Goal: Task Accomplishment & Management: Manage account settings

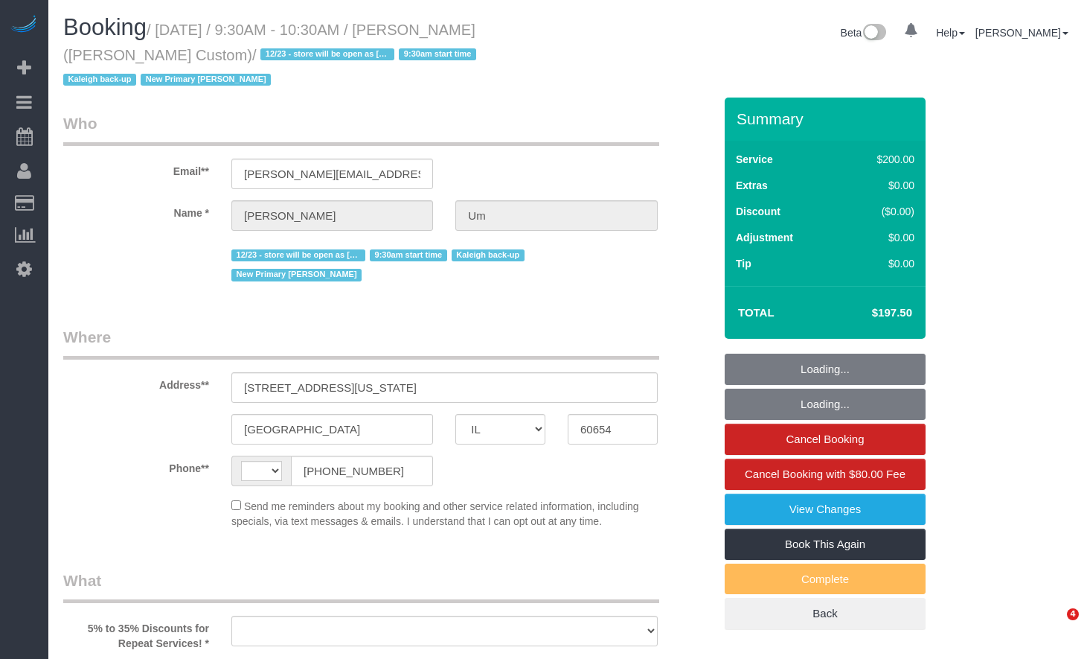
select select "IL"
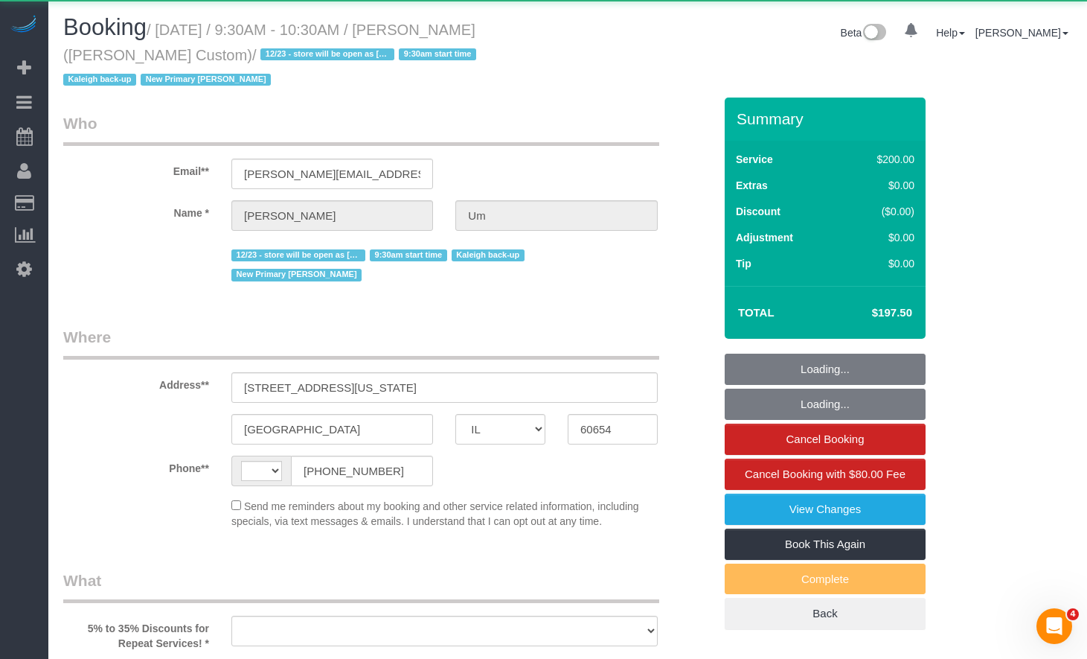
select select "string:US"
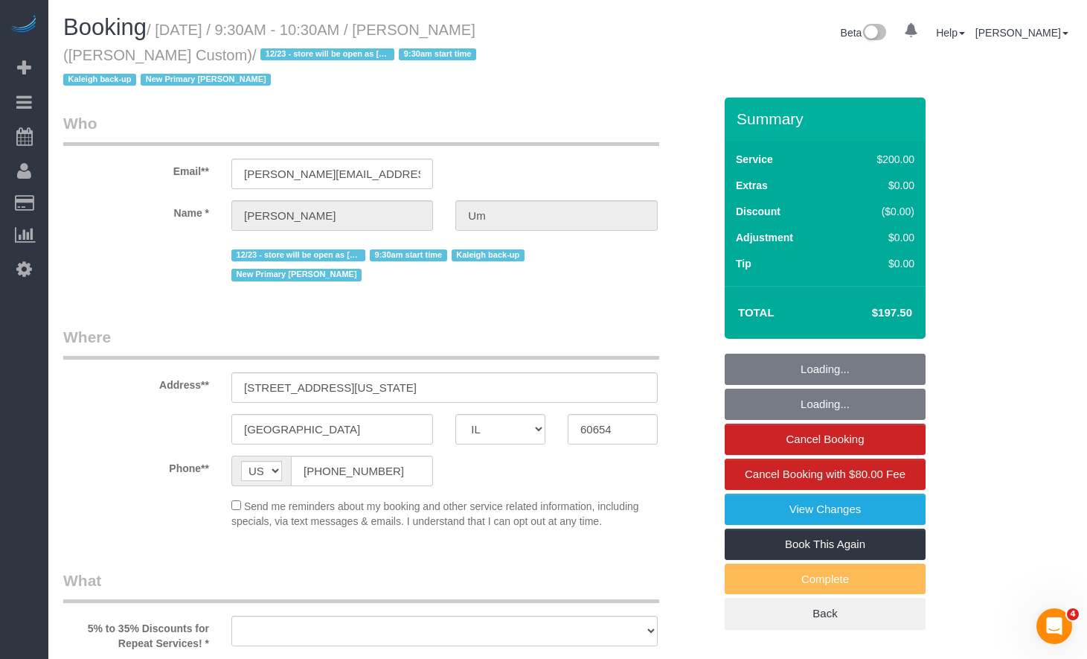
select select "object:827"
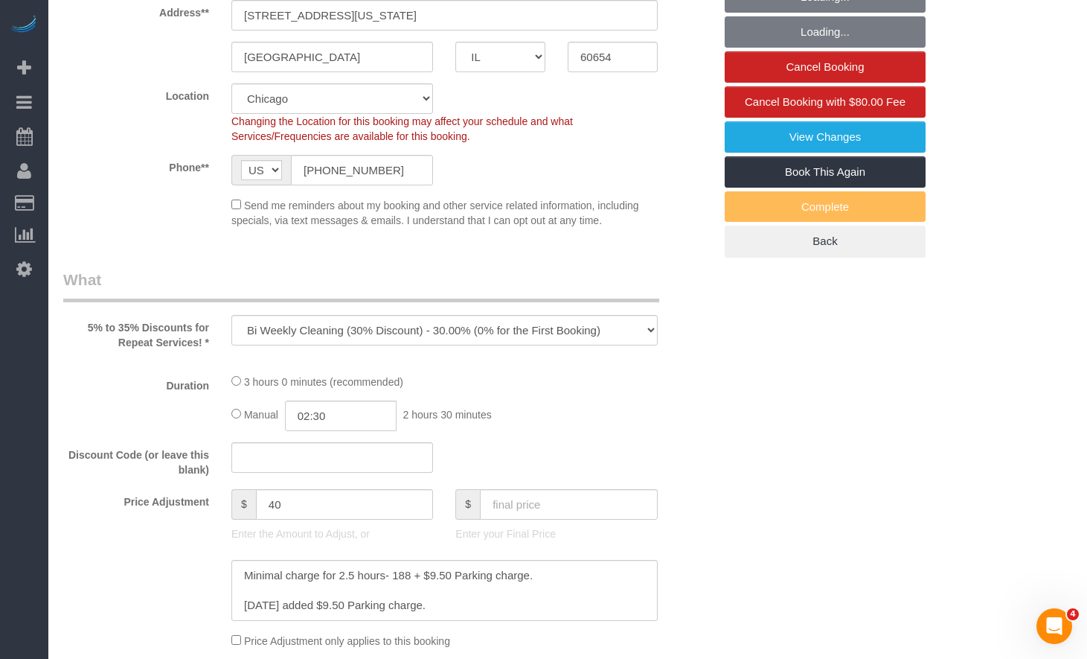
select select "number:1"
select select "number:58"
select select "number:139"
select select "number:108"
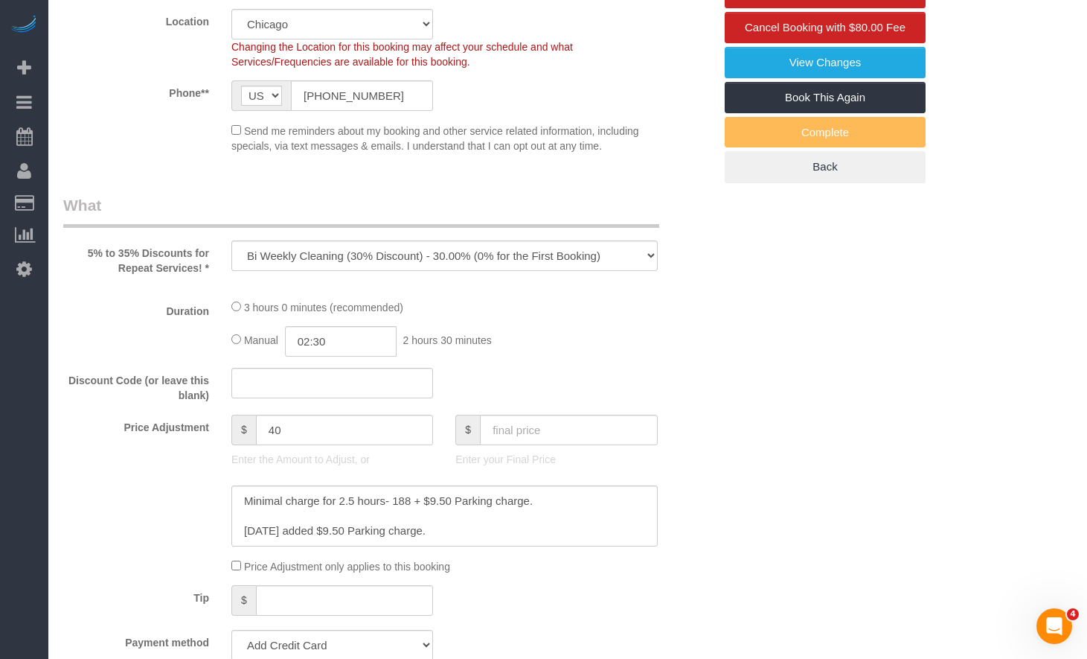
select select "string:fspay-02be4c91-19f8-4229-8070-9e16dee21cb8"
select select "512"
select select "2"
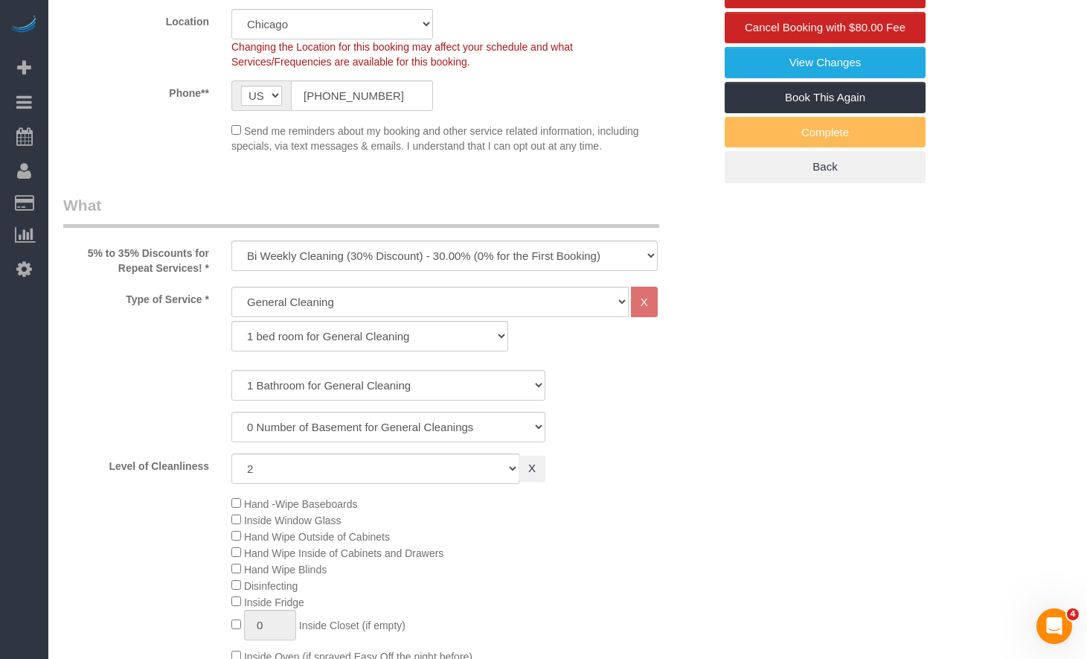
select select "2"
select select "object:1383"
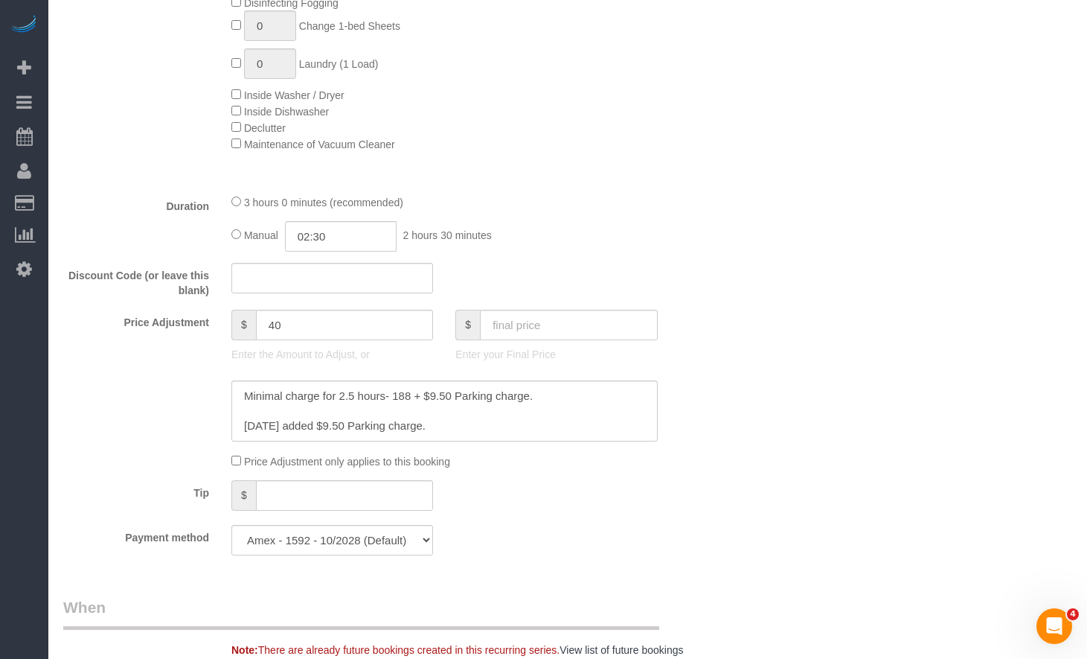
scroll to position [1191, 0]
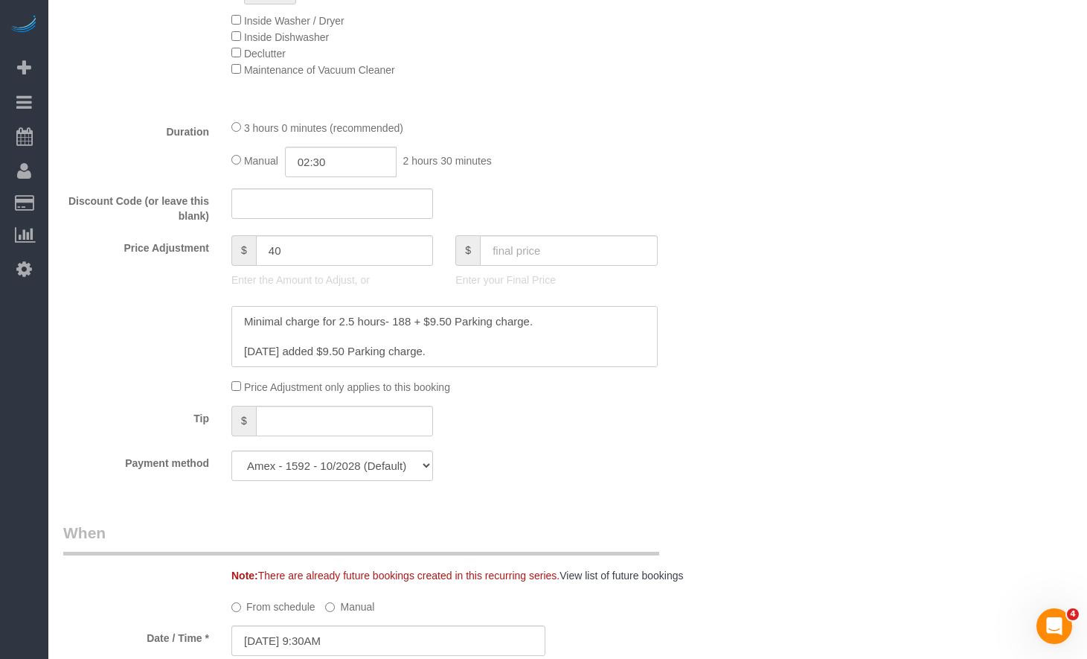
click at [542, 306] on textarea at bounding box center [444, 336] width 426 height 61
click at [246, 306] on textarea at bounding box center [444, 336] width 426 height 61
paste textarea "12.22"
drag, startPoint x: 255, startPoint y: 279, endPoint x: 246, endPoint y: 283, distance: 9.0
click at [250, 306] on textarea at bounding box center [444, 336] width 426 height 61
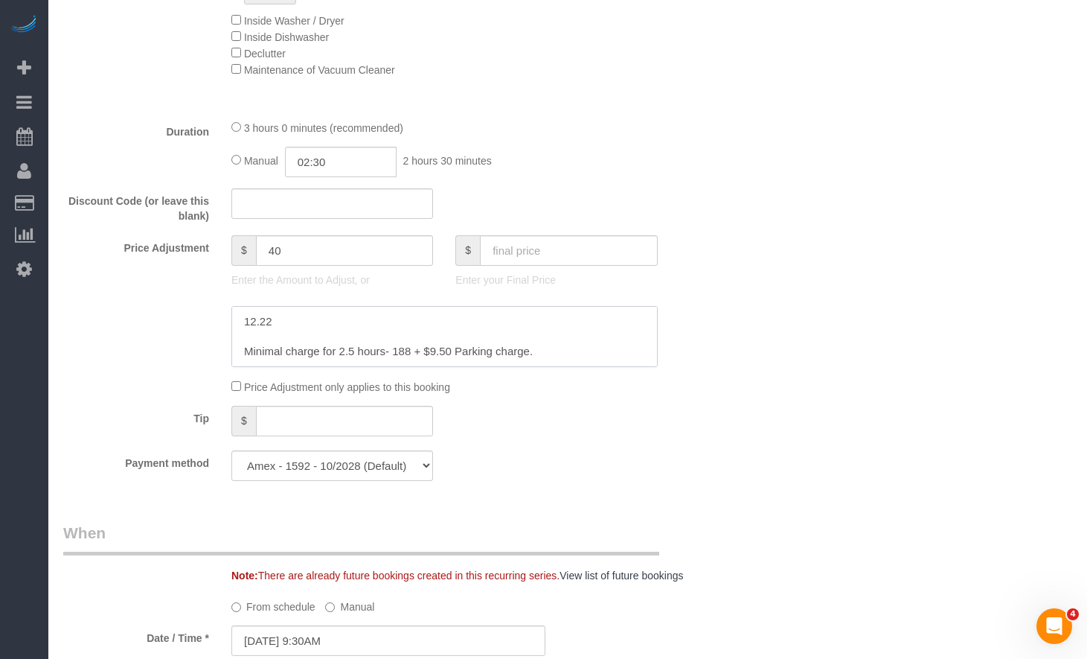
click at [246, 306] on textarea at bounding box center [444, 336] width 426 height 61
click at [429, 306] on textarea at bounding box center [444, 336] width 426 height 61
click at [286, 306] on textarea at bounding box center [444, 336] width 426 height 61
click at [293, 306] on textarea at bounding box center [444, 336] width 426 height 61
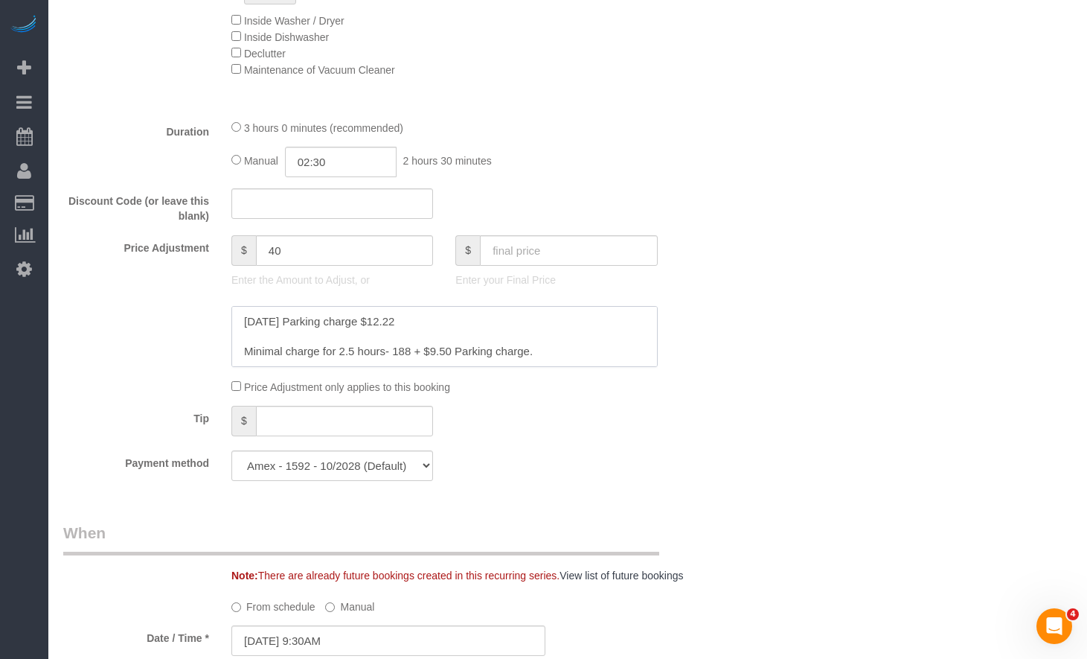
click at [408, 306] on textarea at bounding box center [444, 336] width 426 height 61
drag, startPoint x: 406, startPoint y: 306, endPoint x: 391, endPoint y: 306, distance: 15.6
click at [391, 306] on textarea at bounding box center [444, 336] width 426 height 61
click at [482, 306] on textarea at bounding box center [444, 336] width 426 height 61
paste textarea "188"
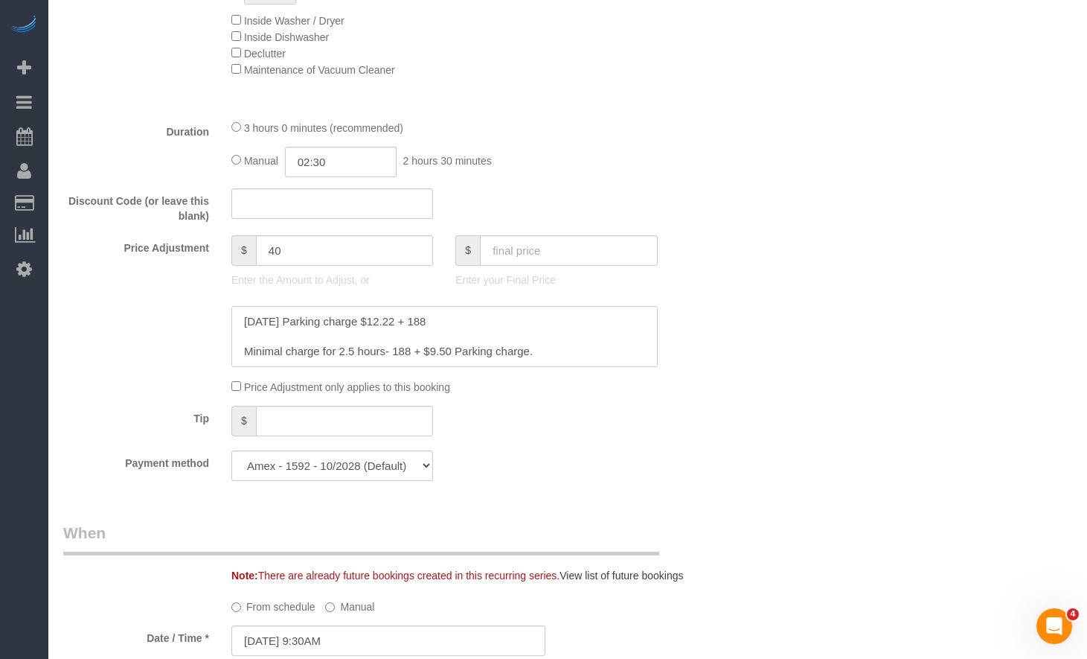
click at [482, 306] on textarea at bounding box center [444, 336] width 426 height 61
paste textarea "200.22"
type textarea "9/22/2025 Parking charge $12.22 + 188 = 200.22 Minimal charge for 2.5 hours- 18…"
click at [567, 235] on input "text" at bounding box center [569, 250] width 178 height 31
paste input "200.22"
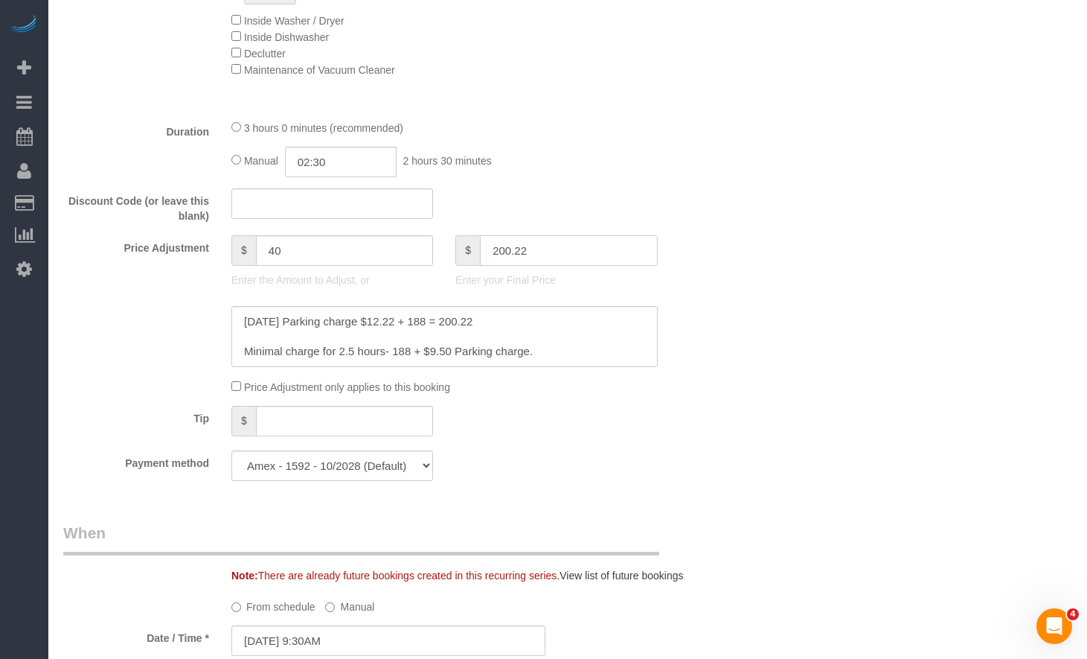
type input "200.22"
click at [864, 286] on div "Who Email** ruth.um@billyreid.com Name * Ruth Um 12/23 - store will be open as …" at bounding box center [567, 577] width 1009 height 3340
type input "42.72"
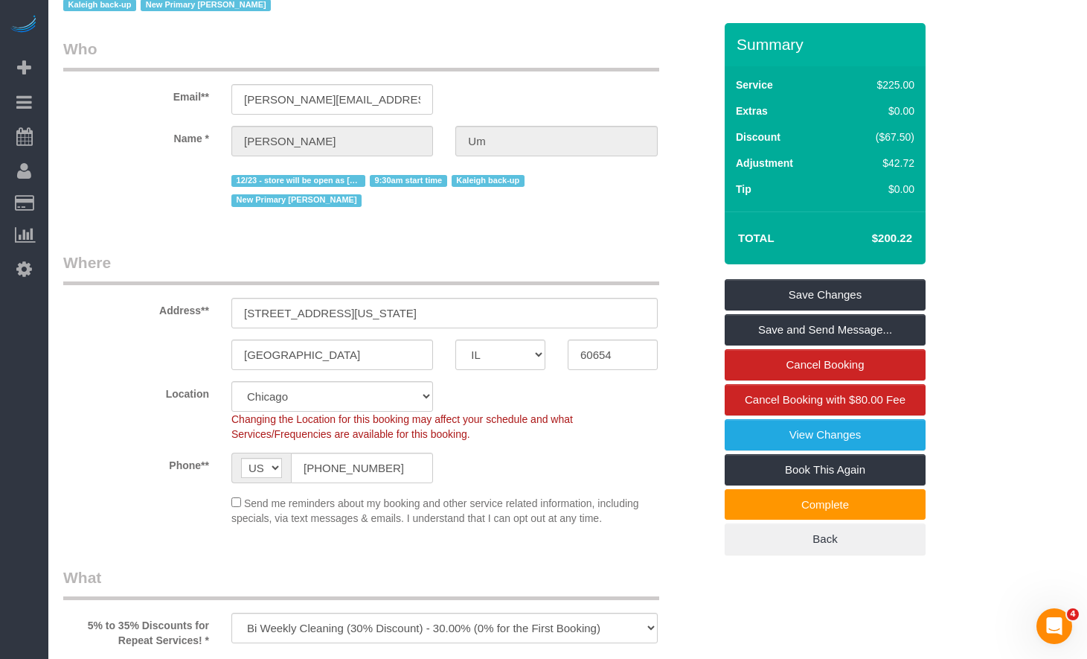
scroll to position [0, 0]
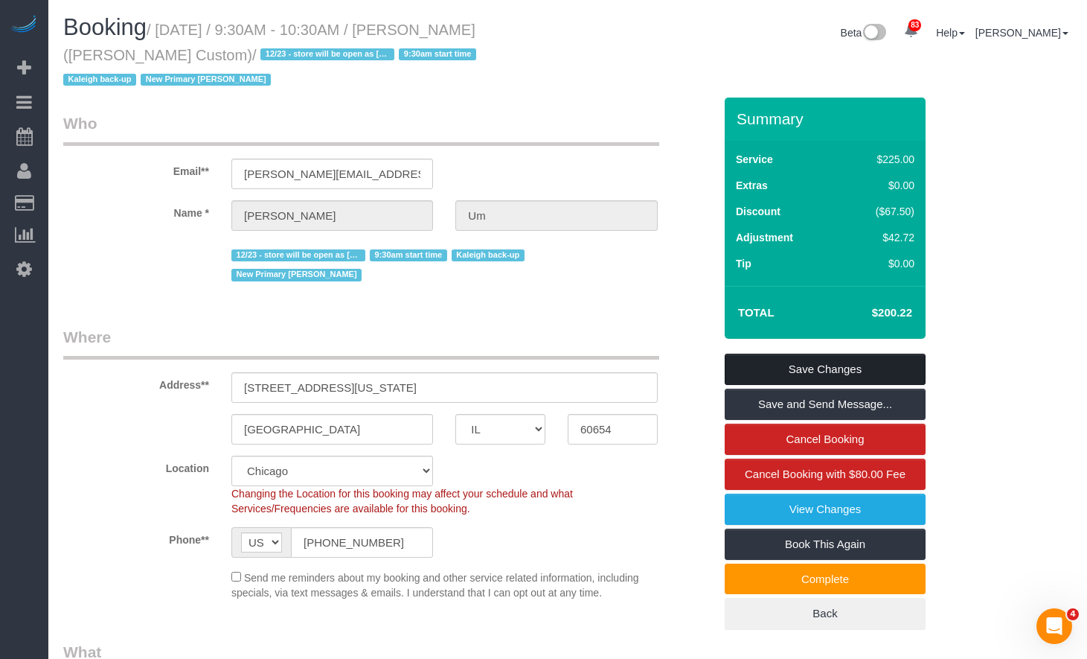
click at [787, 354] on link "Save Changes" at bounding box center [825, 369] width 201 height 31
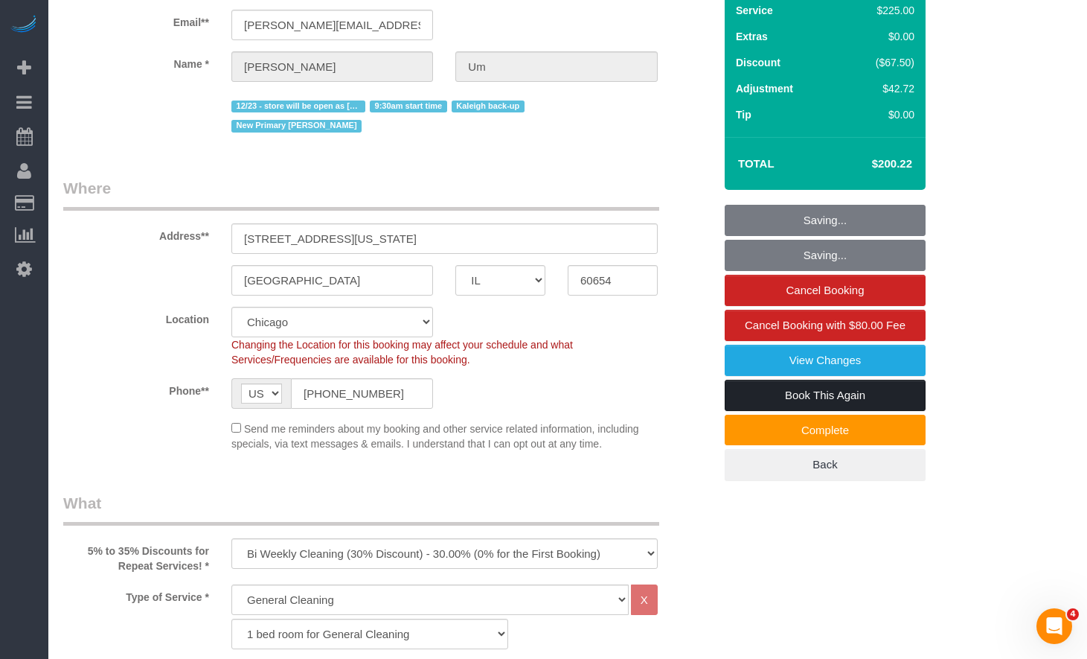
scroll to position [74, 0]
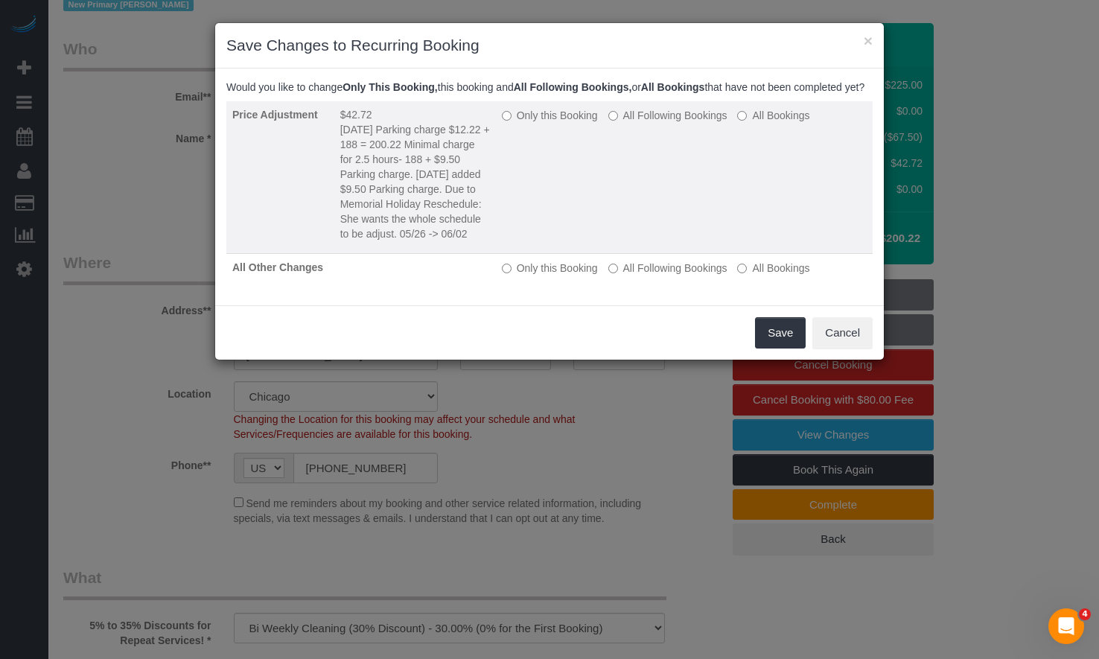
click at [499, 130] on td "Only this Booking All Following Bookings All Bookings" at bounding box center [684, 177] width 377 height 153
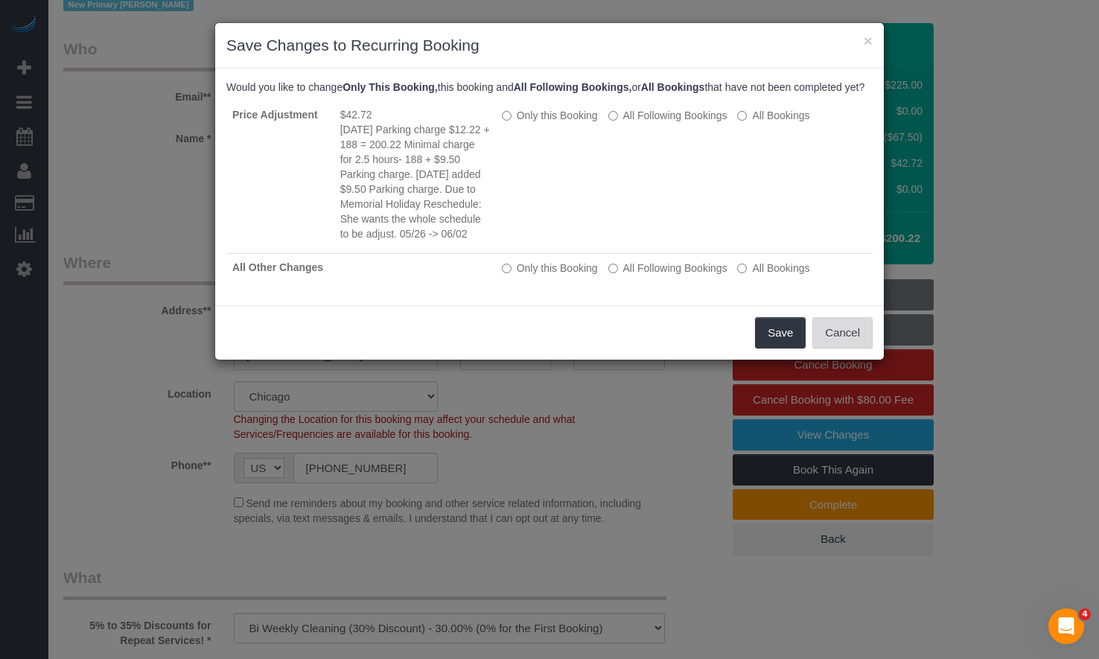
click at [840, 348] on button "Cancel" at bounding box center [842, 332] width 60 height 31
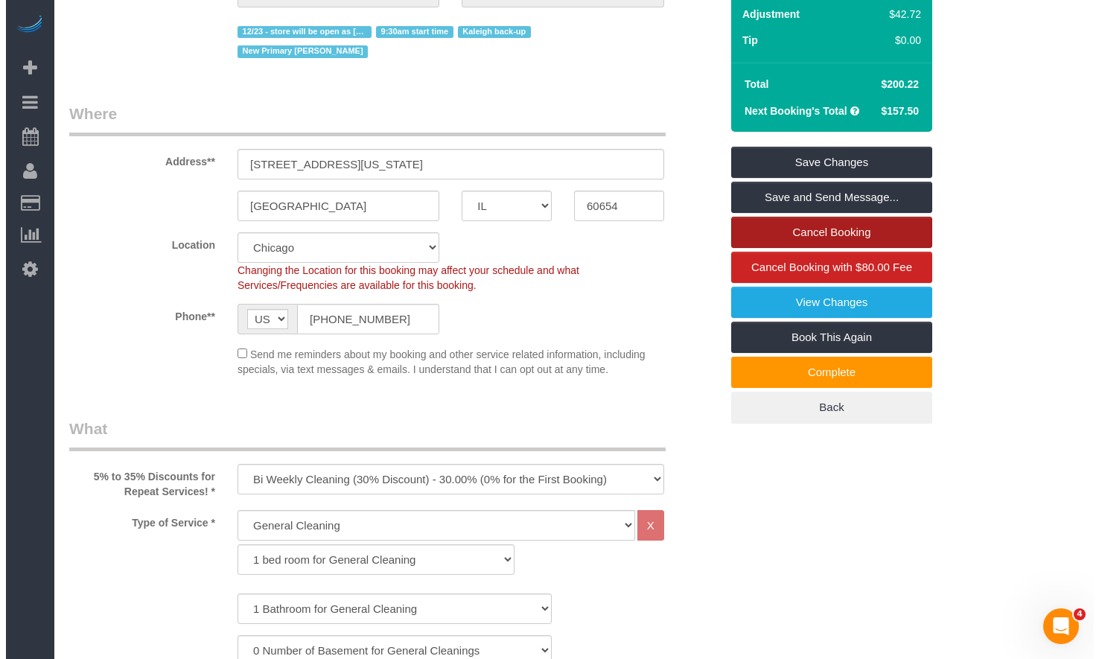
scroll to position [0, 0]
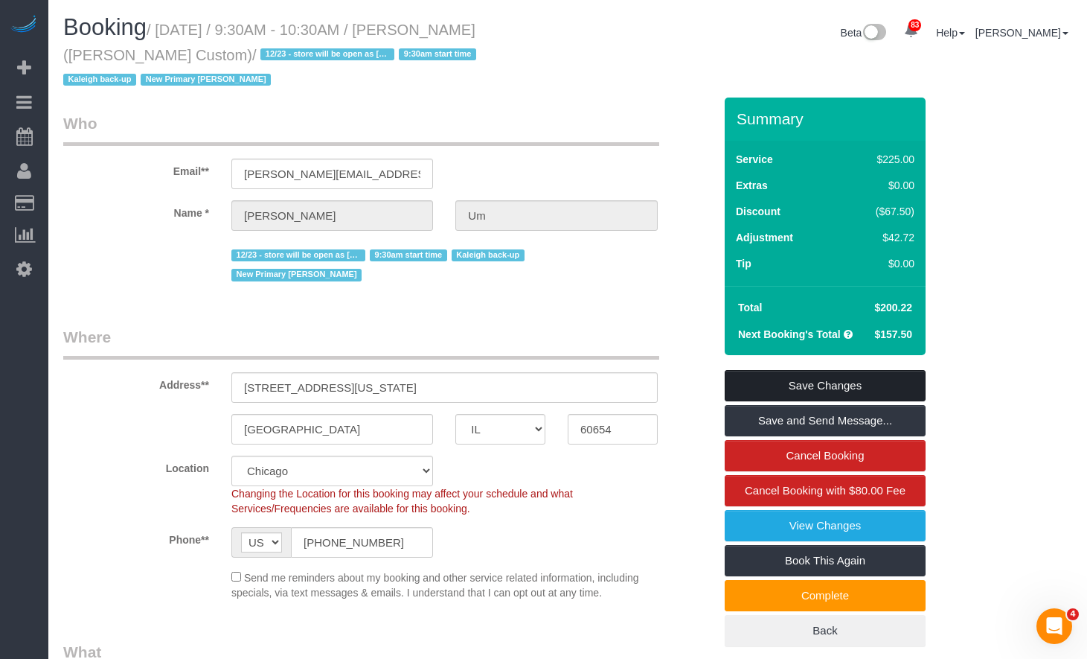
click at [790, 370] on link "Save Changes" at bounding box center [825, 385] width 201 height 31
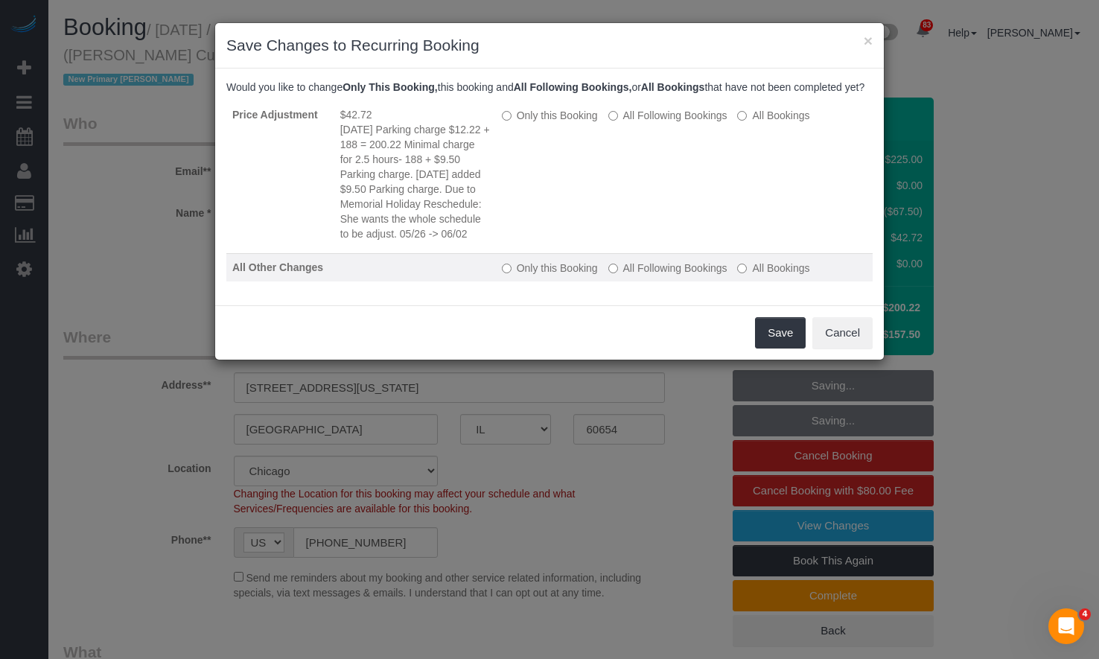
click at [621, 275] on label "All Following Bookings" at bounding box center [667, 267] width 119 height 15
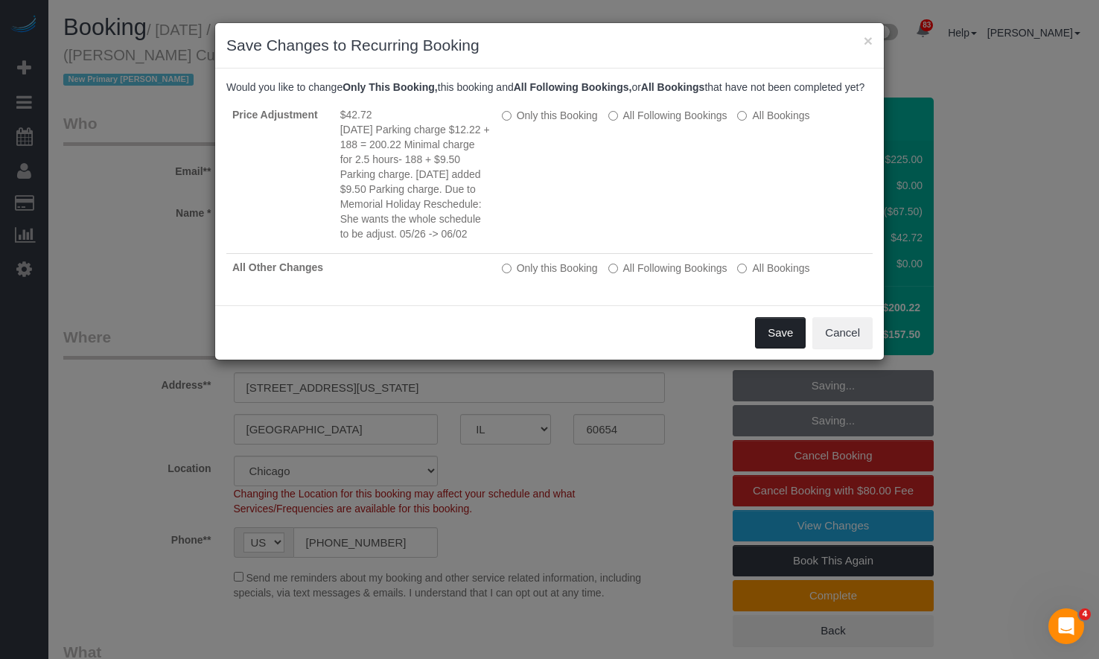
click at [766, 348] on button "Save" at bounding box center [780, 332] width 51 height 31
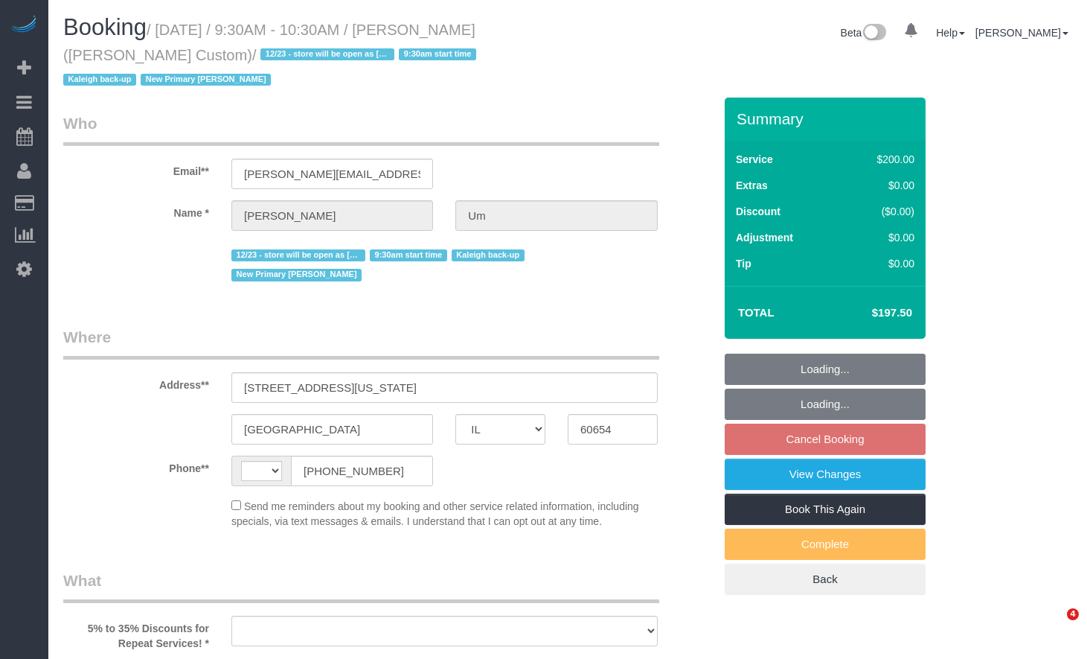
select select "IL"
select select "string:fspay-02be4c91-19f8-4229-8070-9e16dee21cb8"
select select "object:576"
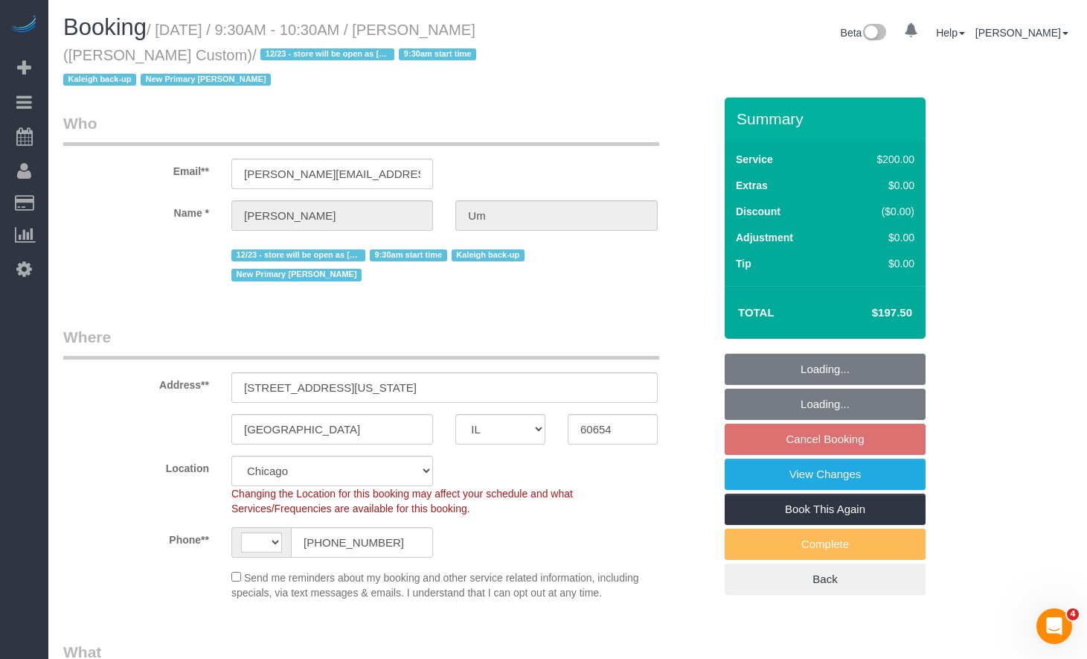
select select "string:US"
select select "number:1"
select select "number:58"
select select "number:139"
select select "number:108"
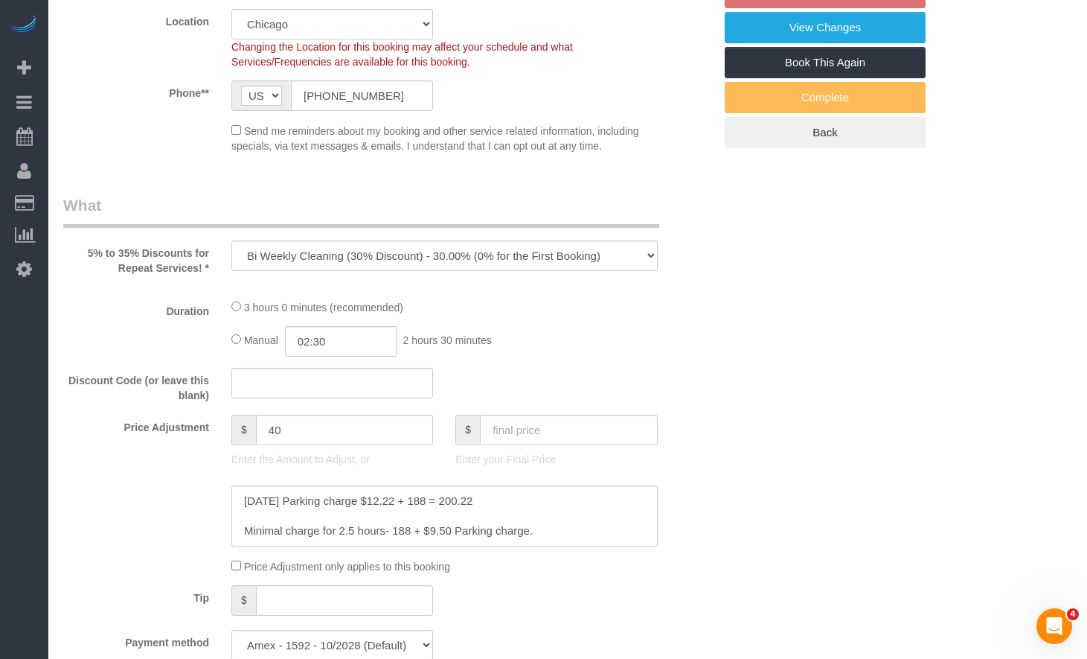
select select "object:1058"
select select "512"
select select "2"
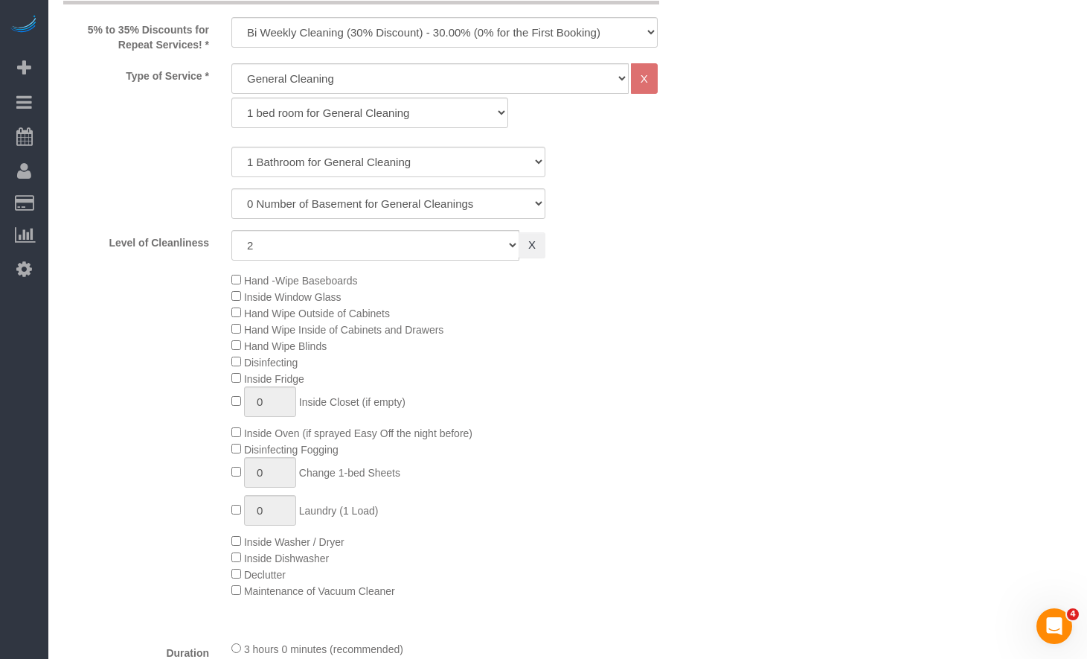
select select "2"
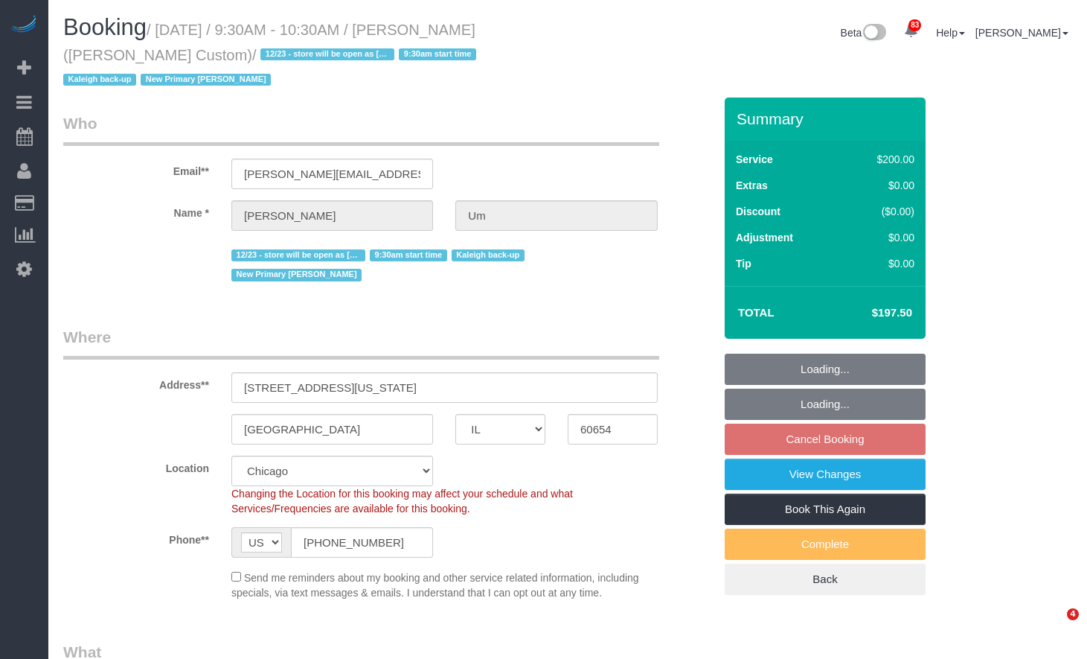
select select "IL"
select select "512"
select select "2"
select select "string:fspay-02be4c91-19f8-4229-8070-9e16dee21cb8"
select select "number:1"
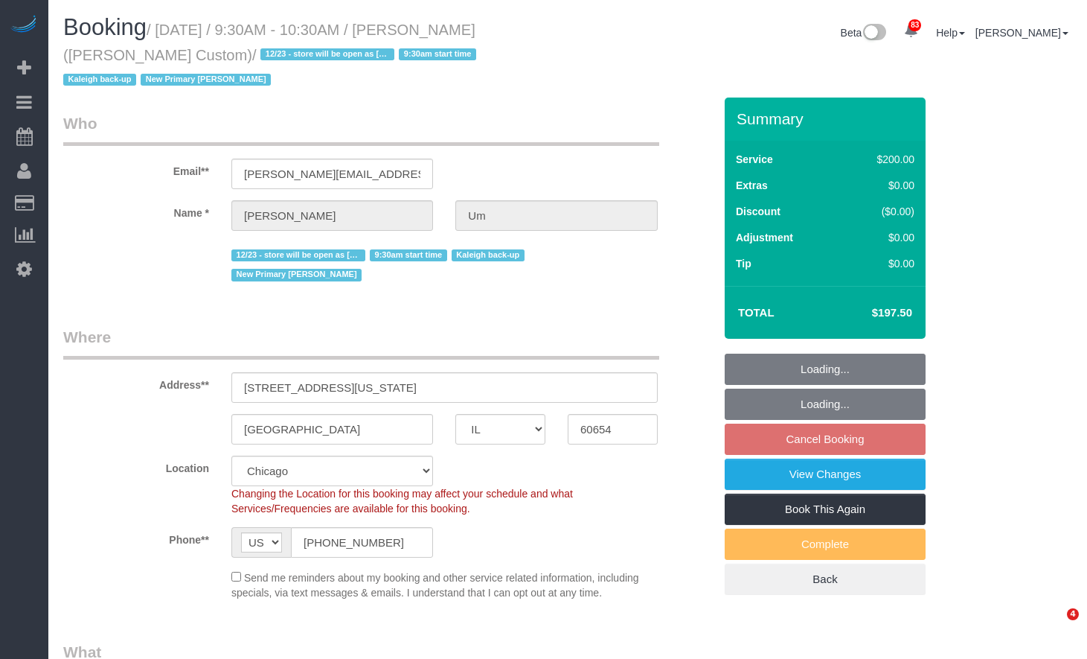
select select "number:58"
select select "number:139"
select select "number:108"
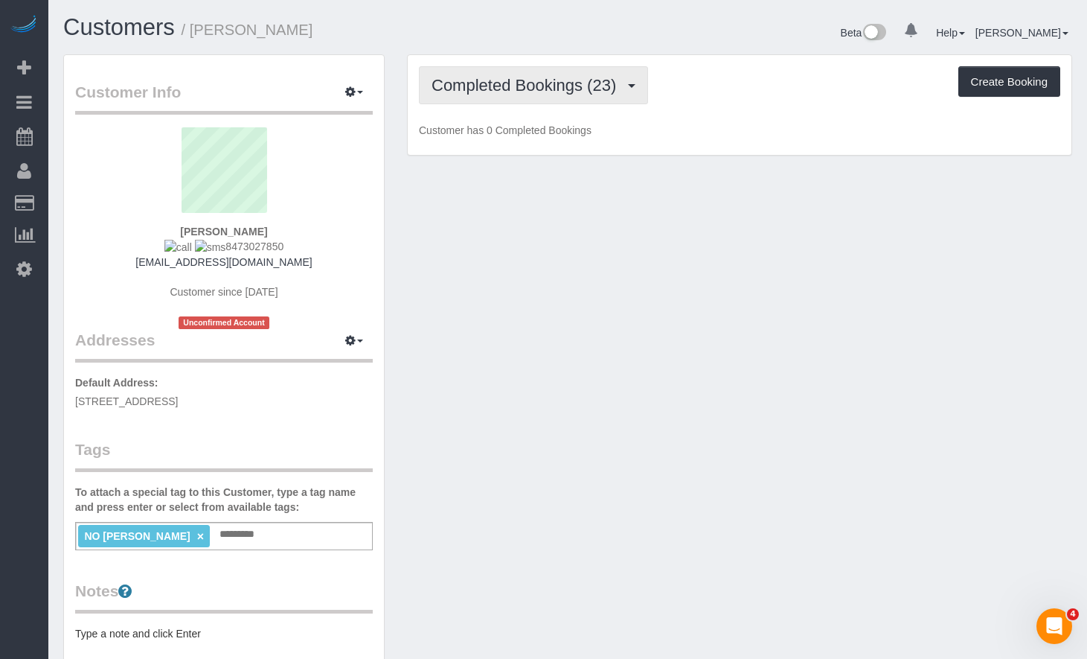
click at [497, 103] on button "Completed Bookings (23)" at bounding box center [533, 85] width 229 height 38
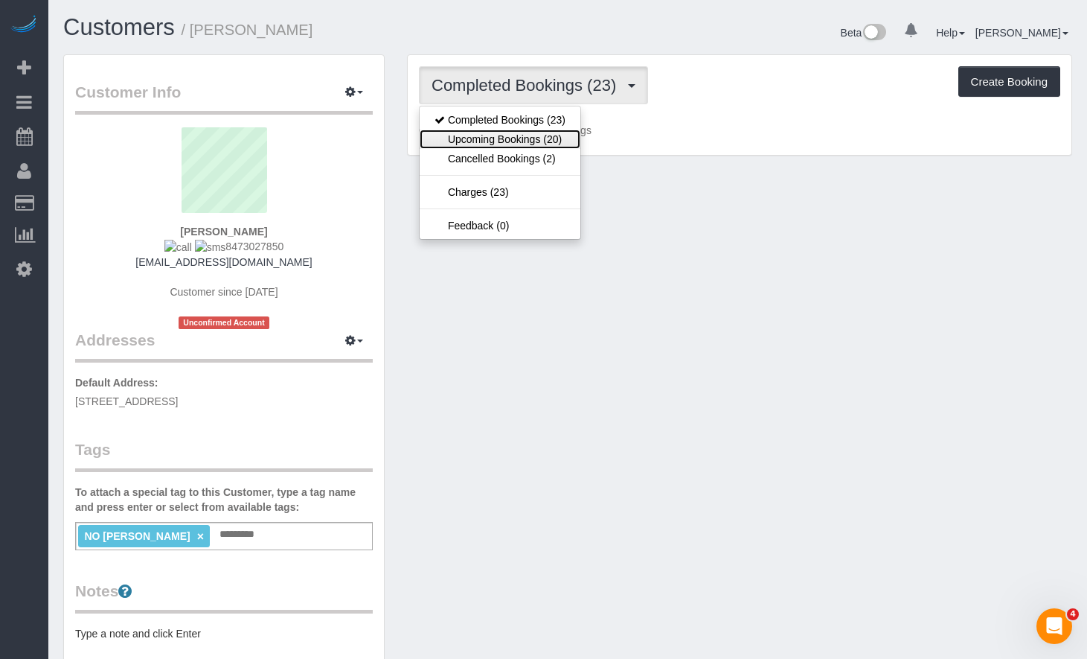
click at [512, 135] on link "Upcoming Bookings (20)" at bounding box center [500, 139] width 161 height 19
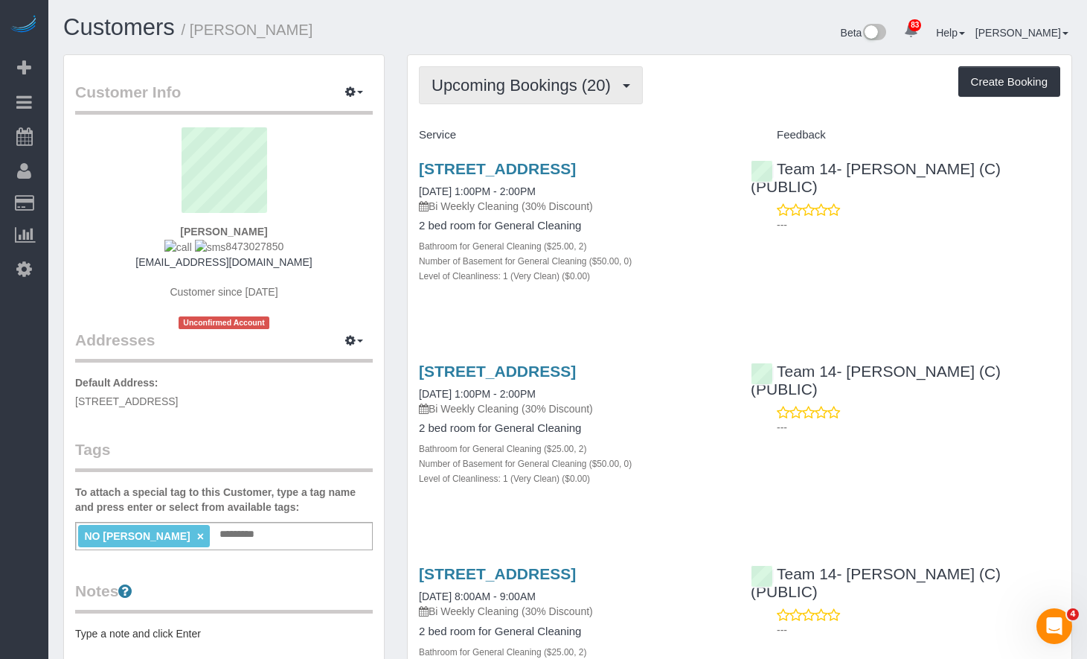
click at [539, 93] on span "Upcoming Bookings (20)" at bounding box center [525, 85] width 187 height 19
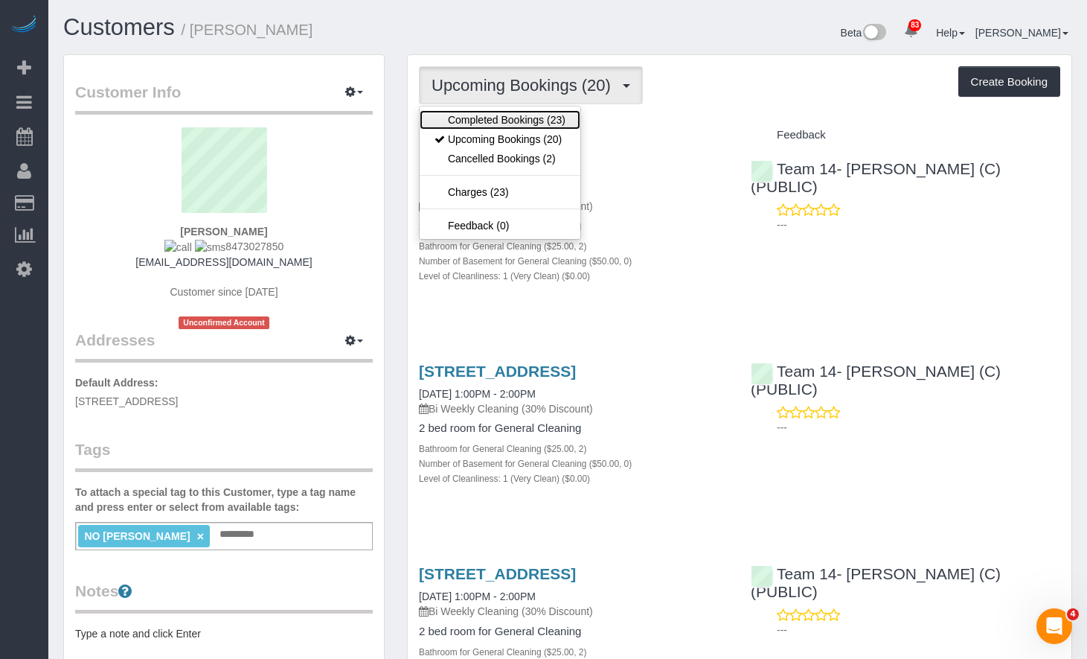
click at [546, 112] on link "Completed Bookings (23)" at bounding box center [500, 119] width 161 height 19
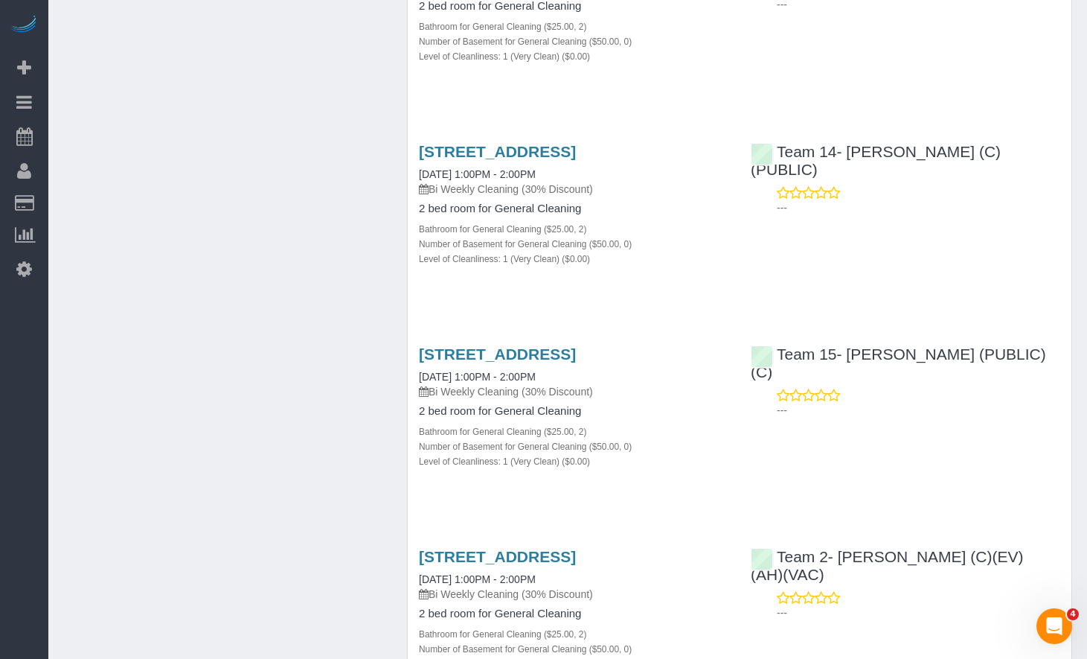
scroll to position [1563, 0]
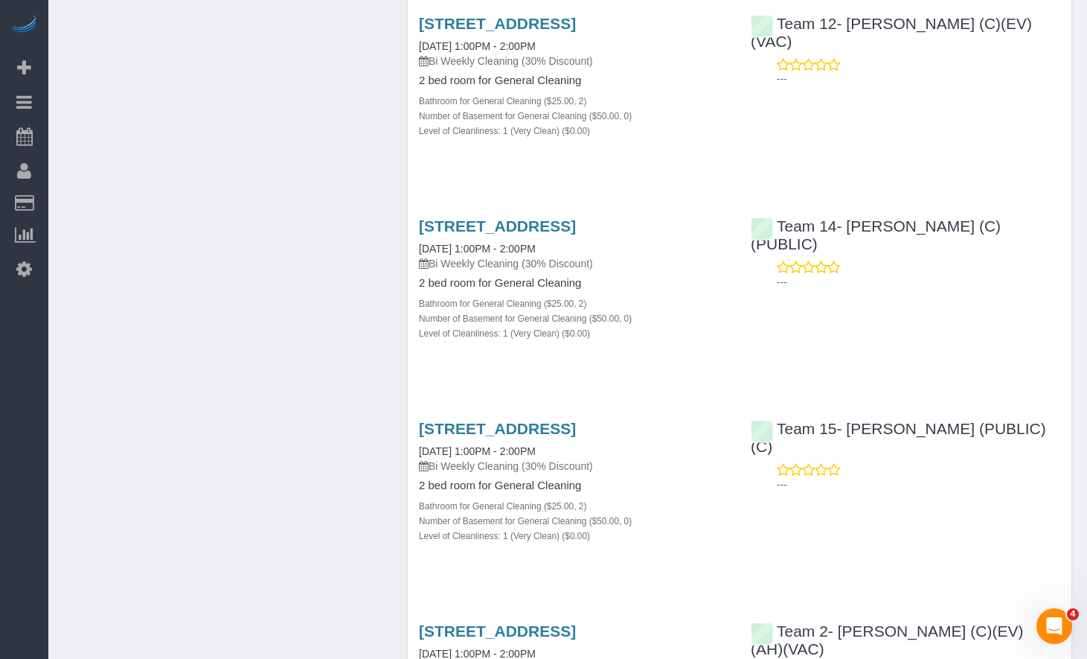
drag, startPoint x: 1082, startPoint y: 256, endPoint x: 1070, endPoint y: 100, distance: 156.7
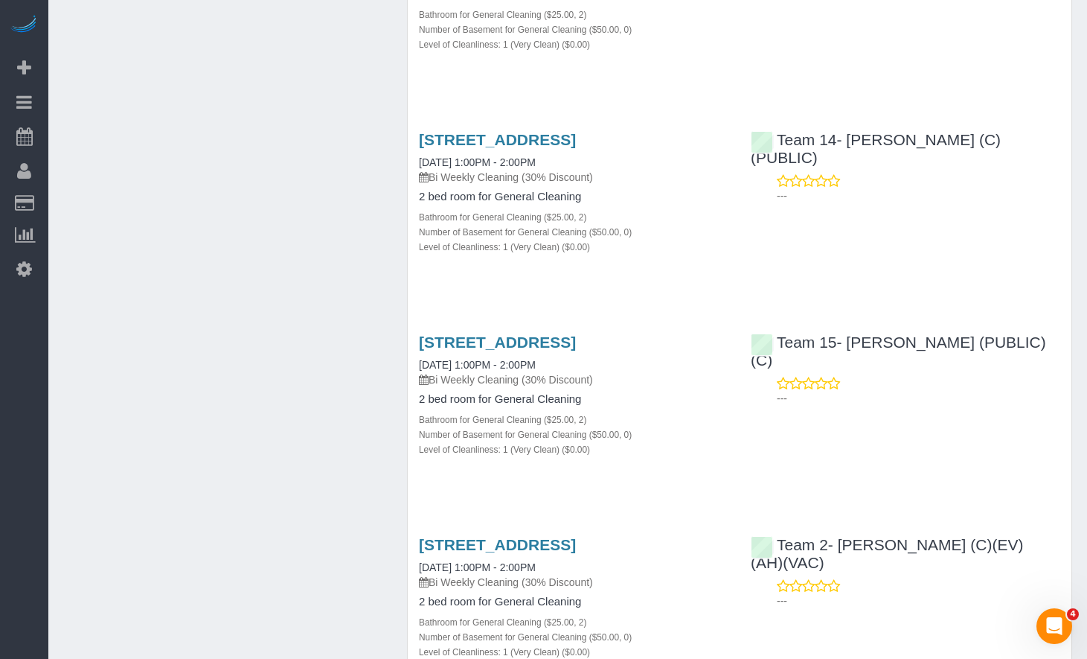
scroll to position [0, 0]
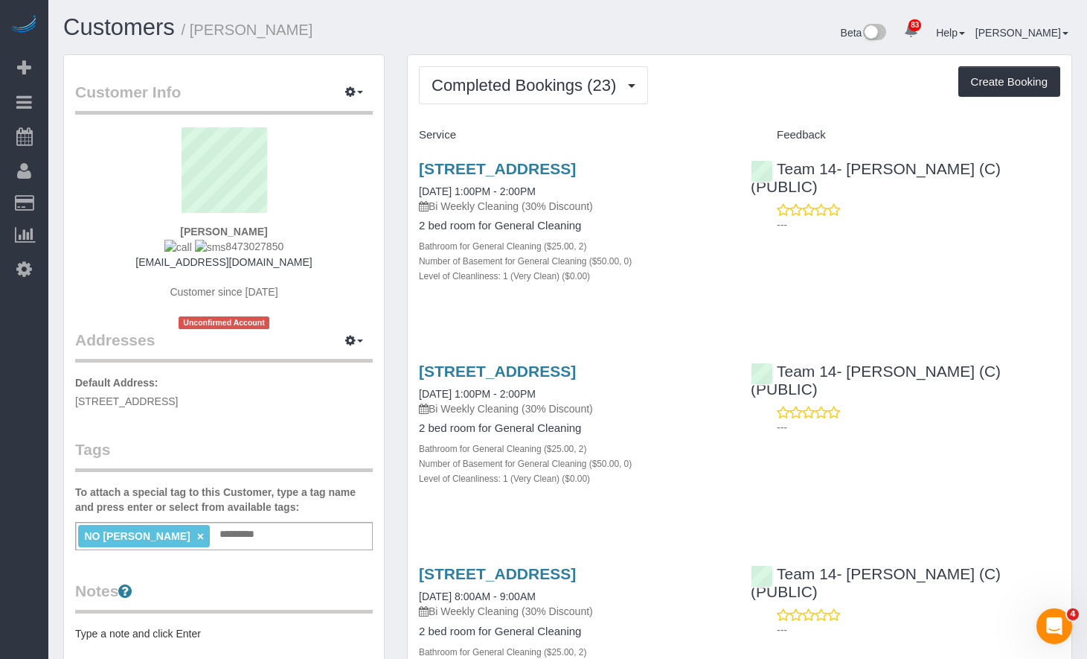
drag, startPoint x: 527, startPoint y: 163, endPoint x: 395, endPoint y: 173, distance: 132.1
copy div "Manage Addresses Add New Address Default Address: 1721 N Bissell St., Chicago, …"
drag, startPoint x: 559, startPoint y: 167, endPoint x: 400, endPoint y: 162, distance: 158.6
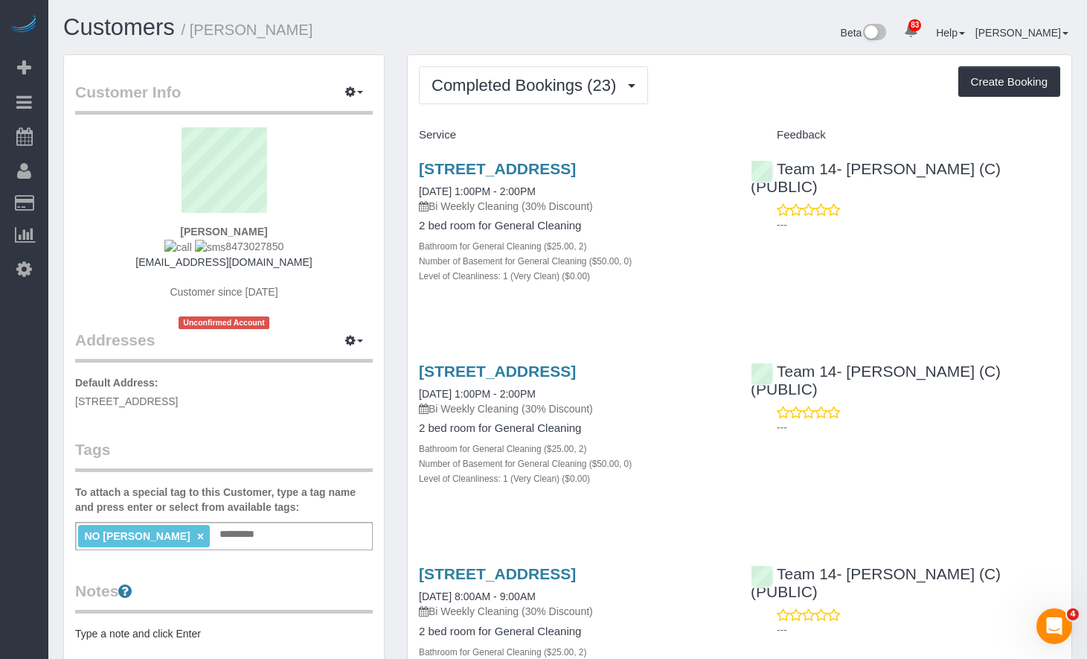
copy link "1721 N Bissell St., Chicago, IL 60614"
click at [713, 85] on div "Completed Bookings (23) Completed Bookings (23) Upcoming Bookings (20) Cancelle…" at bounding box center [740, 85] width 642 height 38
click at [574, 87] on span "Completed Bookings (23)" at bounding box center [528, 85] width 192 height 19
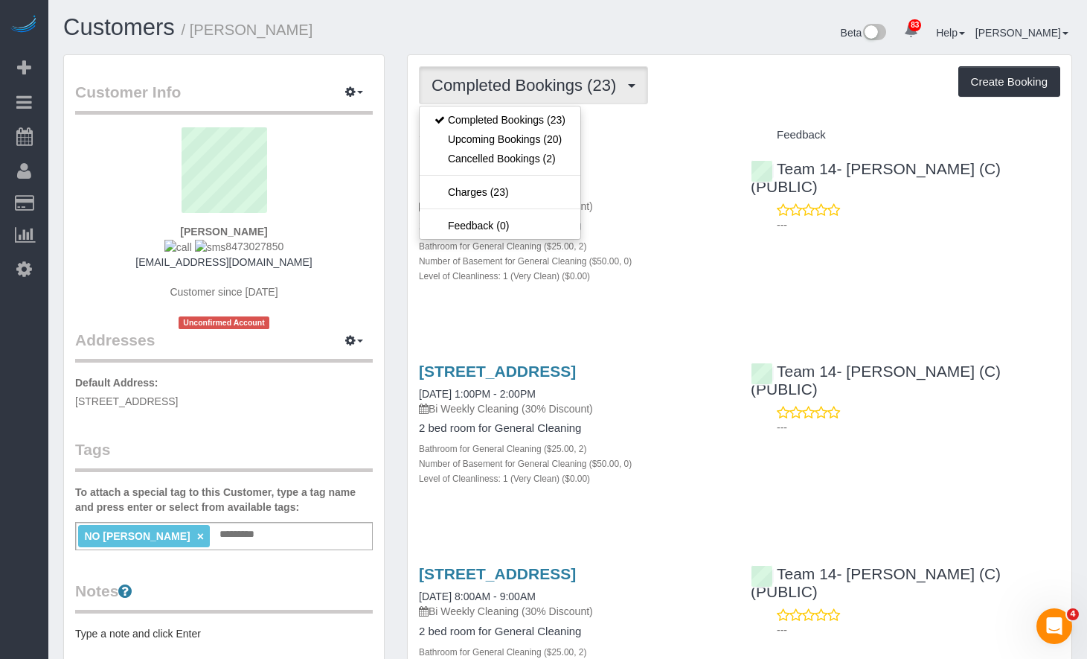
drag, startPoint x: 289, startPoint y: 239, endPoint x: 213, endPoint y: 251, distance: 76.8
click at [213, 251] on div "Anna Truong 8473027850 atruong84@gmail.com Customer since 2024 Unconfirmed Acco…" at bounding box center [224, 228] width 298 height 202
copy span "8473027850"
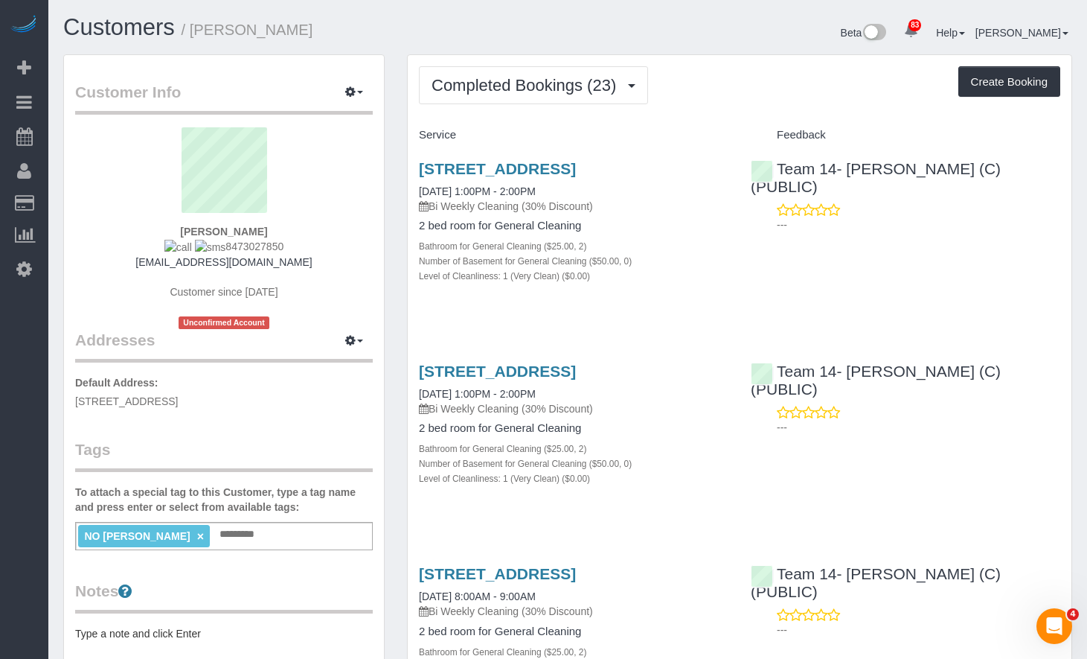
drag, startPoint x: 626, startPoint y: 167, endPoint x: 767, endPoint y: 54, distance: 180.0
click at [573, 75] on button "Completed Bookings (23)" at bounding box center [533, 85] width 229 height 38
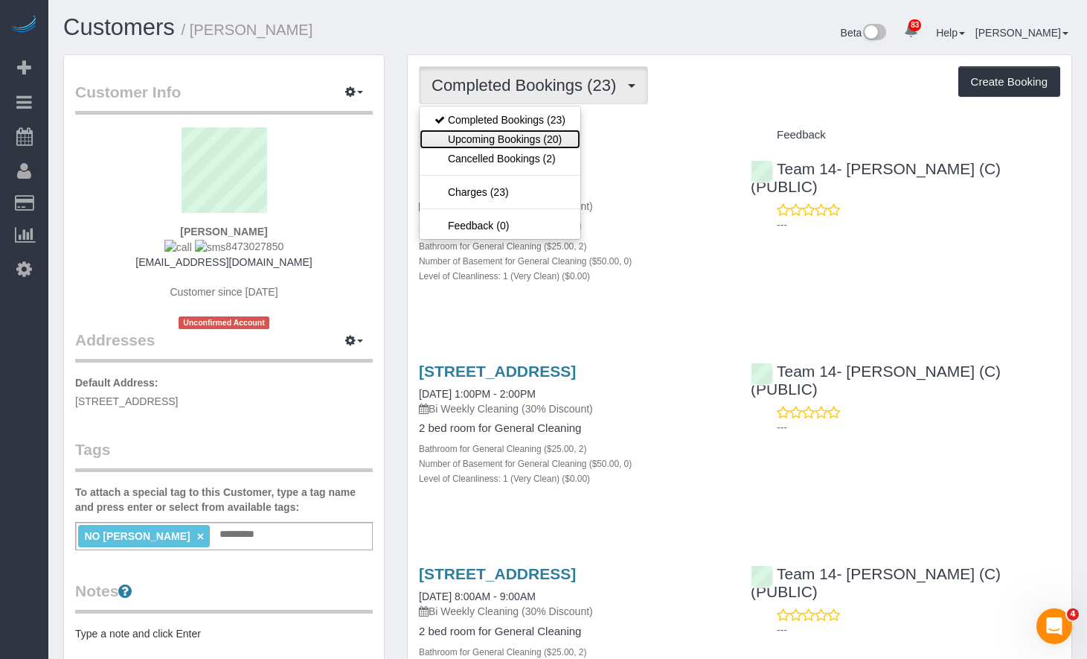
click at [542, 138] on link "Upcoming Bookings (20)" at bounding box center [500, 139] width 161 height 19
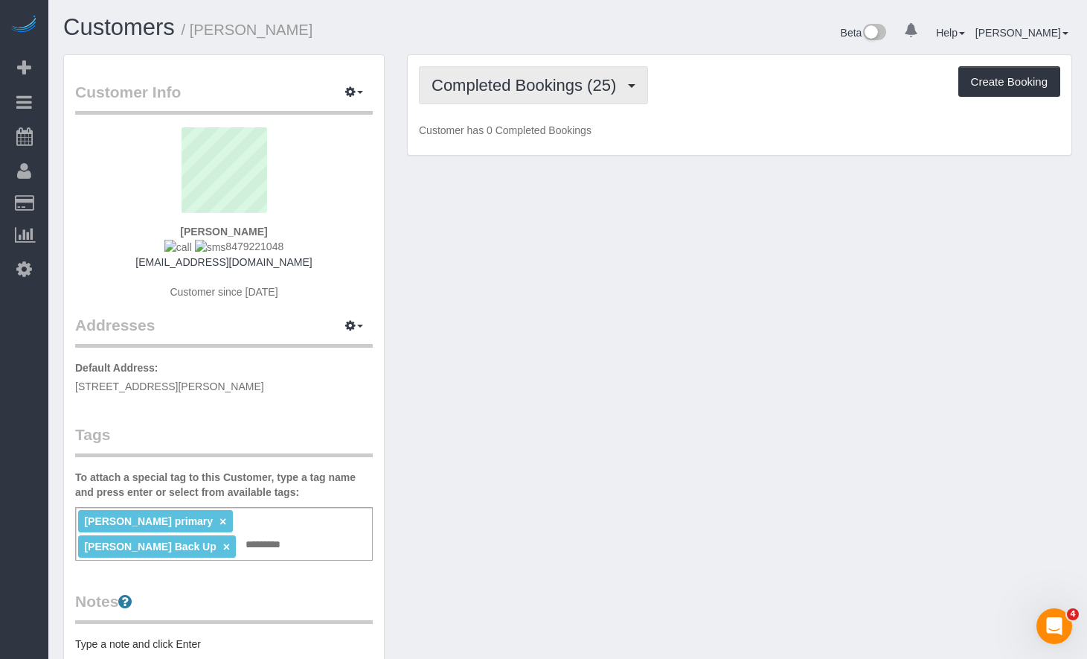
click at [496, 76] on span "Completed Bookings (25)" at bounding box center [528, 85] width 192 height 19
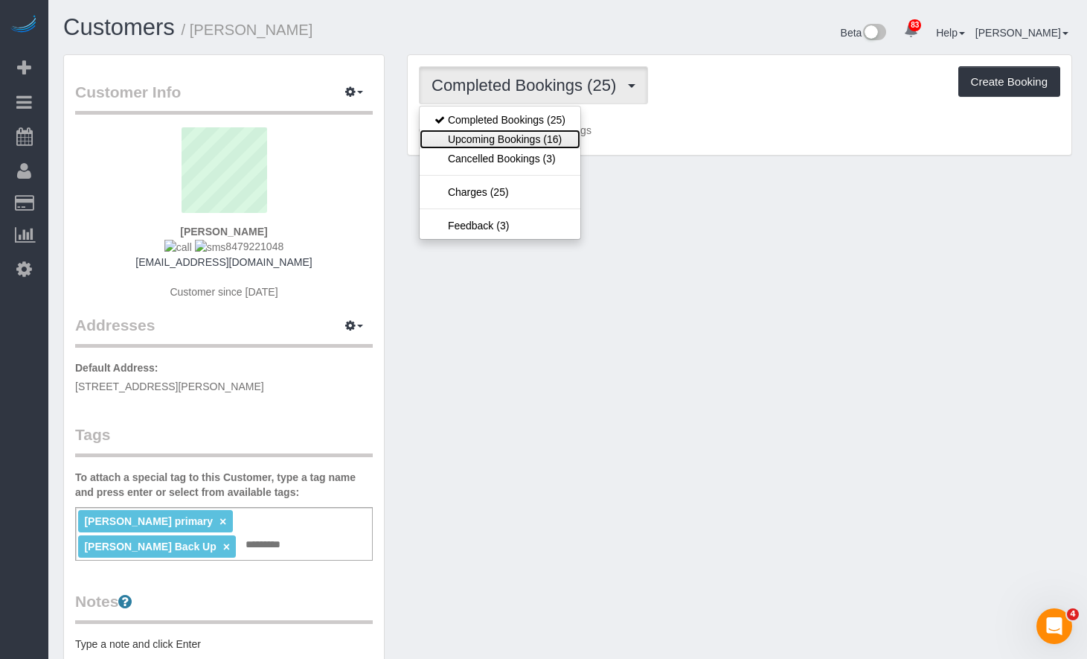
drag, startPoint x: 491, startPoint y: 132, endPoint x: 490, endPoint y: 112, distance: 20.9
click at [491, 132] on link "Upcoming Bookings (16)" at bounding box center [500, 139] width 161 height 19
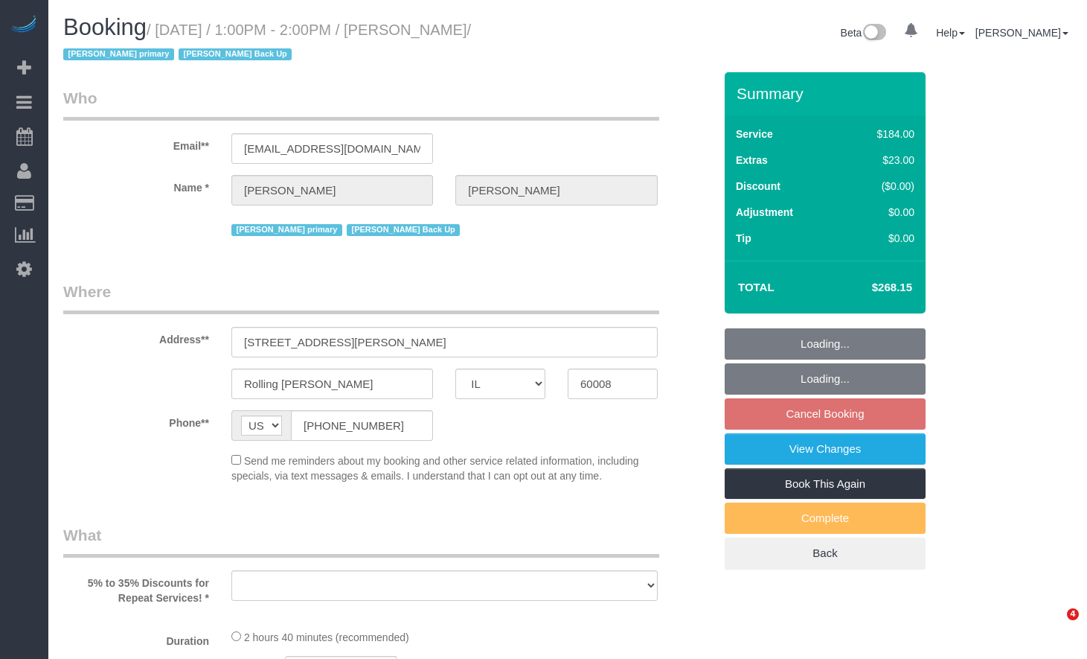
select select "IL"
select select "object:1192"
select select "512"
select select "number:1"
select select "number:63"
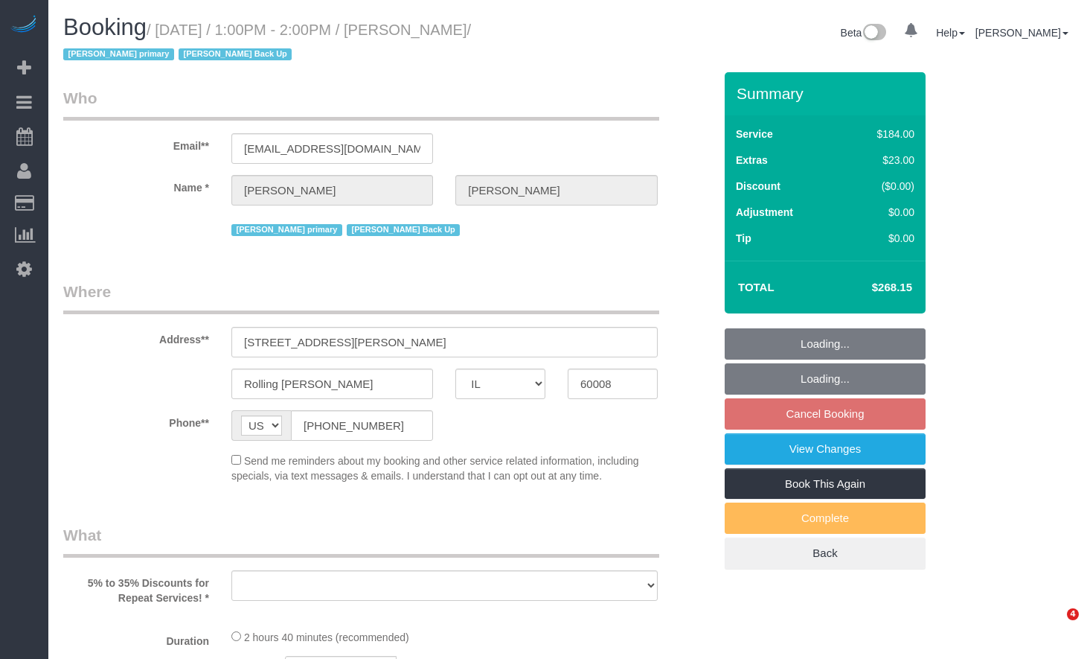
select select "number:139"
select select "number:105"
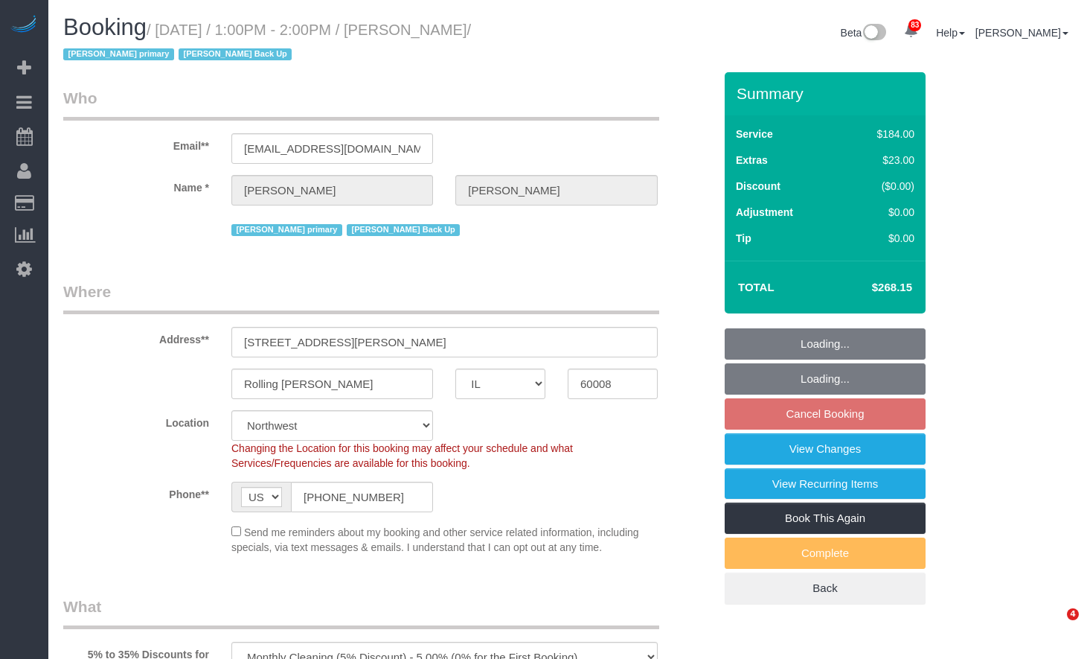
select select "object:1349"
select select "string:fspay-a6b36084-6004-4d5c-a53d-02f0fceae1f6"
select select "3"
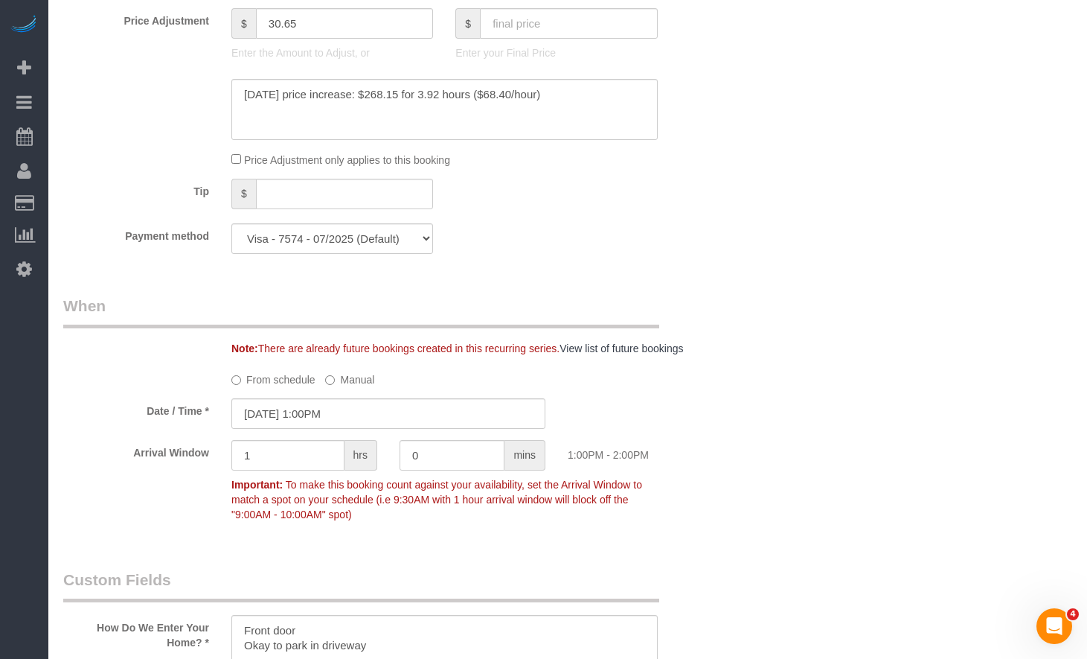
scroll to position [1489, 0]
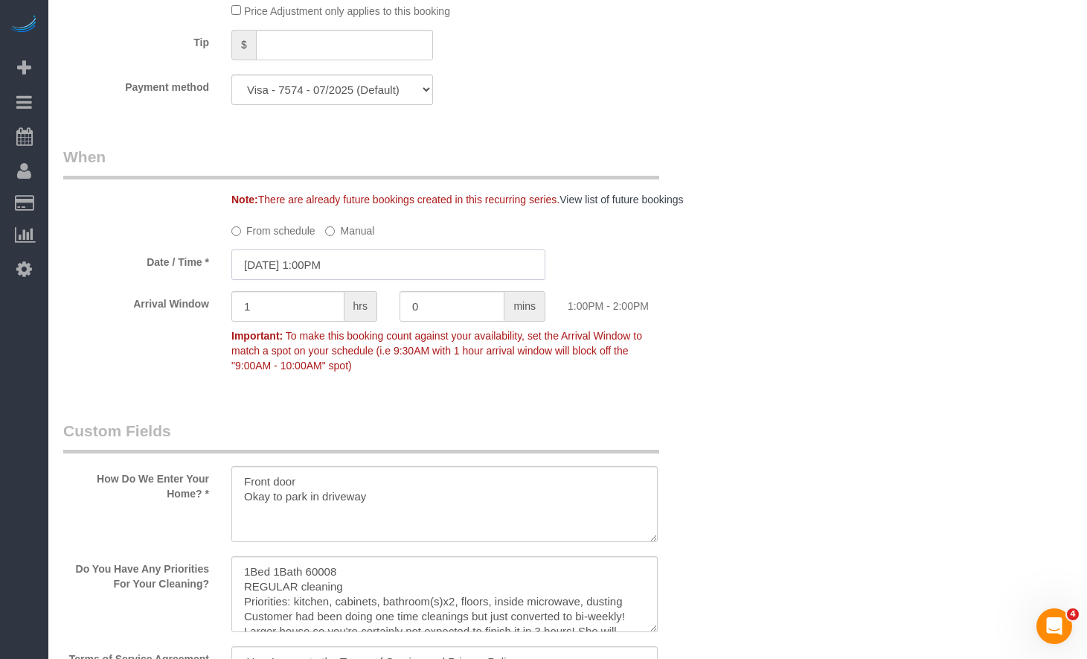
click at [327, 263] on input "09/26/2025 1:00PM" at bounding box center [388, 264] width 314 height 31
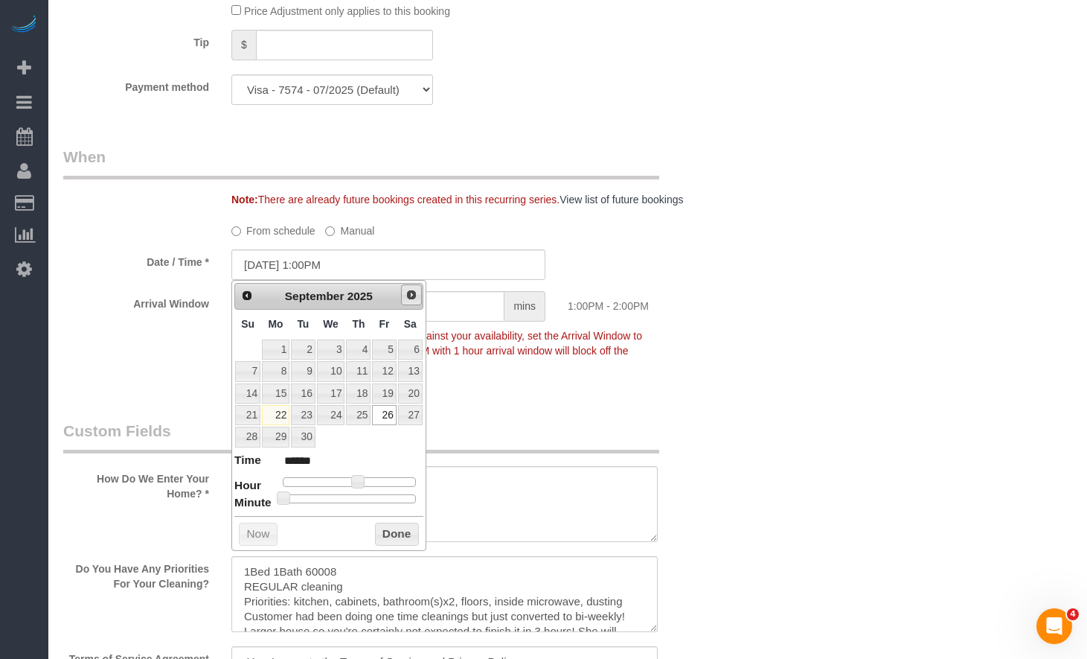
click at [411, 298] on span "Next" at bounding box center [412, 295] width 12 height 12
click at [381, 351] on link "3" at bounding box center [384, 349] width 24 height 20
click at [391, 531] on button "Done" at bounding box center [397, 534] width 44 height 24
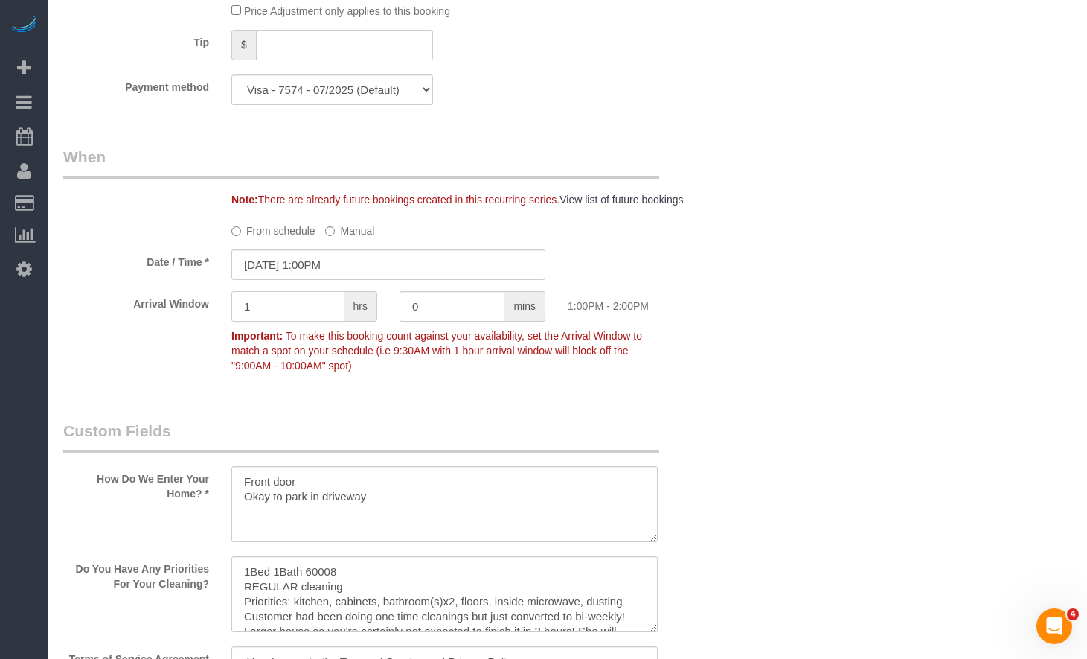
click at [306, 307] on input "1" at bounding box center [287, 306] width 113 height 31
click at [331, 263] on input "10/03/2025 1:00PM" at bounding box center [388, 264] width 314 height 31
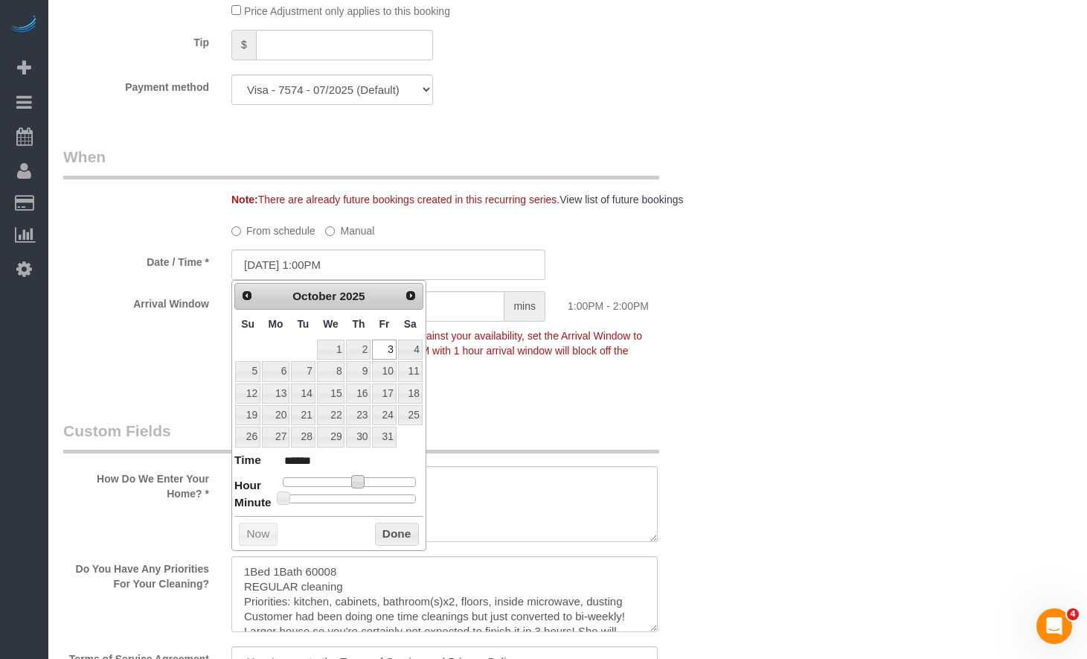
type input "10/03/2025 2:00PM"
type input "******"
type input "10/03/2025 3:00PM"
type input "******"
type input "10/03/2025 2:00PM"
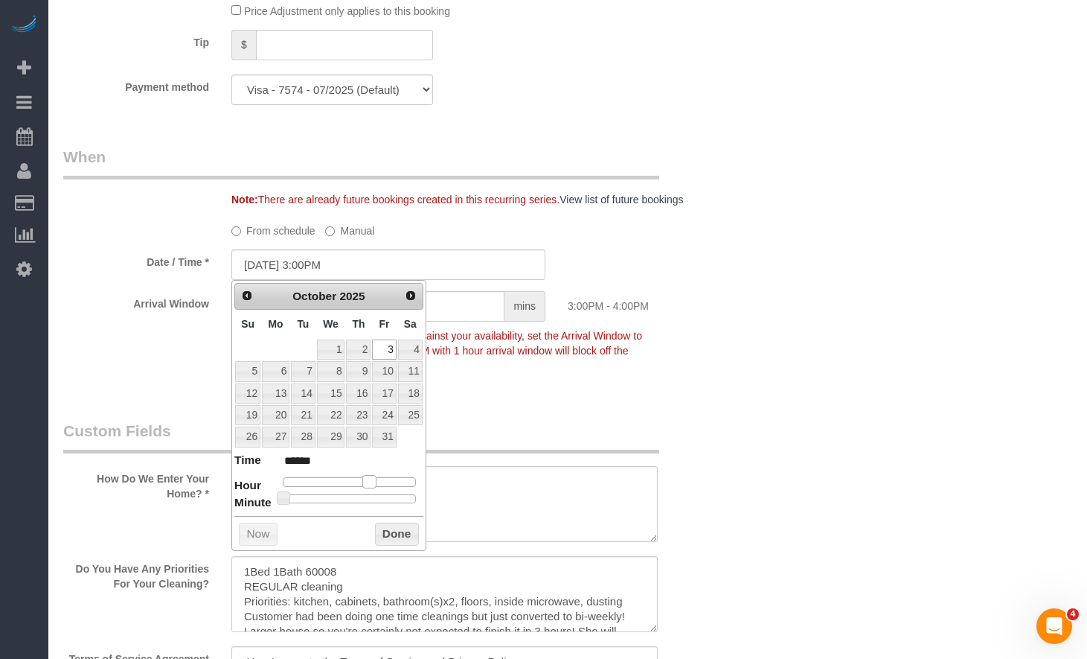
type input "******"
click at [369, 481] on span at bounding box center [363, 481] width 13 height 13
type input "10/03/2025 1:00PM"
type input "******"
type input "10/03/2025 12:00PM"
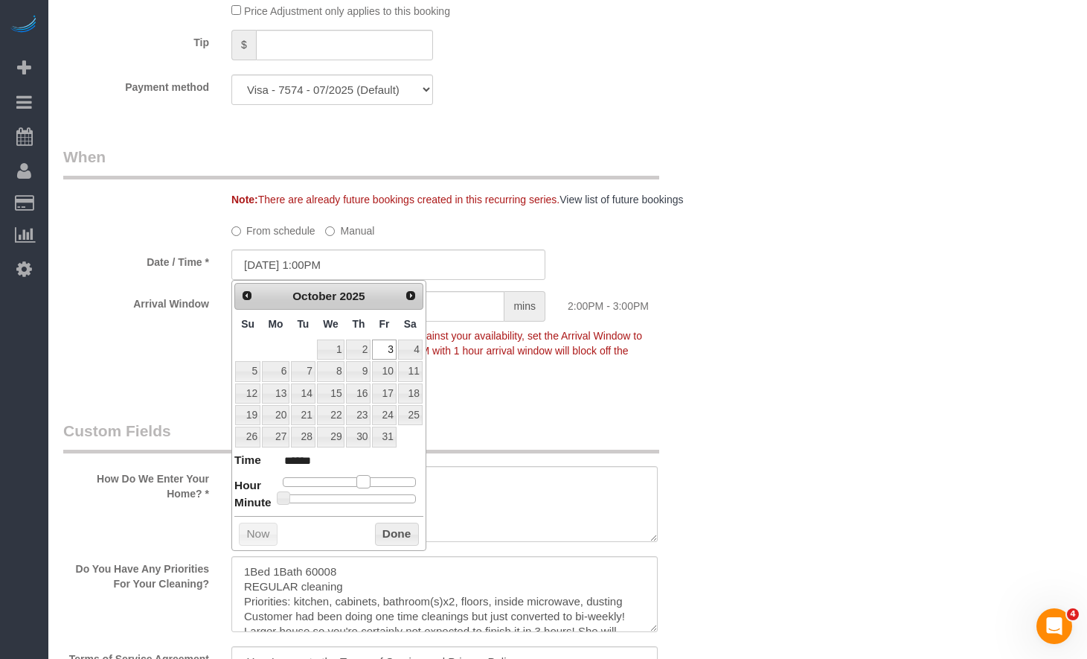
type input "*******"
type input "10/03/2025 11:00AM"
type input "*******"
type input "10/03/2025 10:00AM"
type input "*******"
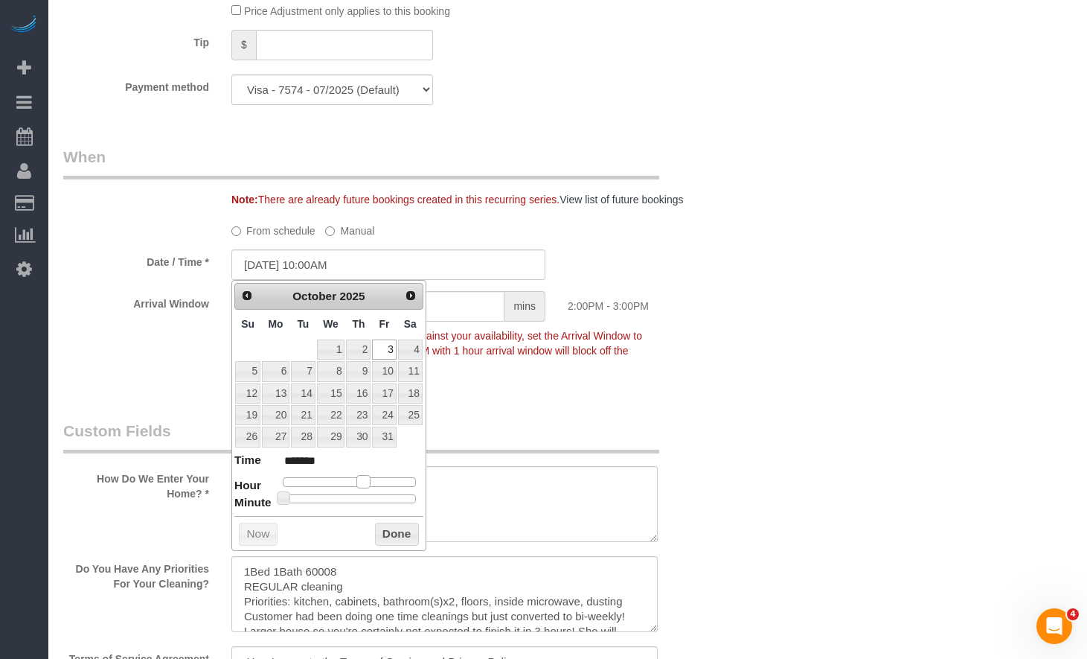
type input "10/03/2025 9:00AM"
type input "******"
type input "10/03/2025 8:00AM"
type input "******"
type input "10/03/2025 7:00AM"
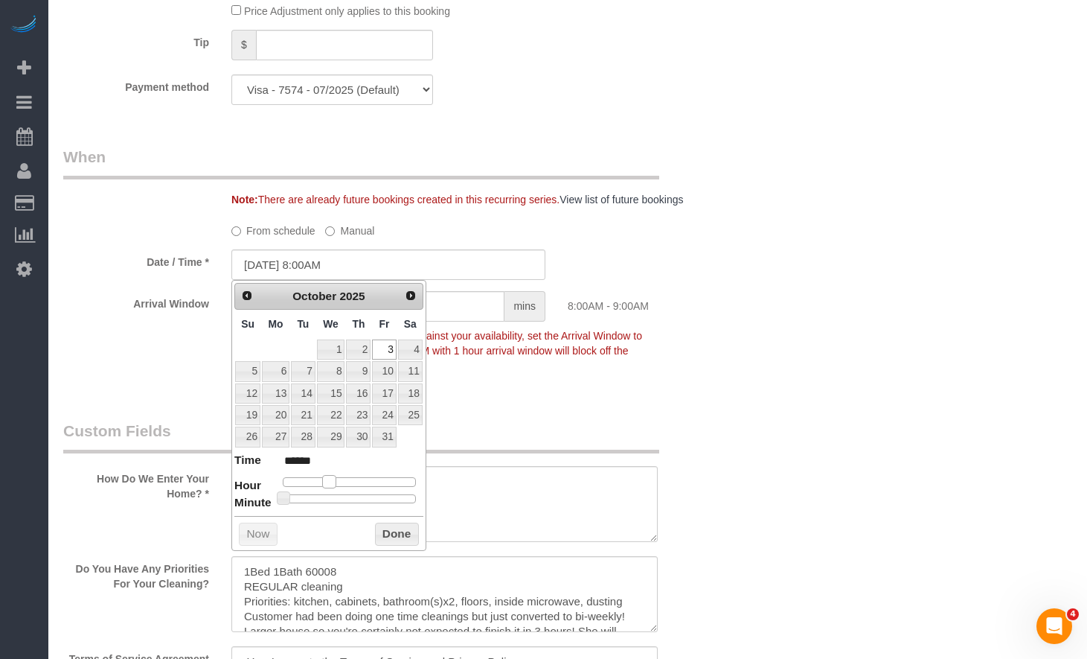
type input "******"
type input "10/03/2025 8:00AM"
type input "******"
drag, startPoint x: 360, startPoint y: 476, endPoint x: 325, endPoint y: 486, distance: 36.3
click at [325, 486] on span at bounding box center [328, 481] width 13 height 13
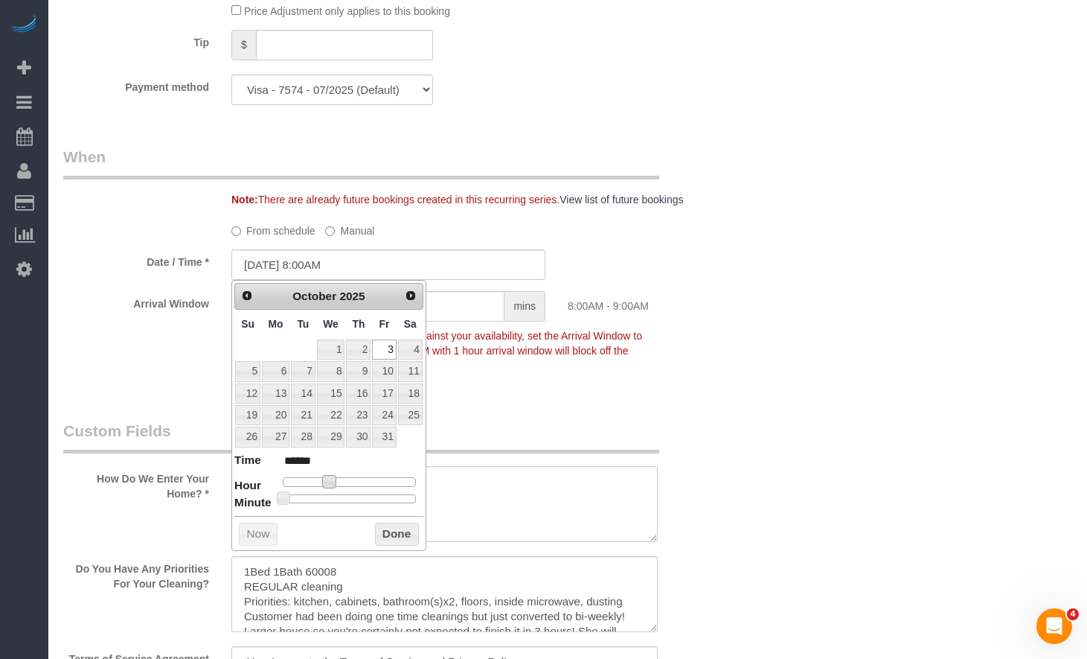
click at [666, 387] on fieldset "When Note: There are already future bookings created in this recurring series. …" at bounding box center [388, 268] width 650 height 245
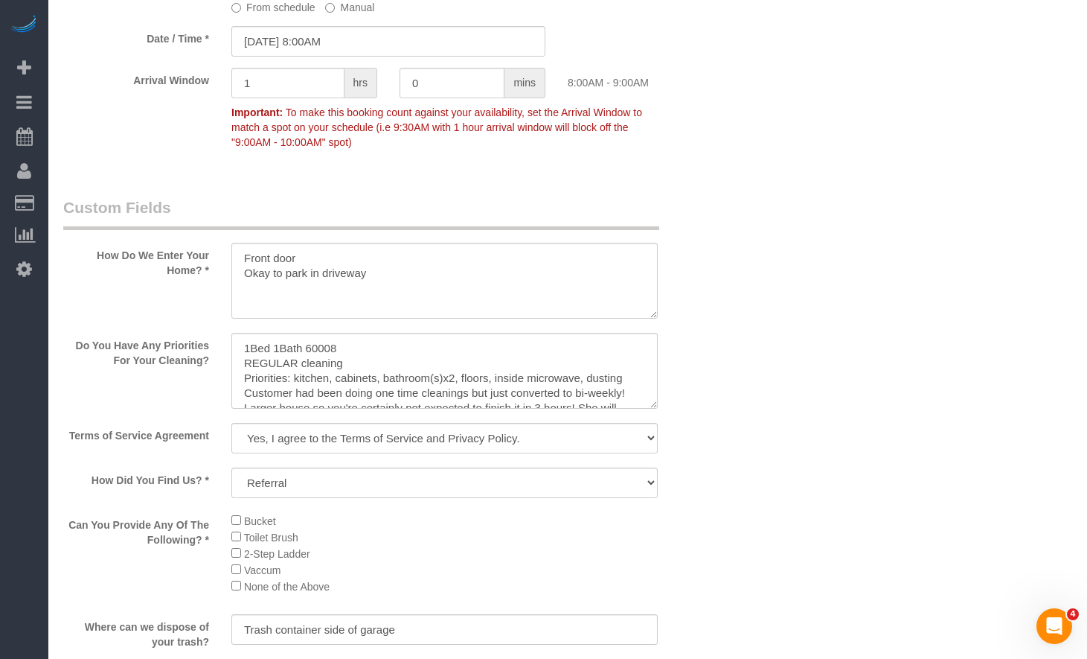
scroll to position [74, 0]
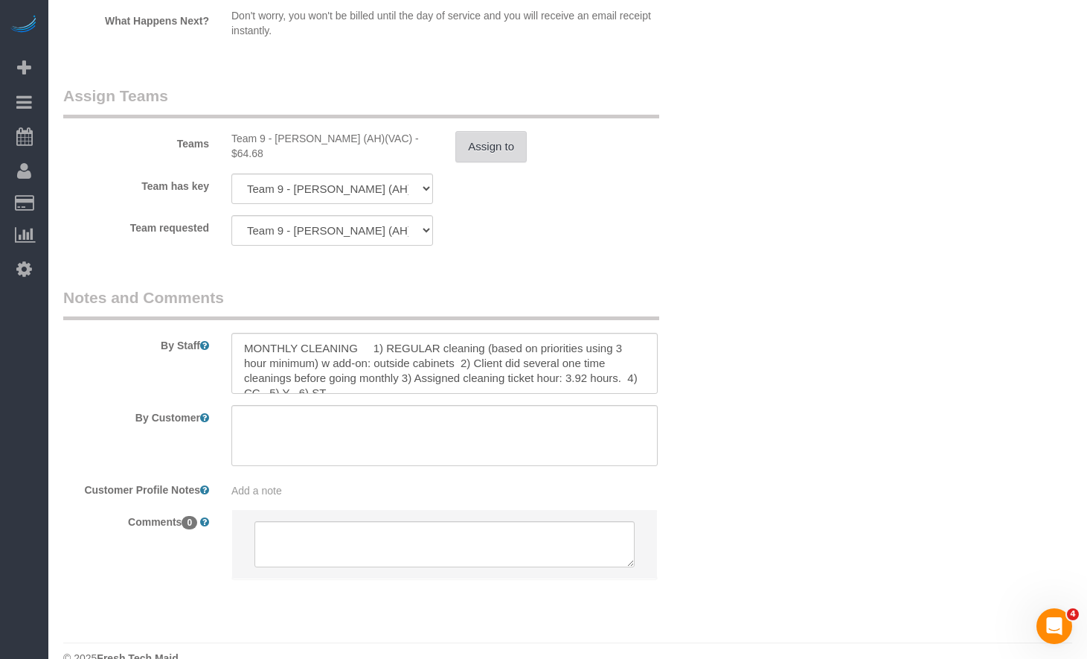
click at [482, 131] on button "Assign to" at bounding box center [490, 146] width 71 height 31
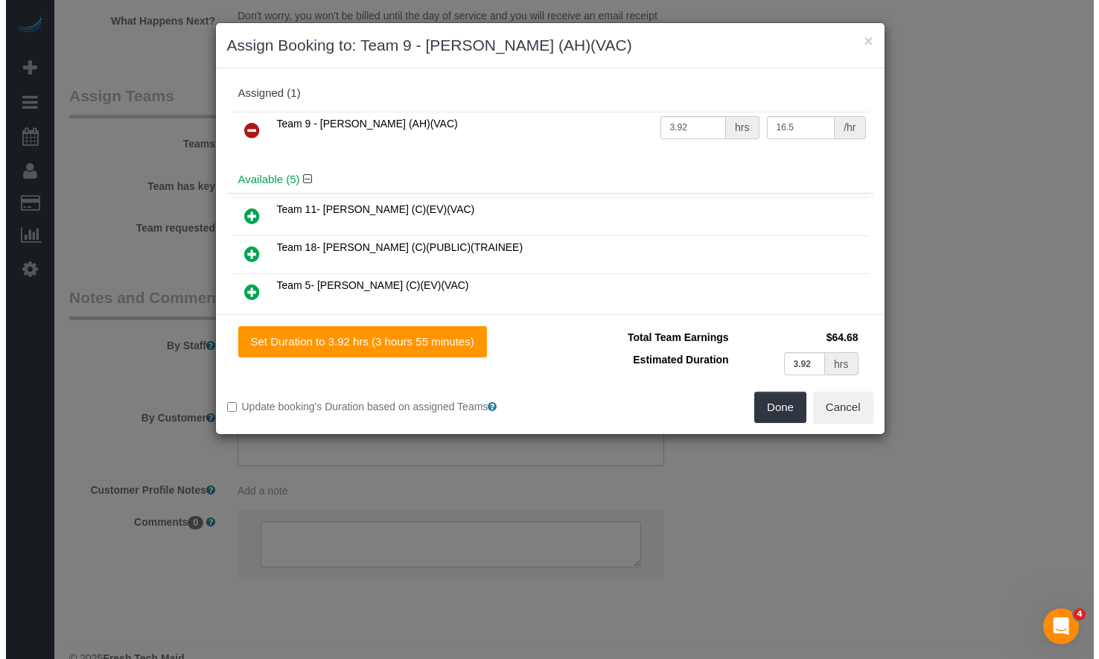
scroll to position [2678, 0]
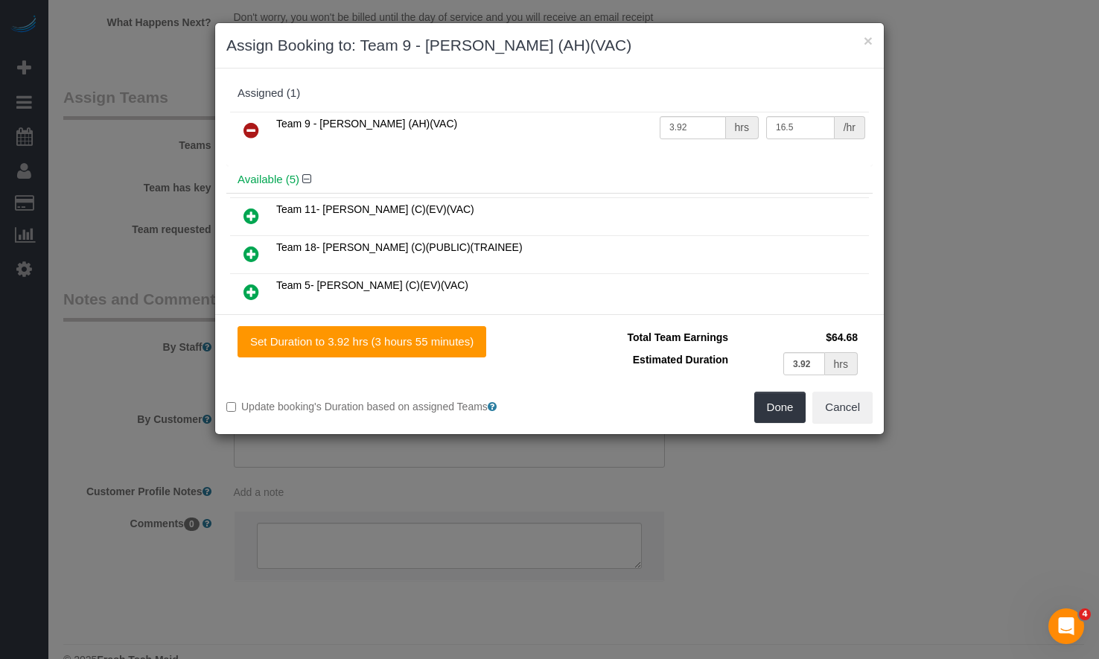
click at [252, 126] on icon at bounding box center [251, 130] width 16 height 18
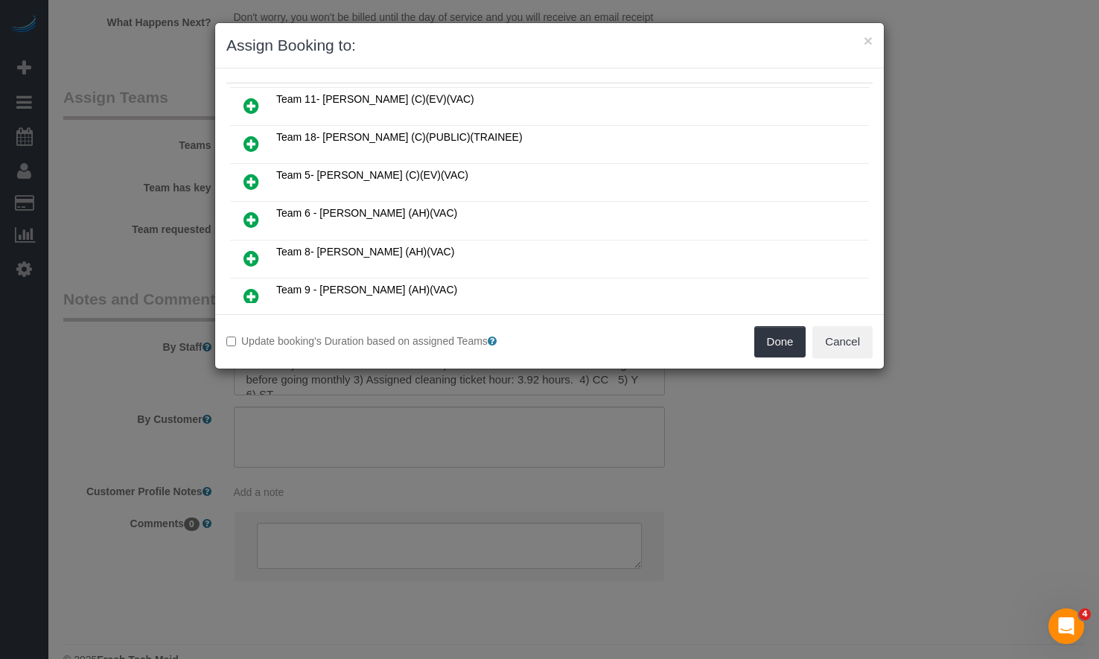
scroll to position [149, 0]
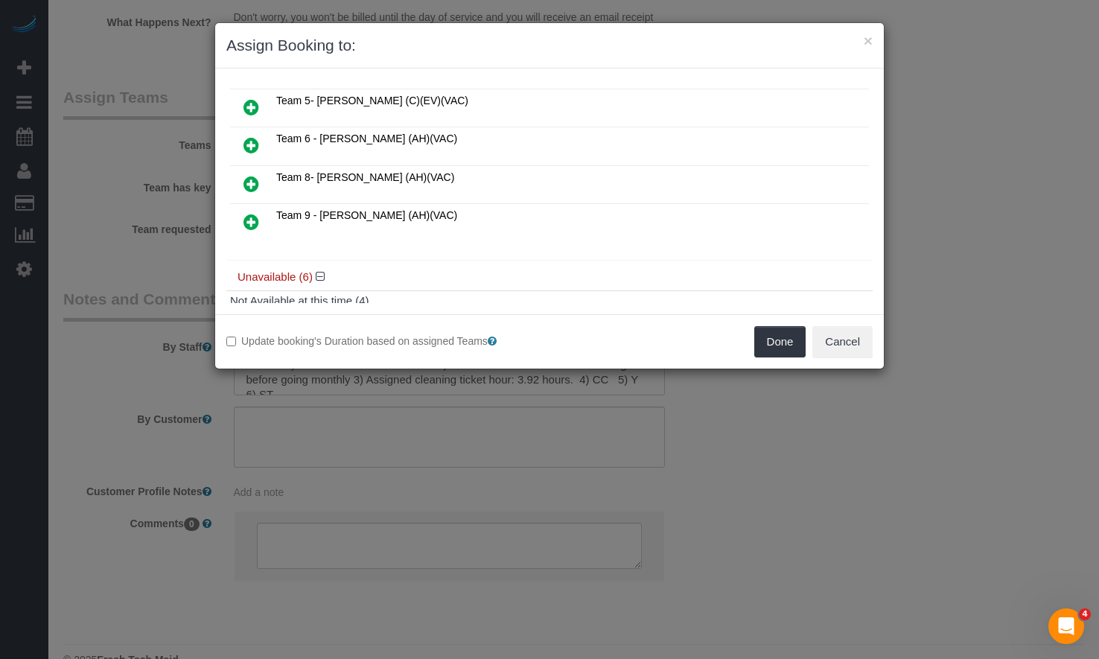
click at [252, 179] on icon at bounding box center [251, 184] width 16 height 18
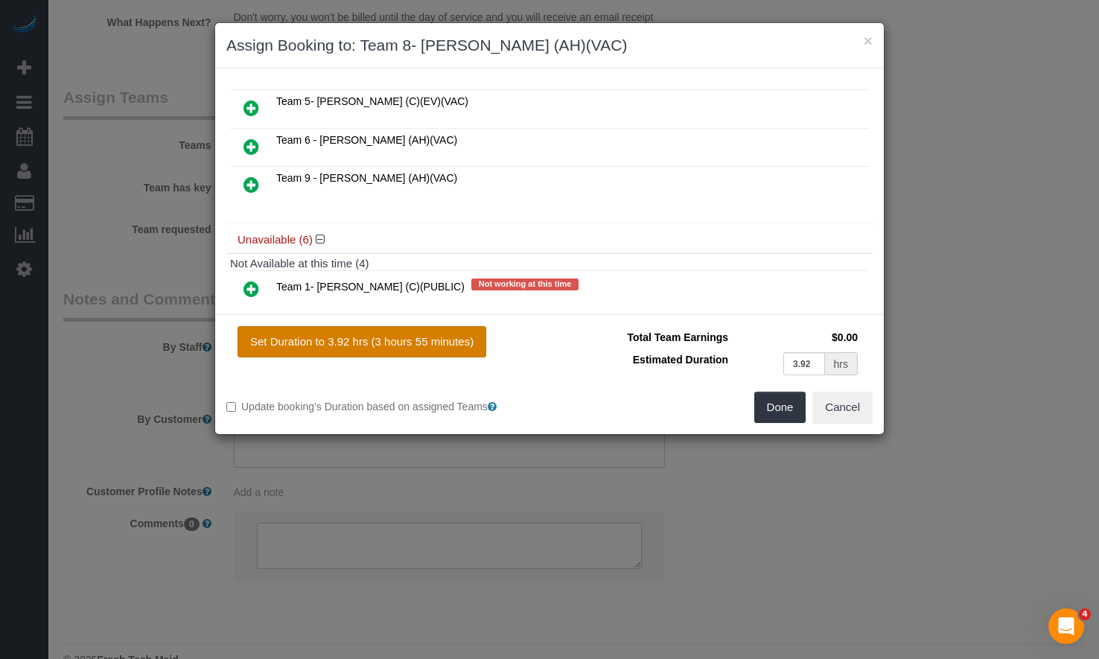
click at [368, 337] on button "Set Duration to 3.92 hrs (3 hours 55 minutes)" at bounding box center [361, 341] width 249 height 31
type input "3.92"
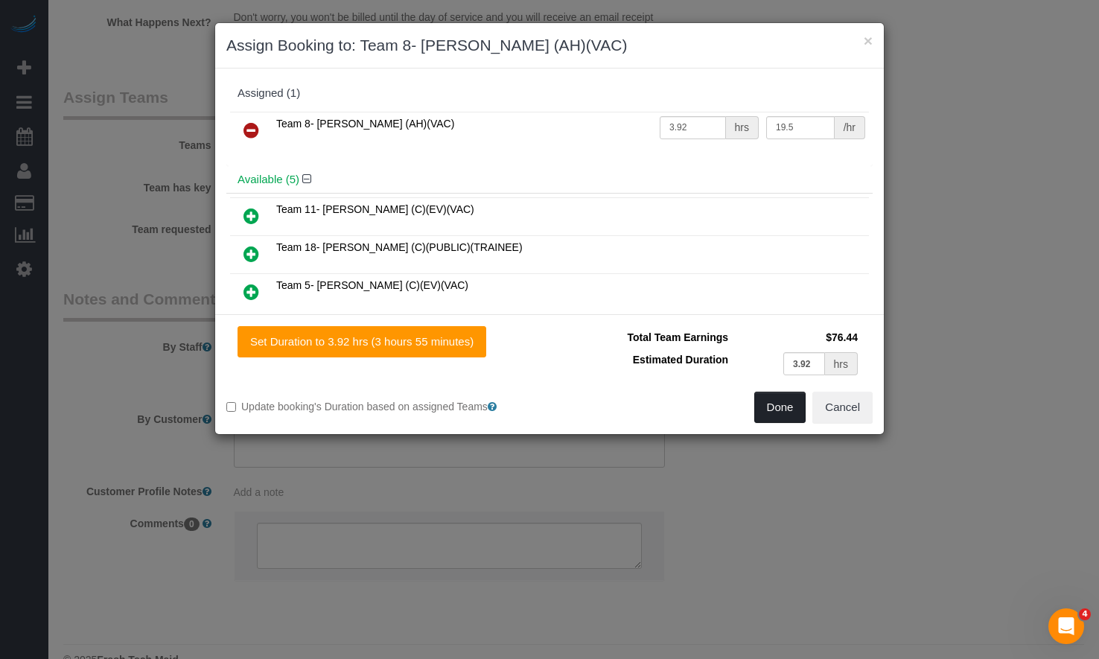
click at [781, 412] on button "Done" at bounding box center [780, 406] width 52 height 31
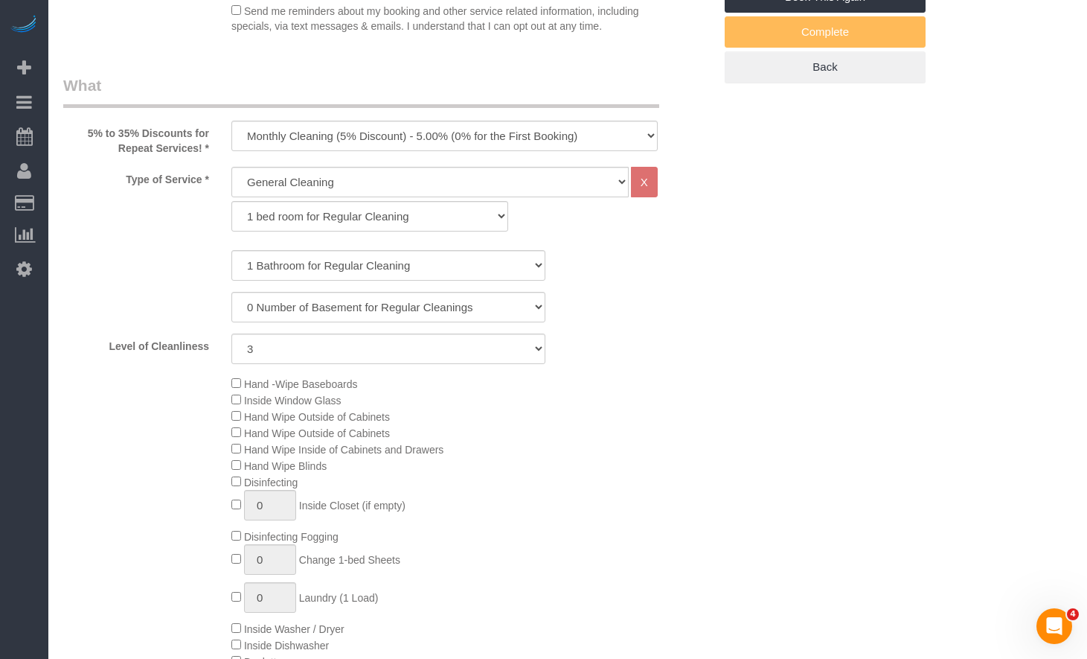
scroll to position [74, 0]
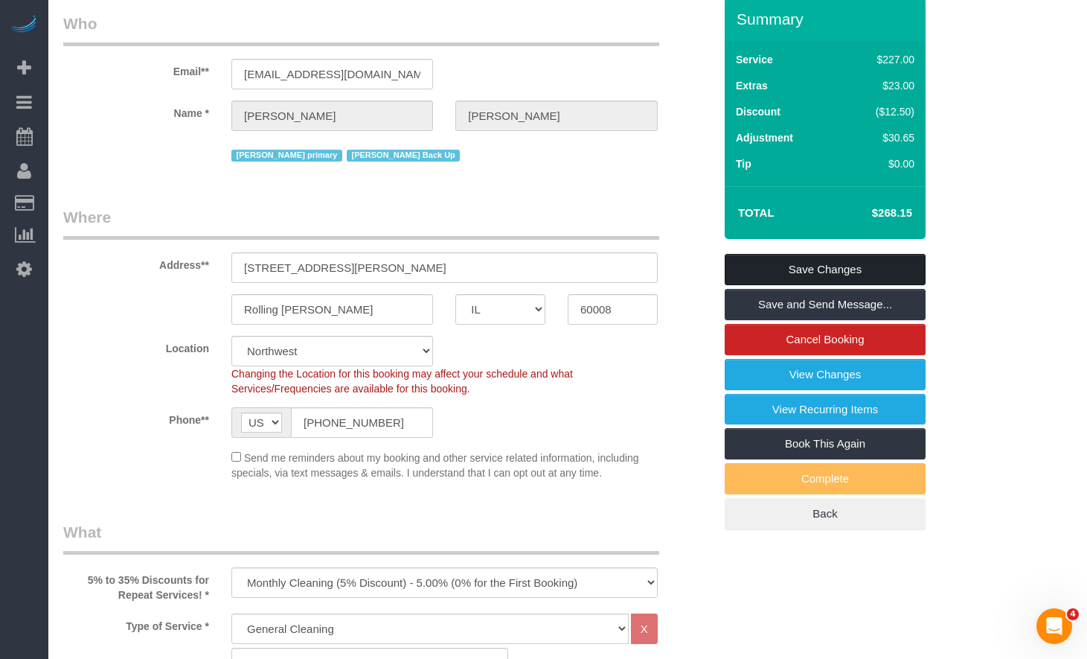
click at [820, 268] on link "Save Changes" at bounding box center [825, 269] width 201 height 31
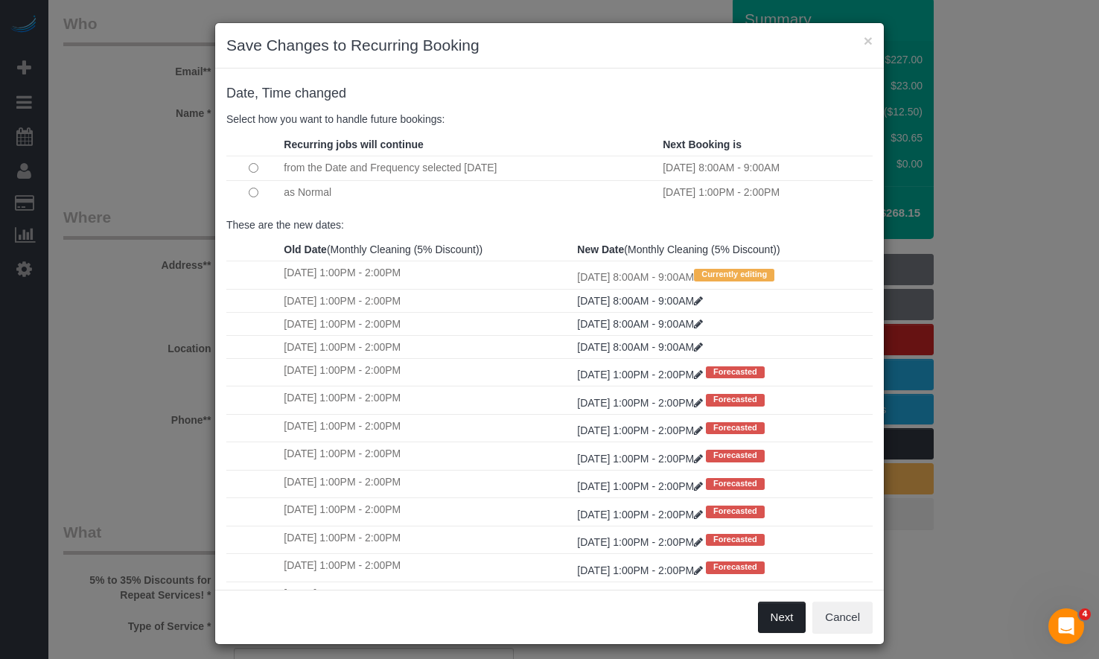
click at [782, 621] on button "Next" at bounding box center [782, 616] width 48 height 31
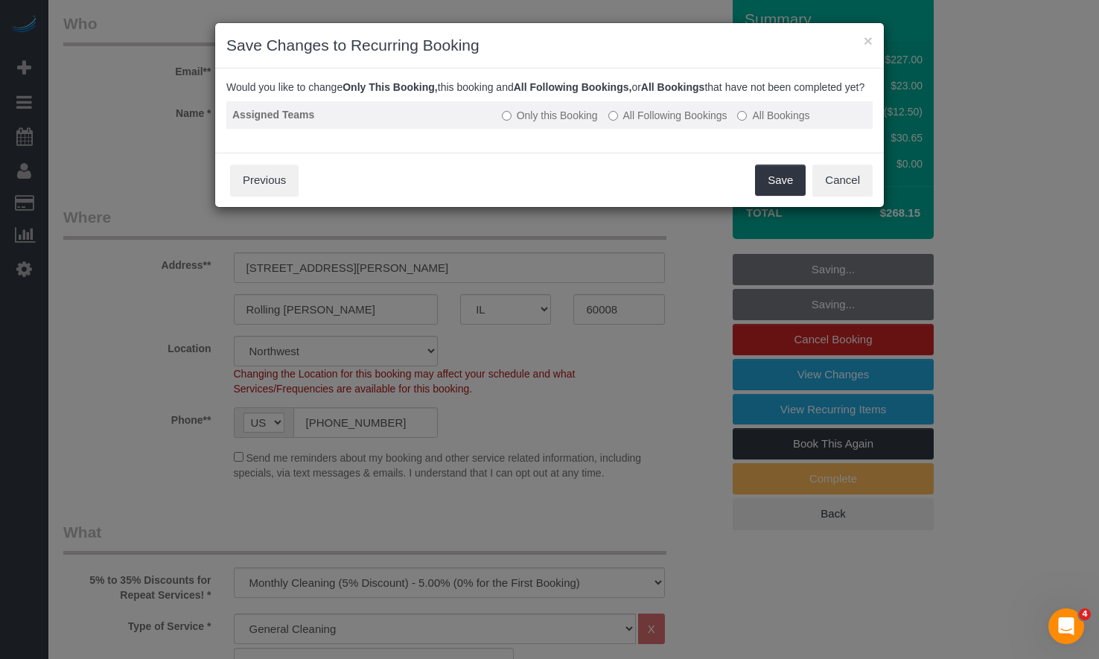
click at [639, 123] on label "All Following Bookings" at bounding box center [667, 115] width 119 height 15
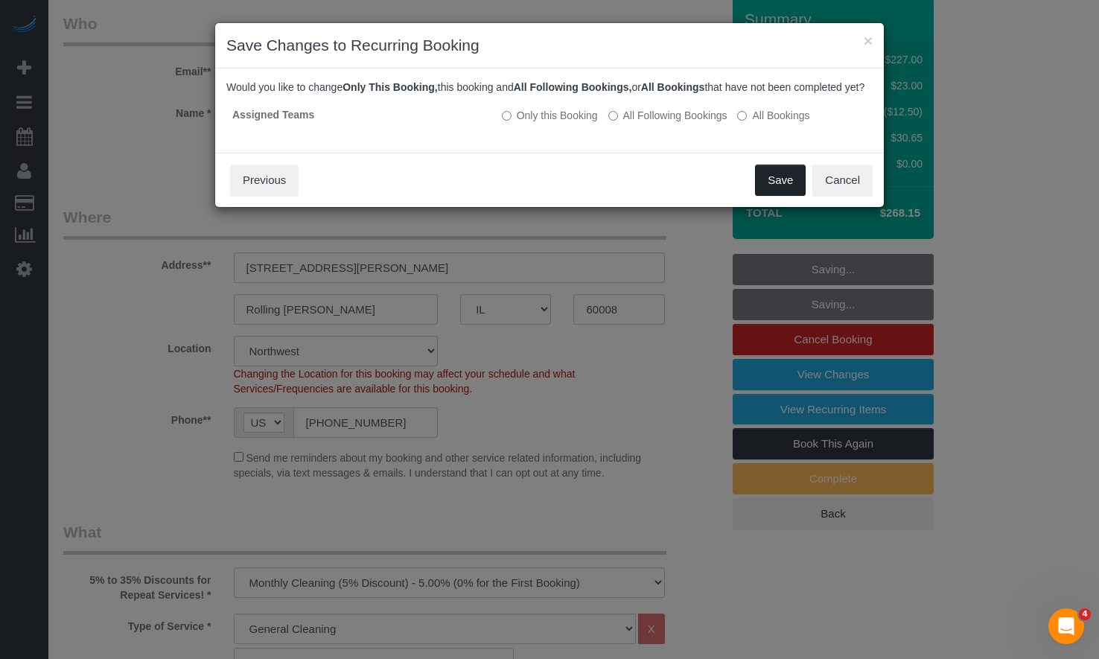
click at [773, 184] on button "Save" at bounding box center [780, 179] width 51 height 31
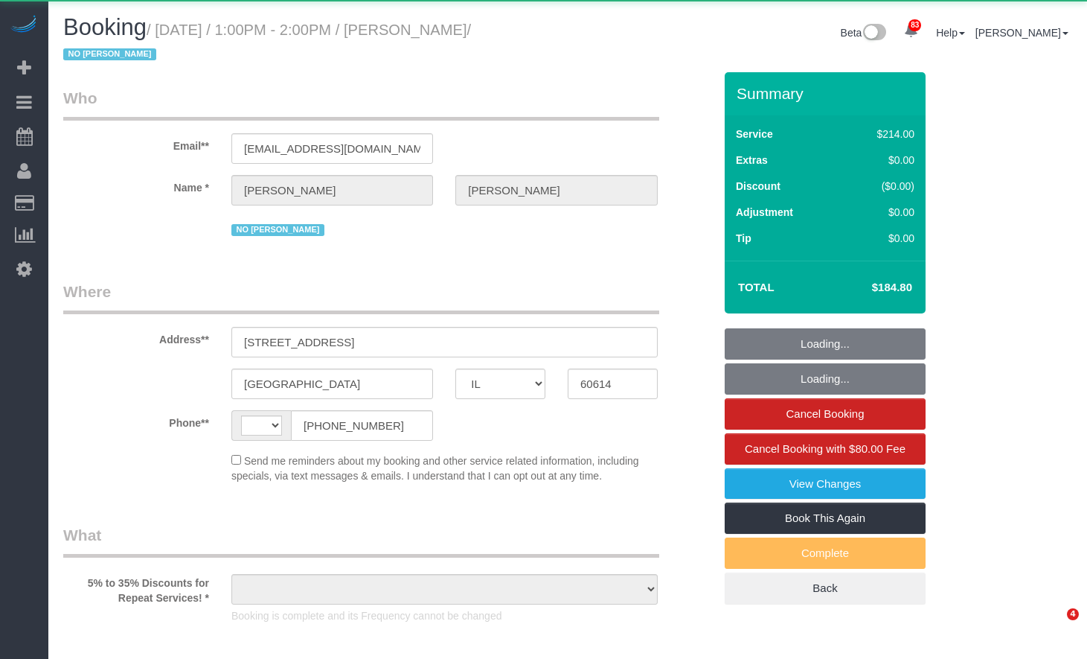
select select "IL"
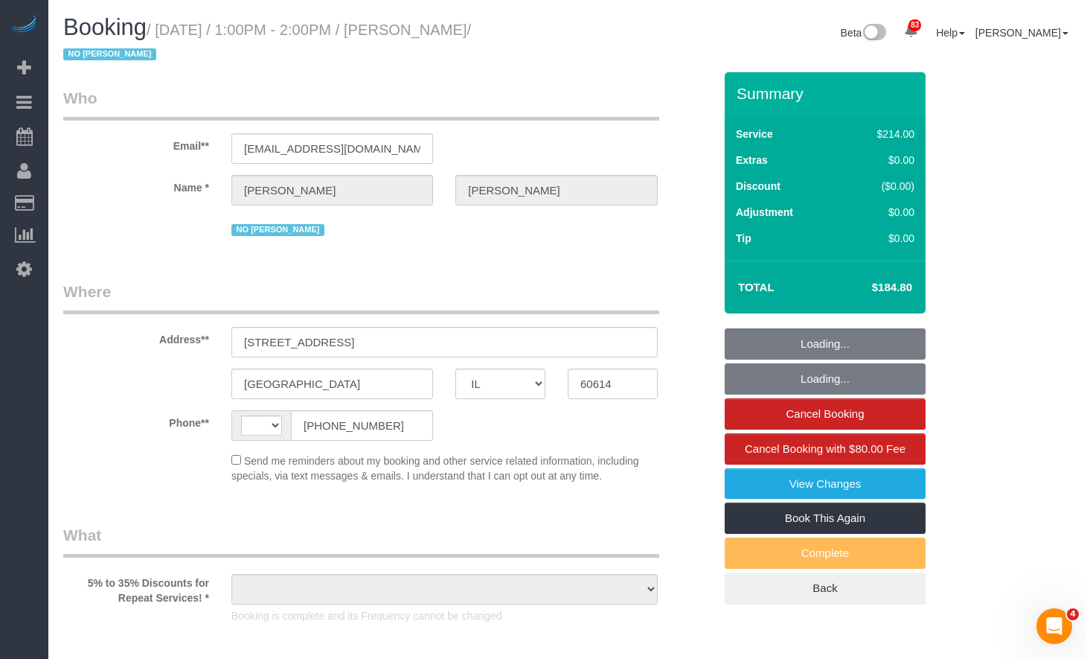
select select "string:[GEOGRAPHIC_DATA]"
select select "object:823"
select select "string:fspay-4b6fce4f-58f5-43ce-8355-e9024ed5eef0"
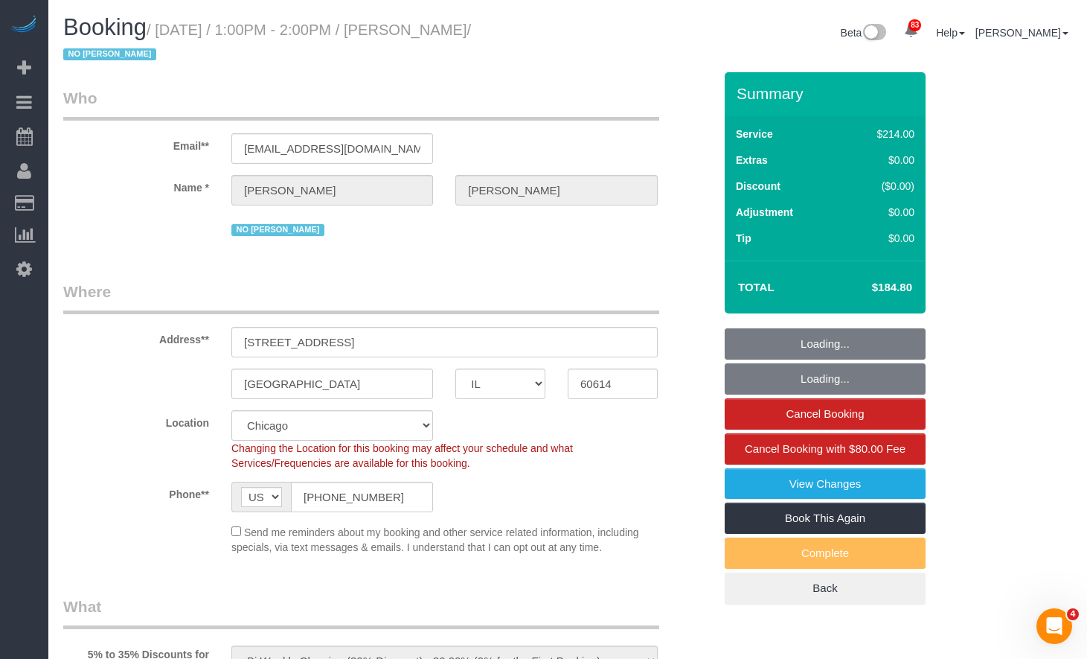
select select "512"
select select "2"
select select "number:1"
select select "number:58"
select select "number:139"
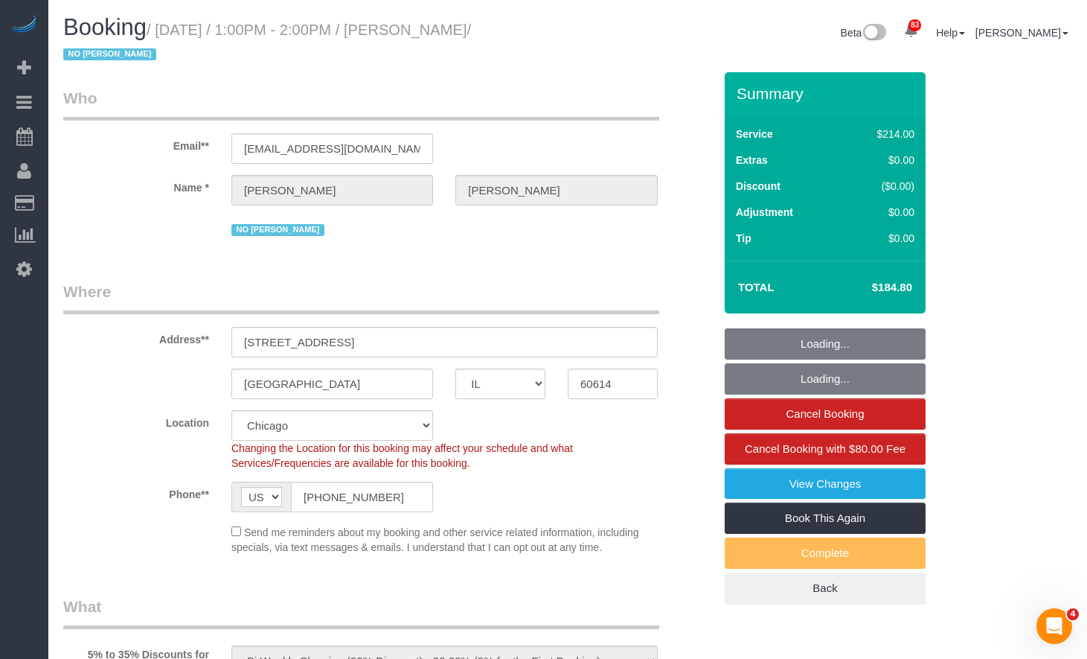
select select "number:105"
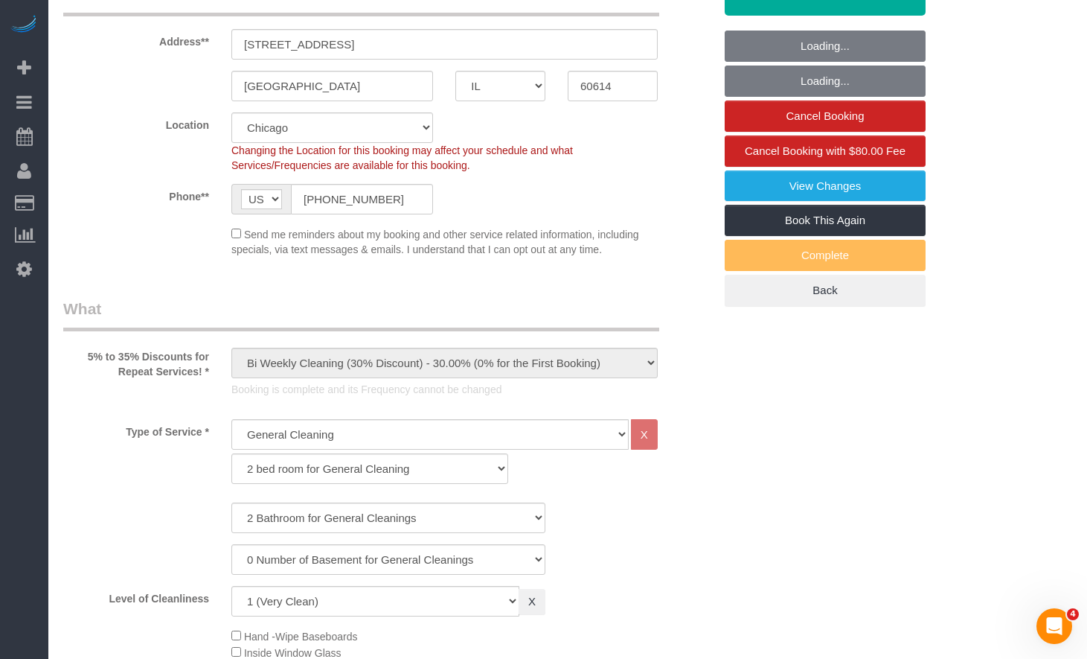
select select "2"
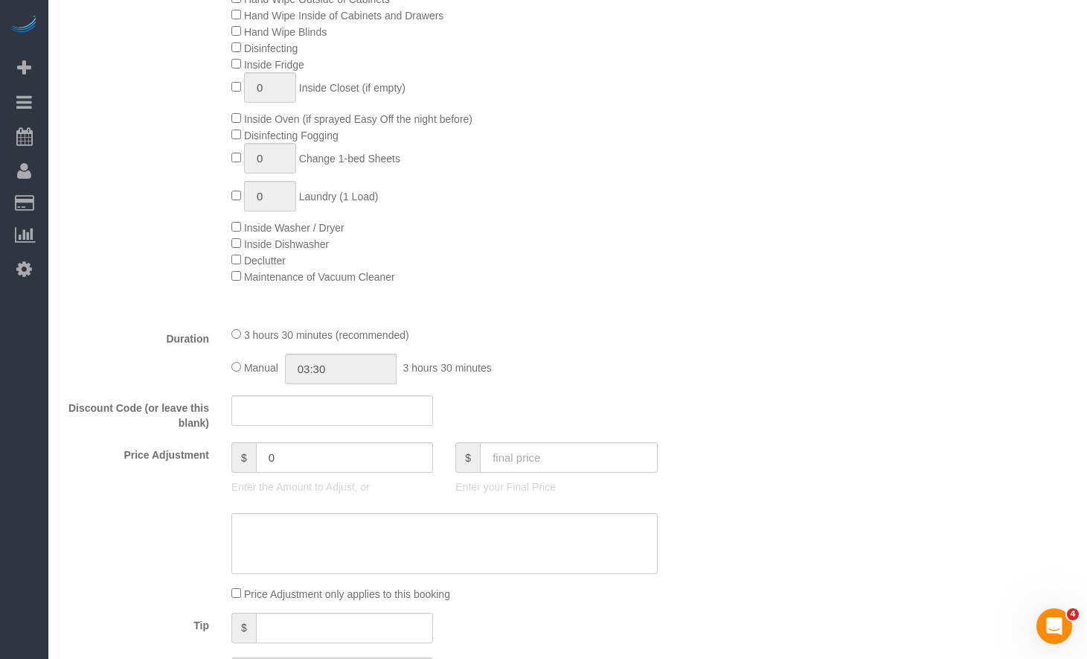
scroll to position [1191, 0]
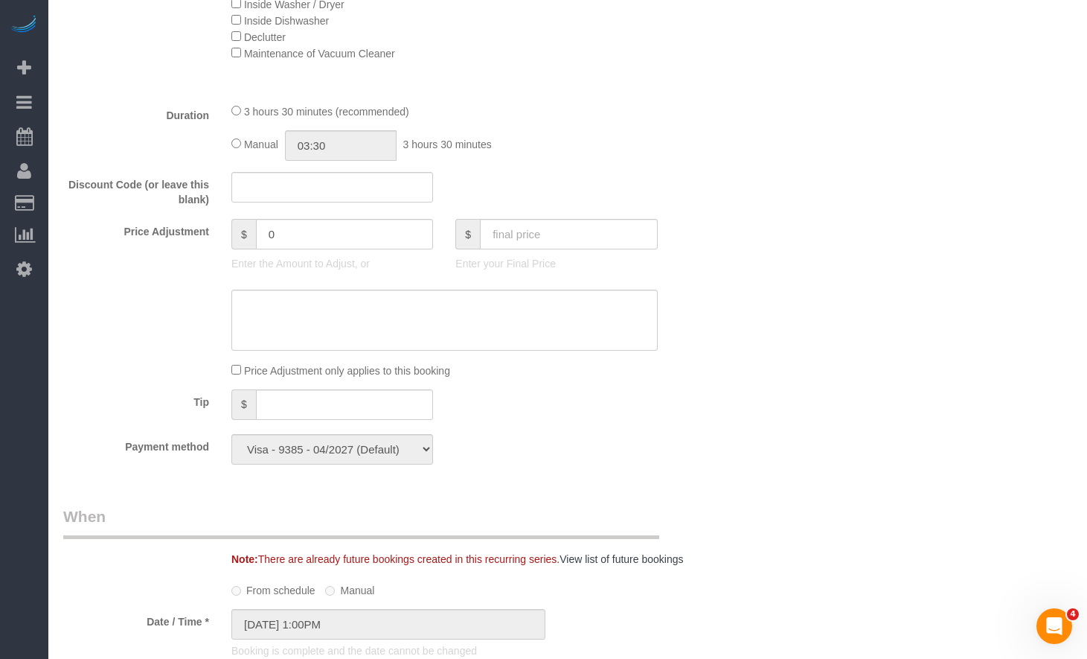
select select "object:1384"
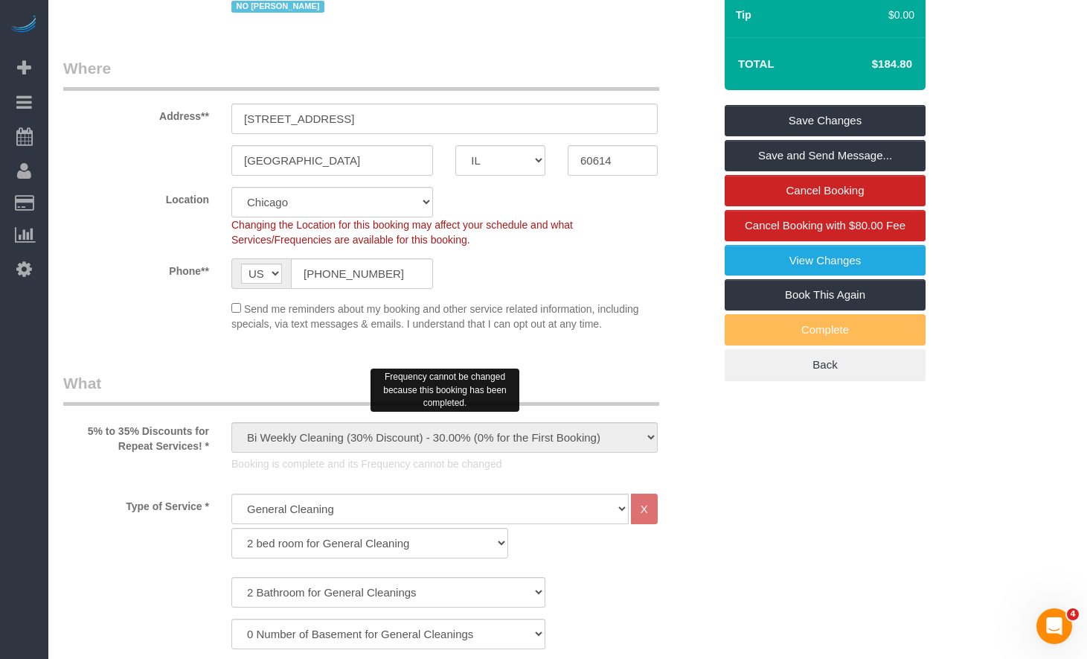
scroll to position [0, 0]
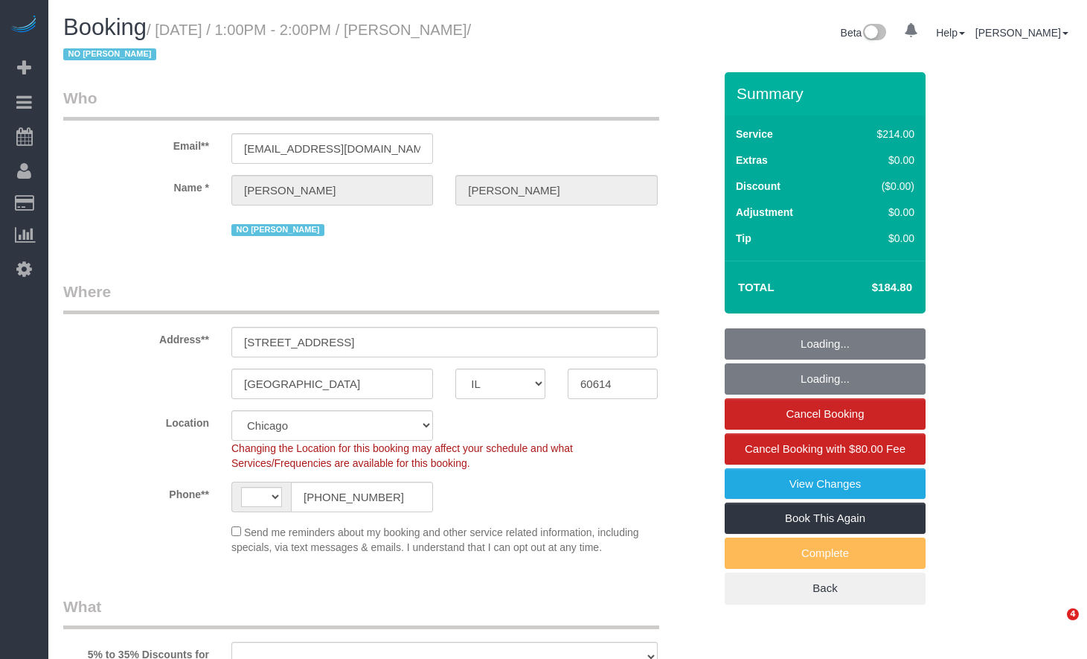
select select "IL"
select select "string:[GEOGRAPHIC_DATA]"
select select "string:fspay-4b6fce4f-58f5-43ce-8355-e9024ed5eef0"
select select "512"
select select "object:1374"
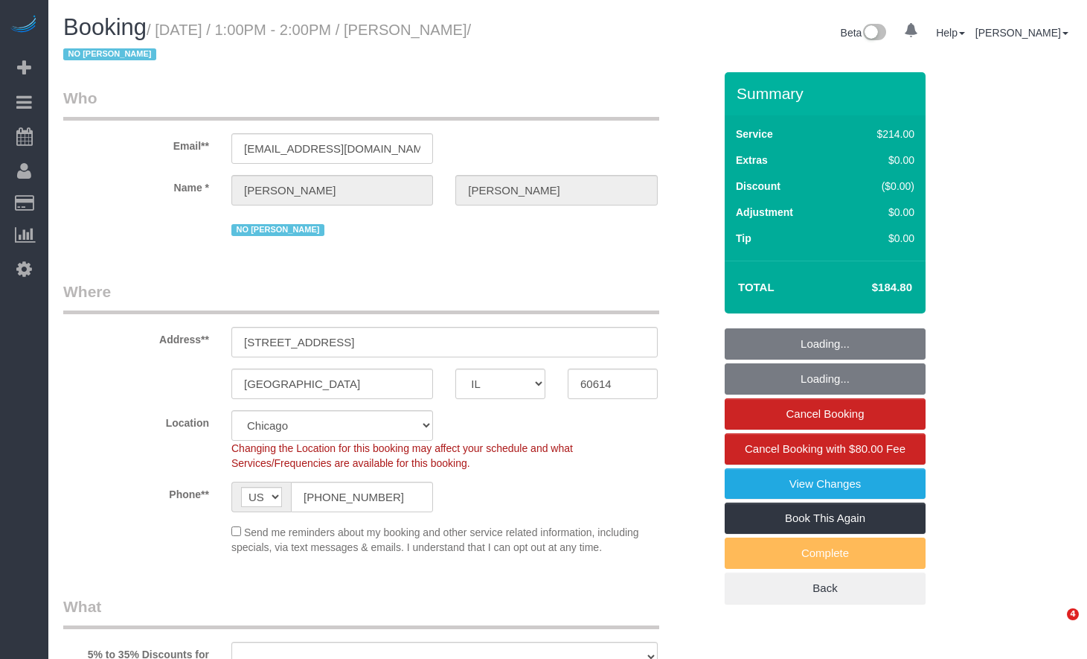
select select "2"
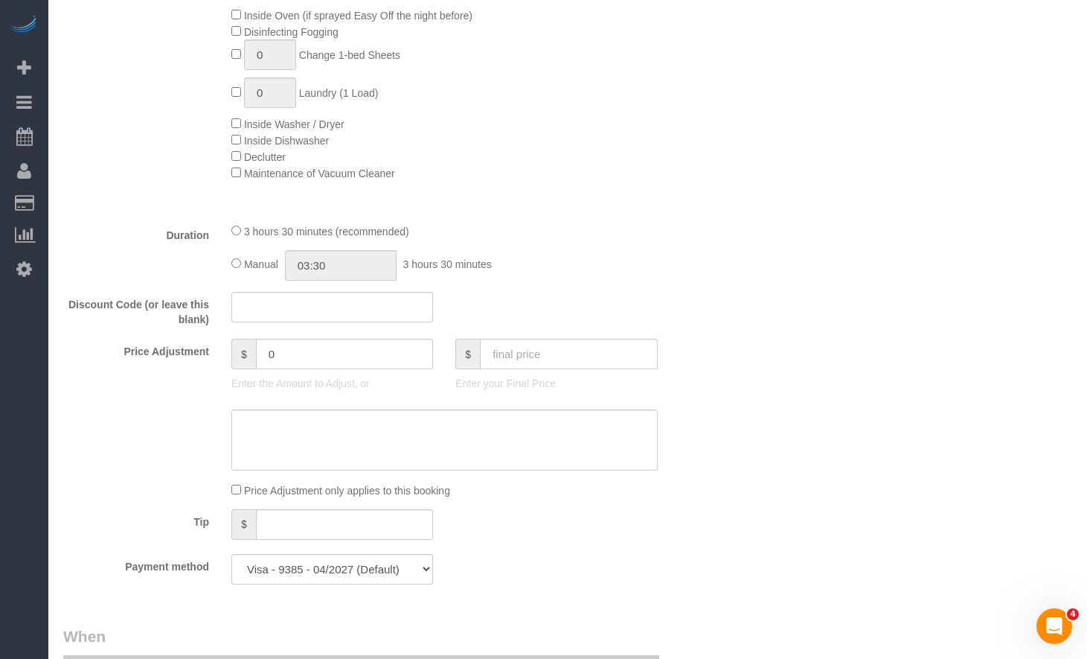
scroll to position [1414, 0]
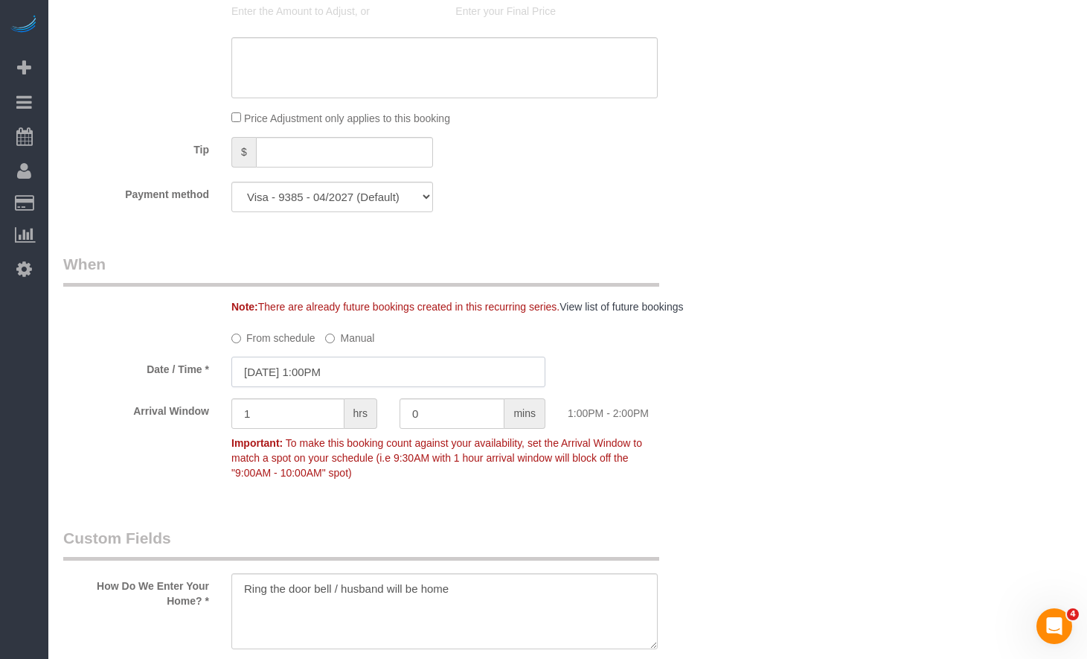
click at [337, 368] on input "[DATE] 1:00PM" at bounding box center [388, 372] width 314 height 31
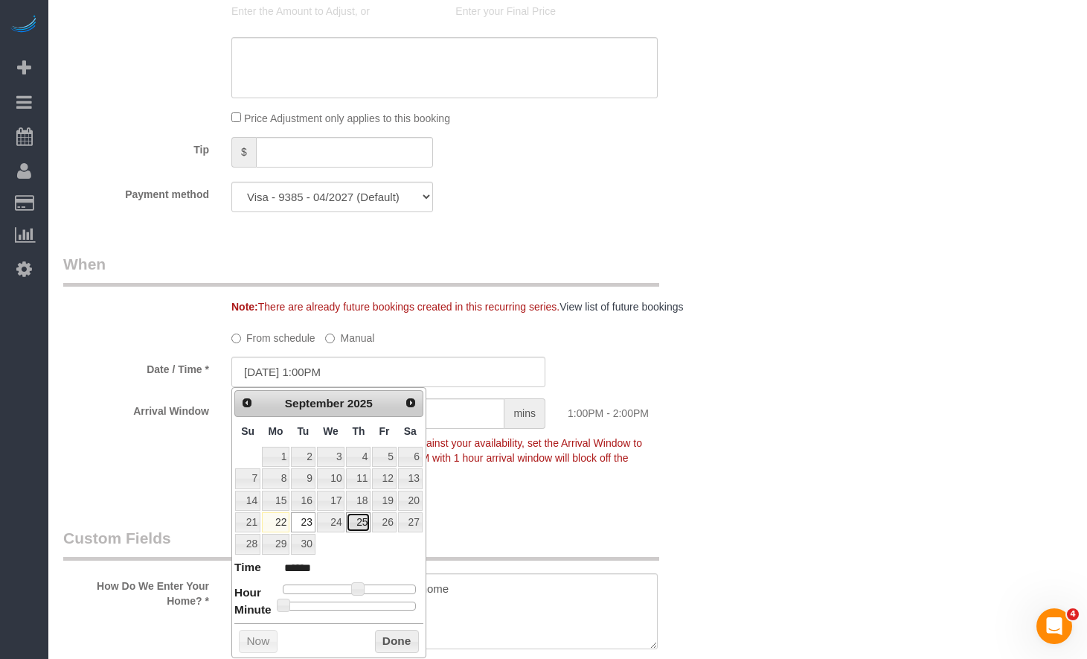
click at [354, 524] on link "25" at bounding box center [358, 522] width 25 height 20
click at [351, 524] on link "25" at bounding box center [358, 522] width 25 height 20
click at [360, 525] on link "25" at bounding box center [358, 522] width 25 height 20
type input "[DATE] 12:00PM"
type input "*******"
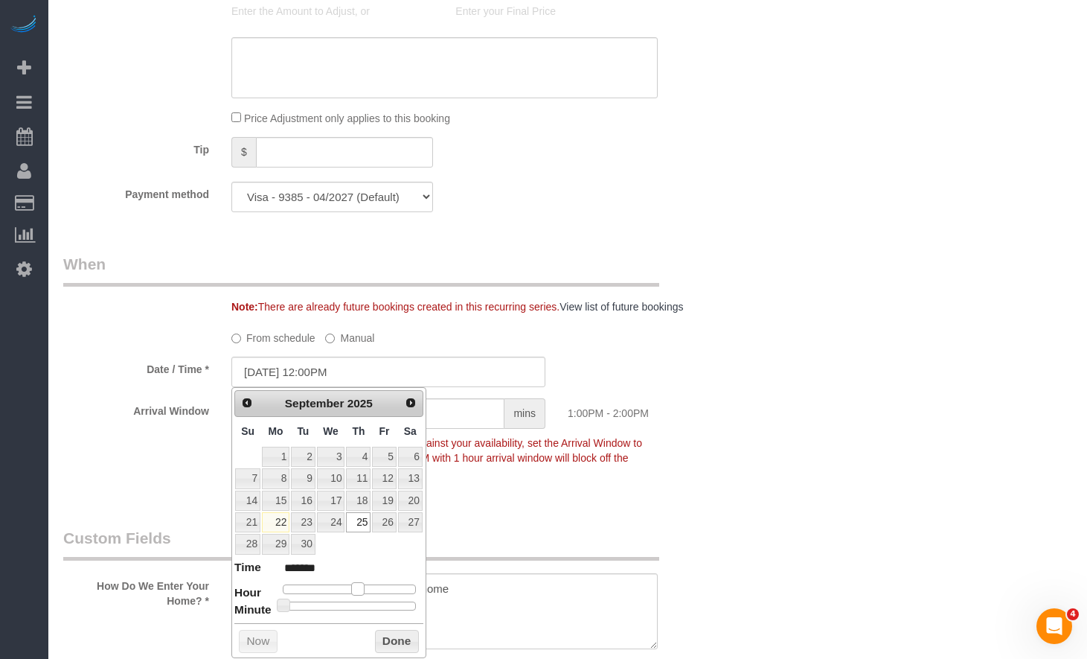
type input "[DATE] 11:00AM"
type input "*******"
type input "[DATE] 10:00AM"
type input "*******"
type input "[DATE] 9:00AM"
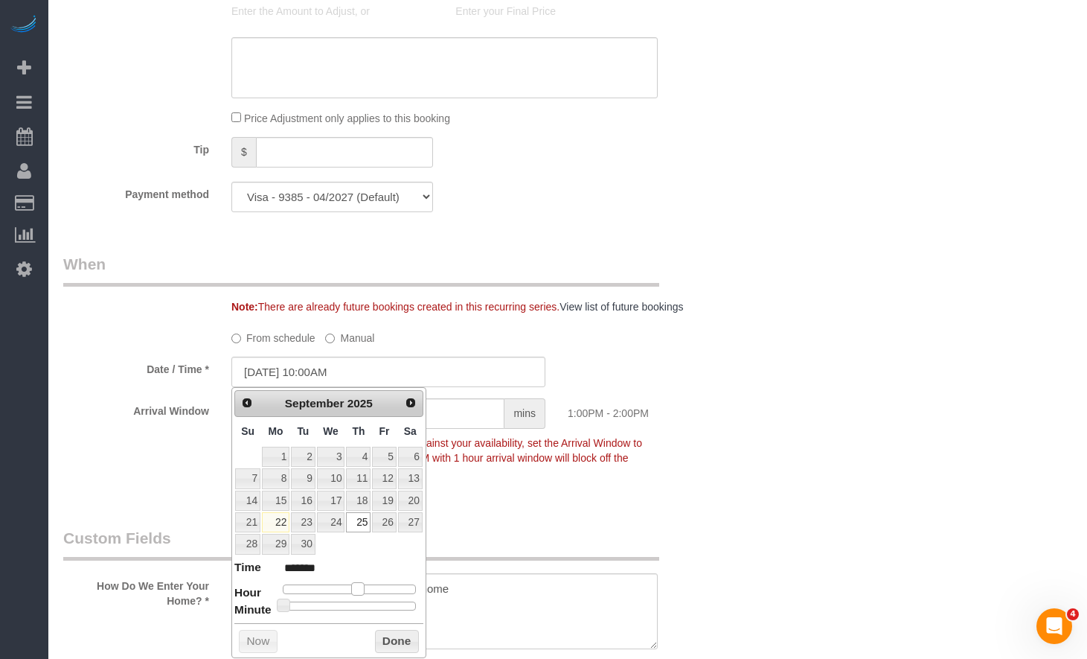
type input "******"
type input "[DATE] 8:00AM"
type input "******"
type input "[DATE] 7:00AM"
type input "******"
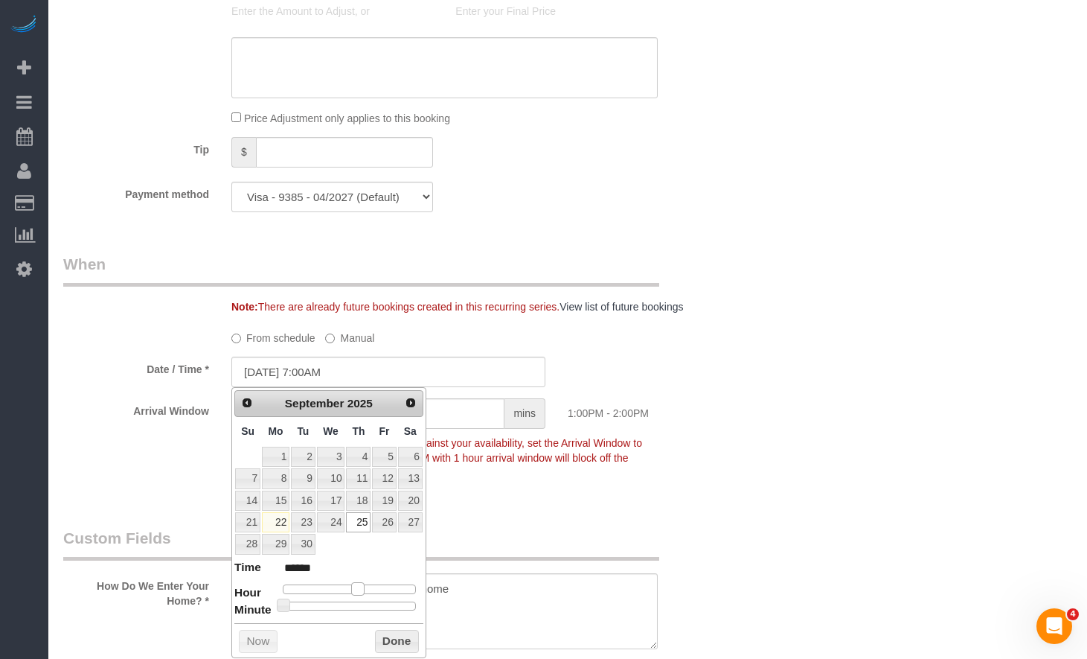
type input "[DATE] 6:00AM"
type input "******"
type input "[DATE] 5:00AM"
type input "******"
type input "[DATE] 4:00AM"
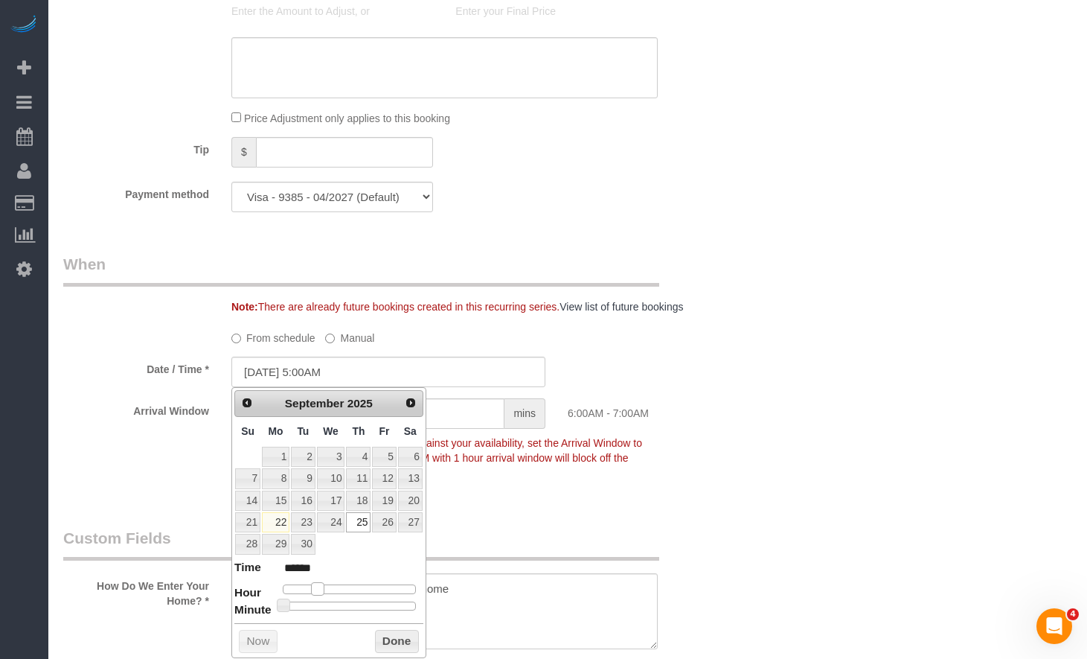
type input "******"
type input "[DATE] 5:00AM"
type input "******"
type input "[DATE] 6:00AM"
type input "******"
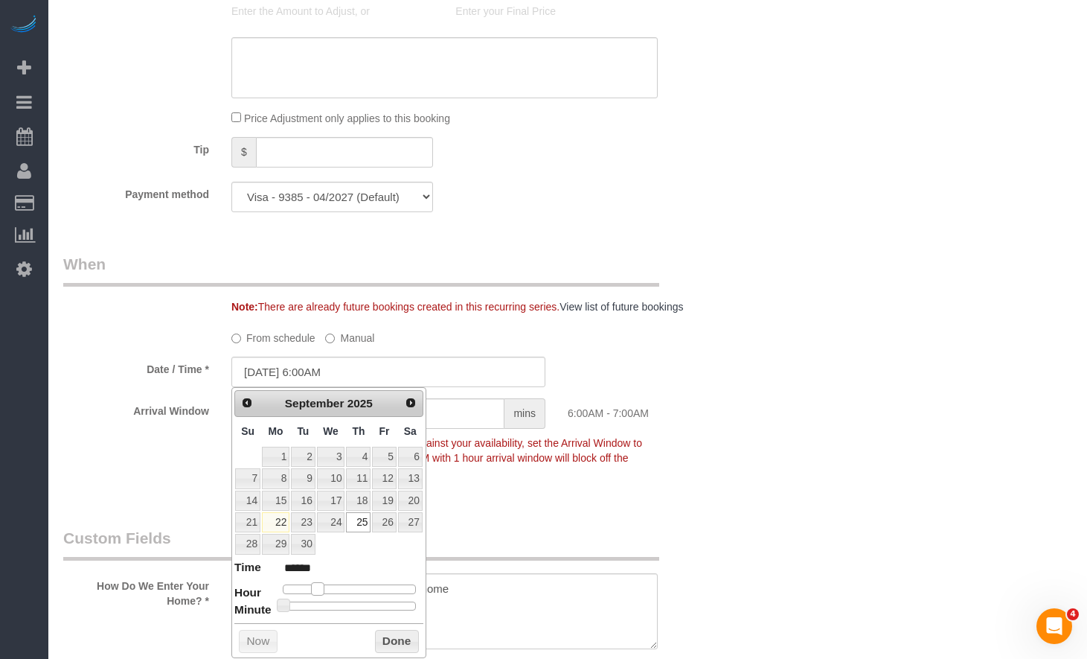
type input "[DATE] 7:00AM"
type input "******"
type input "[DATE] 8:00AM"
type input "******"
drag, startPoint x: 359, startPoint y: 589, endPoint x: 330, endPoint y: 586, distance: 29.1
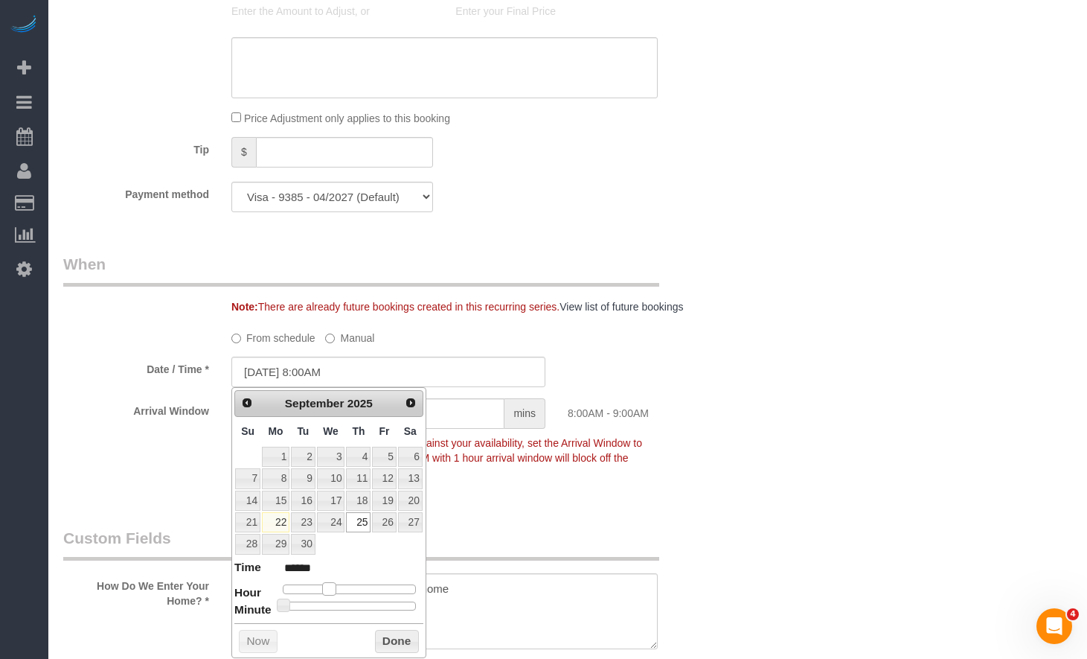
click at [330, 586] on span at bounding box center [328, 588] width 13 height 13
click at [397, 642] on button "Done" at bounding box center [397, 642] width 44 height 24
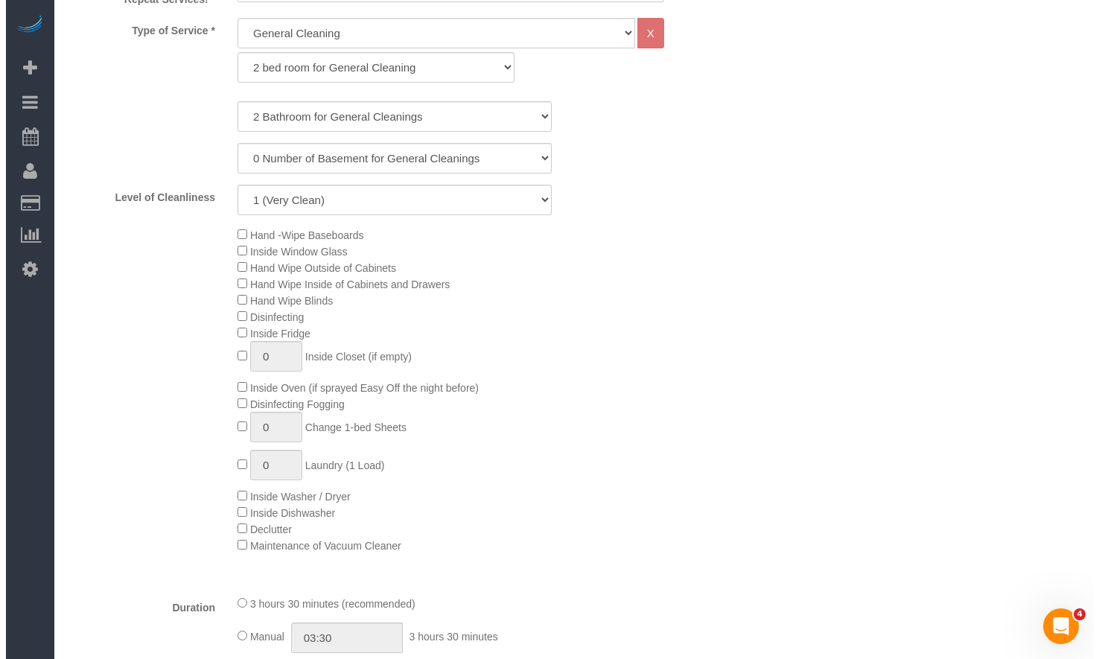
scroll to position [223, 0]
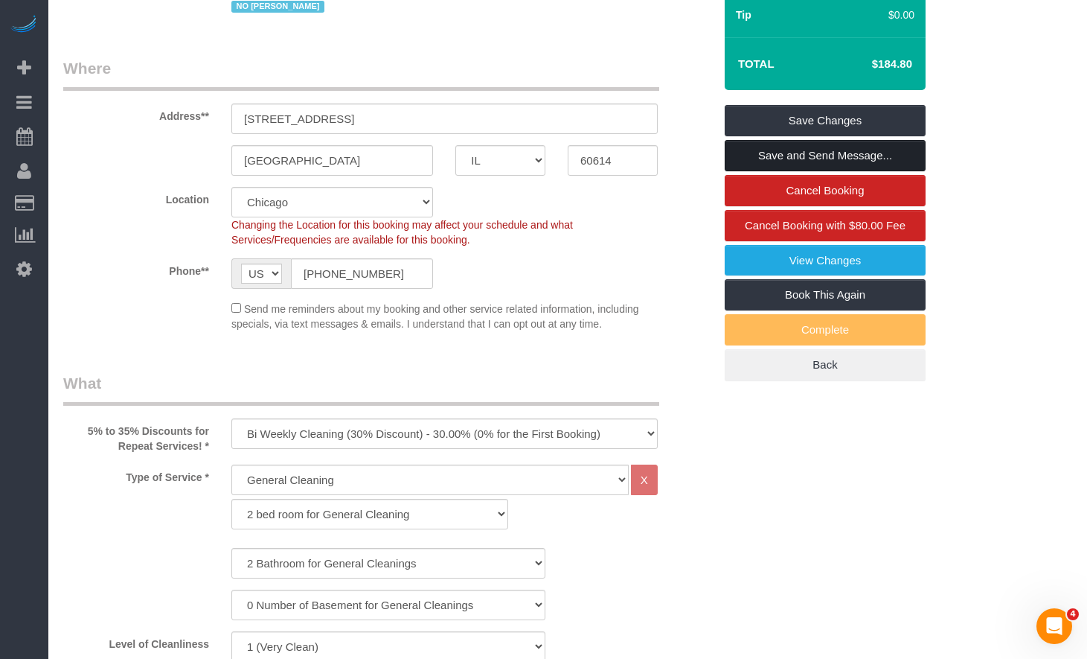
click at [847, 150] on link "Save and Send Message..." at bounding box center [825, 155] width 201 height 31
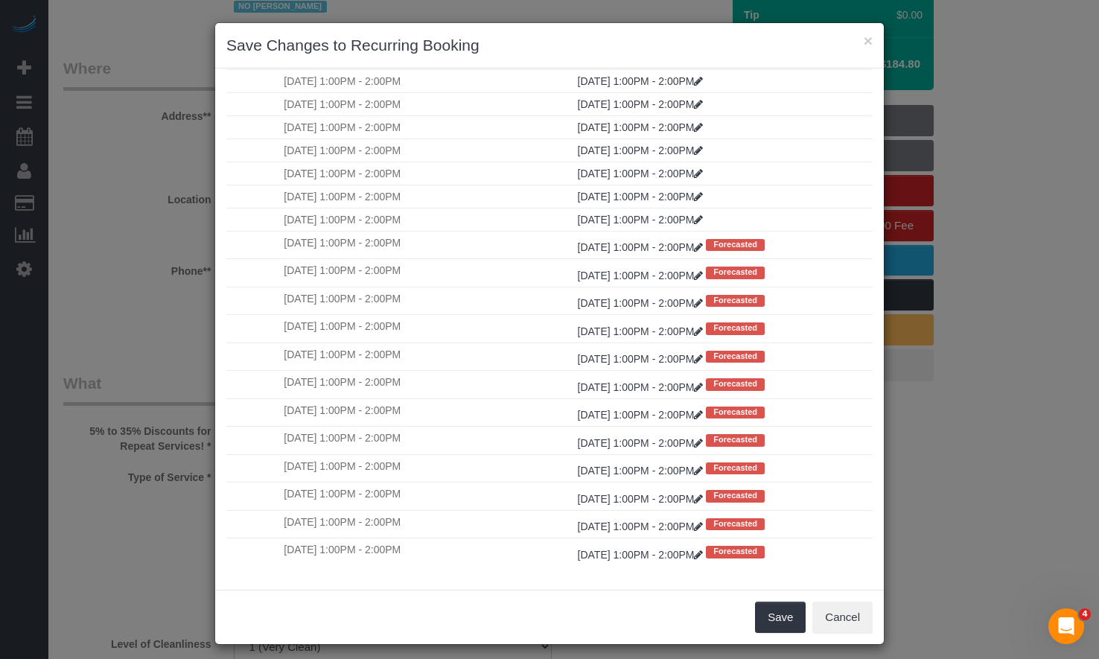
scroll to position [8, 0]
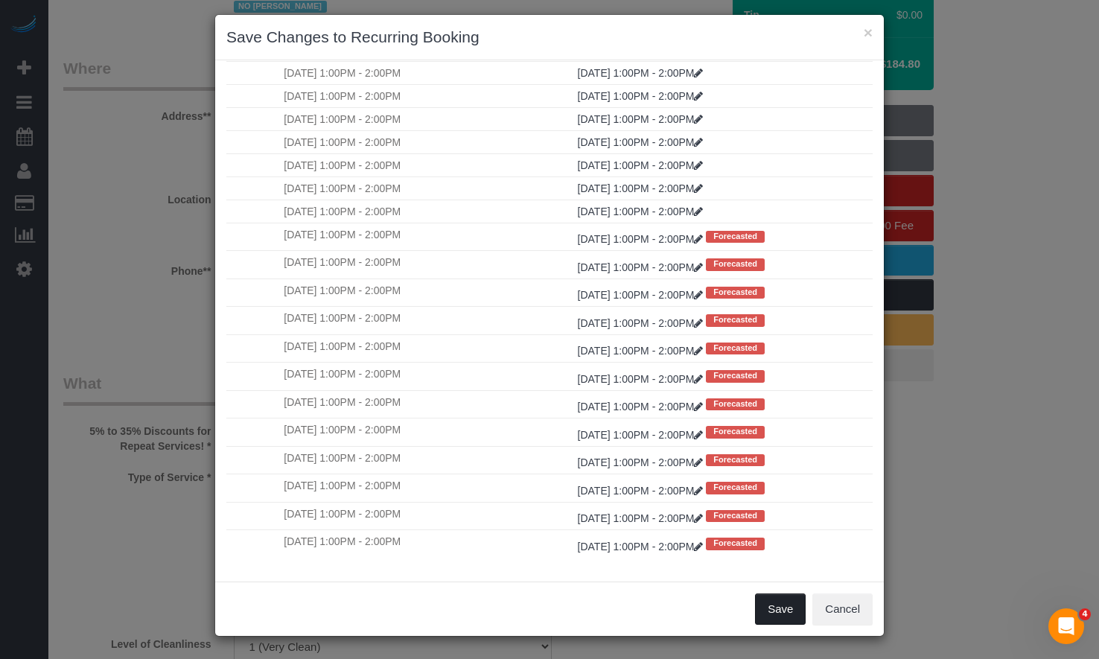
click at [772, 615] on button "Save" at bounding box center [780, 608] width 51 height 31
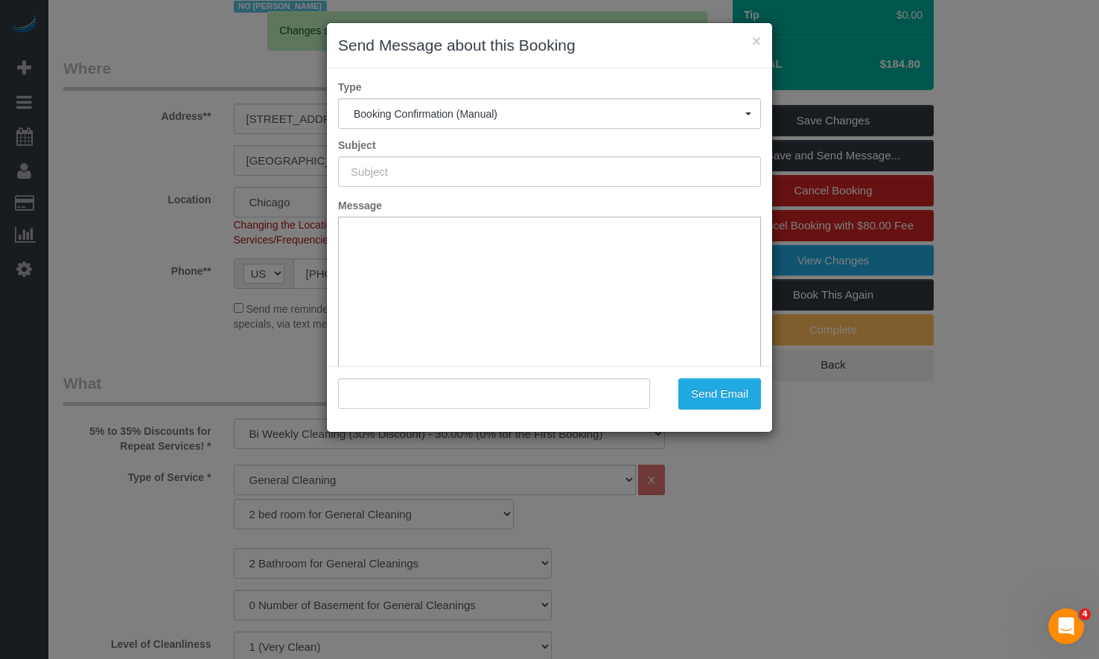
type input "Your Booking With Fresh Tech Maid, Confirmed!"
type input ""[PERSON_NAME]" <[EMAIL_ADDRESS][DOMAIN_NAME]>"
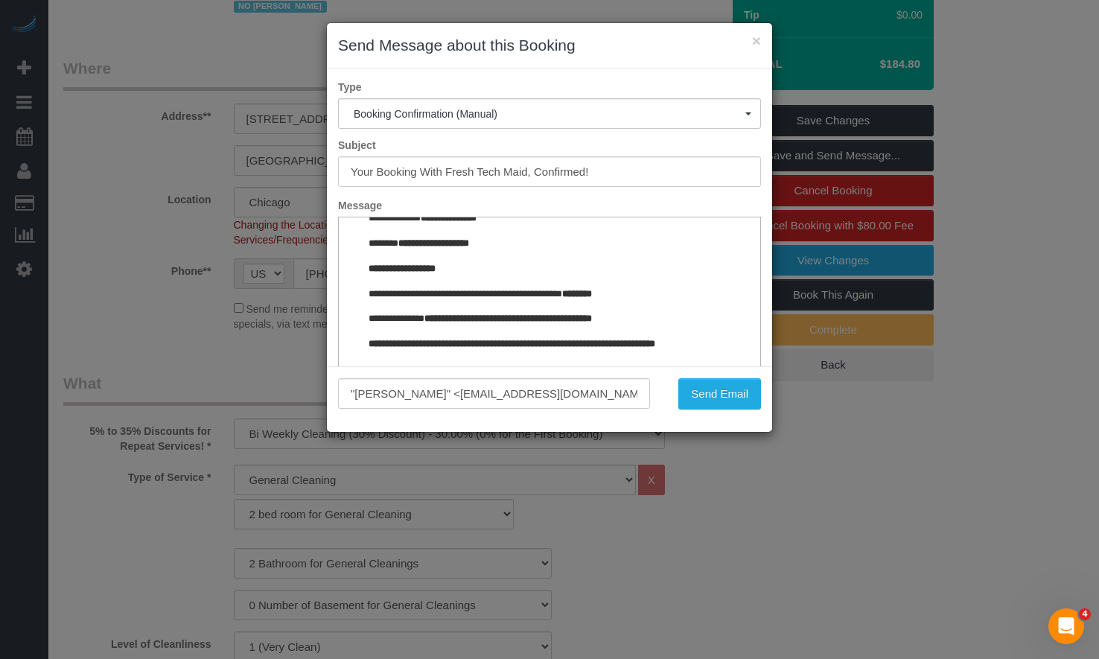
scroll to position [1712, 0]
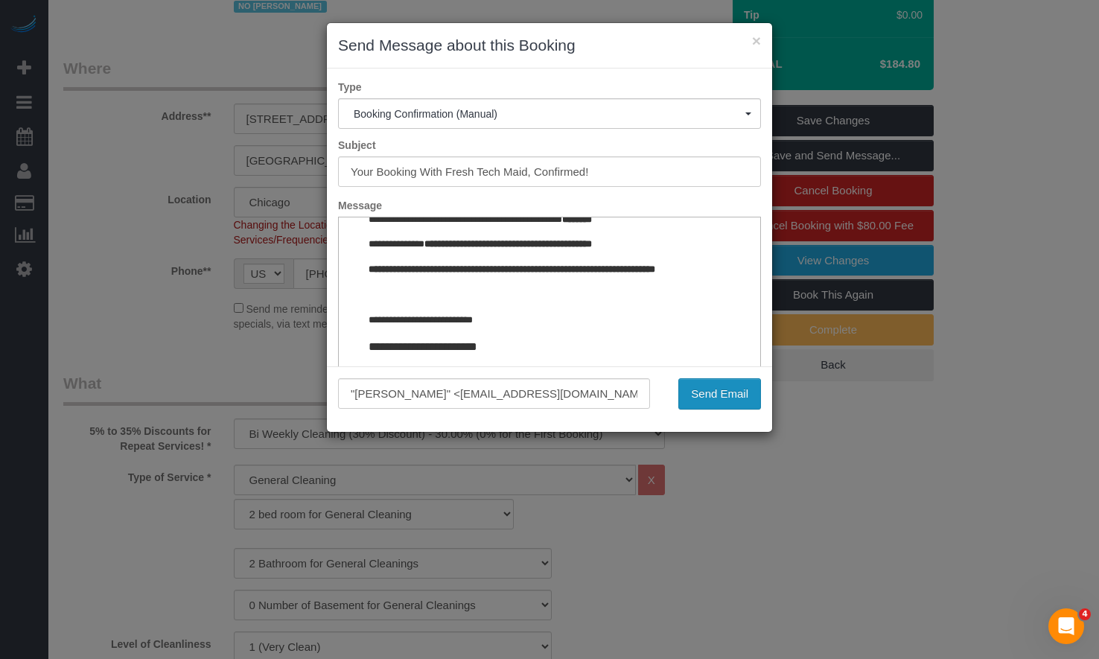
click at [736, 392] on button "Send Email" at bounding box center [719, 393] width 83 height 31
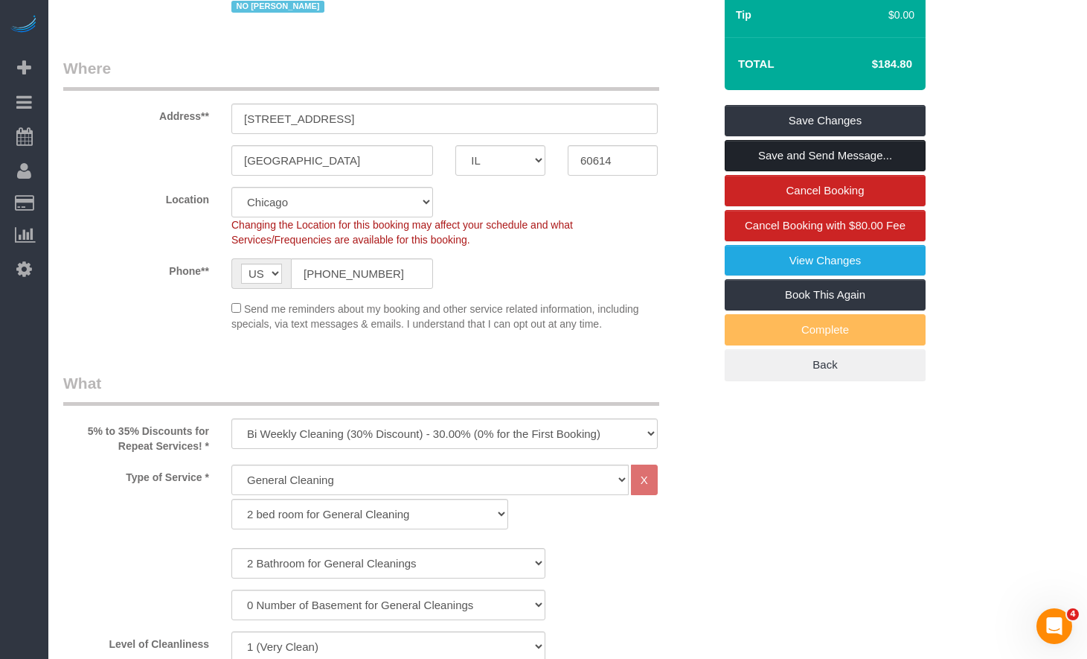
scroll to position [0, 0]
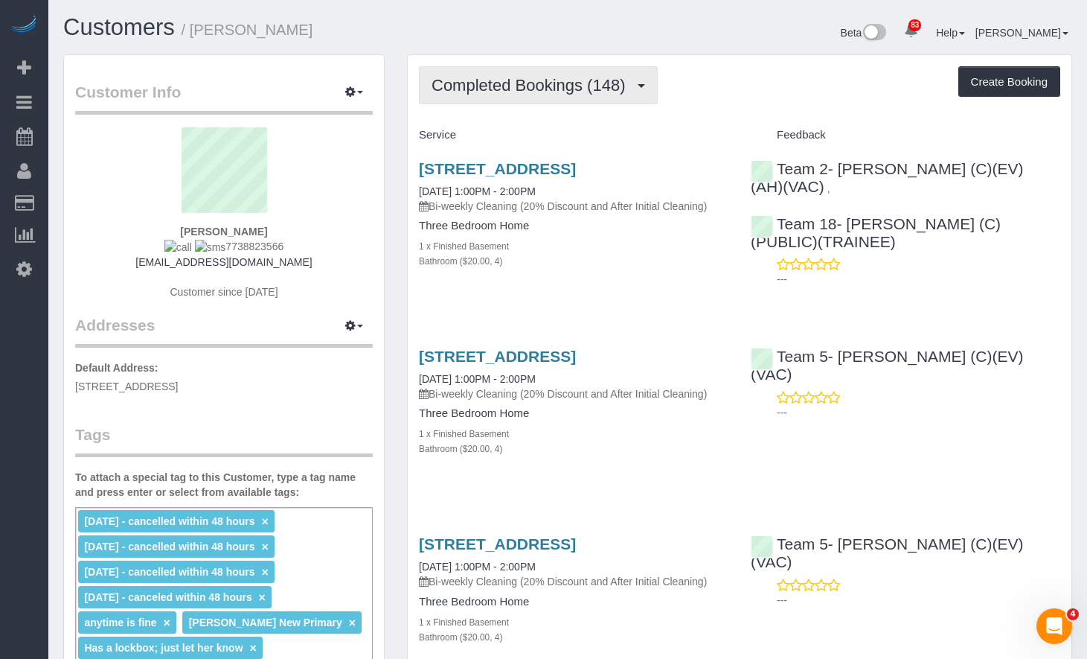
click at [558, 89] on span "Completed Bookings (148)" at bounding box center [532, 85] width 201 height 19
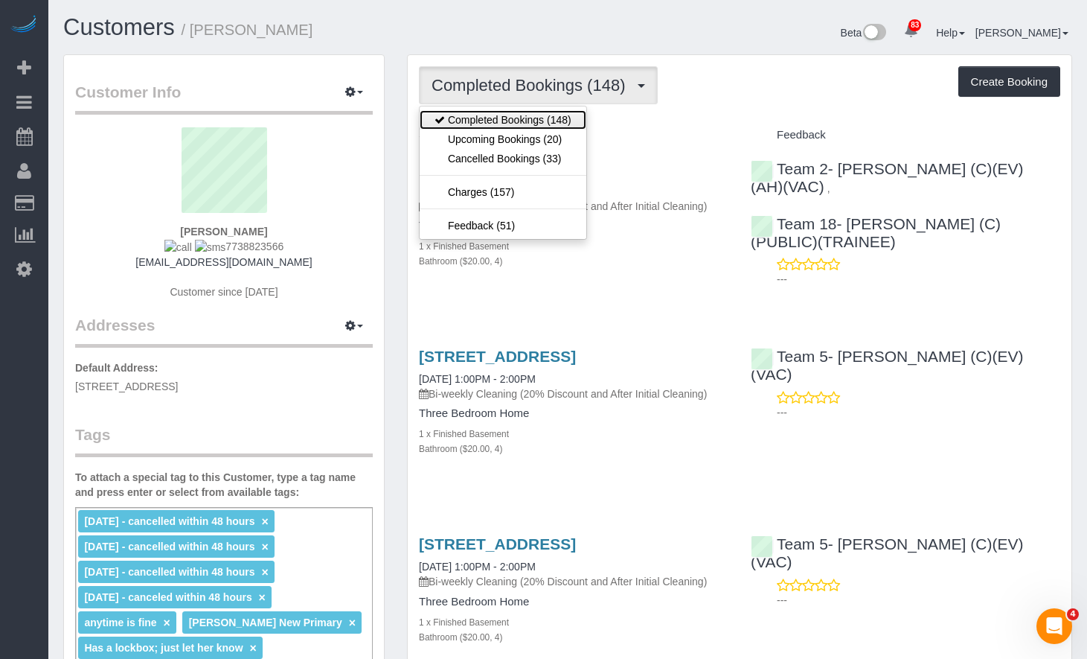
click at [549, 122] on link "Completed Bookings (148)" at bounding box center [503, 119] width 167 height 19
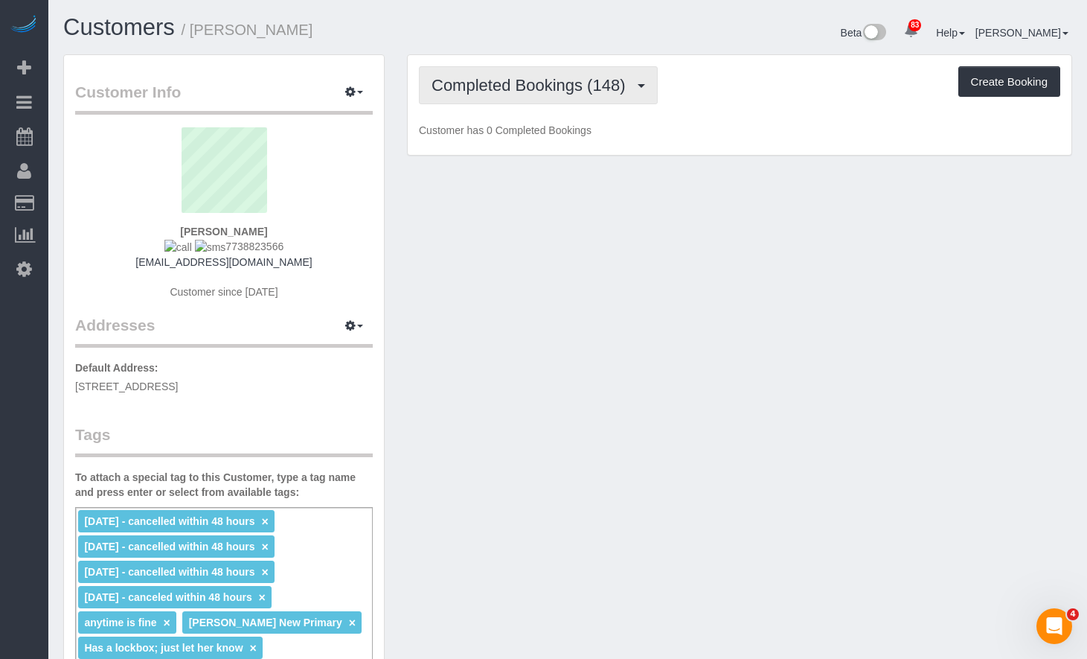
drag, startPoint x: 557, startPoint y: 80, endPoint x: 549, endPoint y: 107, distance: 28.5
click at [557, 80] on span "Completed Bookings (148)" at bounding box center [532, 85] width 201 height 19
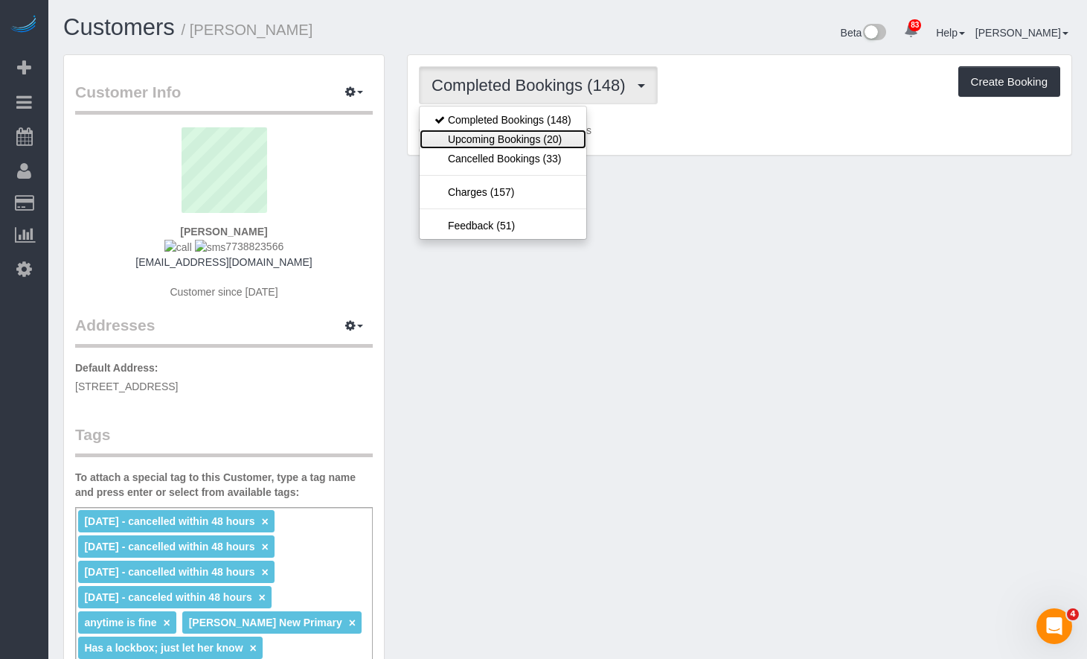
click at [545, 137] on link "Upcoming Bookings (20)" at bounding box center [503, 139] width 167 height 19
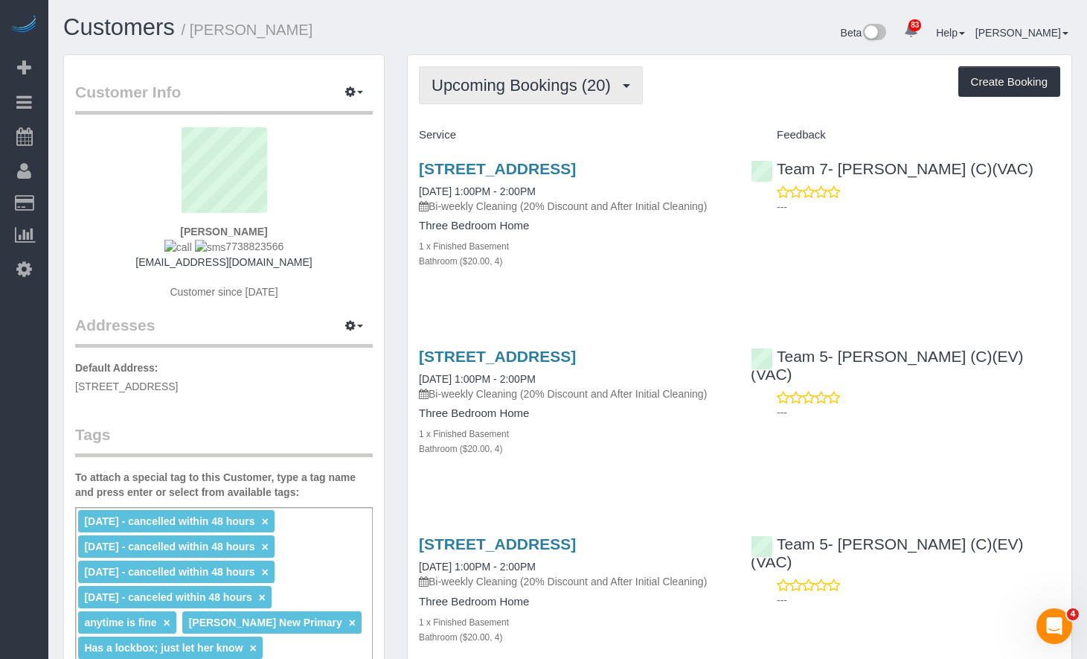
click at [566, 95] on button "Upcoming Bookings (20)" at bounding box center [531, 85] width 224 height 38
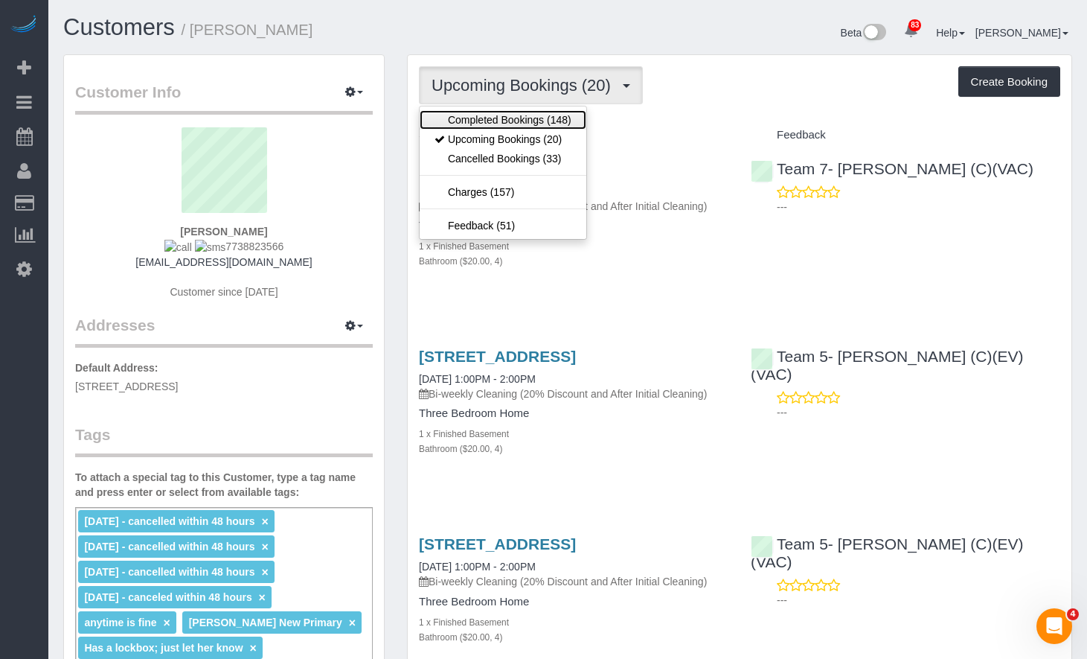
click at [557, 118] on link "Completed Bookings (148)" at bounding box center [503, 119] width 167 height 19
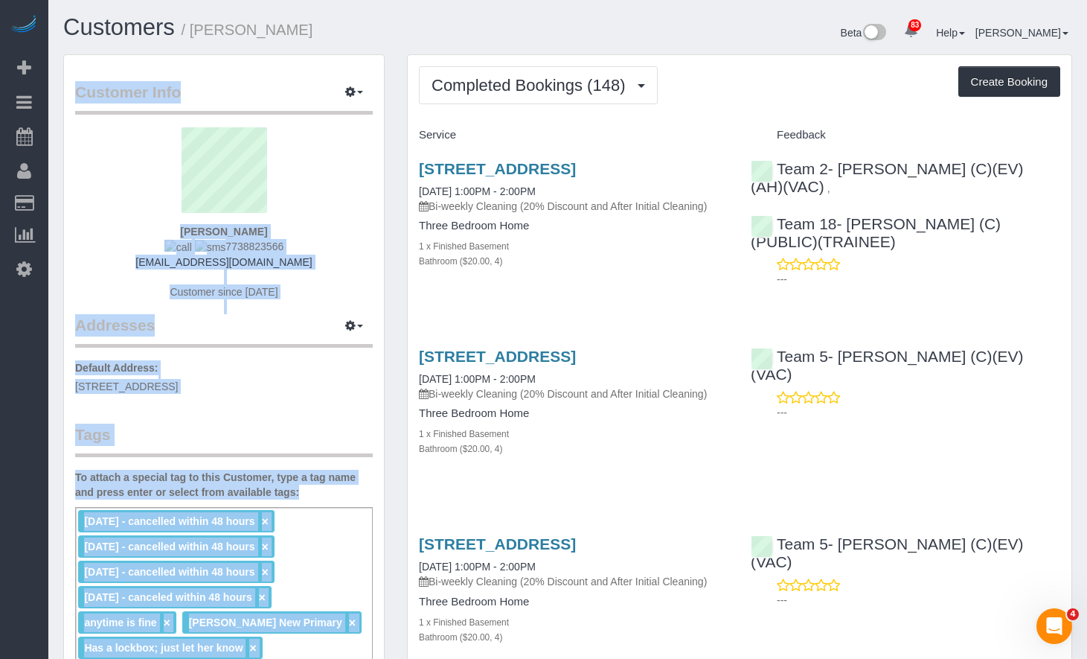
drag, startPoint x: 1086, startPoint y: 50, endPoint x: 1082, endPoint y: 61, distance: 11.8
click at [793, 76] on div "Completed Bookings (148) Completed Bookings (148) Upcoming Bookings (20) Cancel…" at bounding box center [740, 85] width 642 height 38
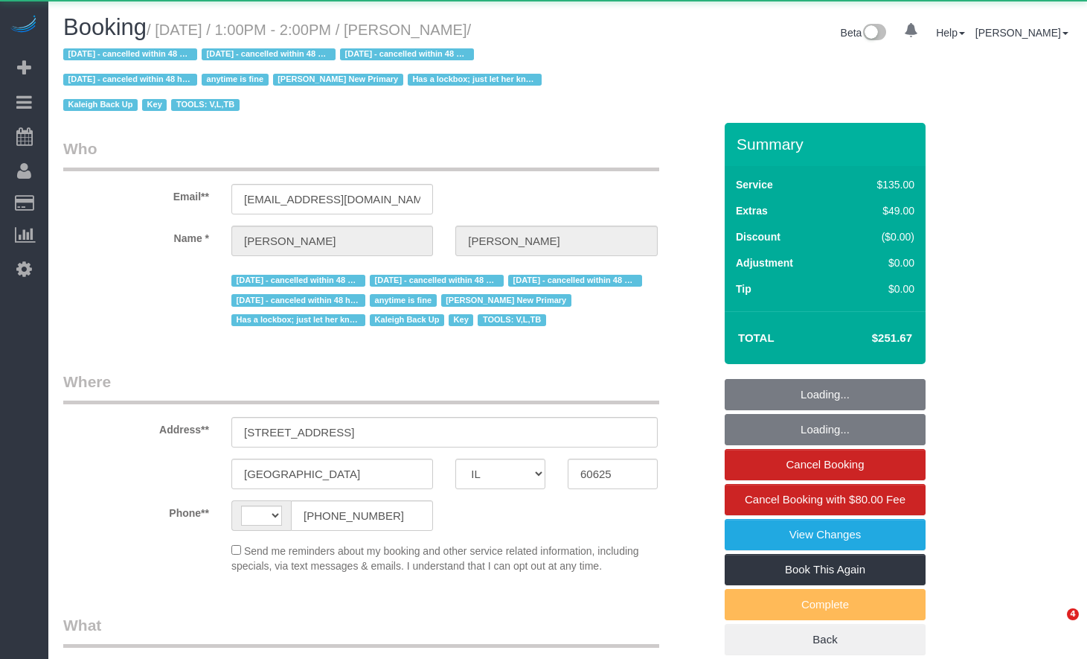
select select "IL"
select select "string:fspay-1cfd67ac-96d3-468c-bcfc-e0e5e7245c66"
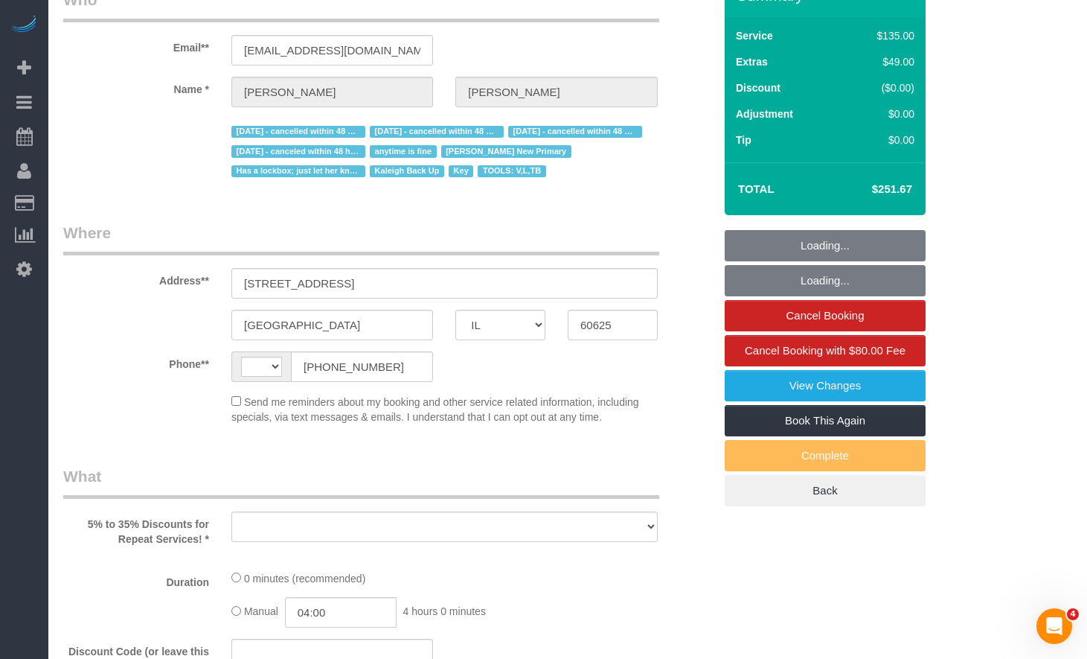
select select "string:[GEOGRAPHIC_DATA]"
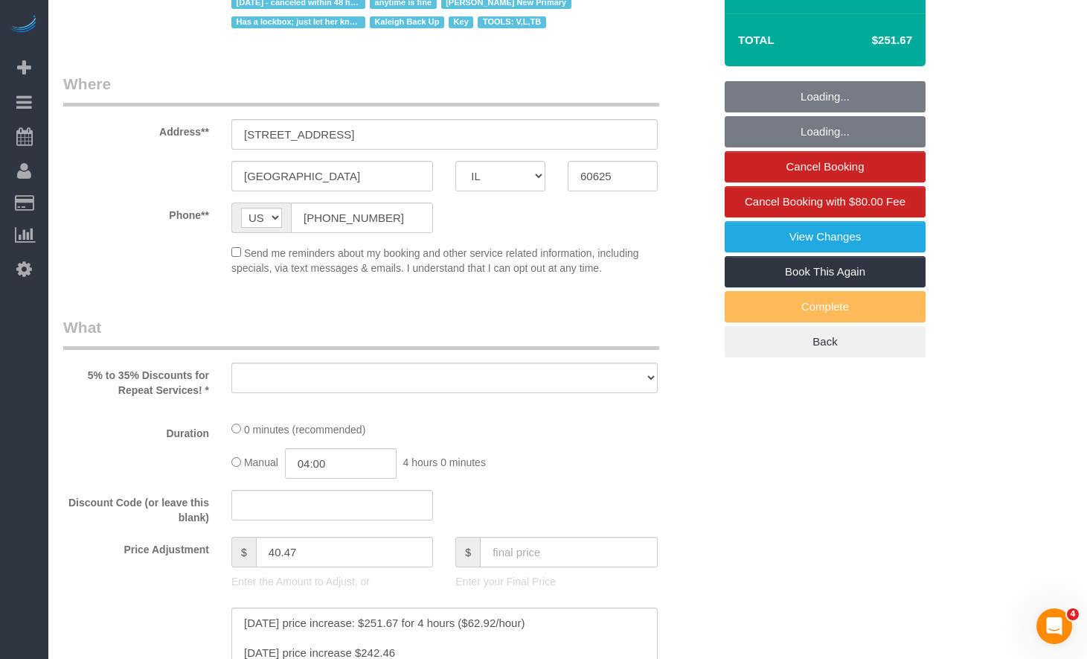
select select "object:851"
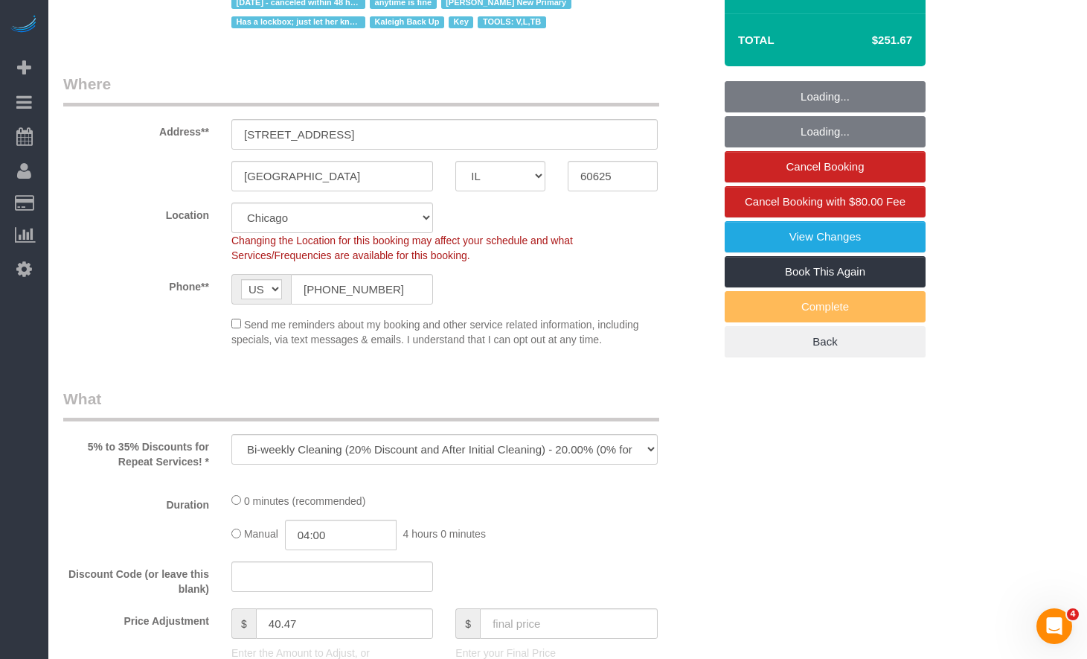
select select "4"
select select "number:1"
select select "number:69"
select select "number:139"
select select "number:98"
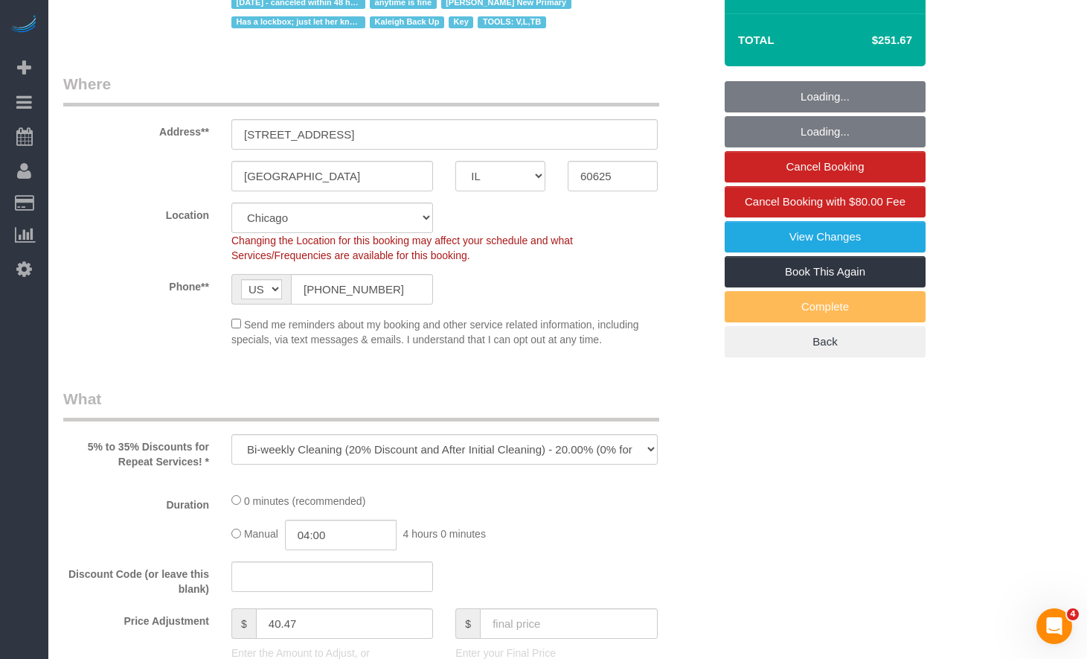
select select "number:141"
select select "number:143"
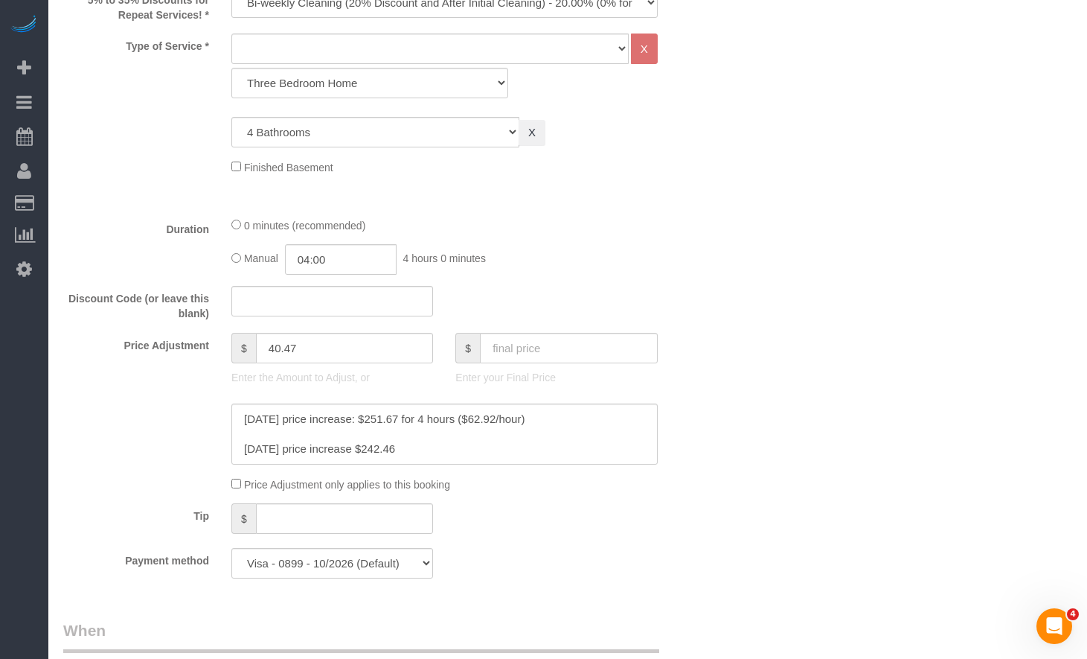
select select "4"
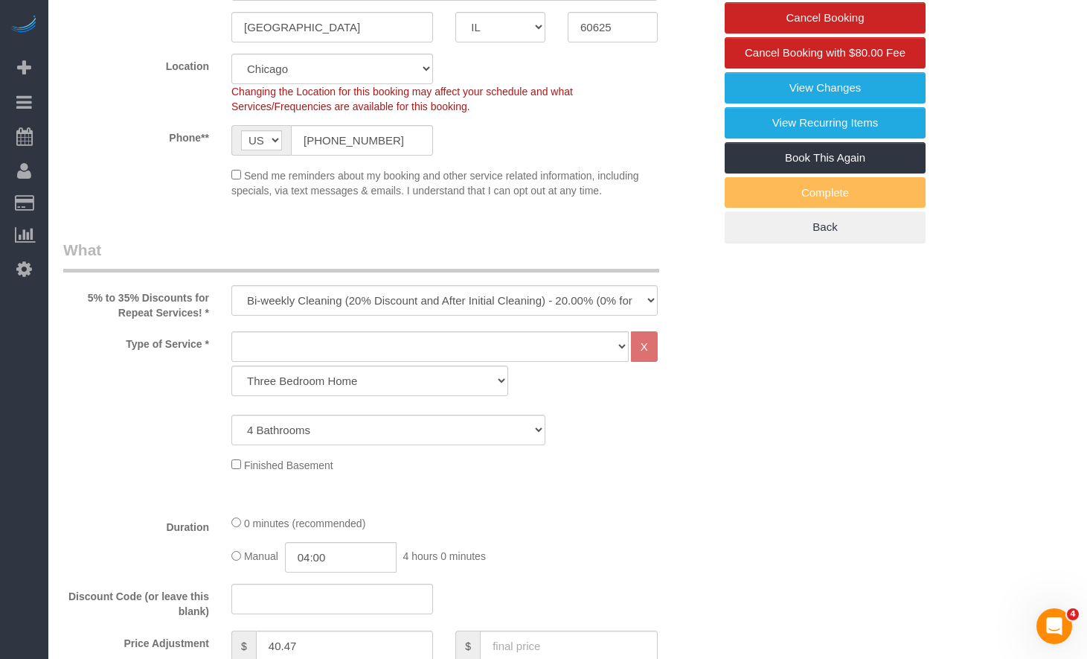
select select "object:1307"
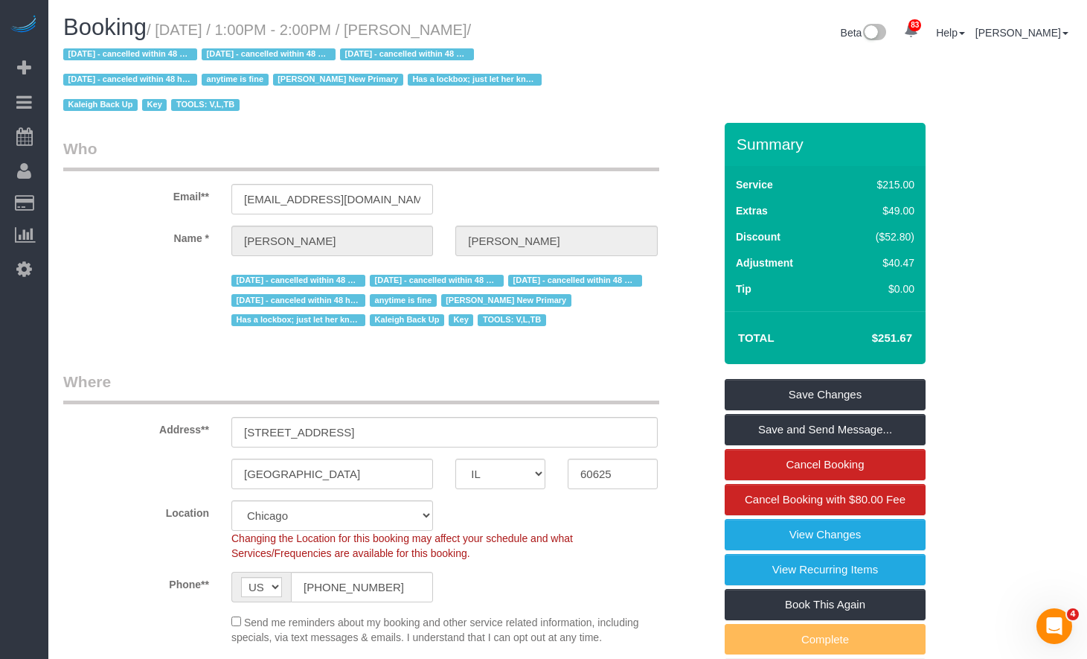
scroll to position [149, 0]
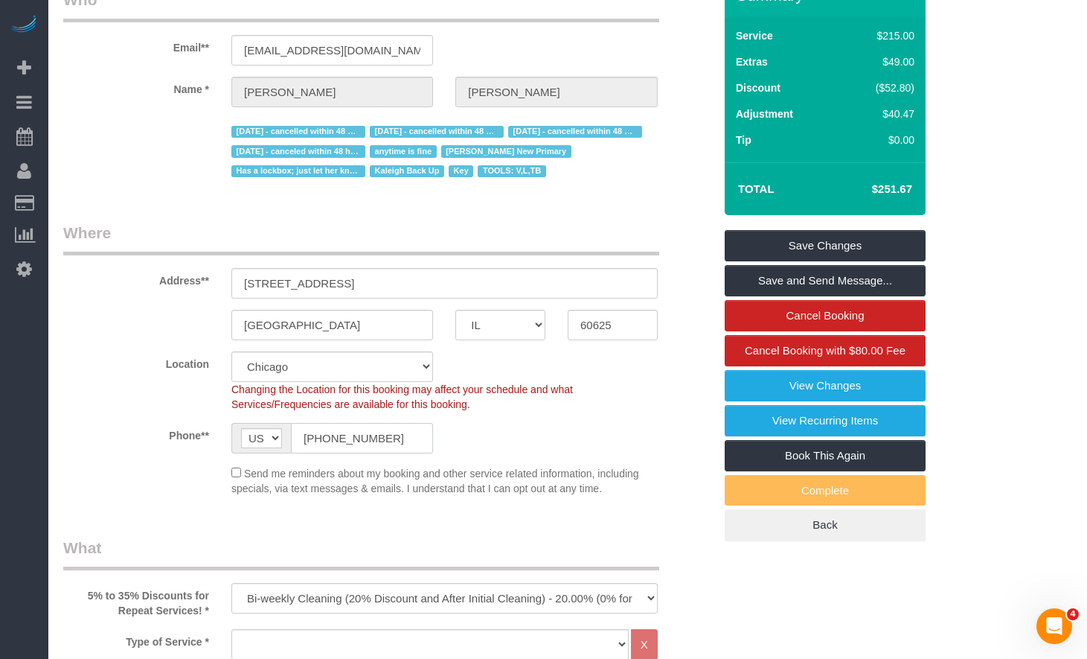
drag, startPoint x: 391, startPoint y: 437, endPoint x: 233, endPoint y: 424, distance: 159.0
click at [234, 425] on div "AF AL DZ AD AO AI AQ AG AR AM AW AU AT AZ BS BH BD BB BY BE BZ BJ BM BT BO BA B…" at bounding box center [332, 438] width 202 height 31
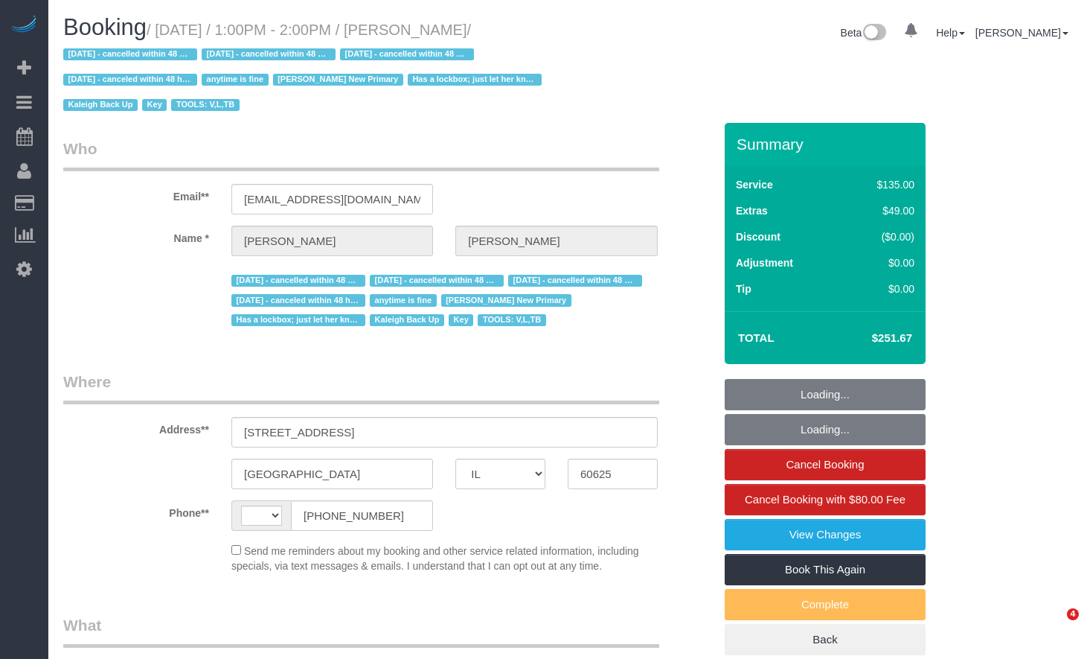
select select "IL"
select select "string:[GEOGRAPHIC_DATA]"
select select "object:851"
select select "string:fspay-1cfd67ac-96d3-468c-bcfc-e0e5e7245c66"
select select "number:1"
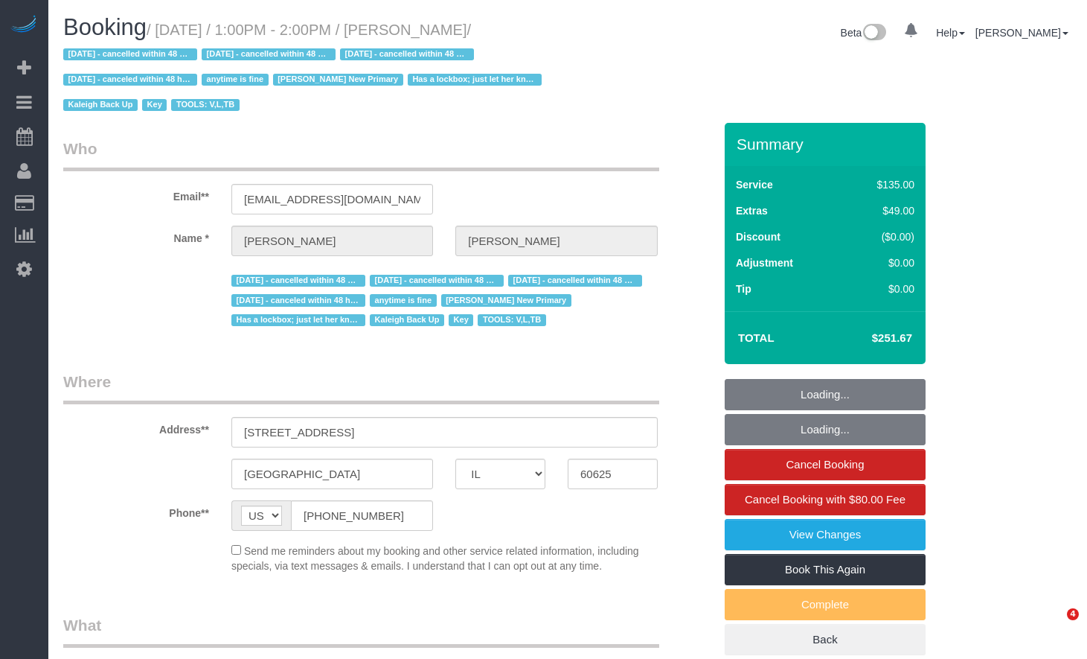
select select "number:69"
select select "number:139"
select select "number:98"
select select "number:141"
select select "number:143"
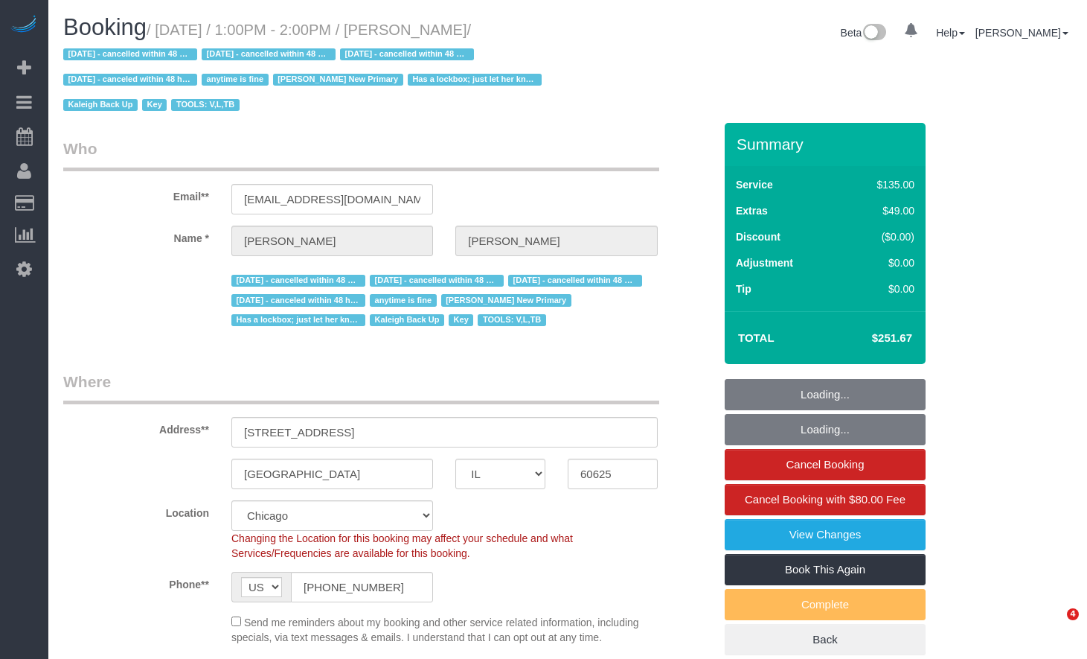
select select "object:1290"
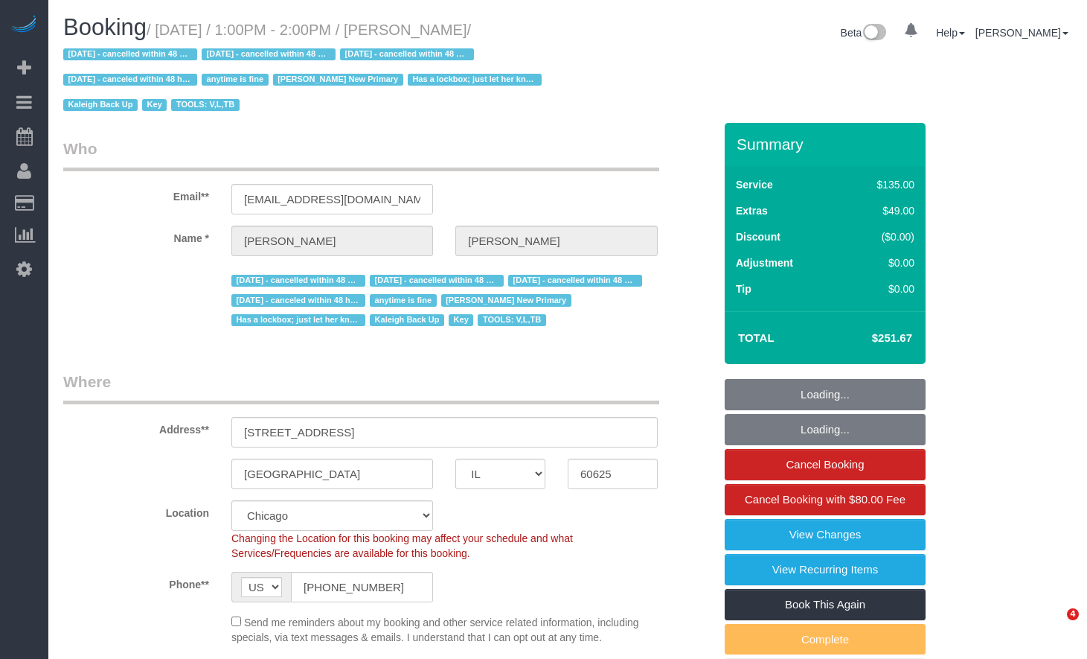
select select "4"
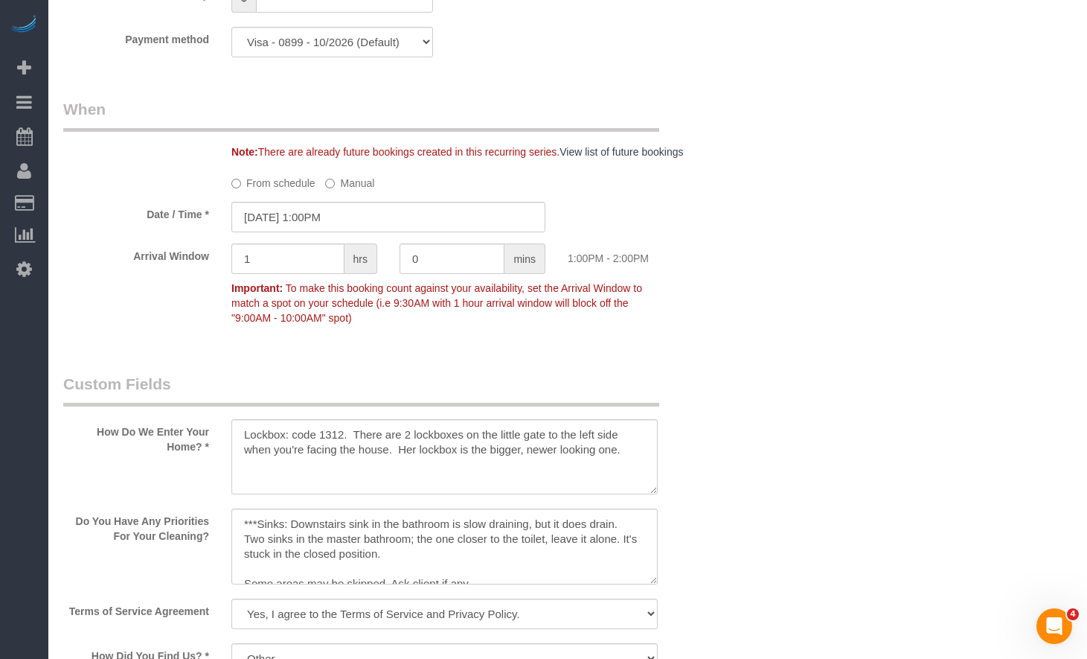
scroll to position [1191, 0]
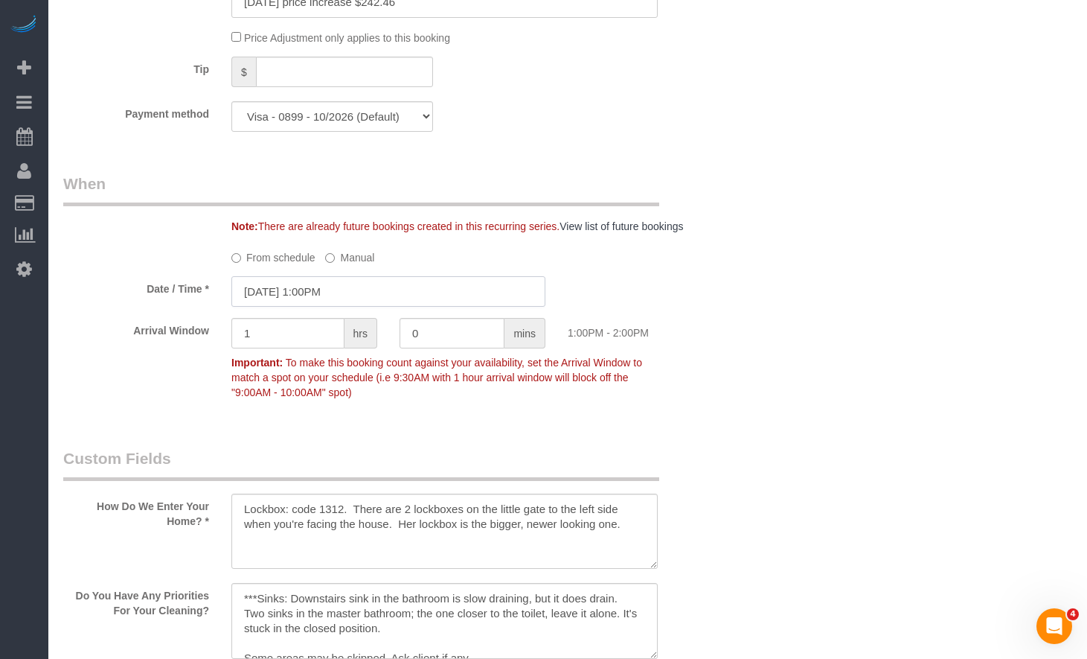
click at [336, 286] on input "[DATE] 1:00PM" at bounding box center [388, 291] width 314 height 31
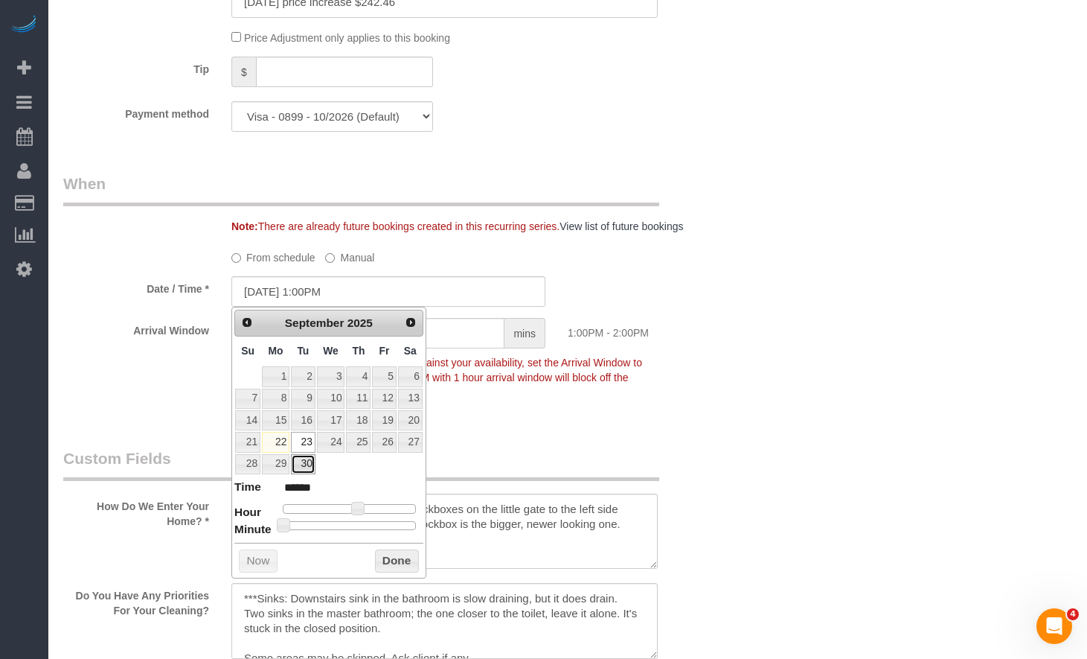
click at [310, 467] on link "30" at bounding box center [303, 464] width 24 height 20
type input "[DATE] 12:00PM"
type input "*******"
type input "[DATE] 11:00AM"
type input "*******"
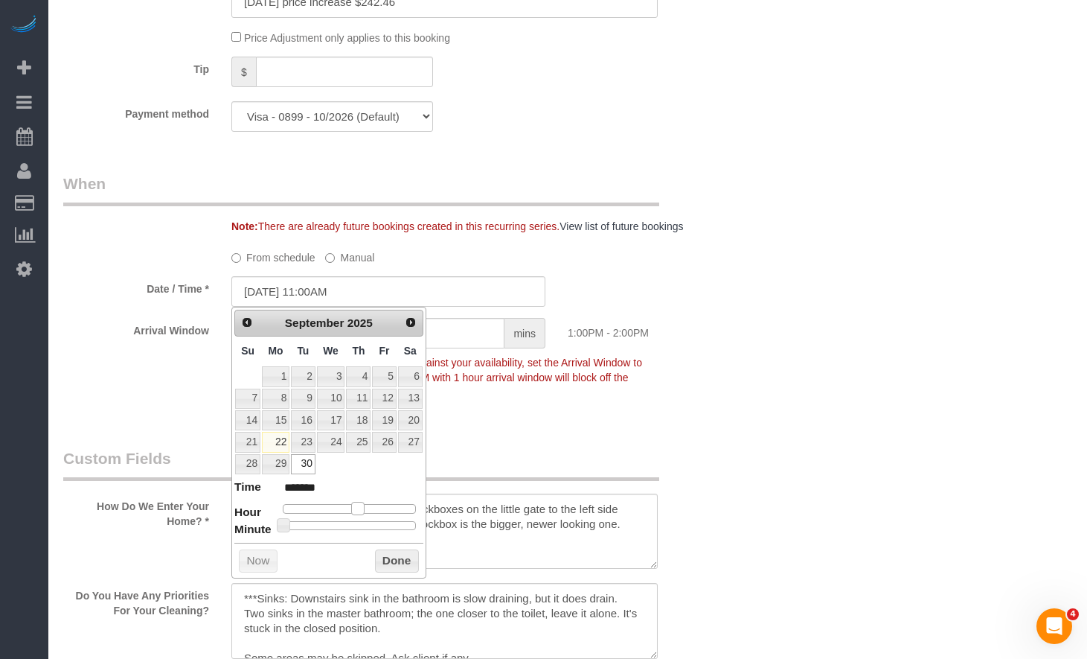
type input "[DATE] 10:00AM"
type input "*******"
type input "[DATE] 9:00AM"
type input "******"
type input "[DATE] 8:00AM"
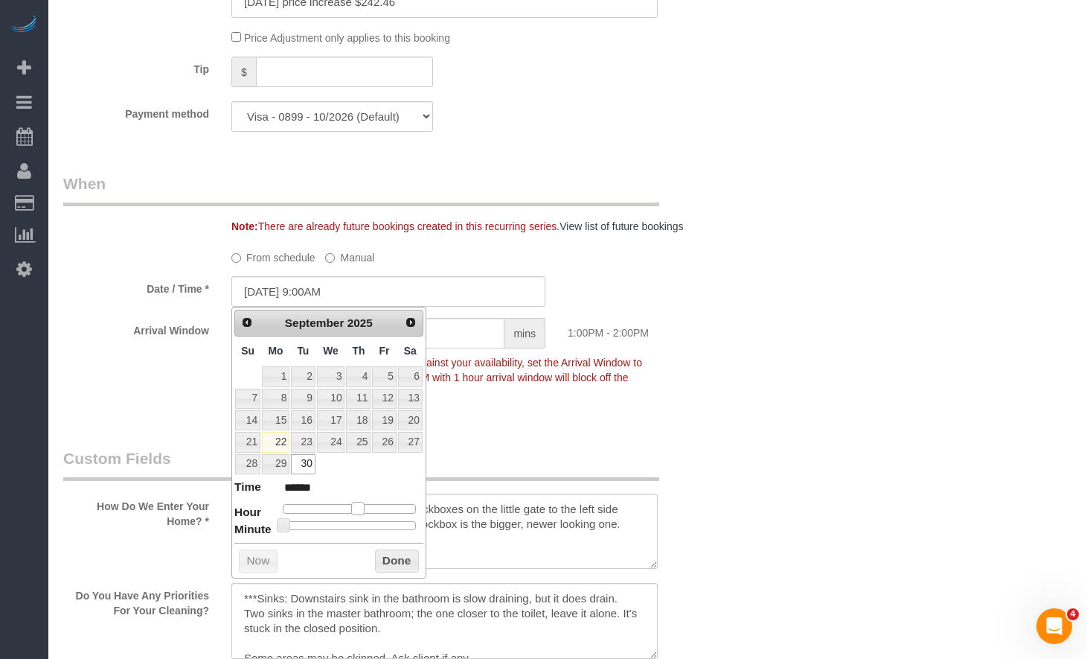
type input "******"
type input "[DATE] 7:00AM"
type input "******"
type input "[DATE] 8:00AM"
type input "******"
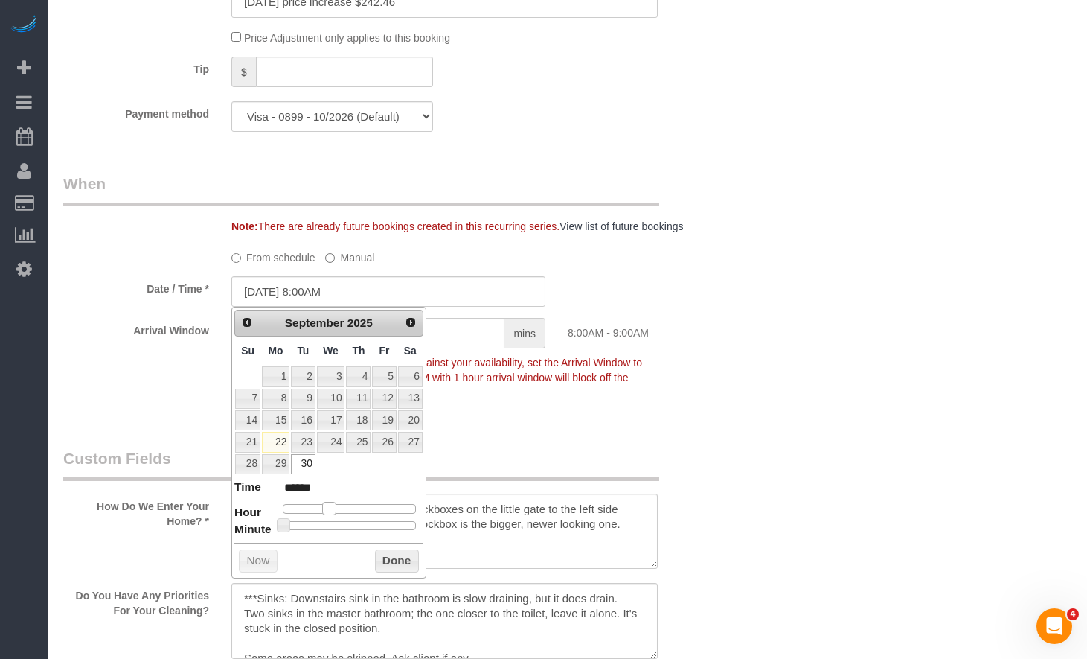
drag, startPoint x: 357, startPoint y: 508, endPoint x: 330, endPoint y: 511, distance: 27.0
click at [330, 511] on span at bounding box center [328, 508] width 13 height 13
click at [814, 413] on div "Who Email** [EMAIL_ADDRESS][DOMAIN_NAME] Name * [PERSON_NAME] [DATE] - cancelle…" at bounding box center [567, 544] width 1009 height 3224
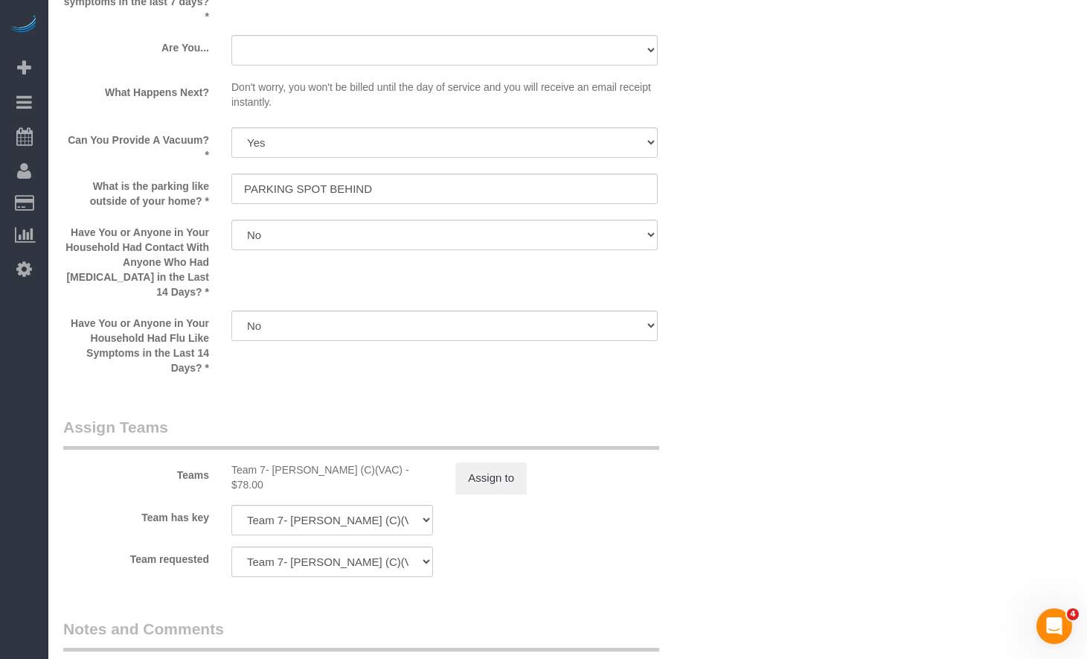
scroll to position [2531, 0]
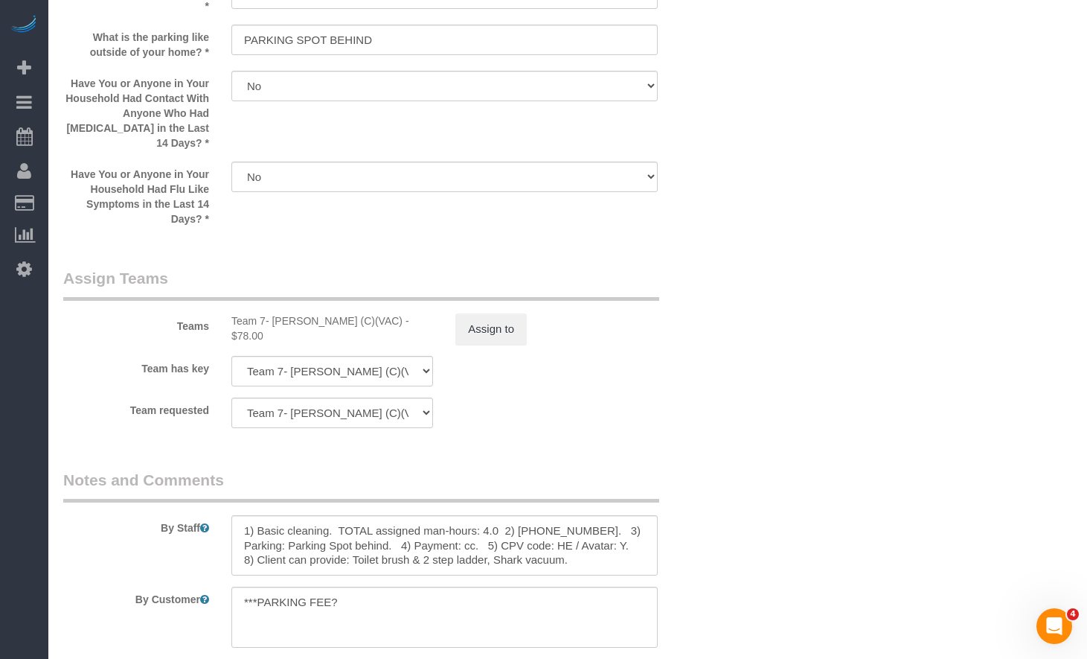
click at [485, 332] on sui-booking-teams "Teams Team 7- [PERSON_NAME] (C)(VAC) - $78.00 Assign to Team has key Team 7- [P…" at bounding box center [388, 347] width 650 height 161
click at [496, 318] on button "Assign to" at bounding box center [490, 328] width 71 height 31
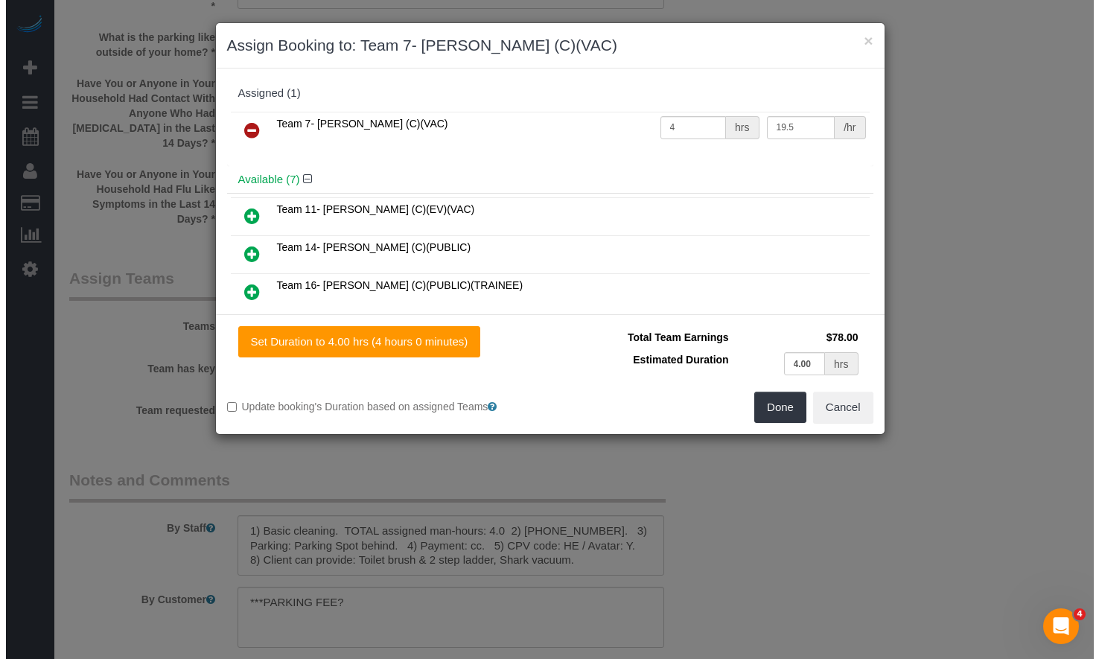
scroll to position [2529, 0]
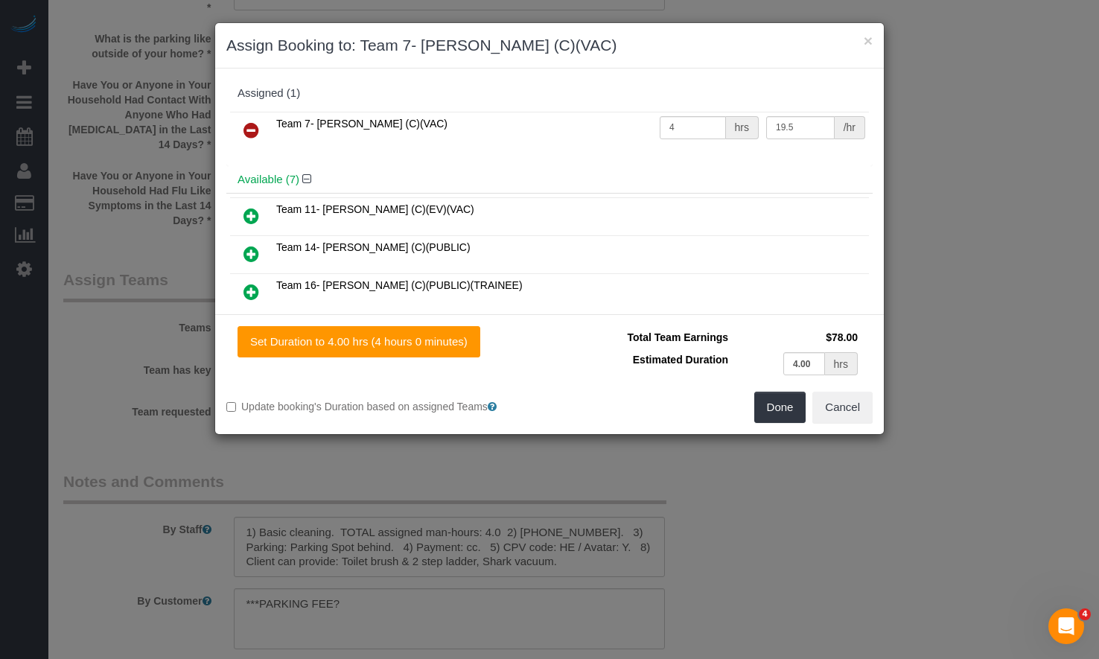
click at [251, 130] on icon at bounding box center [251, 130] width 16 height 18
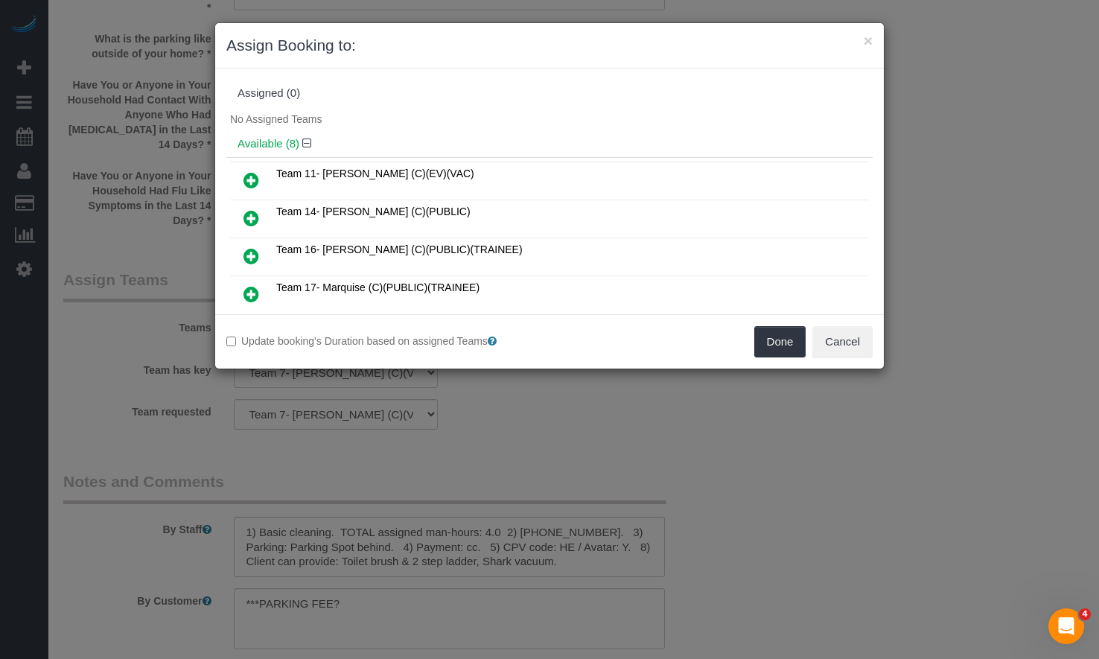
click at [258, 182] on icon at bounding box center [251, 180] width 16 height 18
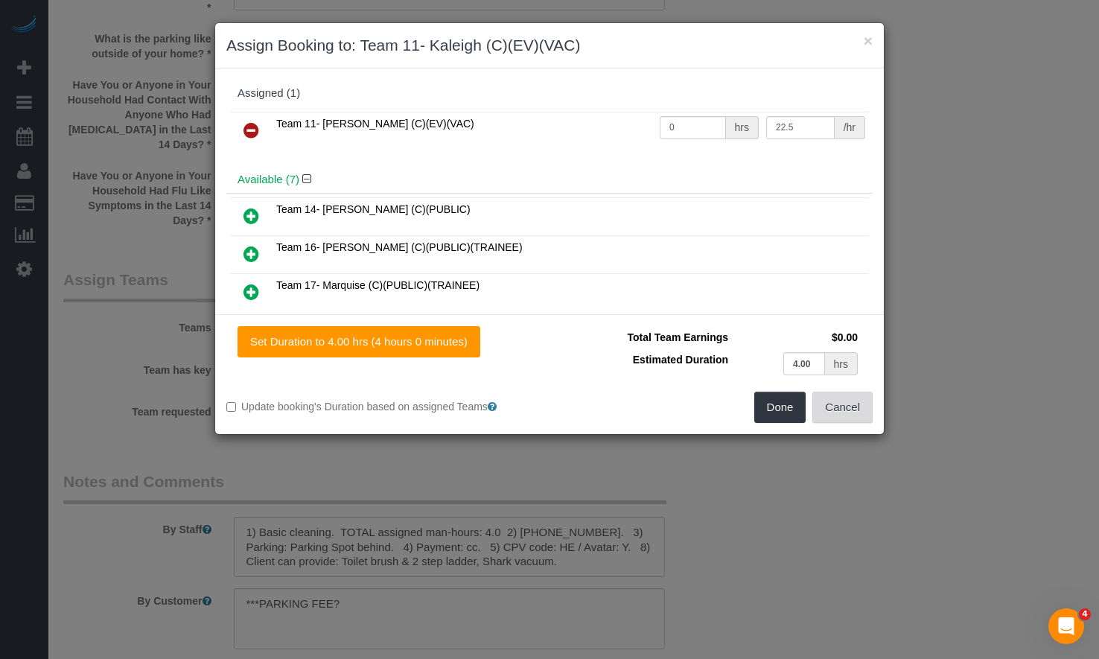
click at [840, 410] on button "Cancel" at bounding box center [842, 406] width 60 height 31
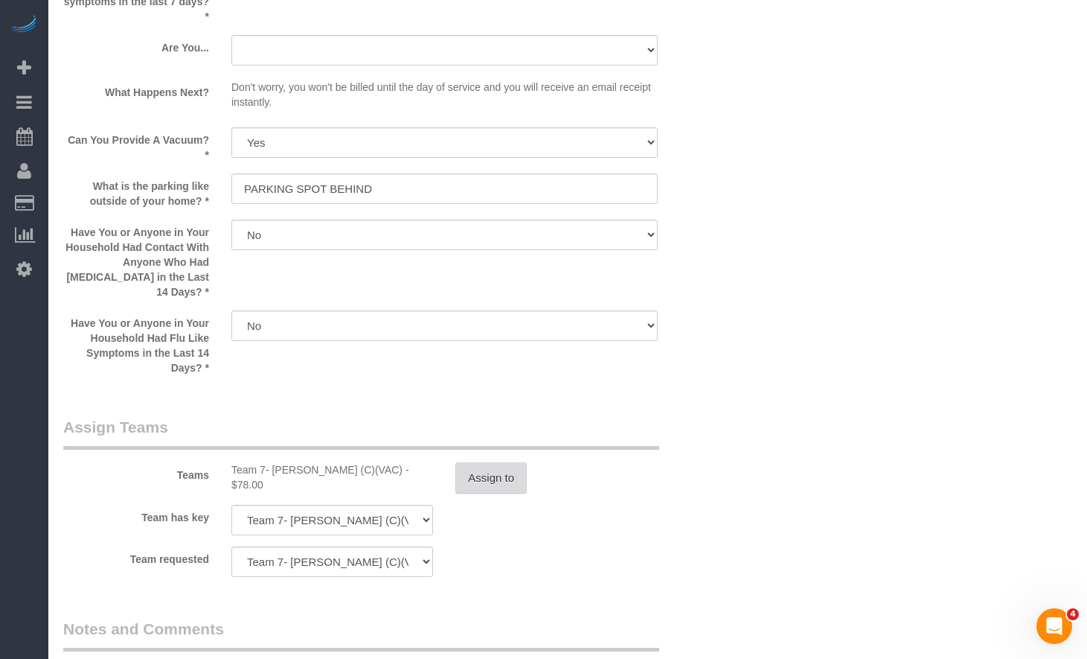
scroll to position [2456, 0]
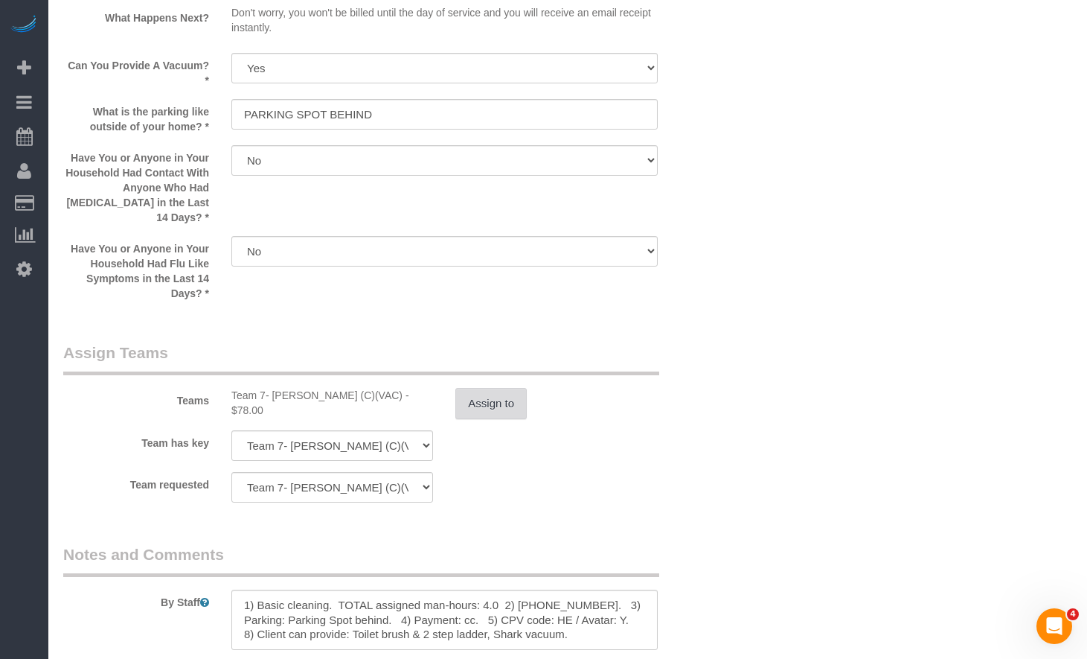
click at [493, 391] on button "Assign to" at bounding box center [490, 403] width 71 height 31
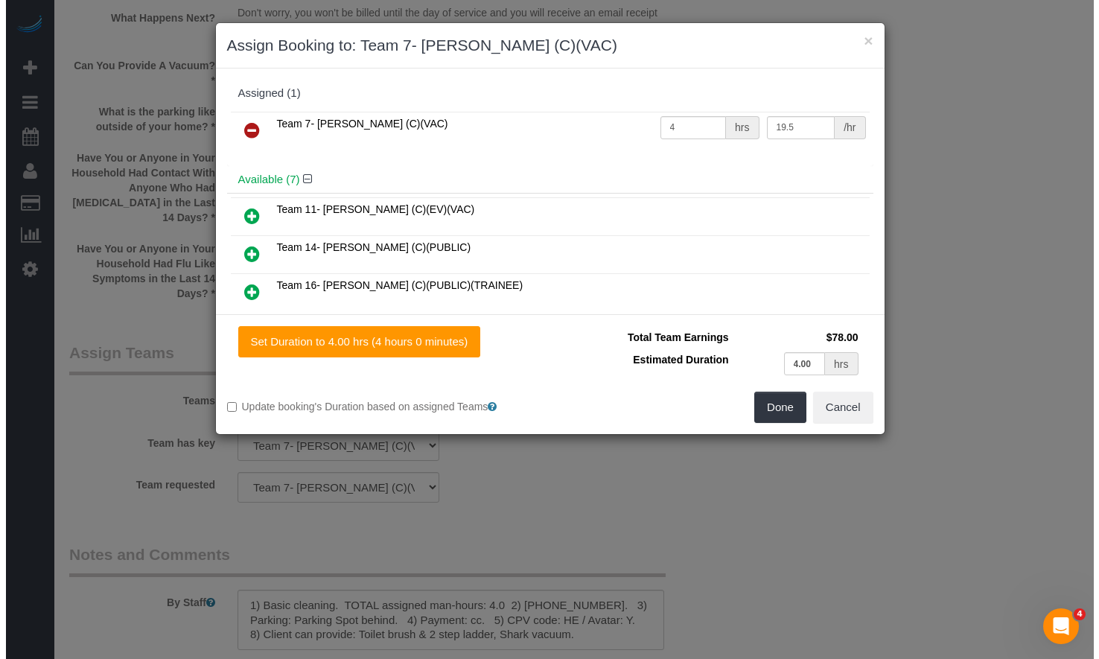
scroll to position [2455, 0]
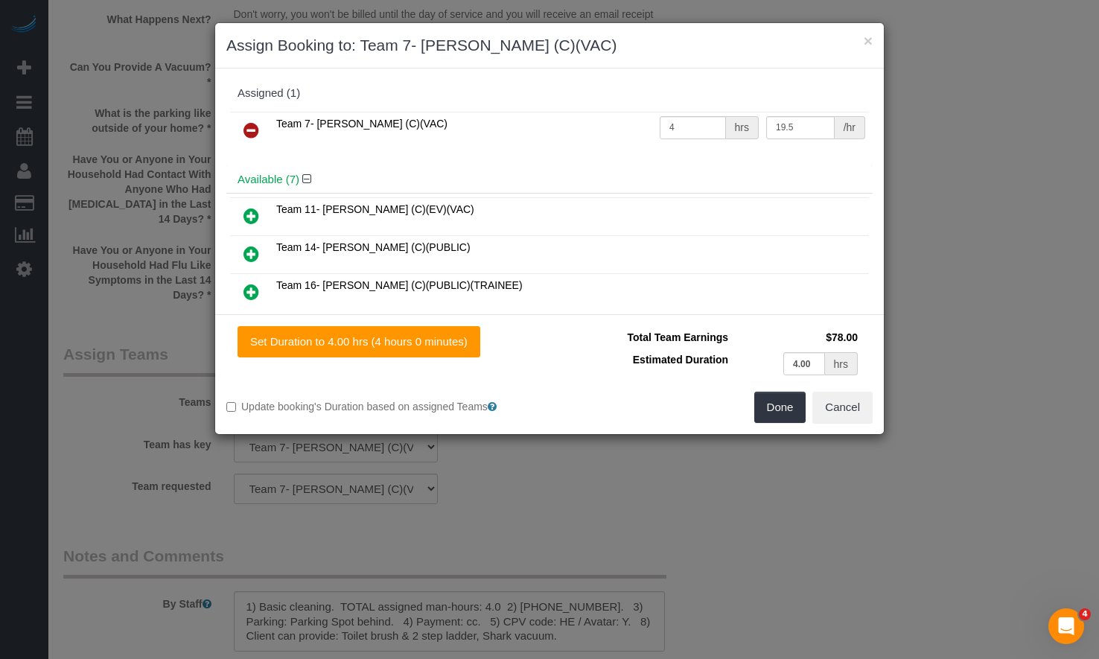
click at [249, 133] on icon at bounding box center [251, 130] width 16 height 18
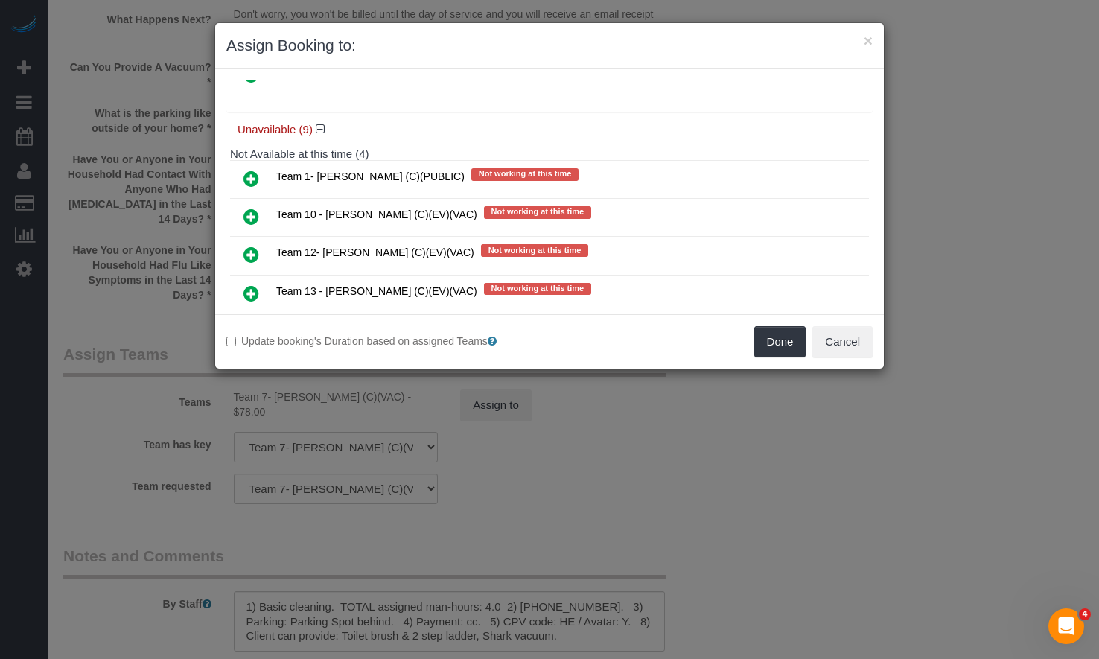
scroll to position [298, 0]
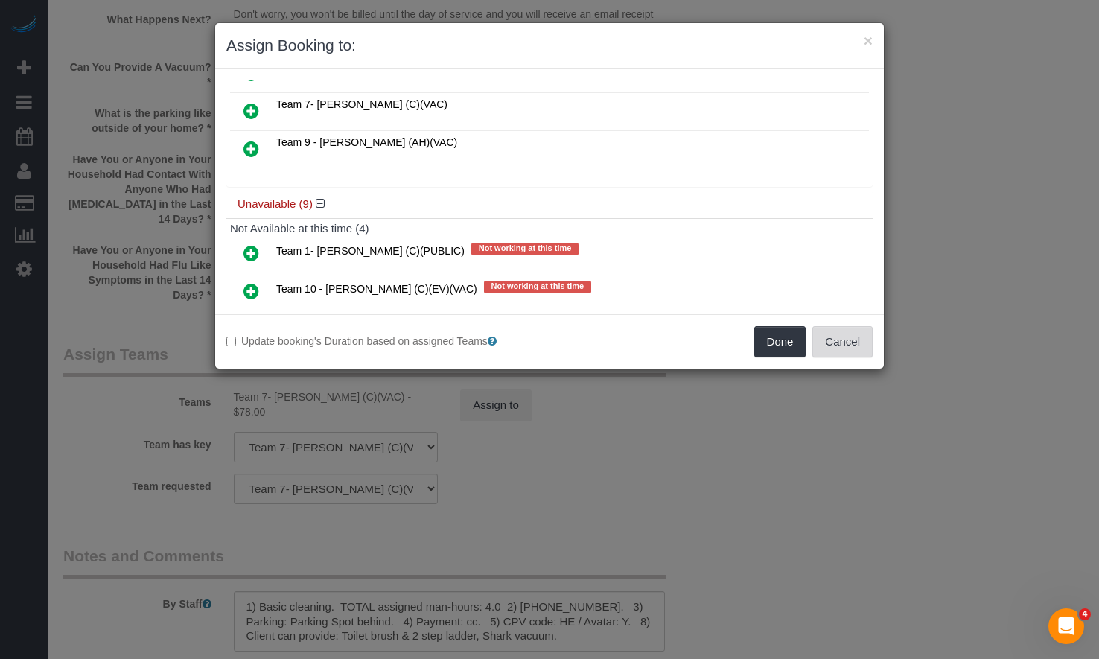
click at [840, 333] on button "Cancel" at bounding box center [842, 341] width 60 height 31
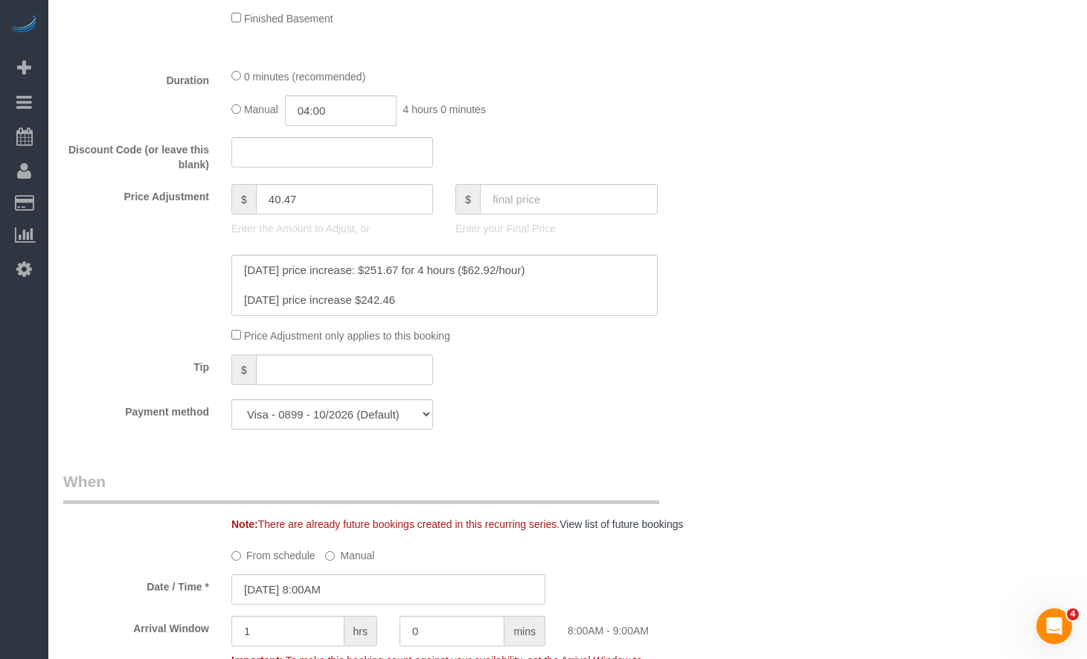
scroll to position [968, 0]
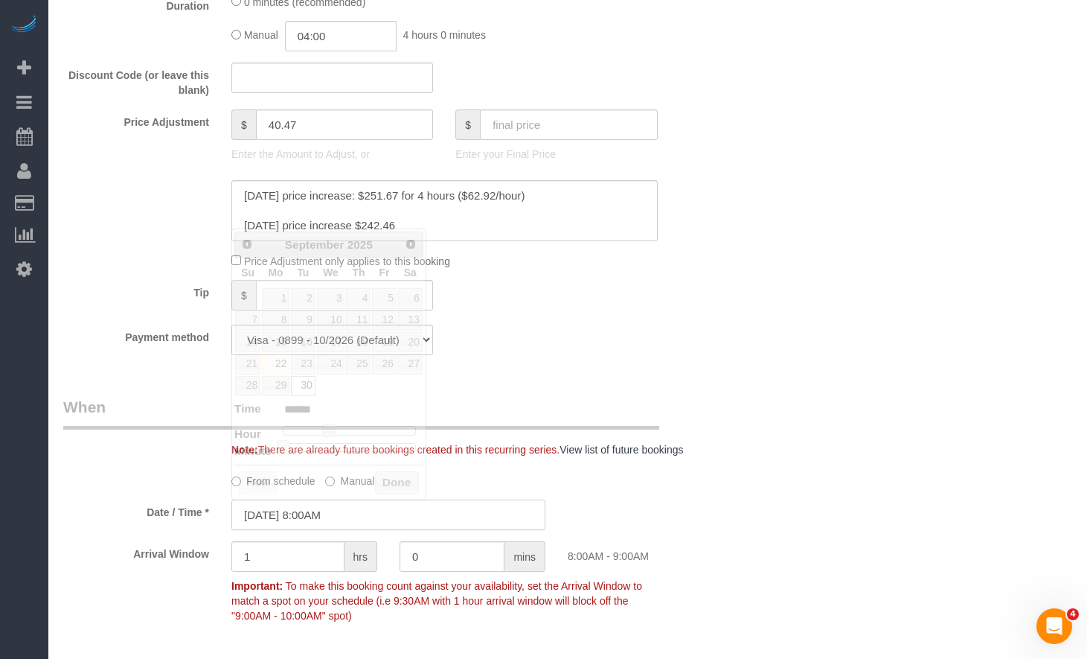
click at [348, 529] on input "[DATE] 8:00AM" at bounding box center [388, 514] width 314 height 31
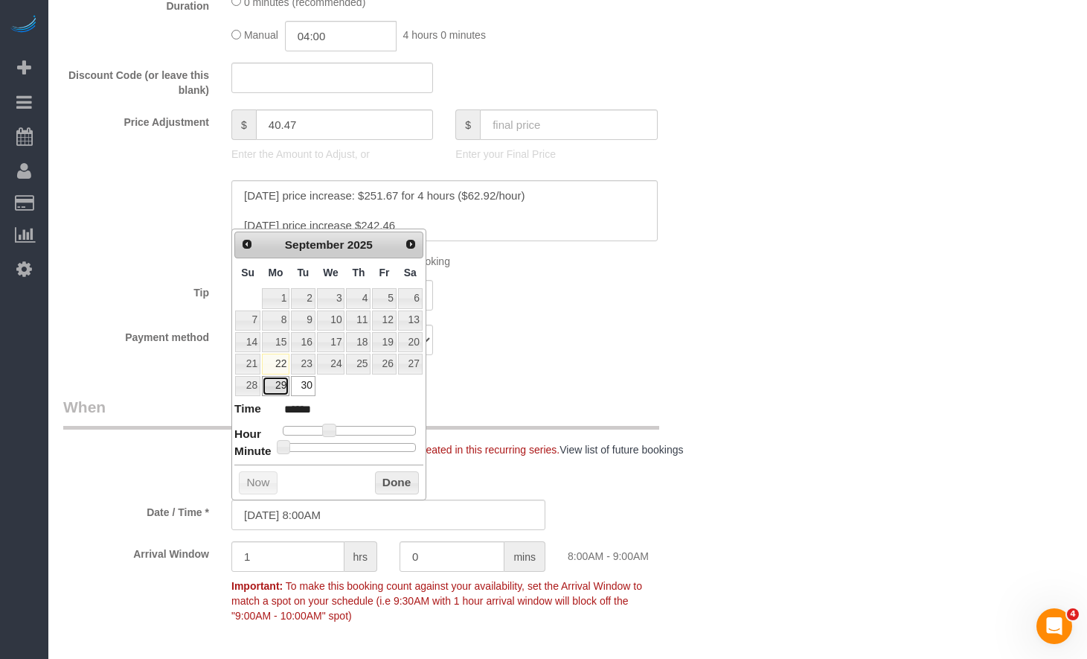
click at [283, 391] on link "29" at bounding box center [276, 386] width 28 height 20
click at [397, 490] on button "Done" at bounding box center [397, 483] width 44 height 24
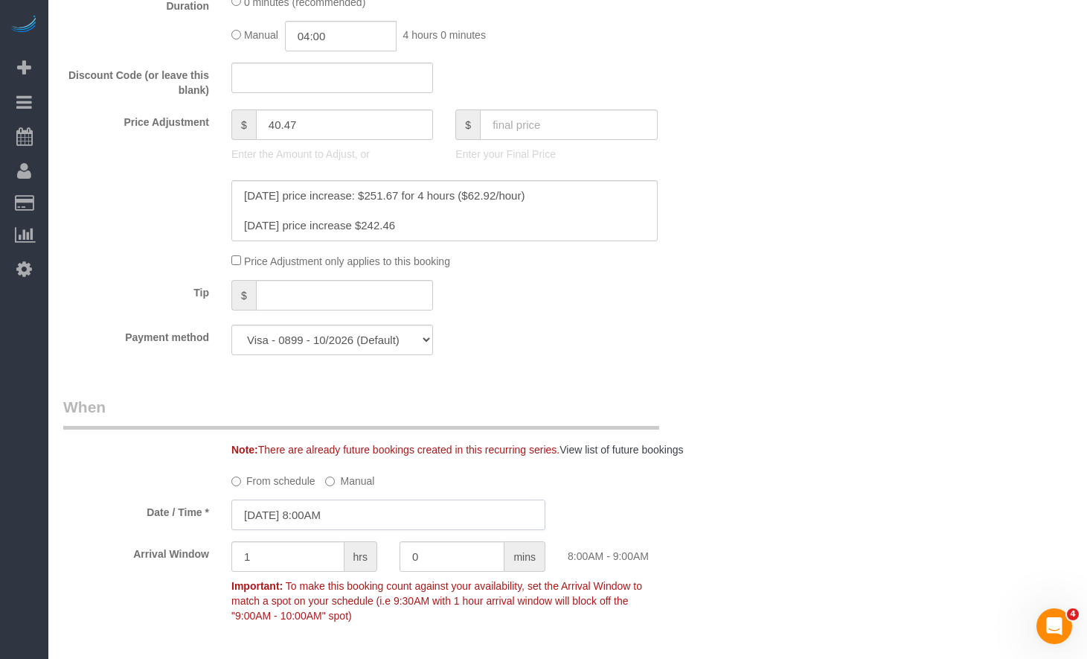
click at [362, 517] on input "[DATE] 8:00AM" at bounding box center [388, 514] width 314 height 31
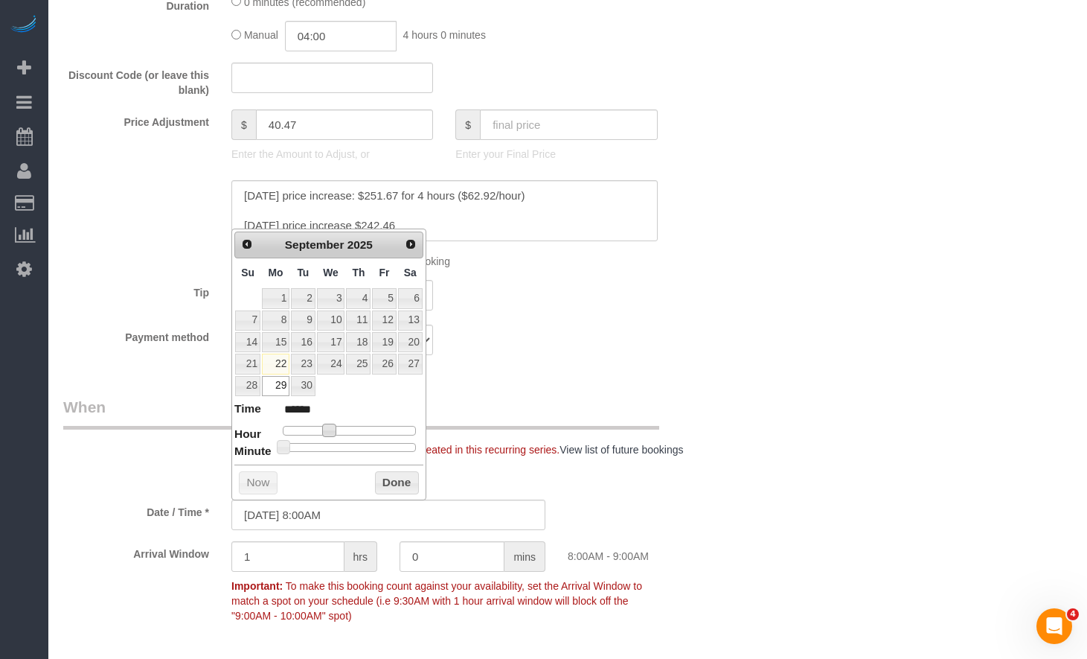
type input "[DATE] 9:00AM"
type input "******"
type input "[DATE] 10:00AM"
type input "*******"
type input "[DATE] 9:00AM"
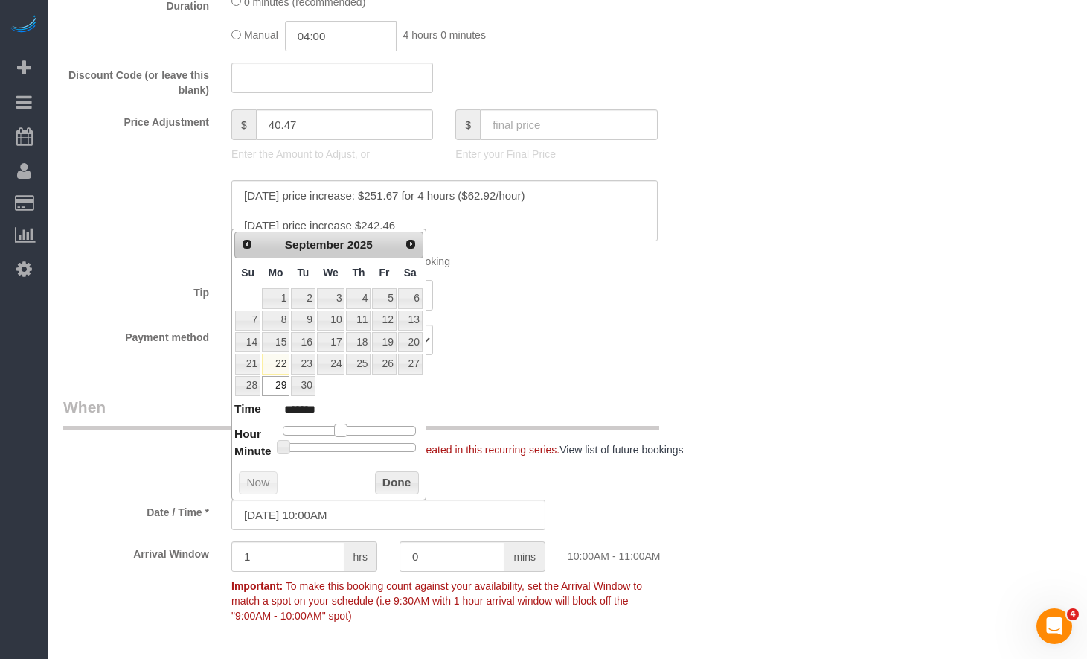
type input "******"
drag, startPoint x: 331, startPoint y: 426, endPoint x: 336, endPoint y: 432, distance: 8.5
click at [336, 432] on span at bounding box center [334, 429] width 13 height 13
click at [395, 477] on button "Done" at bounding box center [397, 483] width 44 height 24
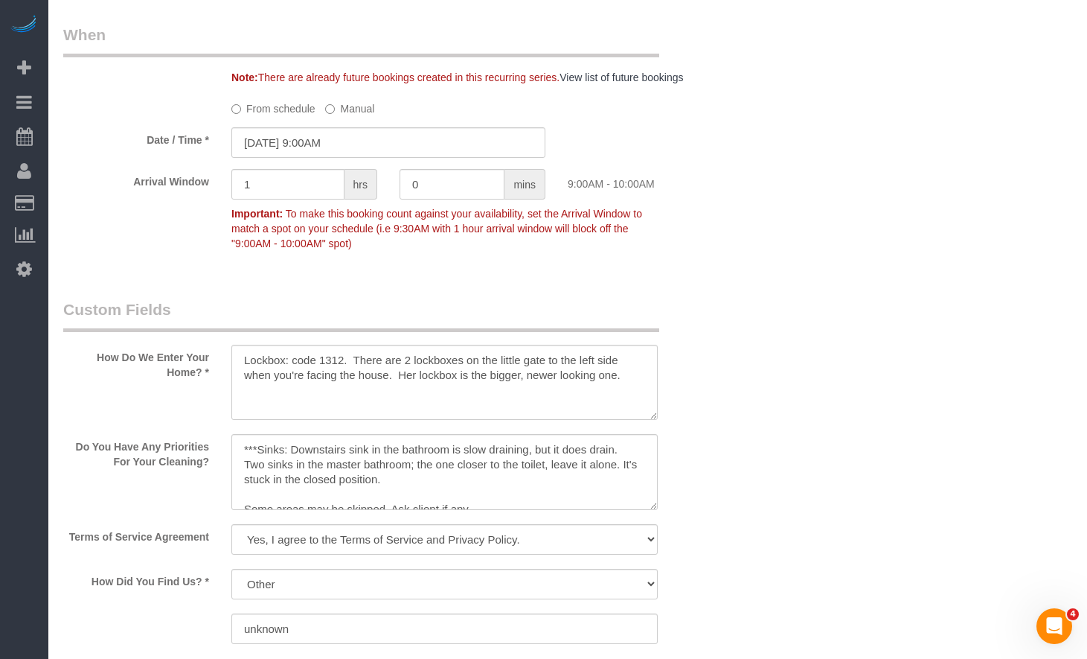
scroll to position [15, 0]
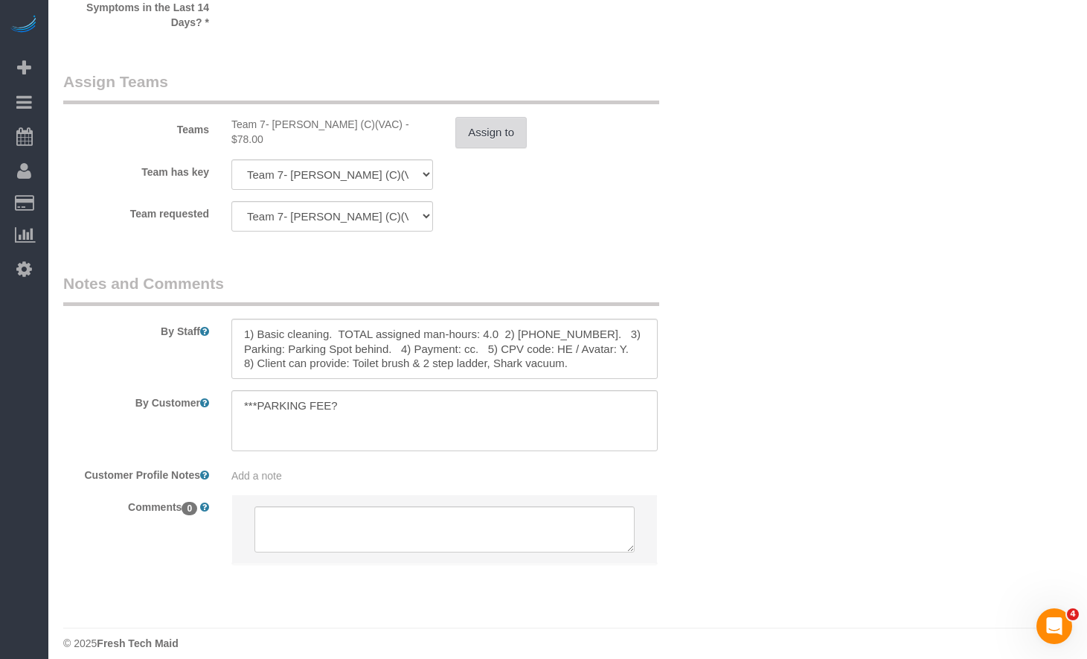
click at [482, 117] on button "Assign to" at bounding box center [490, 132] width 71 height 31
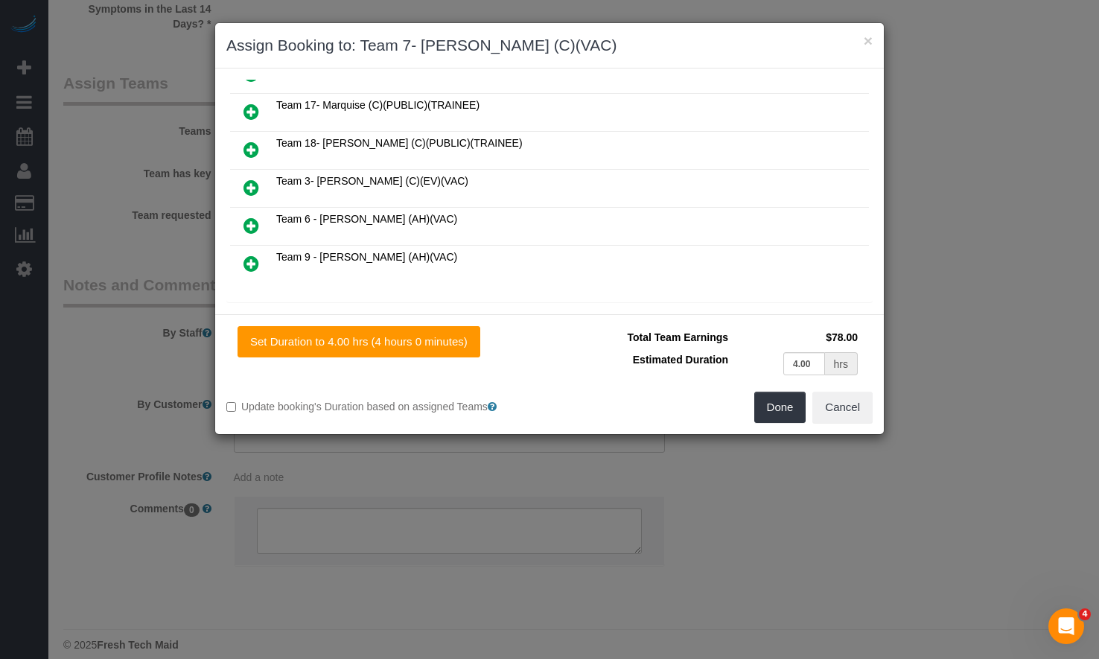
scroll to position [372, 0]
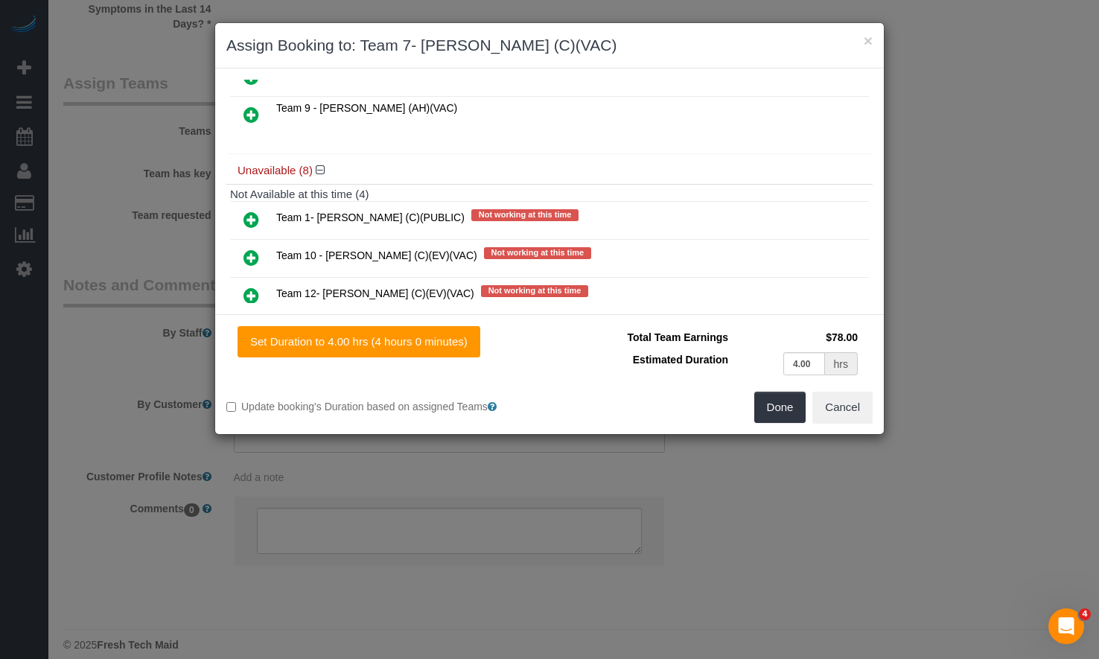
click at [248, 249] on icon at bounding box center [251, 258] width 16 height 18
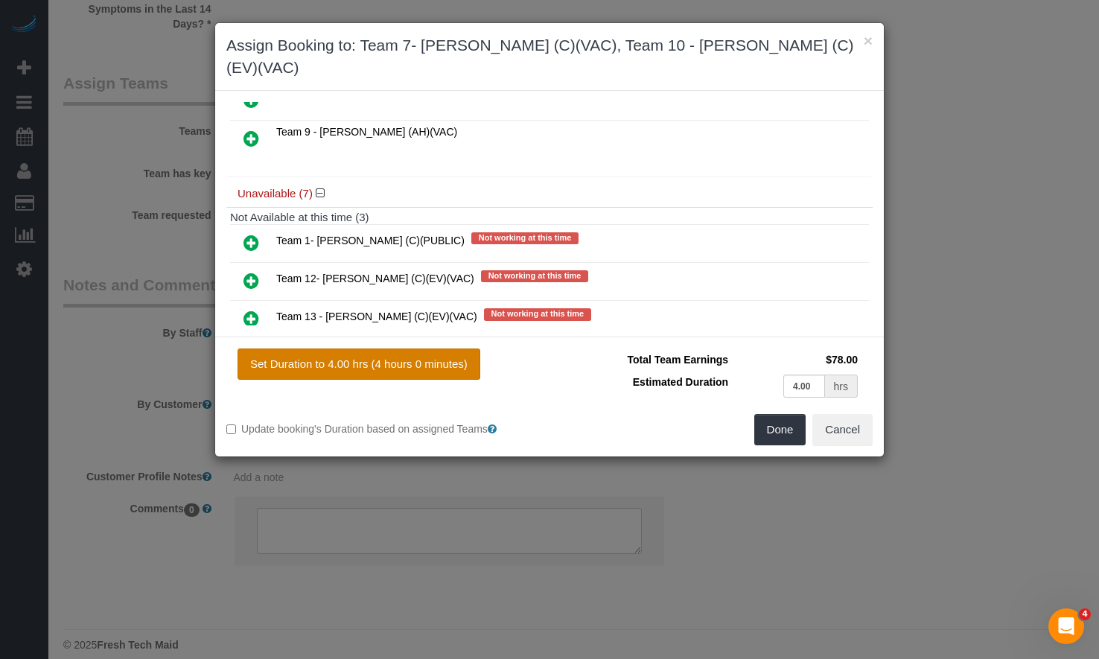
click at [385, 348] on button "Set Duration to 4.00 hrs (4 hours 0 minutes)" at bounding box center [358, 363] width 243 height 31
type input "4.00"
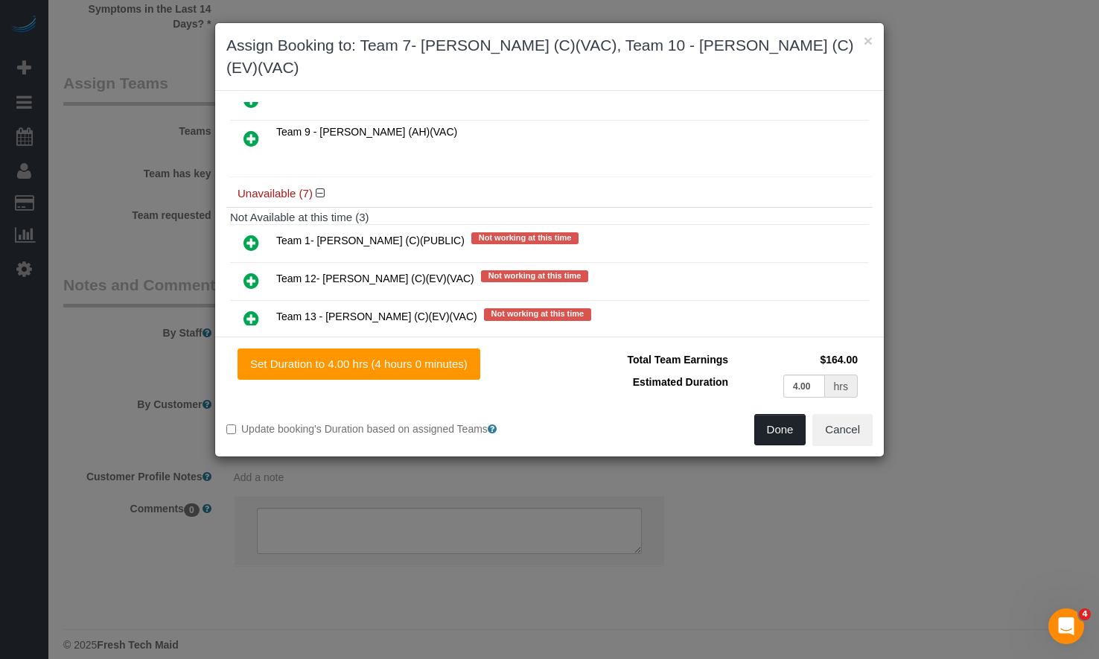
click at [781, 414] on button "Done" at bounding box center [780, 429] width 52 height 31
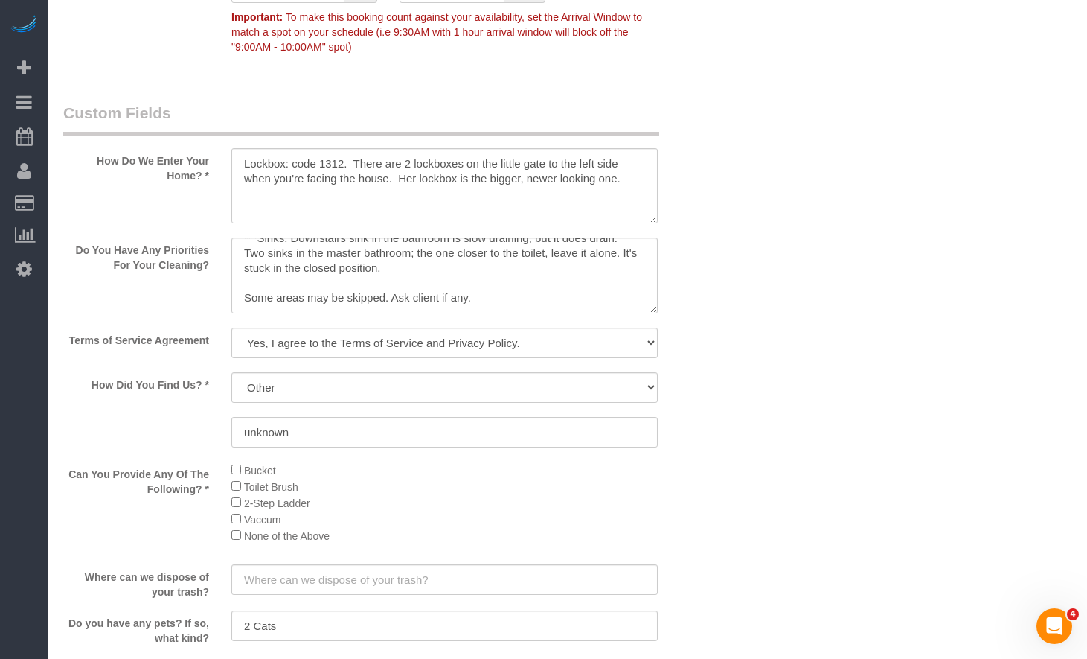
scroll to position [1015, 0]
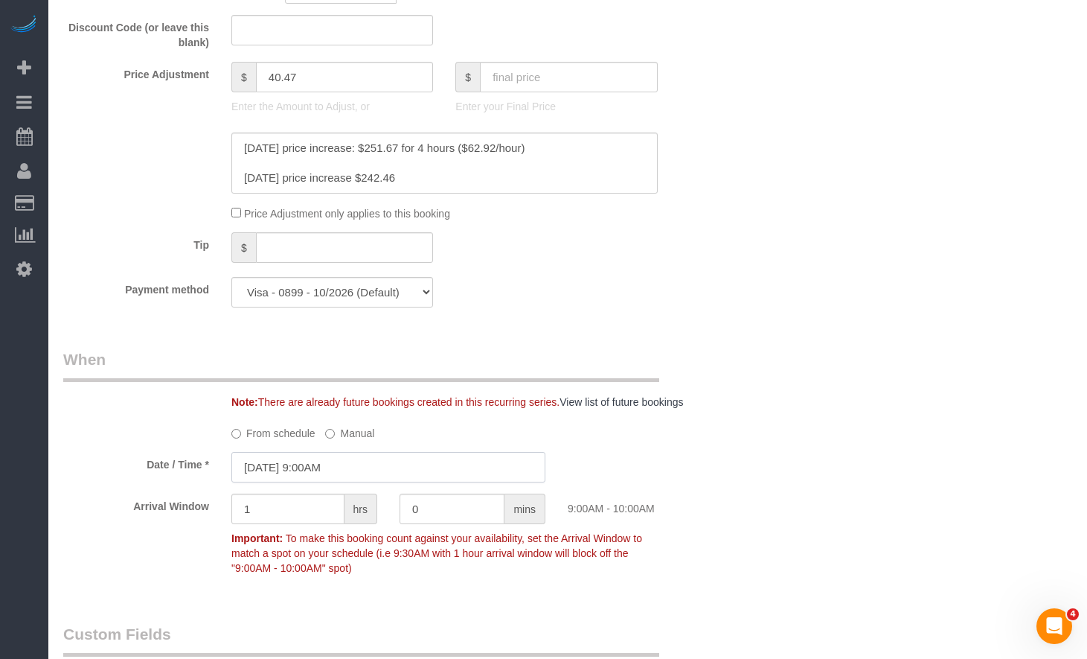
click at [429, 470] on input "[DATE] 9:00AM" at bounding box center [388, 467] width 314 height 31
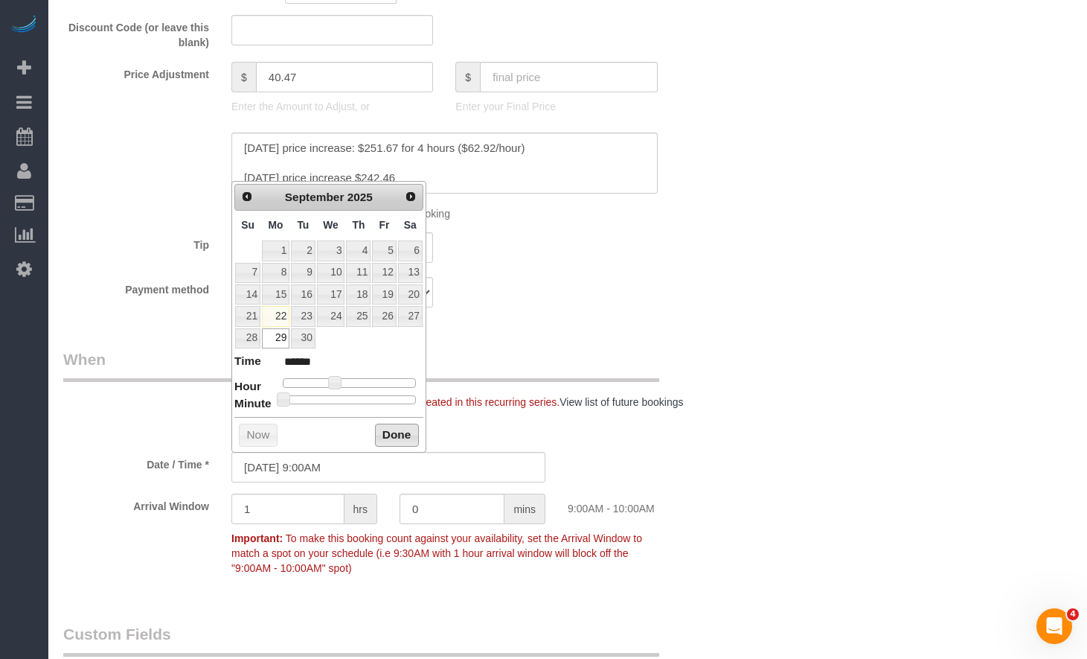
click at [388, 428] on button "Done" at bounding box center [397, 435] width 44 height 24
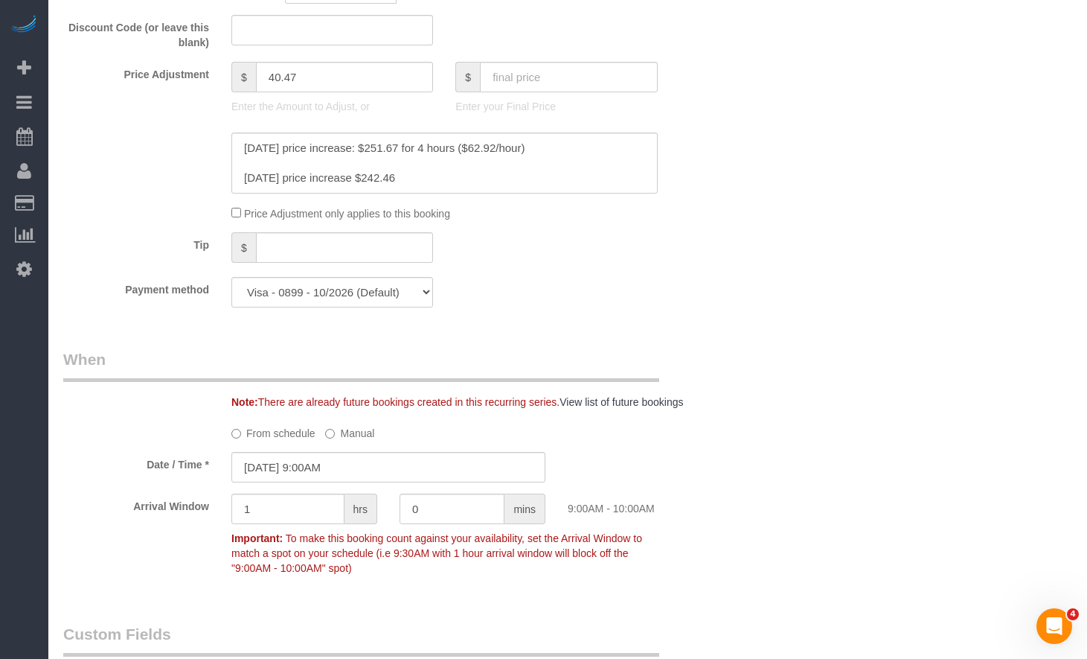
scroll to position [1090, 0]
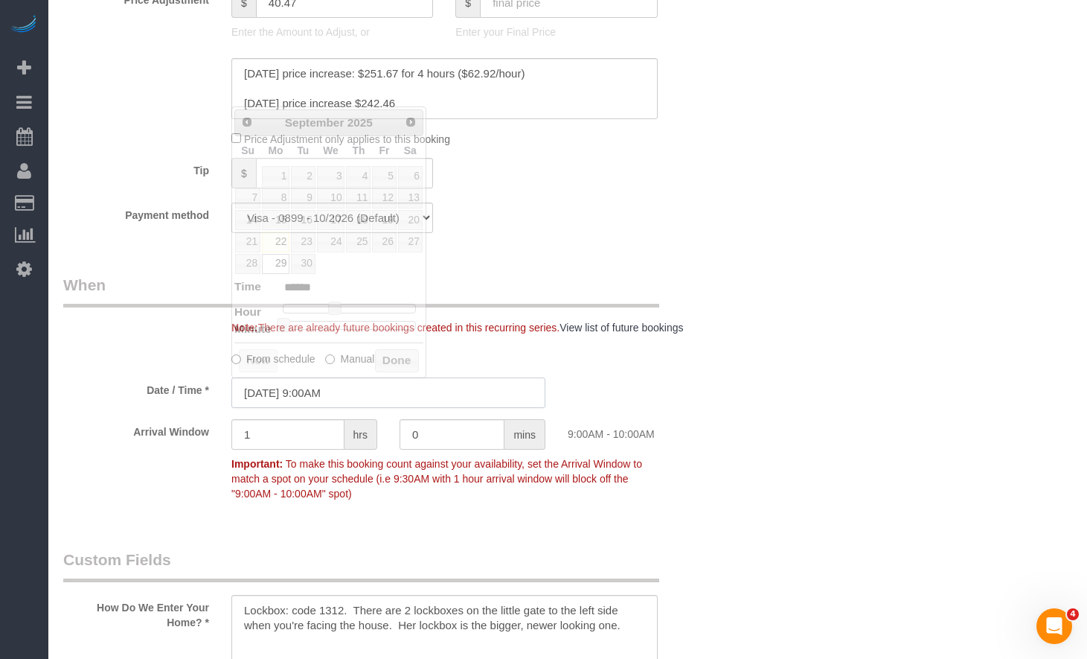
click at [368, 390] on input "[DATE] 9:00AM" at bounding box center [388, 392] width 314 height 31
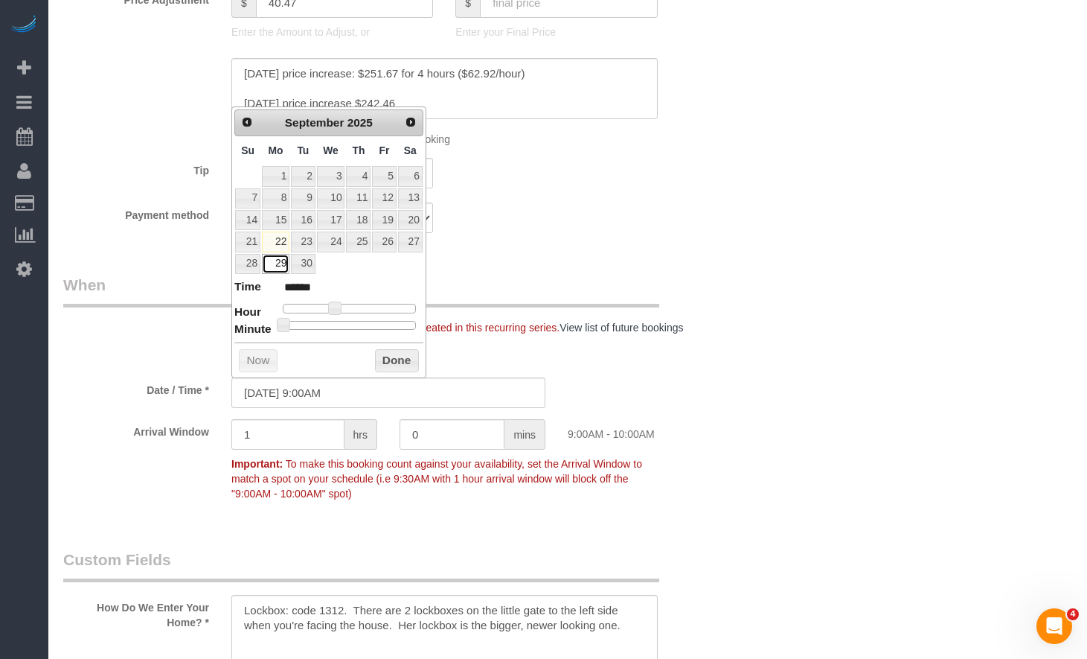
click at [269, 263] on link "29" at bounding box center [276, 264] width 28 height 20
drag, startPoint x: 400, startPoint y: 362, endPoint x: 649, endPoint y: 57, distance: 394.6
click at [400, 362] on button "Done" at bounding box center [397, 361] width 44 height 24
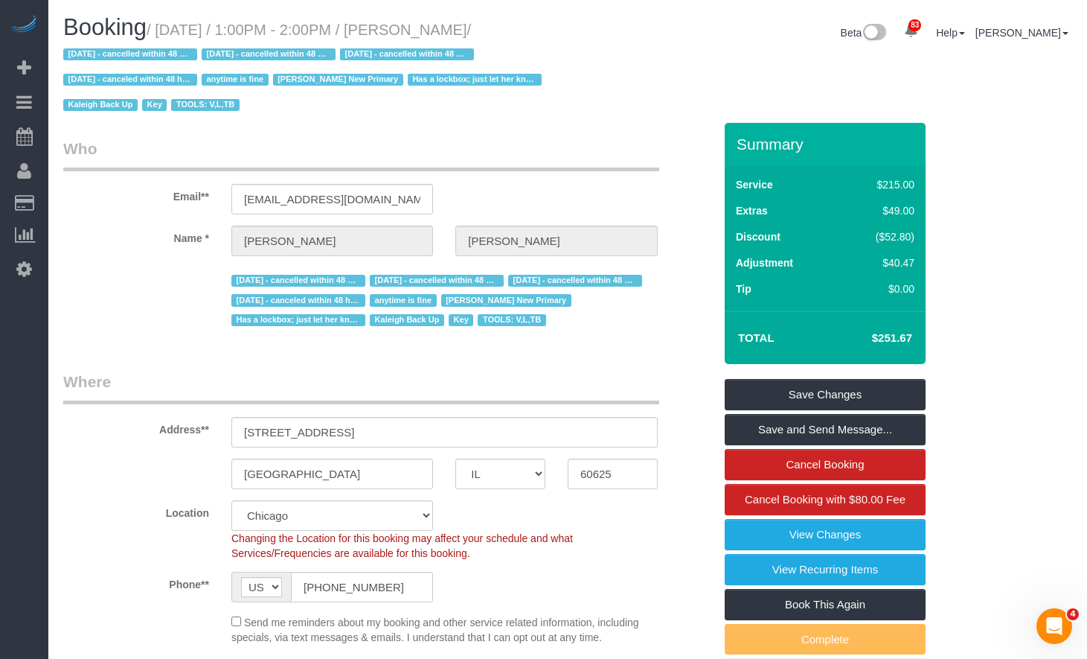
scroll to position [74, 0]
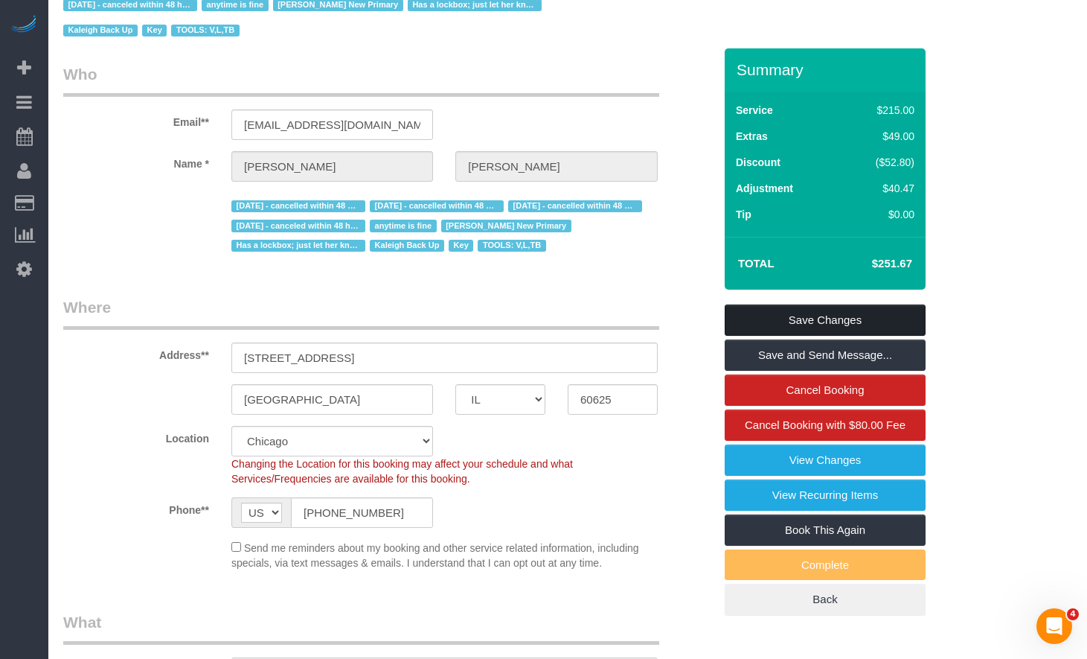
click at [864, 319] on link "Save Changes" at bounding box center [825, 319] width 201 height 31
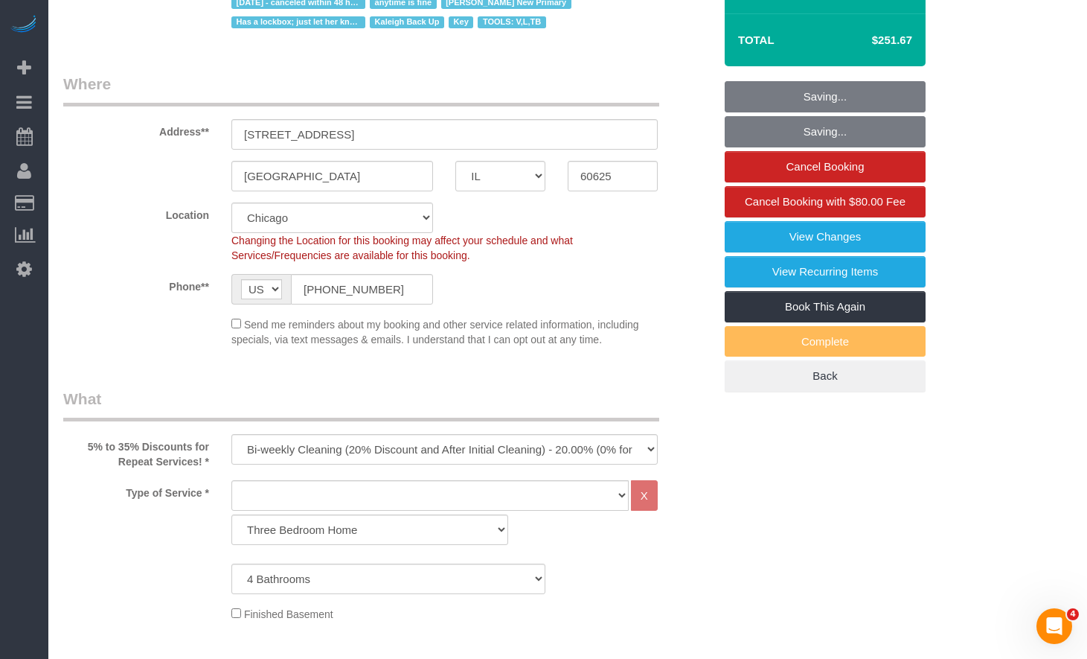
scroll to position [0, 0]
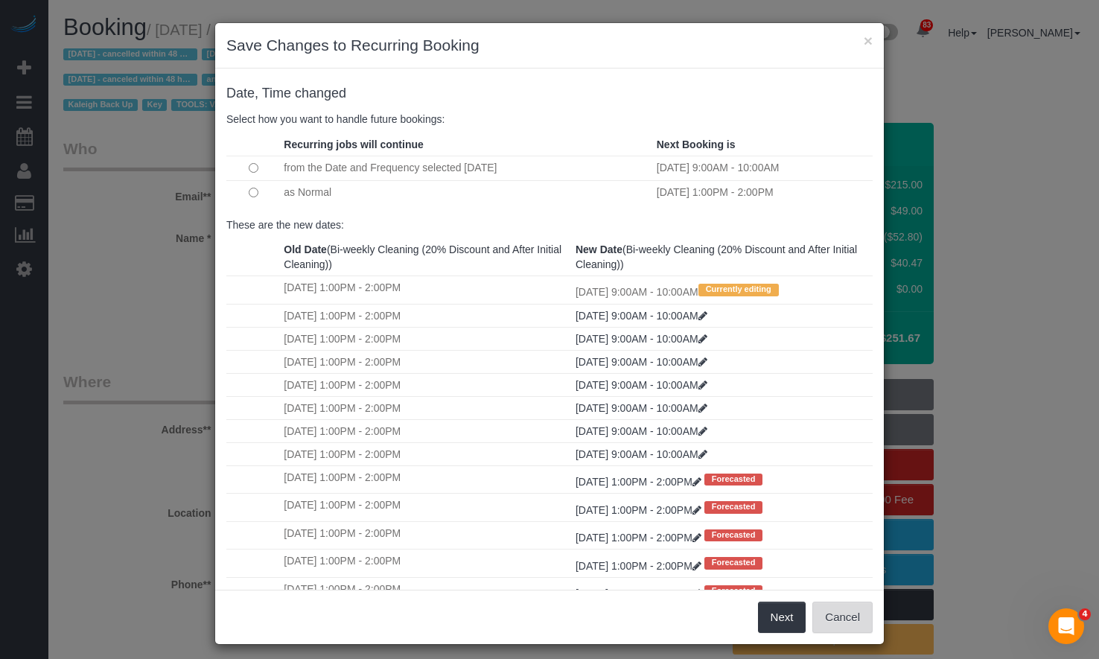
click at [841, 618] on button "Cancel" at bounding box center [842, 616] width 60 height 31
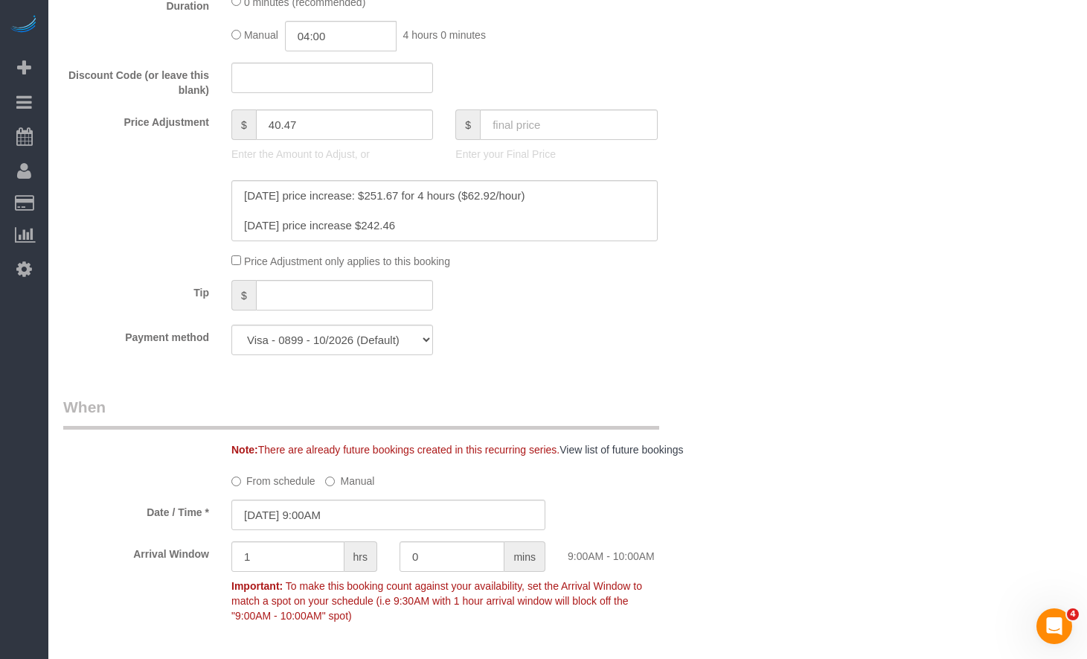
scroll to position [1042, 0]
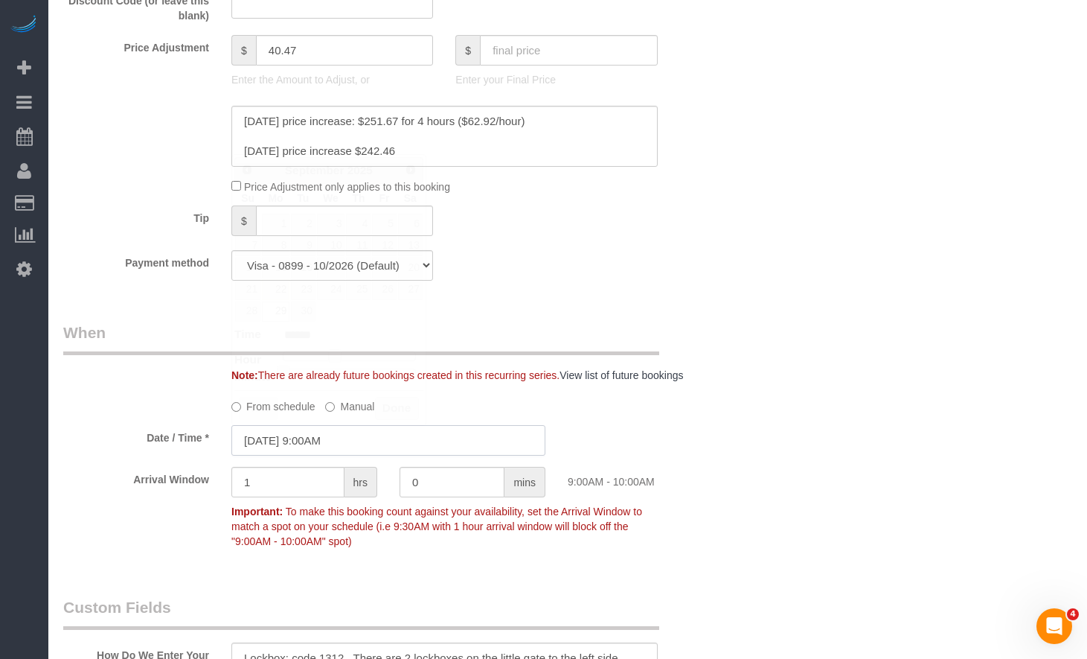
click at [331, 441] on input "[DATE] 9:00AM" at bounding box center [388, 440] width 314 height 31
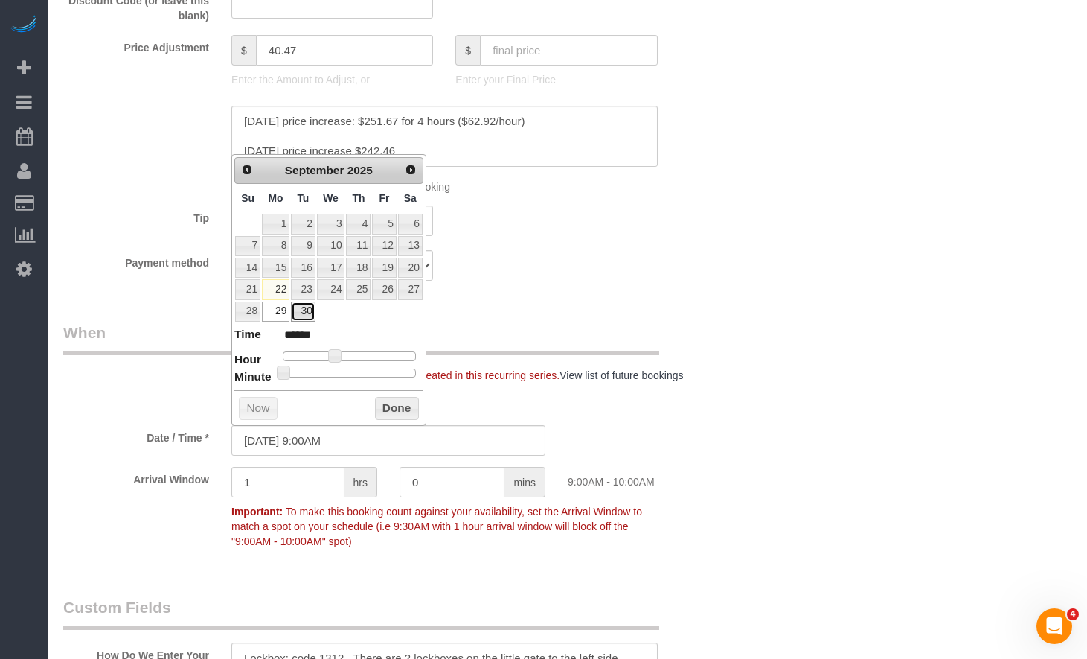
click at [298, 310] on link "30" at bounding box center [303, 311] width 24 height 20
type input "[DATE] 9:00AM"
click at [406, 402] on button "Done" at bounding box center [397, 409] width 44 height 24
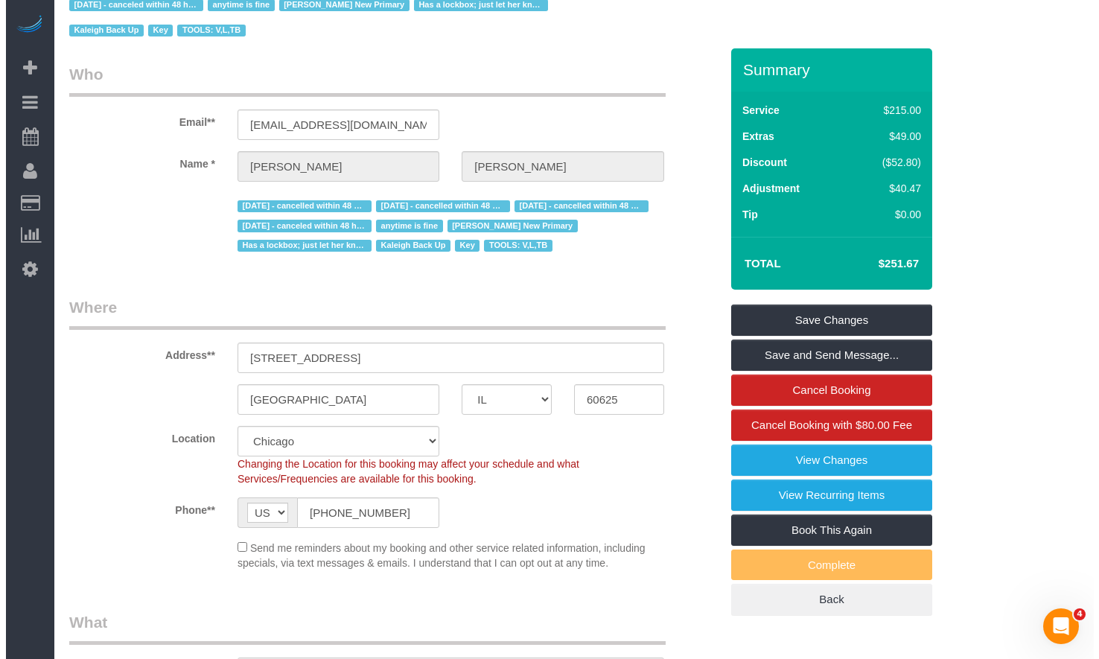
scroll to position [0, 0]
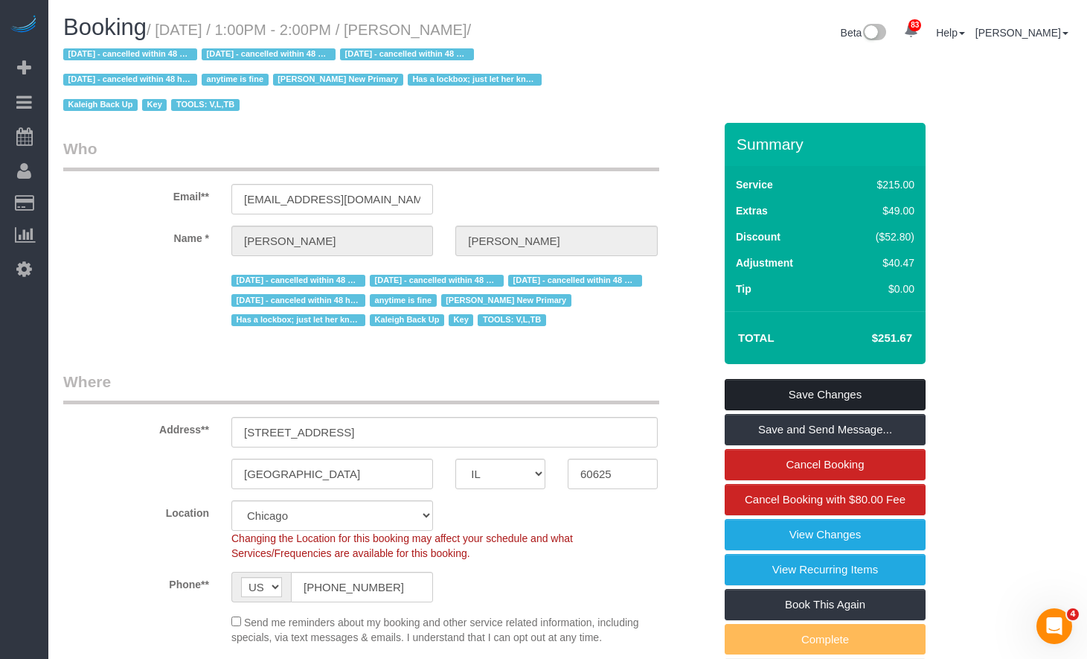
click at [804, 394] on link "Save Changes" at bounding box center [825, 394] width 201 height 31
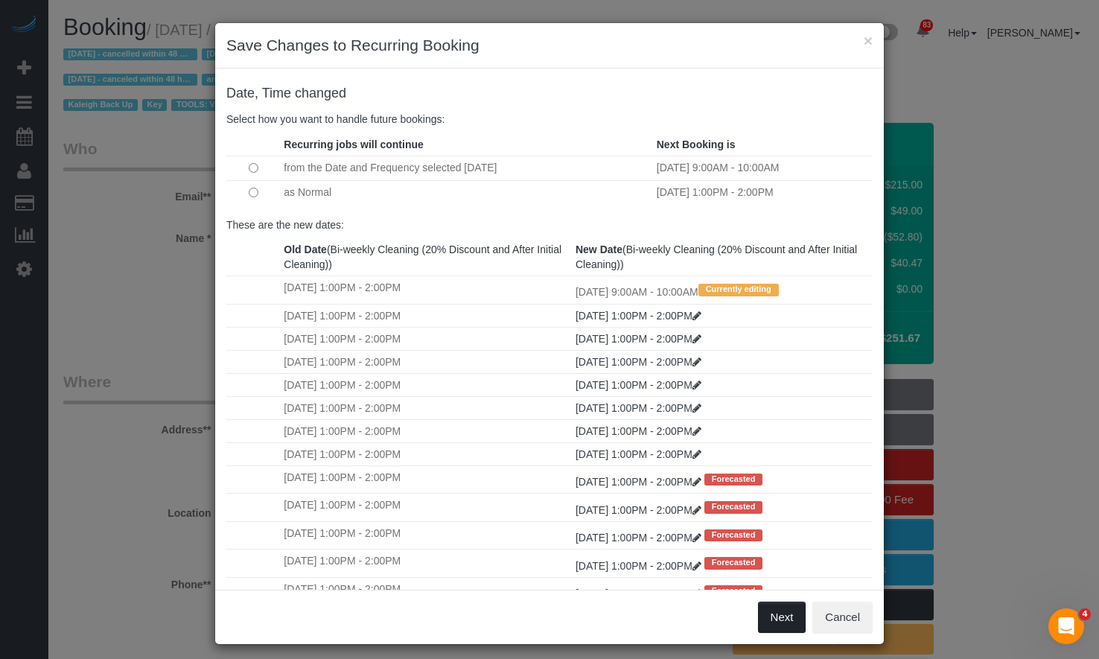
click at [773, 613] on button "Next" at bounding box center [782, 616] width 48 height 31
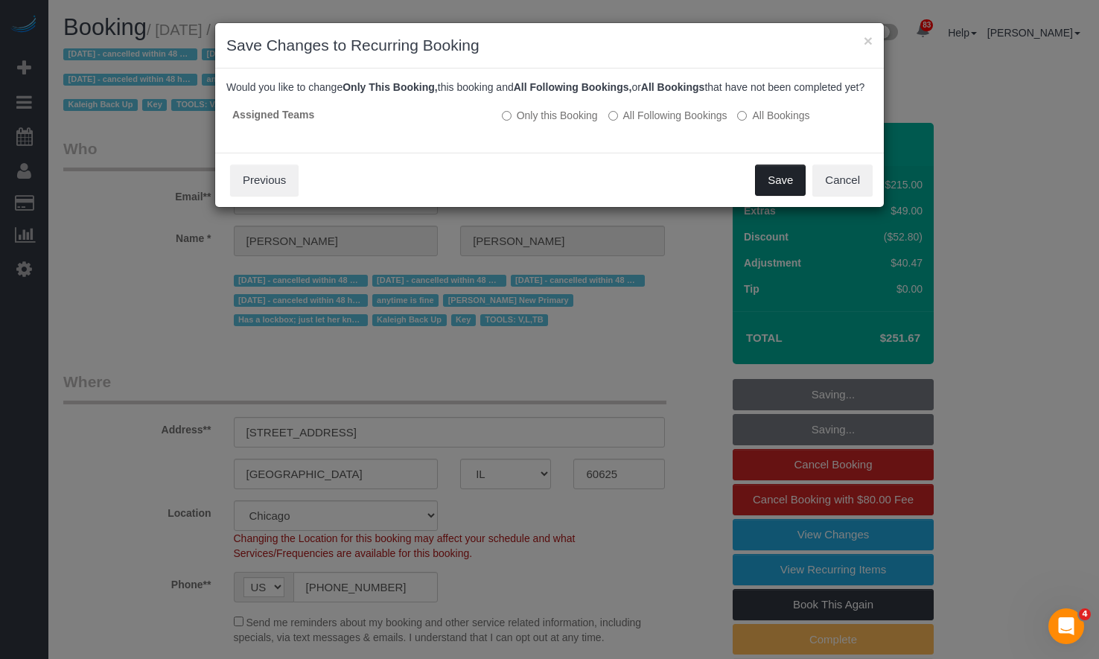
click at [775, 188] on button "Save" at bounding box center [780, 179] width 51 height 31
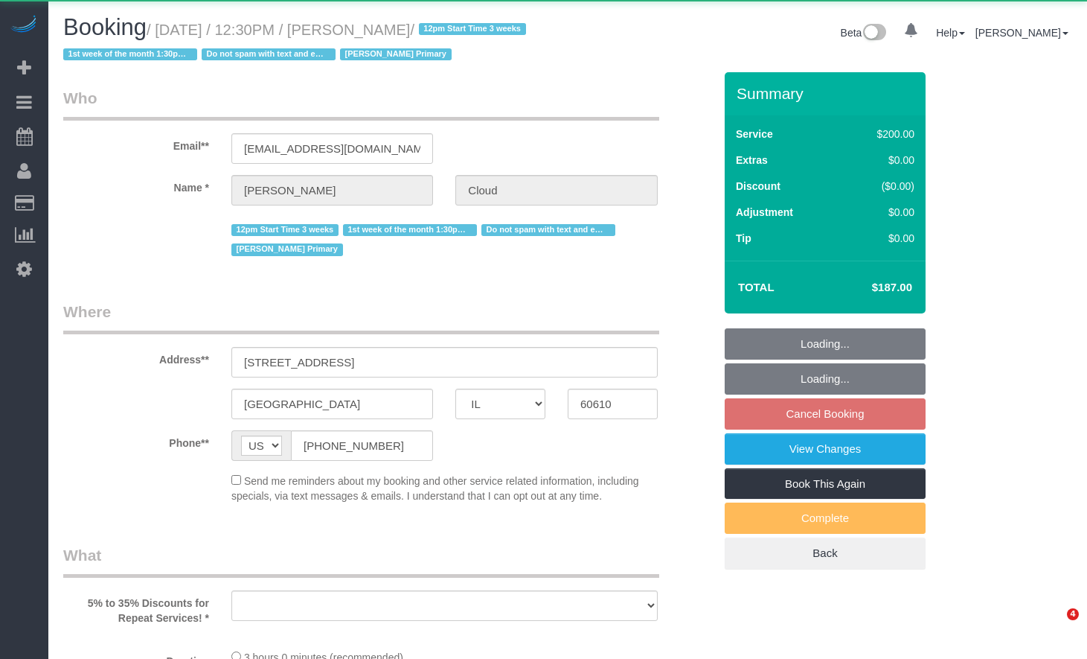
select select "IL"
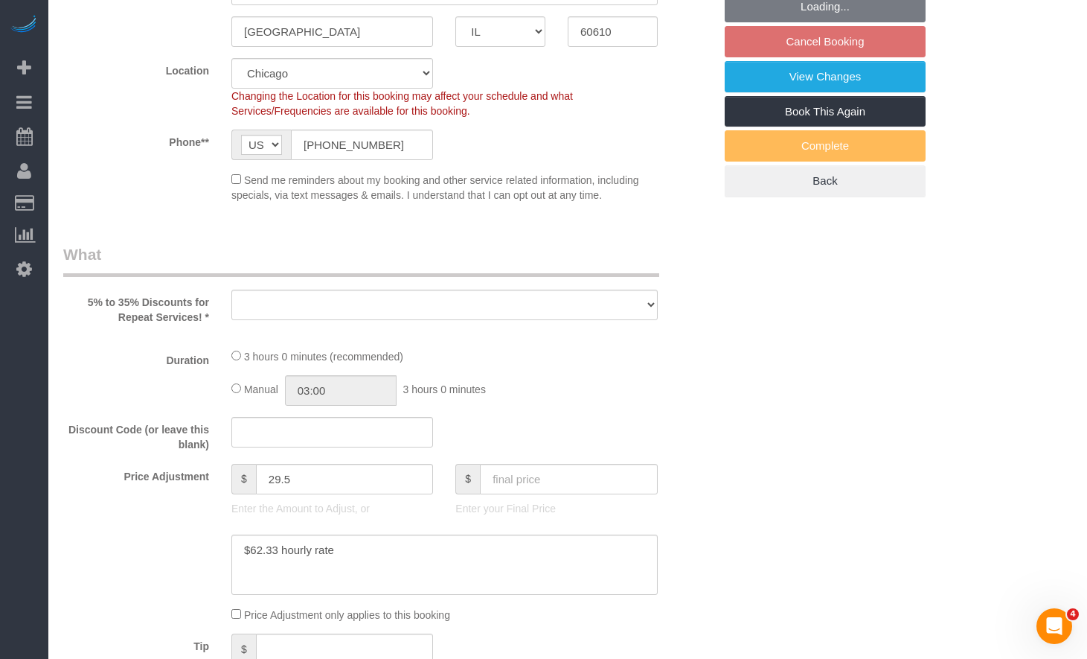
select select "string:fspay-14419dd8-8fae-4508-affb-048e3e7acd11"
select select "number:1"
select select "number:58"
select select "number:139"
select select "number:107"
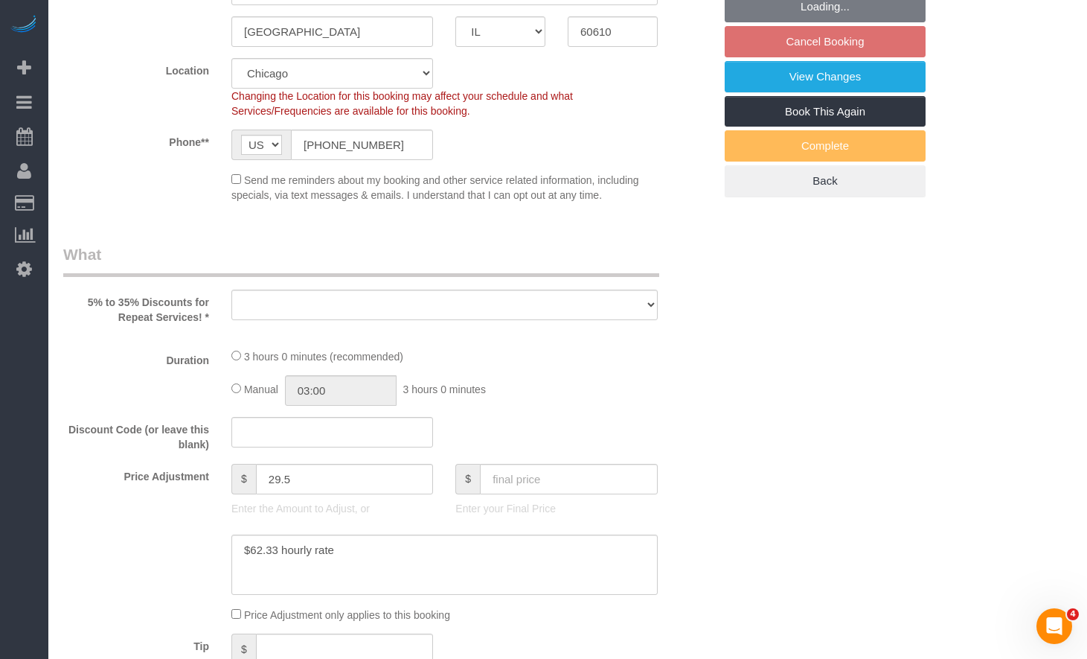
scroll to position [447, 0]
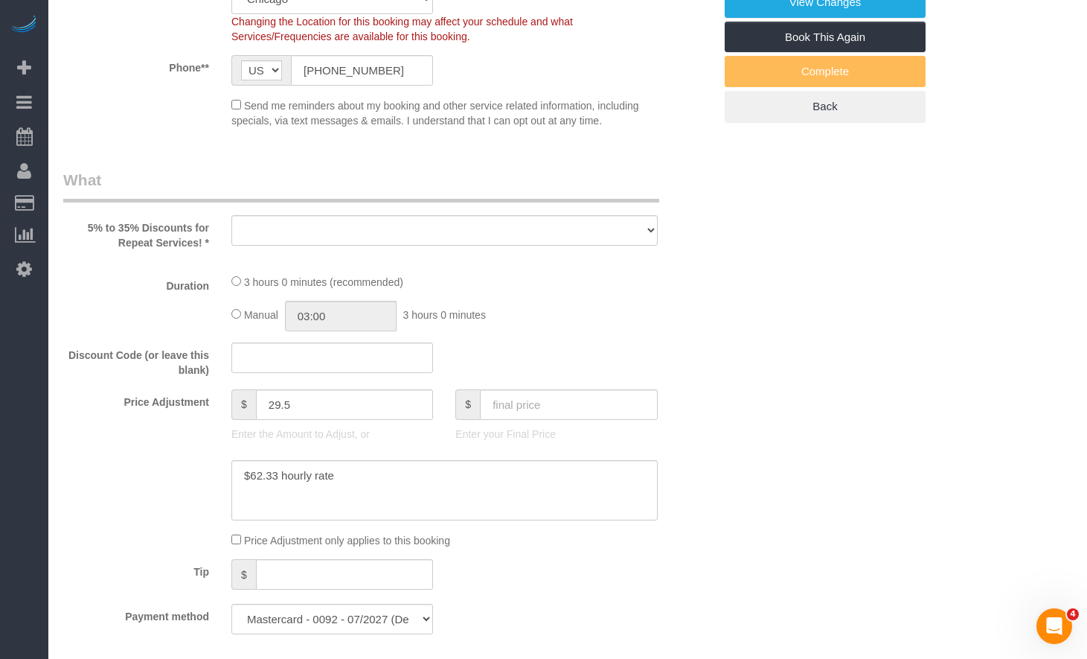
select select "object:1049"
select select "512"
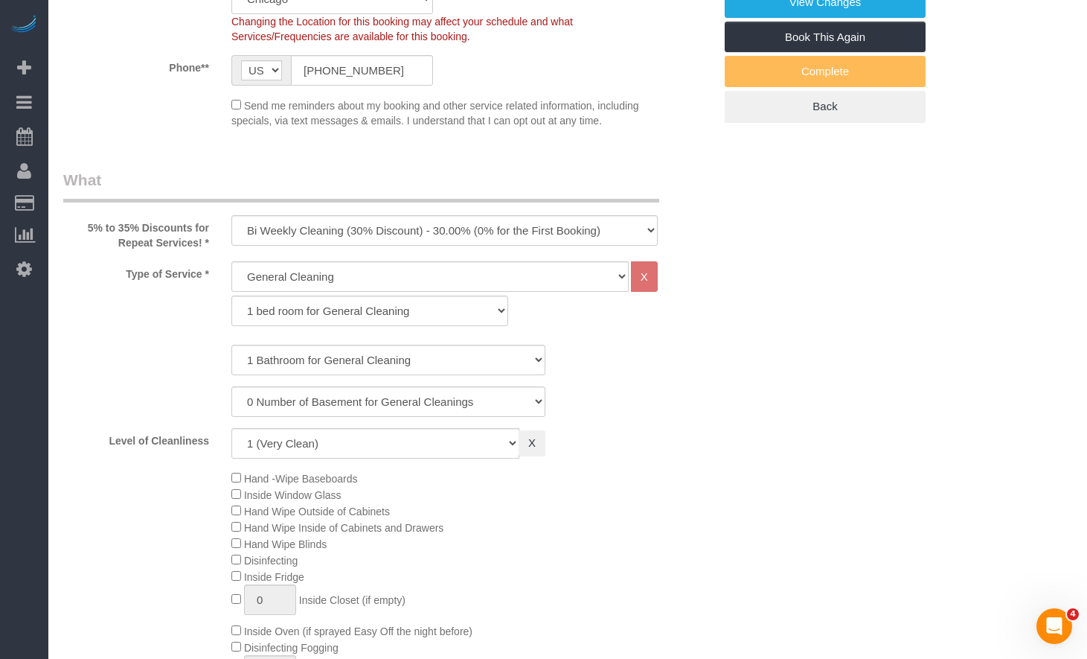
select select "object:1298"
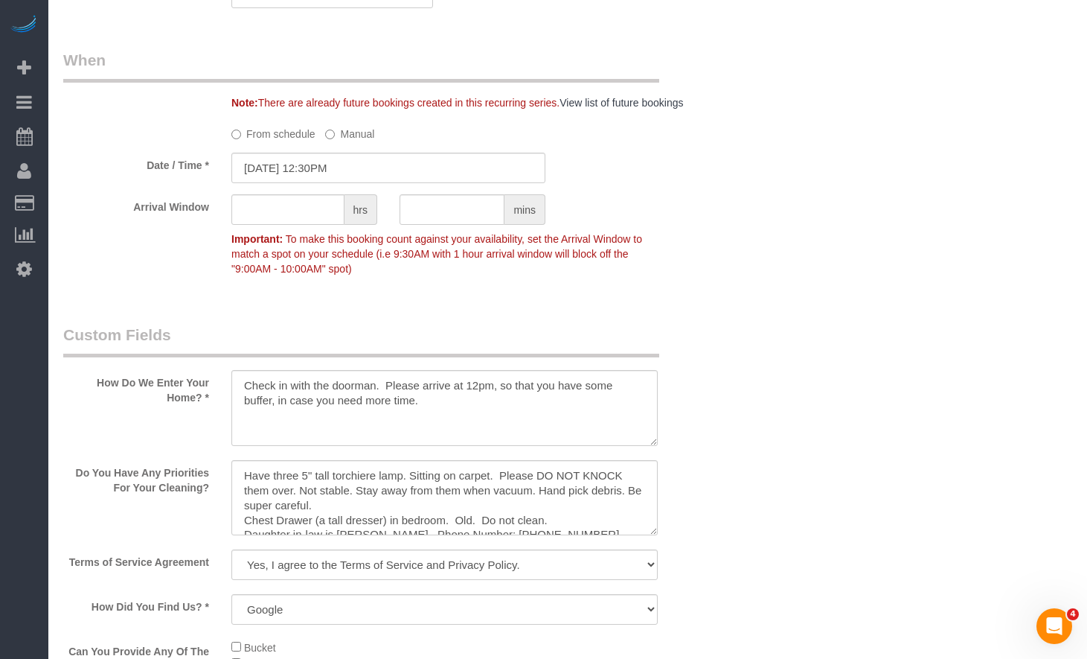
scroll to position [1712, 0]
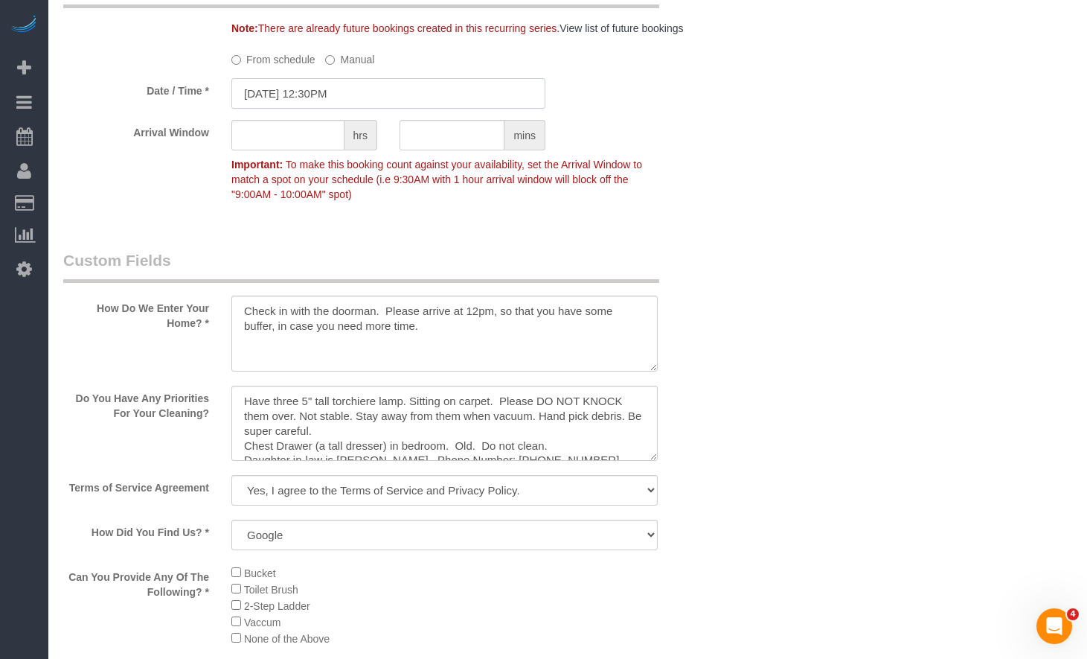
click at [351, 92] on input "[DATE] 12:30PM" at bounding box center [388, 93] width 314 height 31
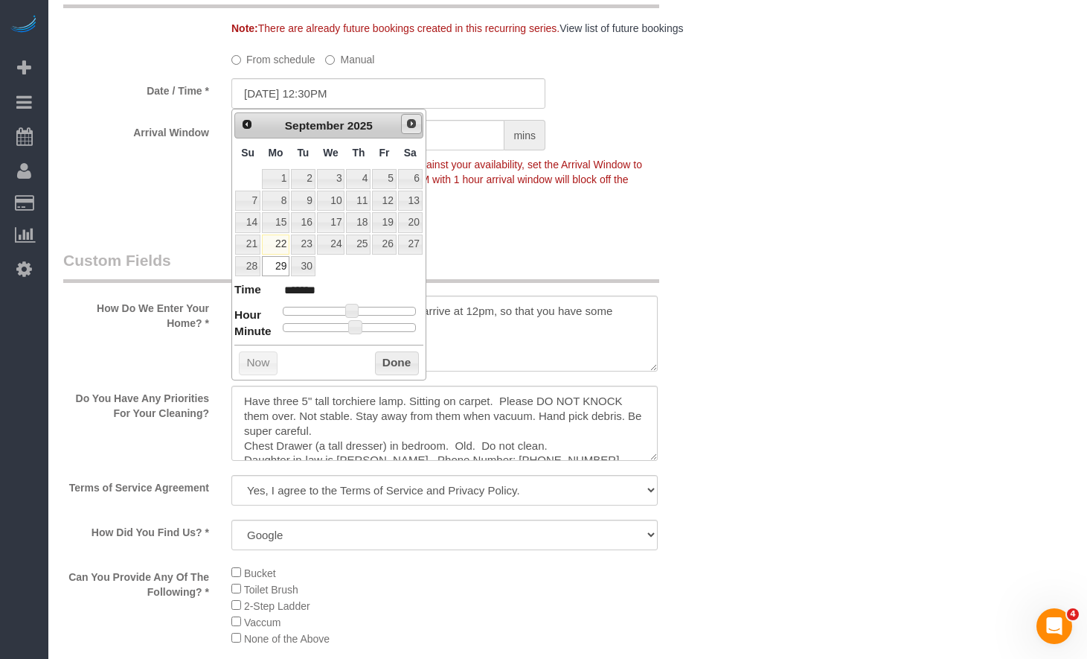
click at [415, 127] on span "Next" at bounding box center [412, 124] width 12 height 12
click at [334, 174] on link "1" at bounding box center [331, 179] width 28 height 20
type input "[DATE] 12:30PM"
click at [394, 363] on button "Done" at bounding box center [397, 363] width 44 height 24
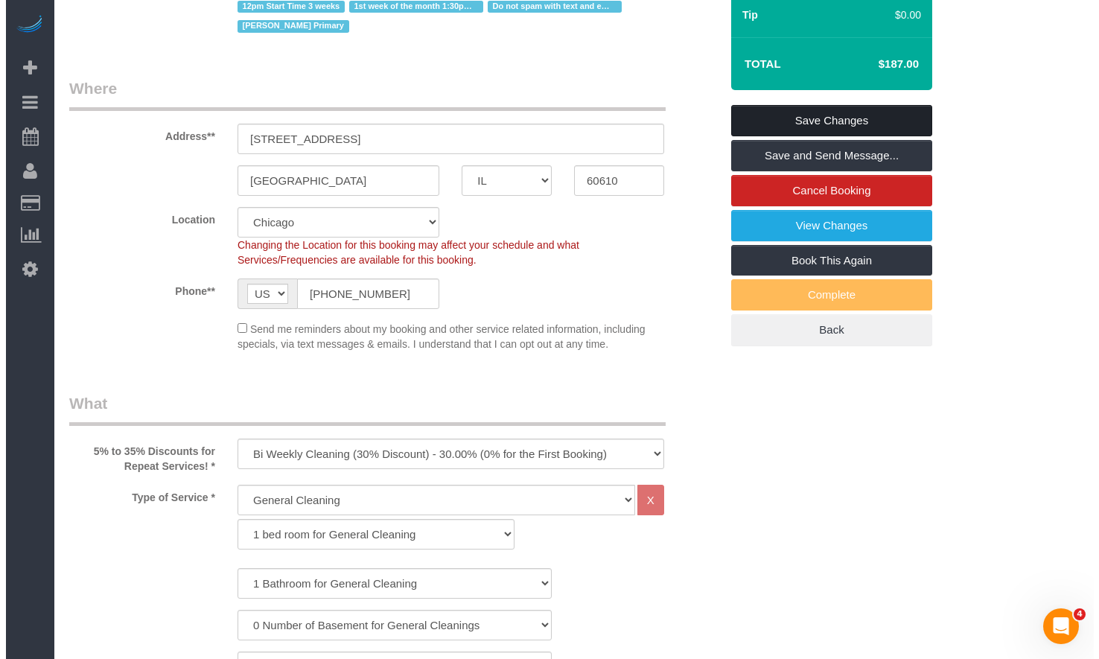
scroll to position [0, 0]
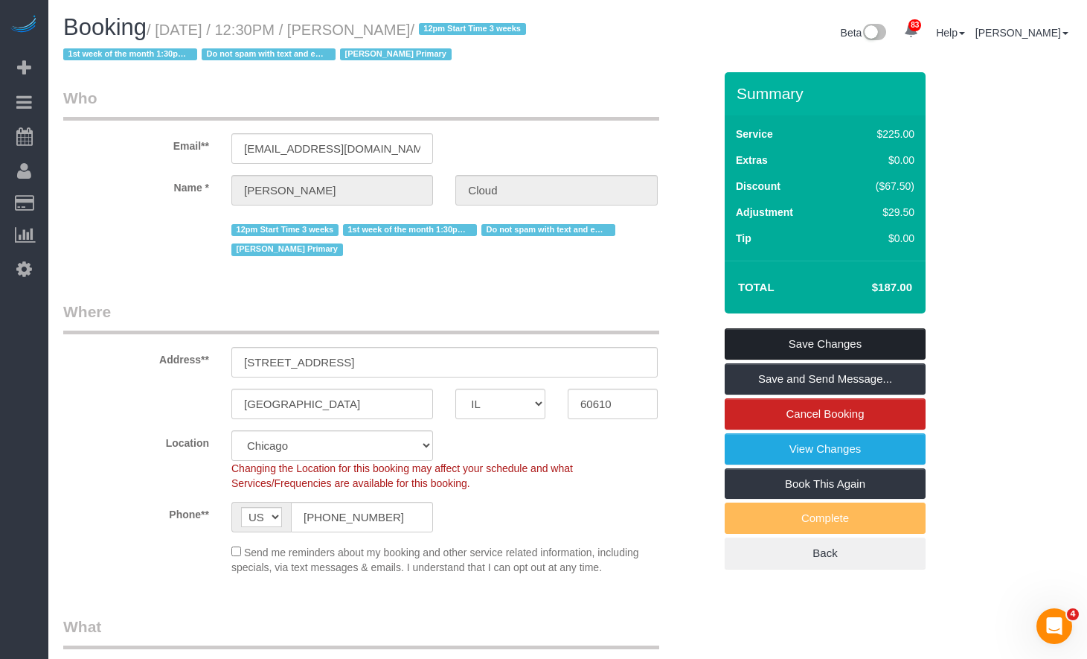
click at [803, 333] on link "Save Changes" at bounding box center [825, 343] width 201 height 31
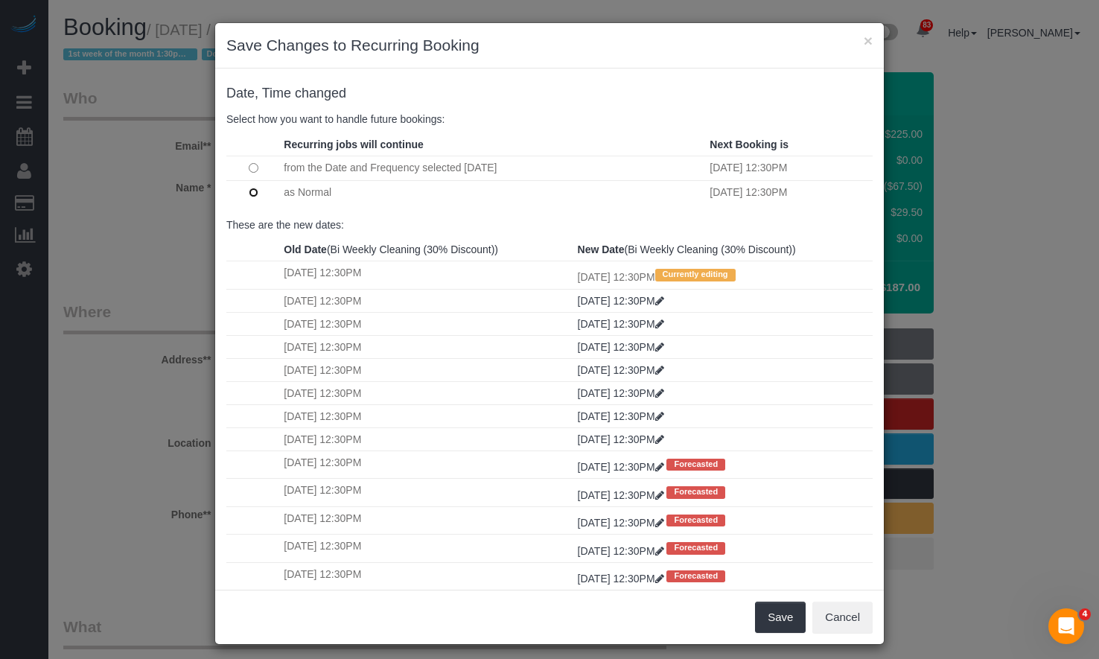
scroll to position [74, 0]
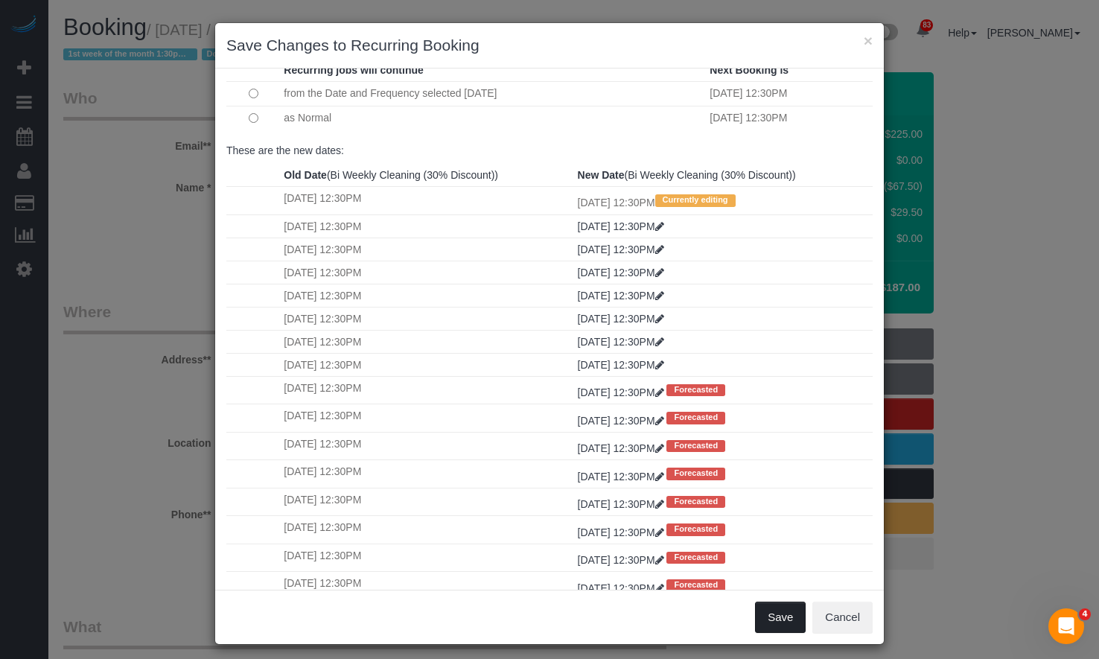
click at [766, 613] on button "Save" at bounding box center [780, 616] width 51 height 31
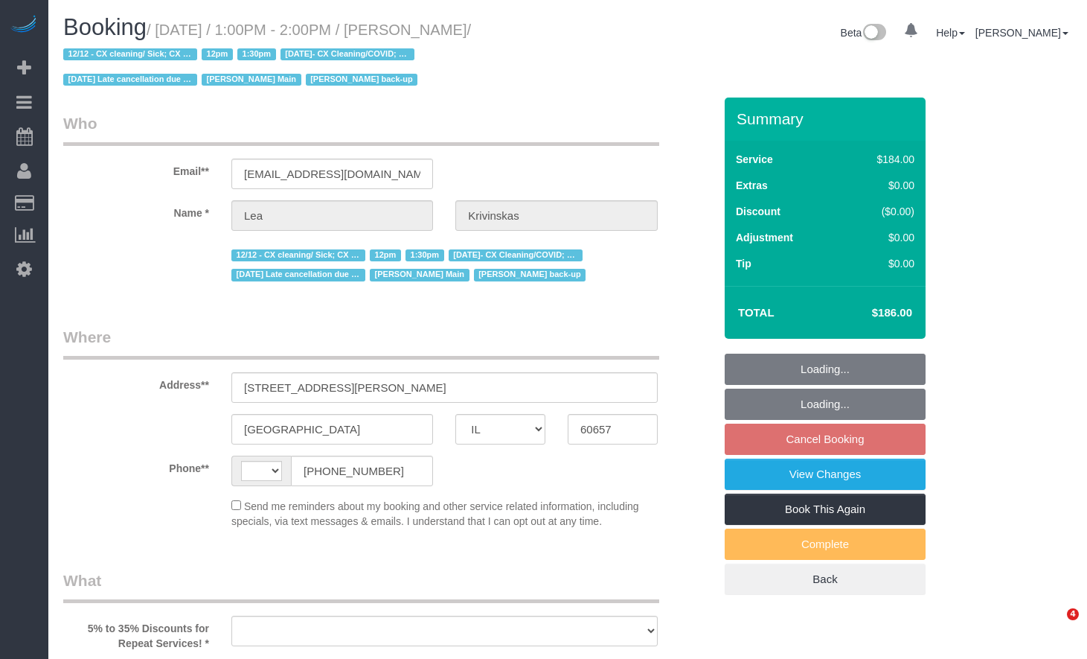
select select "IL"
select select "number:1"
select select "number:66"
select select "number:139"
select select "number:104"
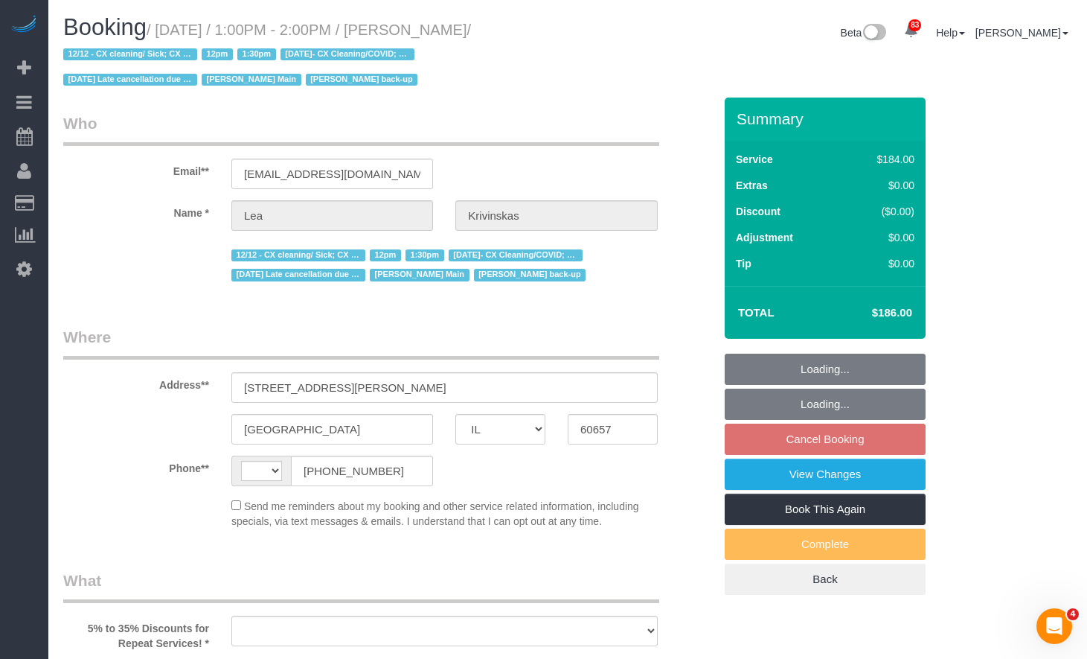
select select "string:[GEOGRAPHIC_DATA]"
select select "object:954"
select select "512"
select select "7"
select select "string:fspay-b2abf536-f561-42cf-9cf0-0419db74caeb"
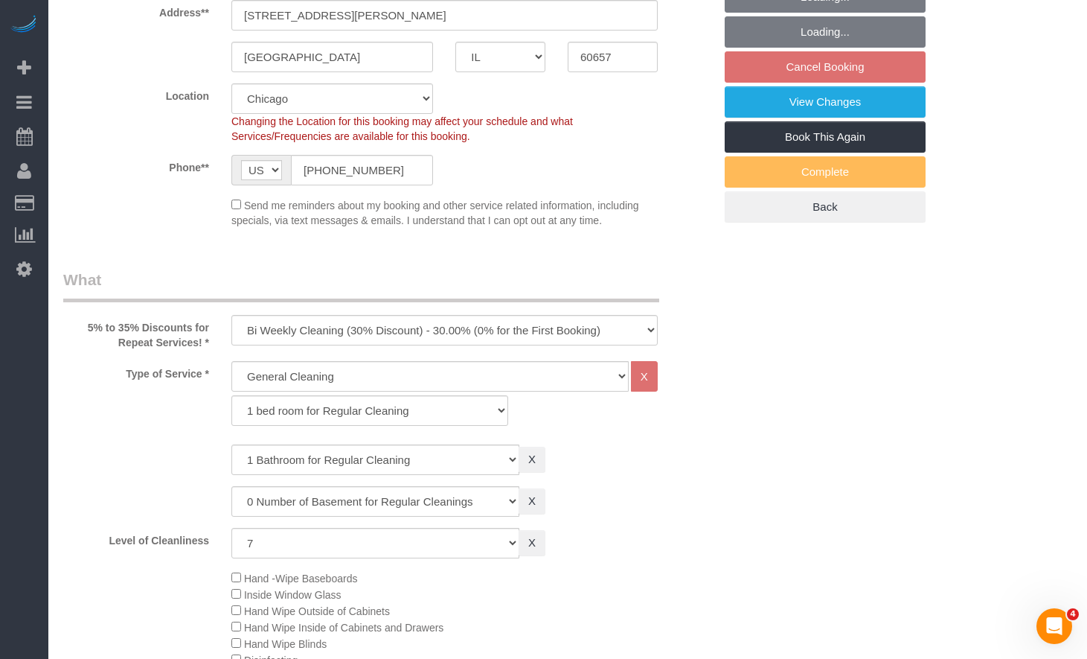
select select "object:1318"
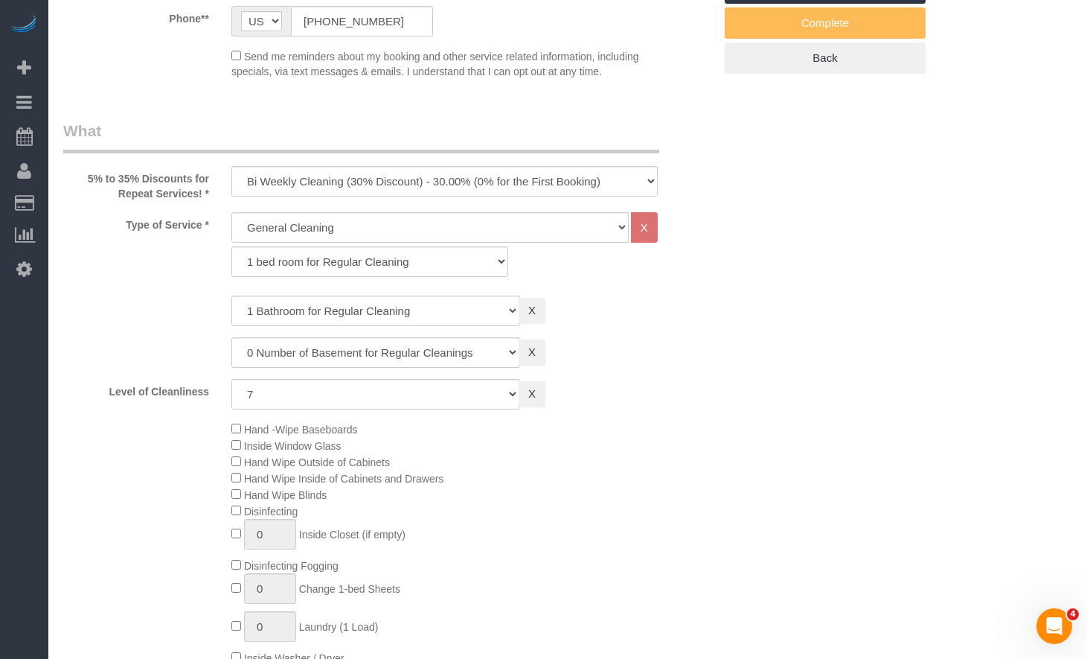
select select "7"
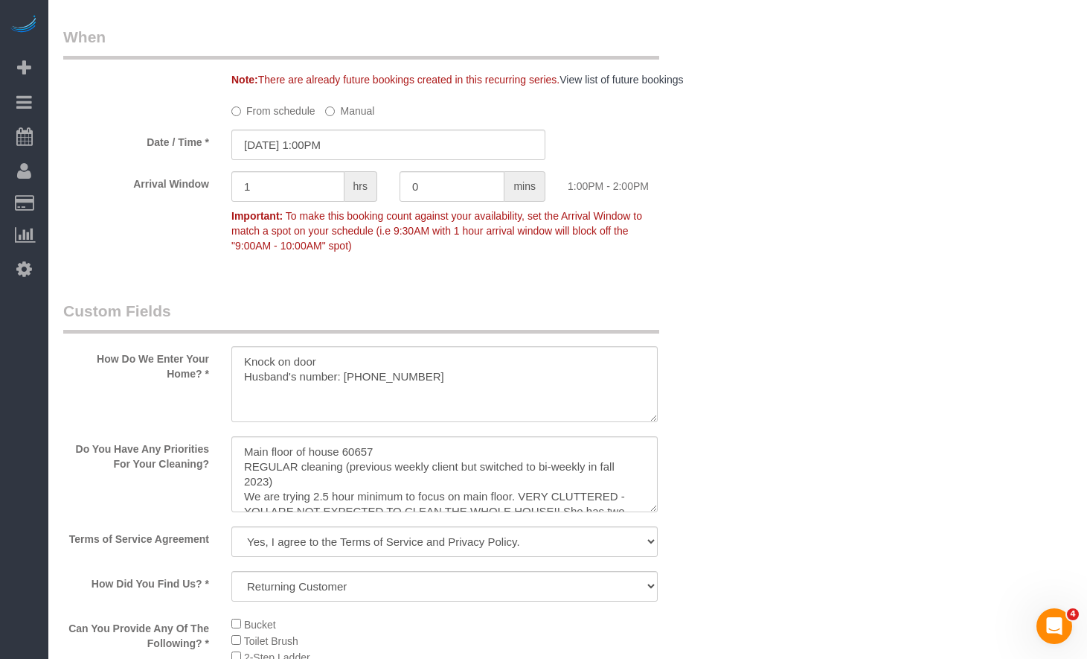
scroll to position [1712, 0]
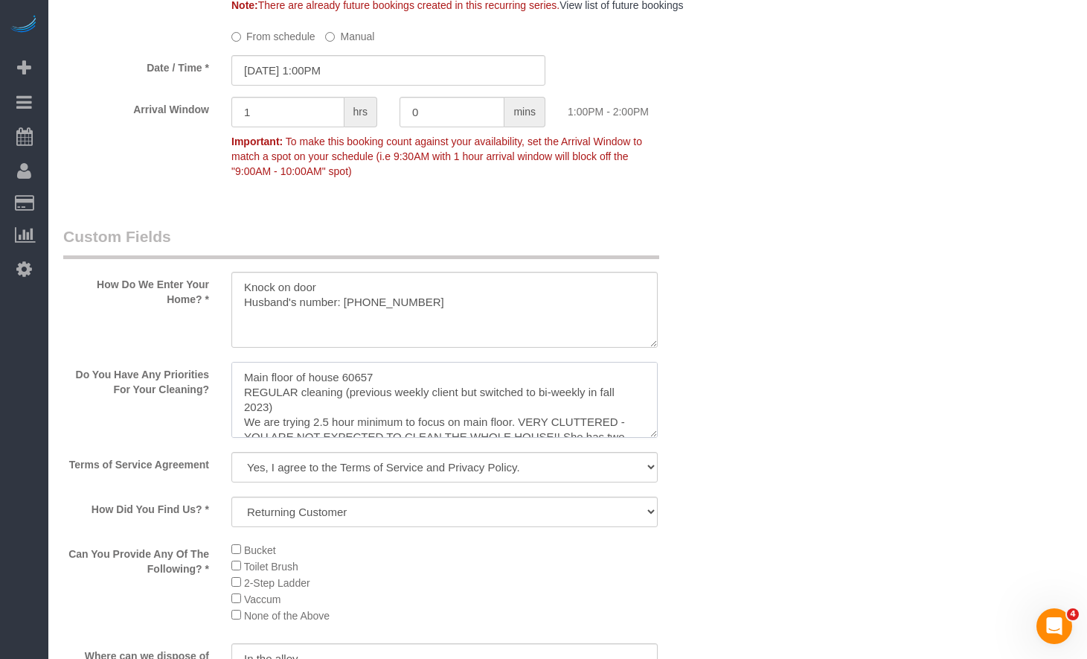
drag, startPoint x: 657, startPoint y: 386, endPoint x: 656, endPoint y: 402, distance: 15.6
click at [656, 402] on textarea at bounding box center [444, 400] width 426 height 76
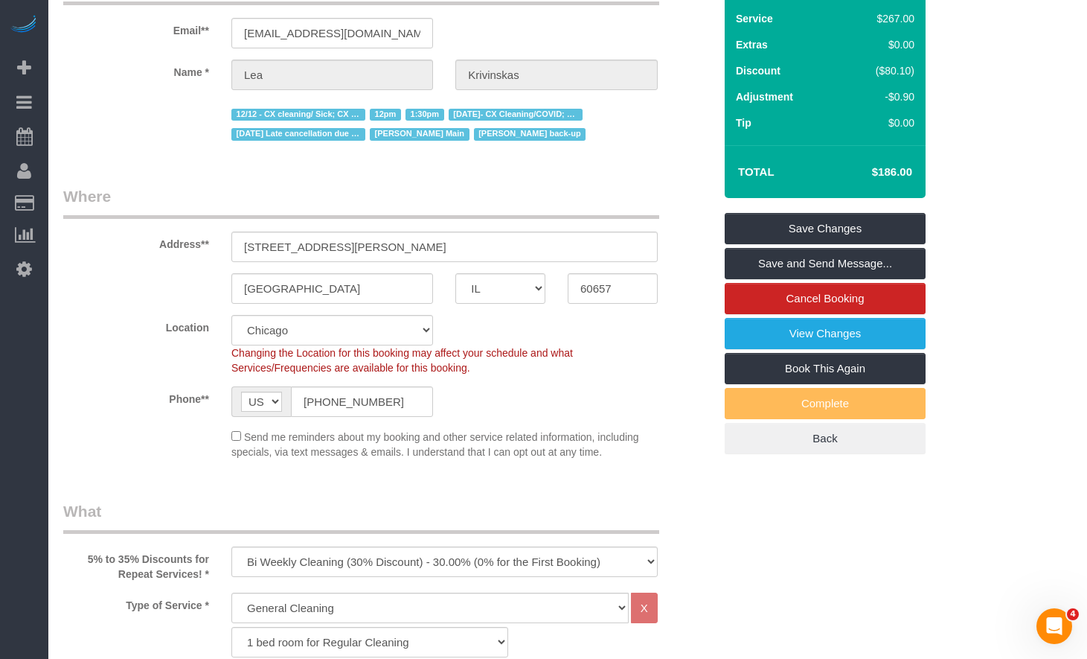
scroll to position [0, 0]
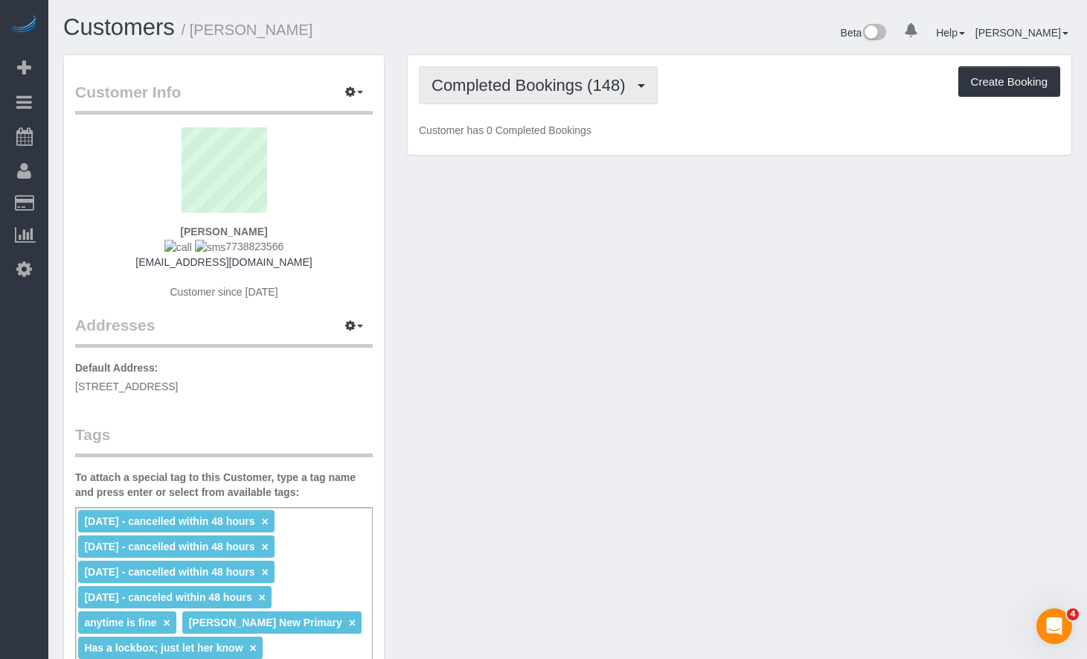
click at [583, 103] on button "Completed Bookings (148)" at bounding box center [538, 85] width 239 height 38
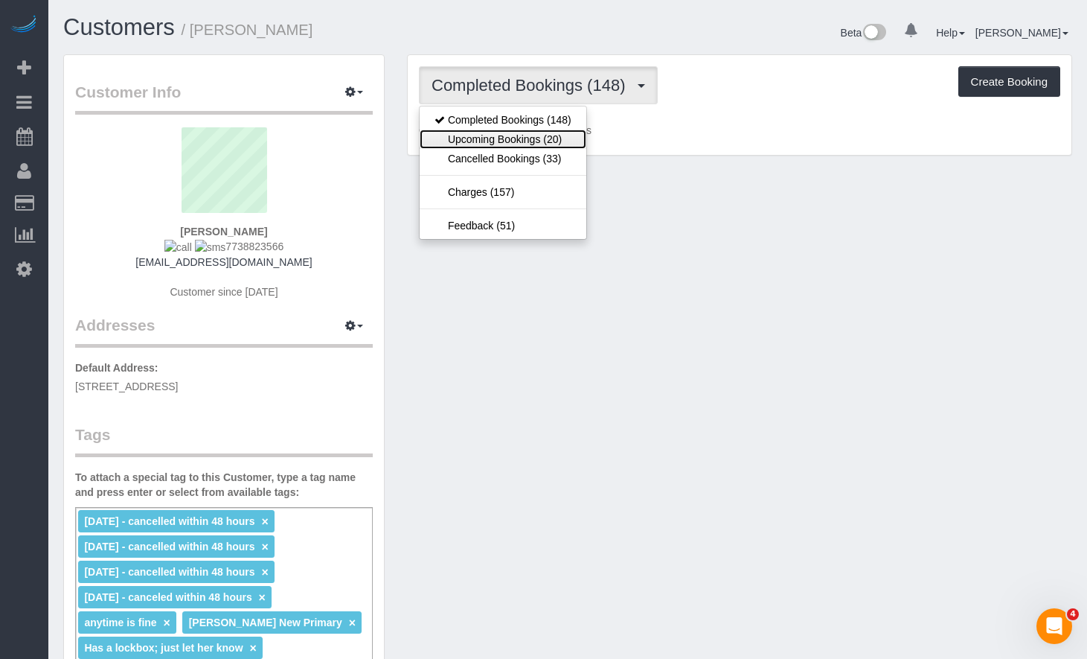
drag, startPoint x: 570, startPoint y: 146, endPoint x: 570, endPoint y: 132, distance: 14.1
click at [570, 146] on link "Upcoming Bookings (20)" at bounding box center [503, 139] width 167 height 19
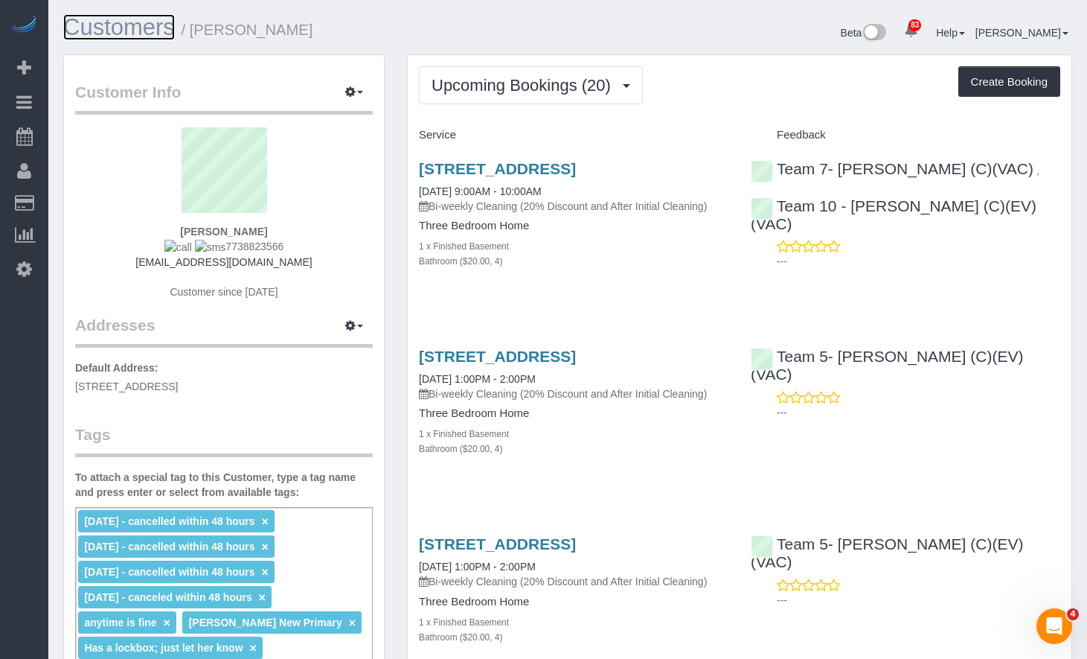
click at [121, 27] on link "Customers" at bounding box center [119, 27] width 112 height 26
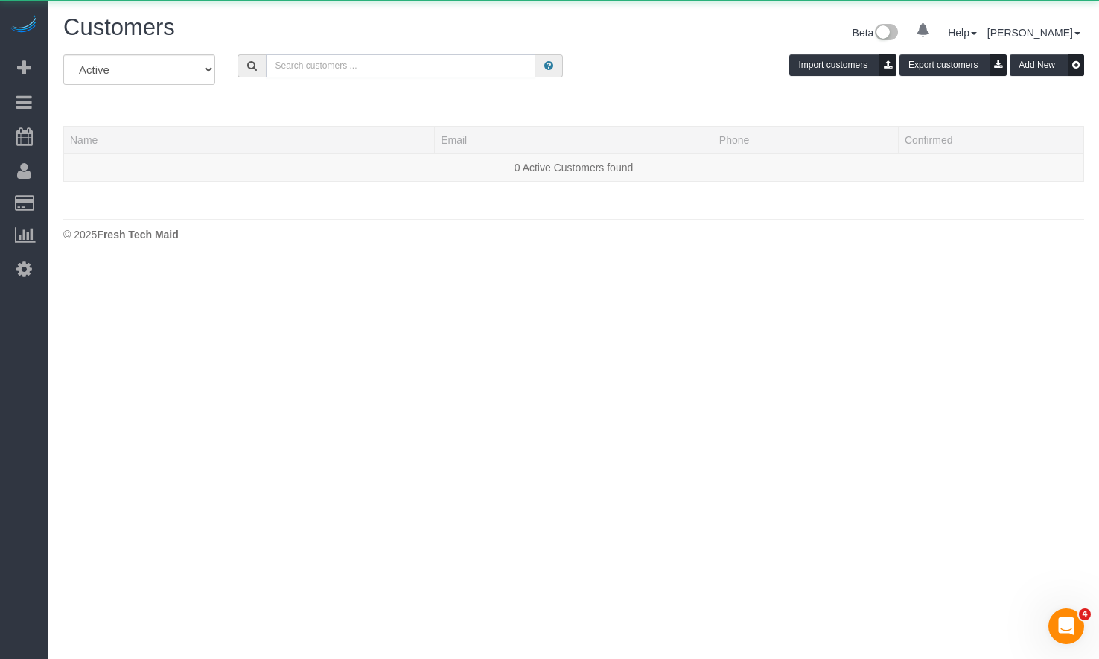
click at [322, 64] on input "text" at bounding box center [400, 65] width 269 height 23
paste input "[PERSON_NAME]"
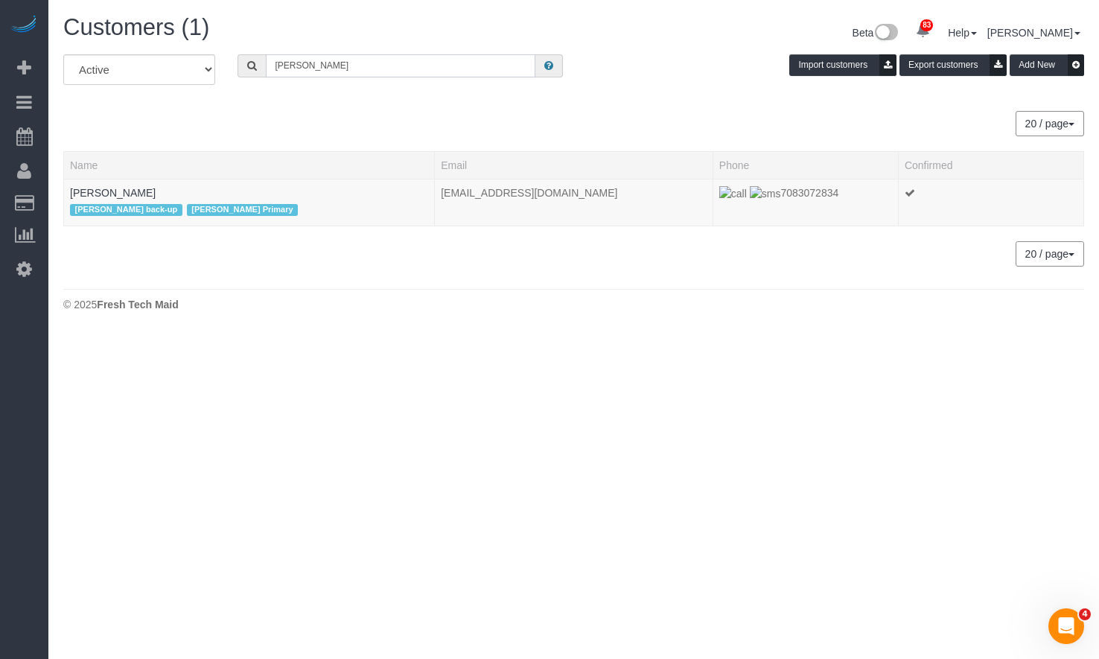
drag, startPoint x: 359, startPoint y: 61, endPoint x: 112, endPoint y: 48, distance: 247.4
click at [130, 51] on div "Customers (1) Beta 83 Your Notifications You have 0 alerts × You have 1 to char…" at bounding box center [573, 166] width 1050 height 333
paste input "[PERSON_NAME]"
type input "[PERSON_NAME]"
click at [120, 195] on link "[PERSON_NAME]" at bounding box center [113, 193] width 86 height 12
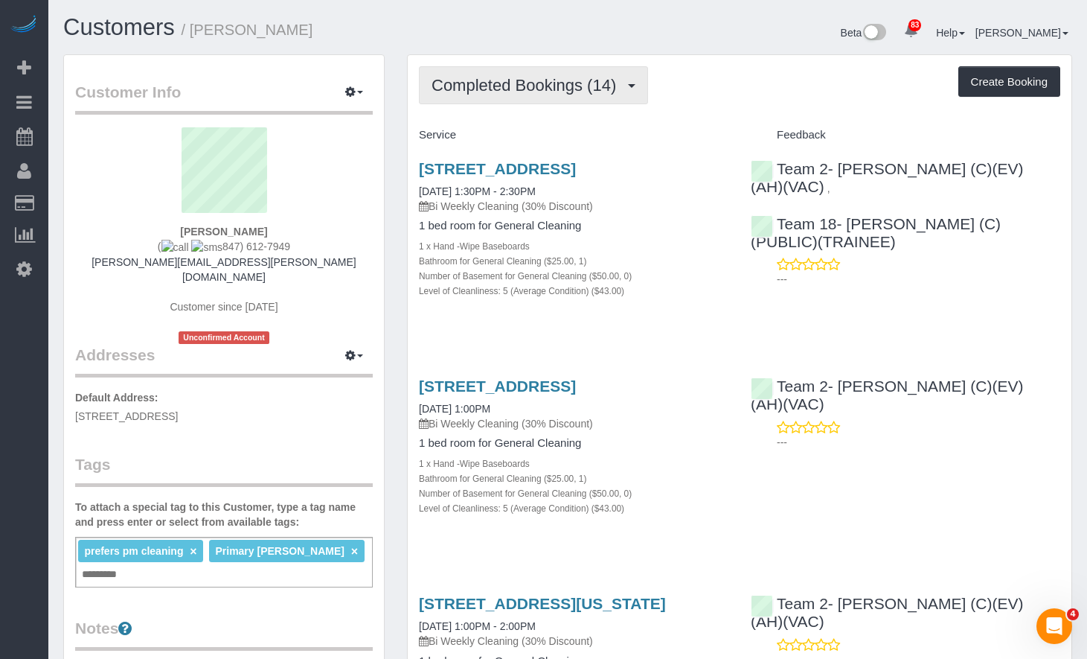
click at [504, 89] on span "Completed Bookings (14)" at bounding box center [528, 85] width 192 height 19
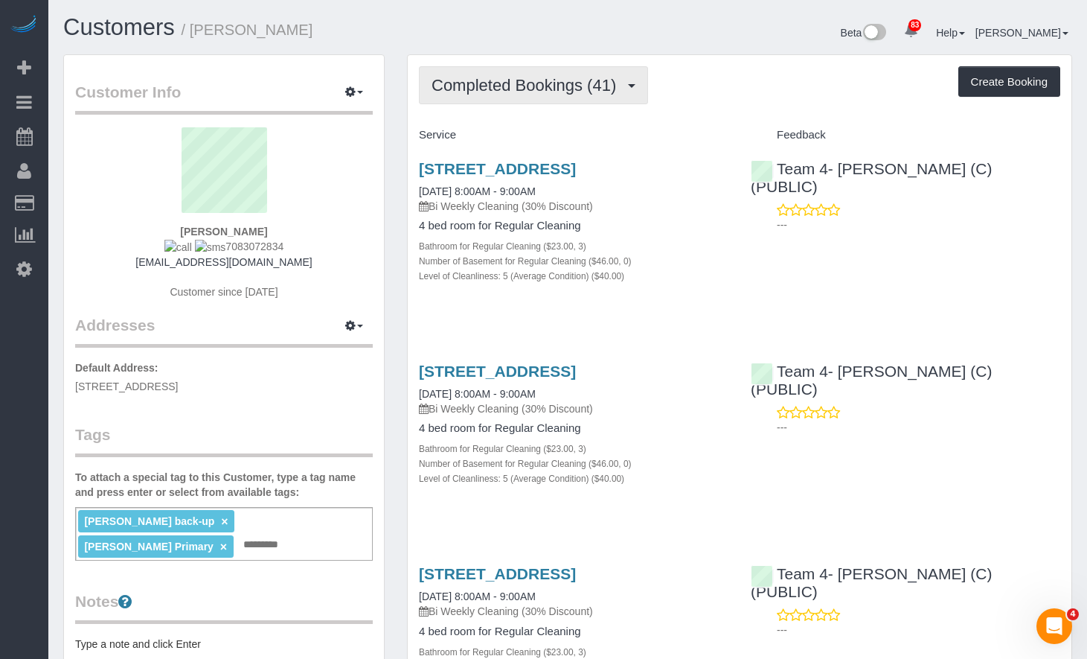
click at [552, 85] on span "Completed Bookings (41)" at bounding box center [528, 85] width 192 height 19
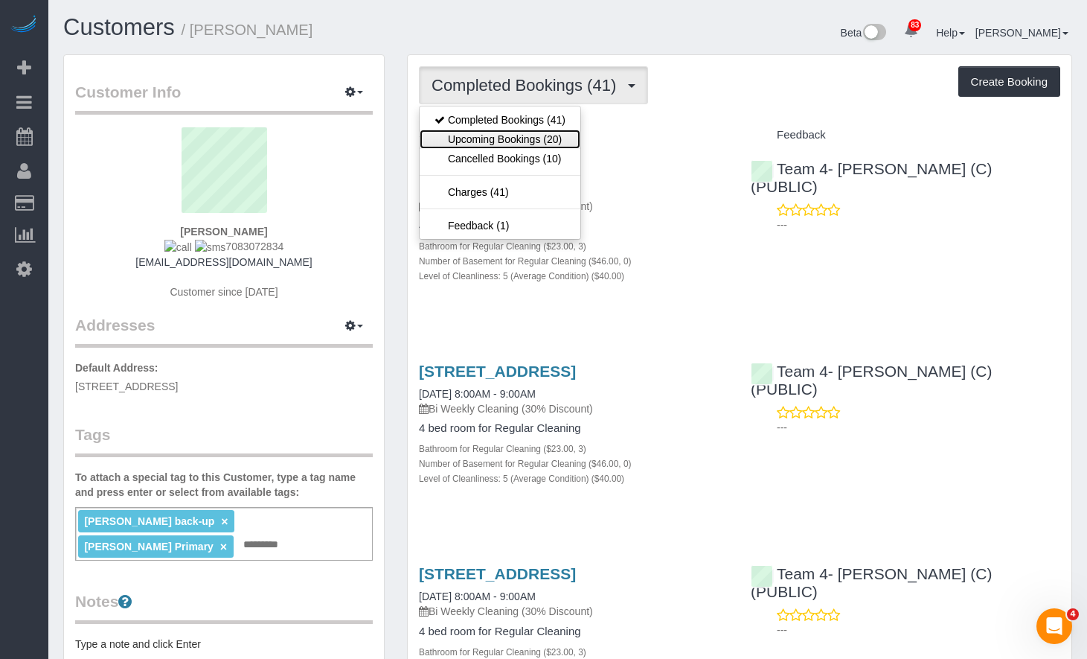
click at [538, 145] on link "Upcoming Bookings (20)" at bounding box center [500, 139] width 161 height 19
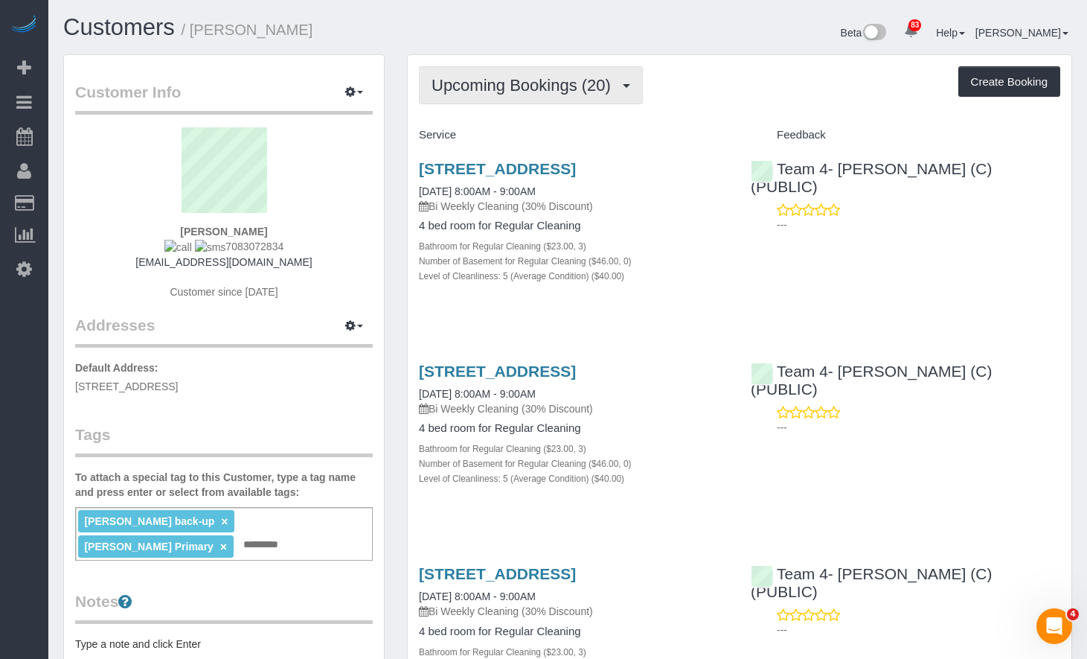
click at [493, 92] on span "Upcoming Bookings (20)" at bounding box center [525, 85] width 187 height 19
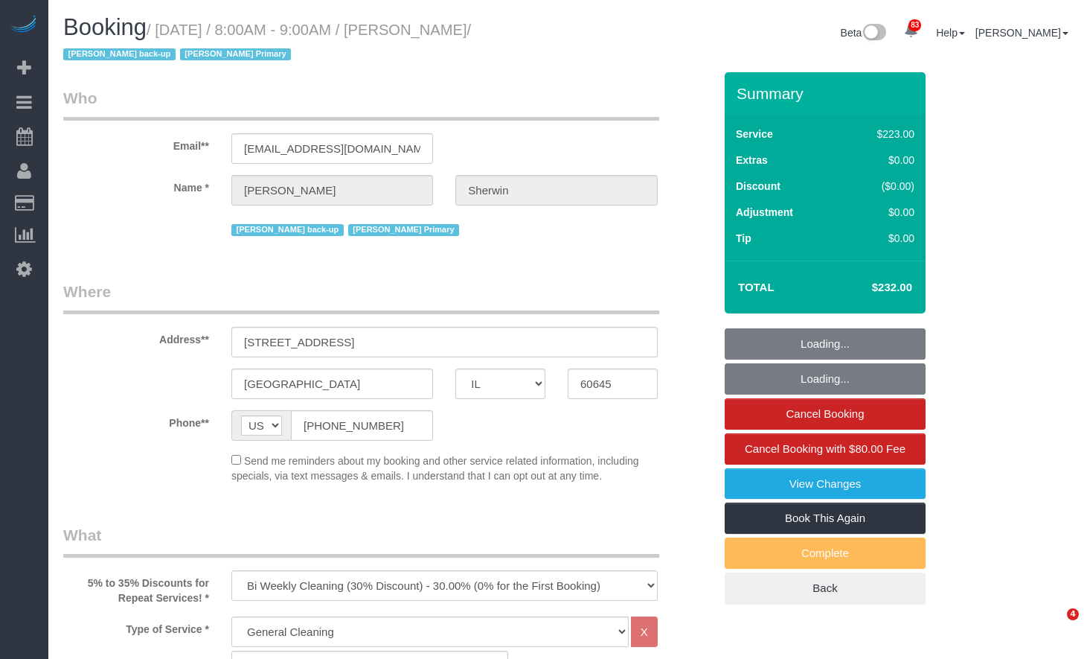
select select "IL"
select select "512"
select select "3"
select select "5"
select select "number:1"
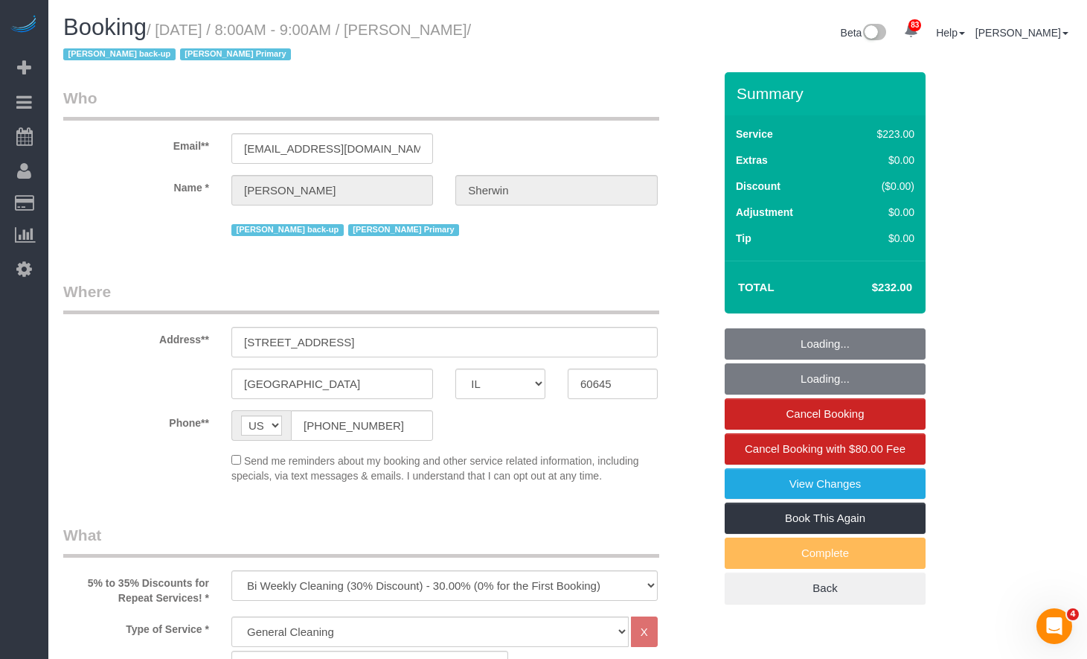
select select "number:58"
select select "number:139"
select select "number:104"
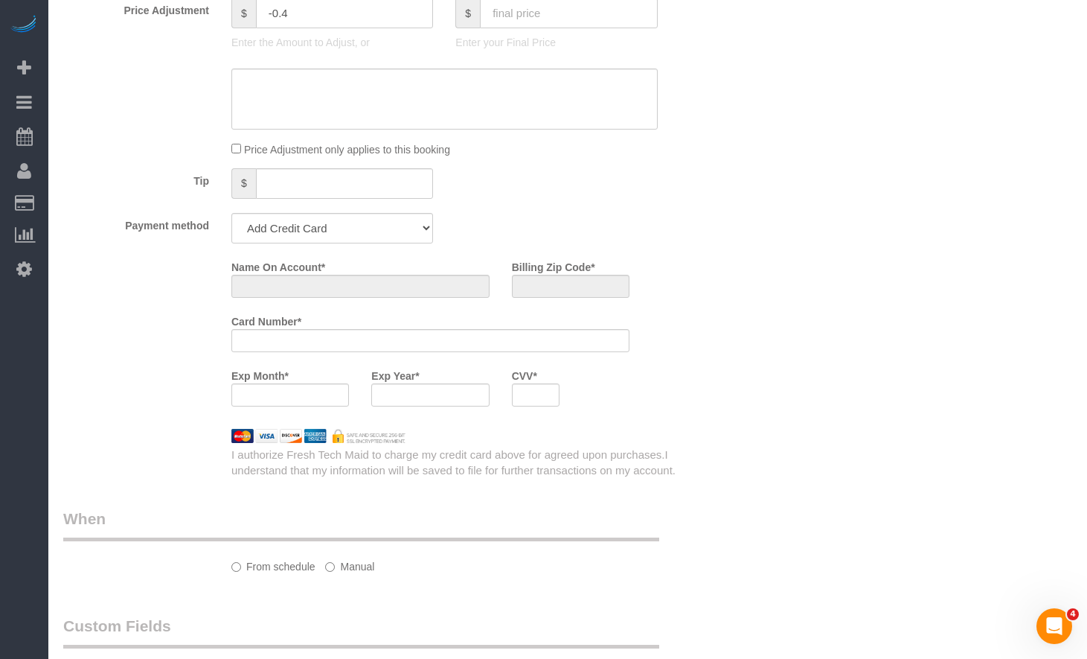
select select "string:fspay-1b9bae1d-b286-4cfe-ad7b-20e7f337b957"
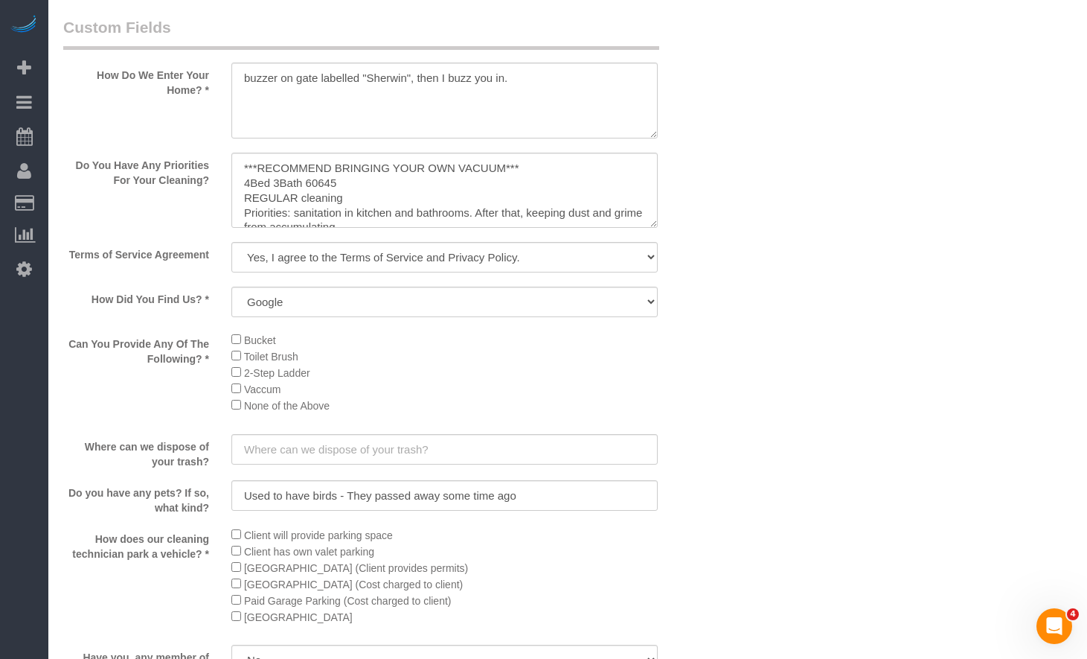
select select "spot1"
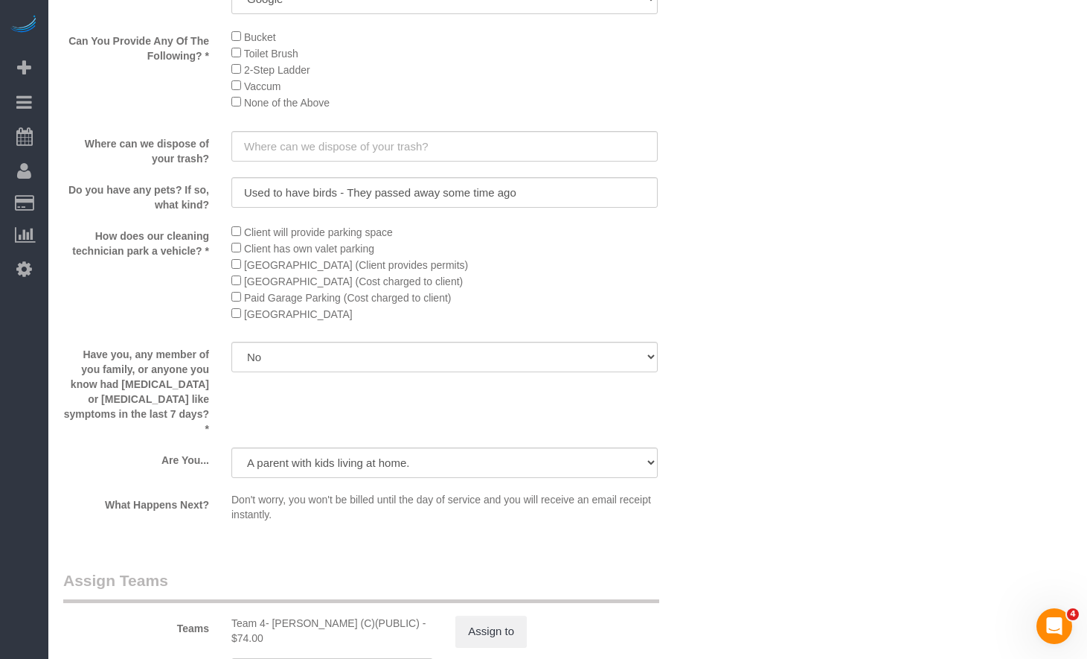
scroll to position [2581, 0]
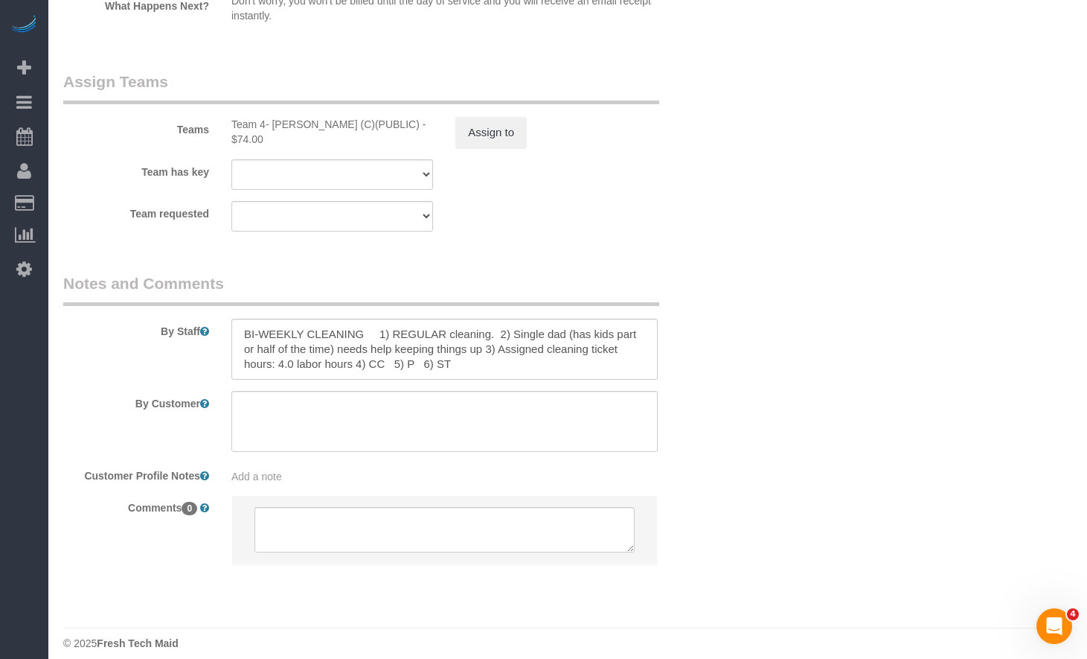
select select "object:1293"
select select "3"
select select "5"
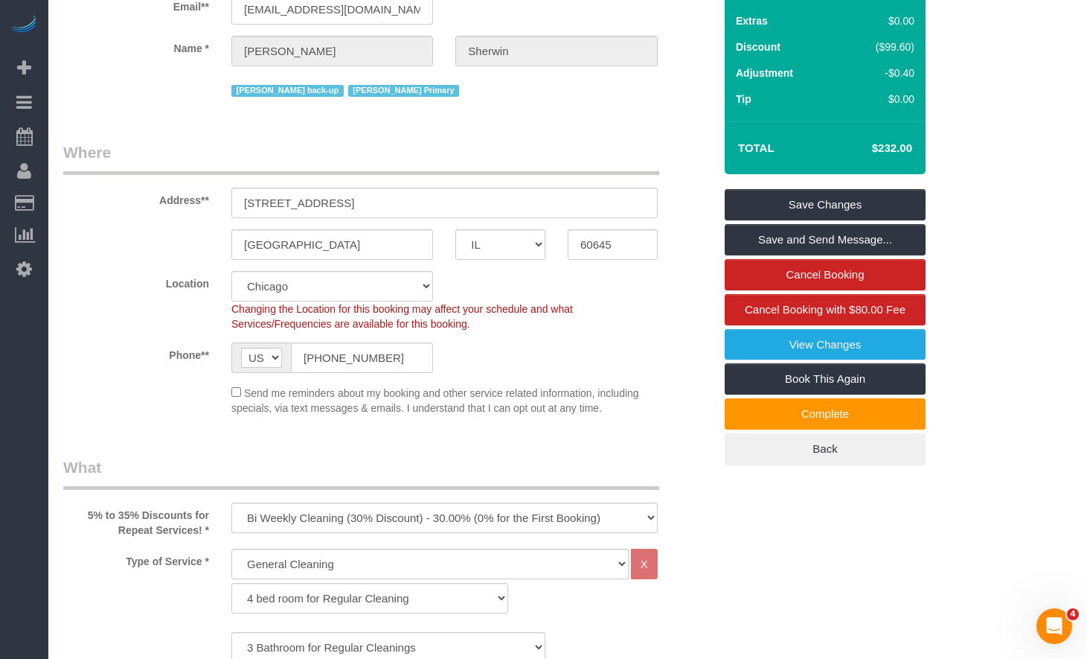
scroll to position [0, 0]
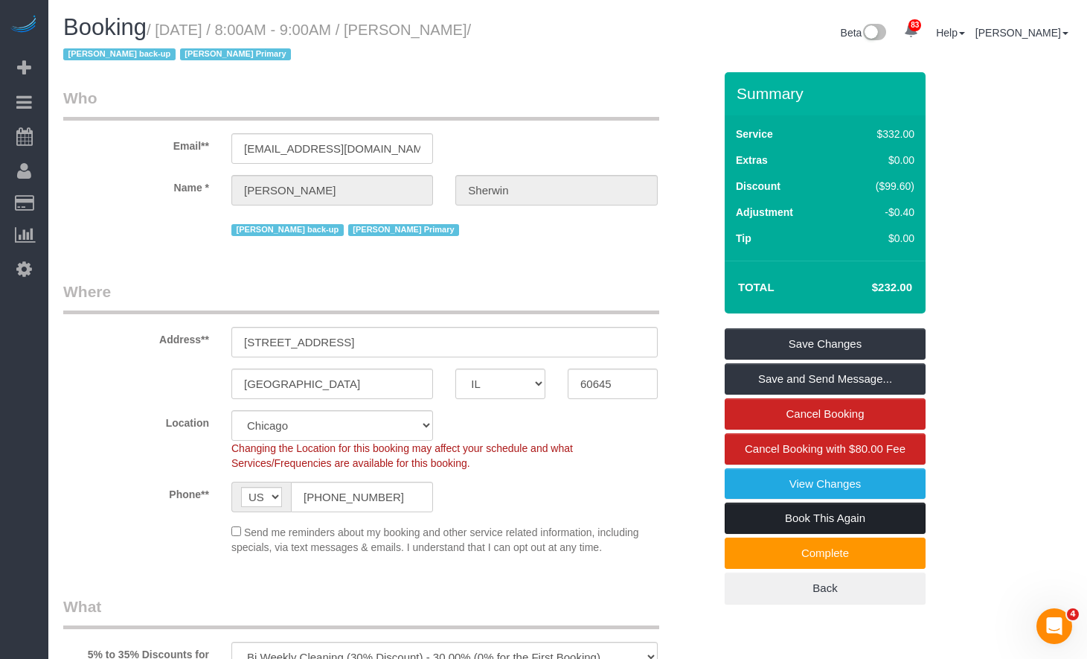
click at [875, 517] on link "Book This Again" at bounding box center [825, 517] width 201 height 31
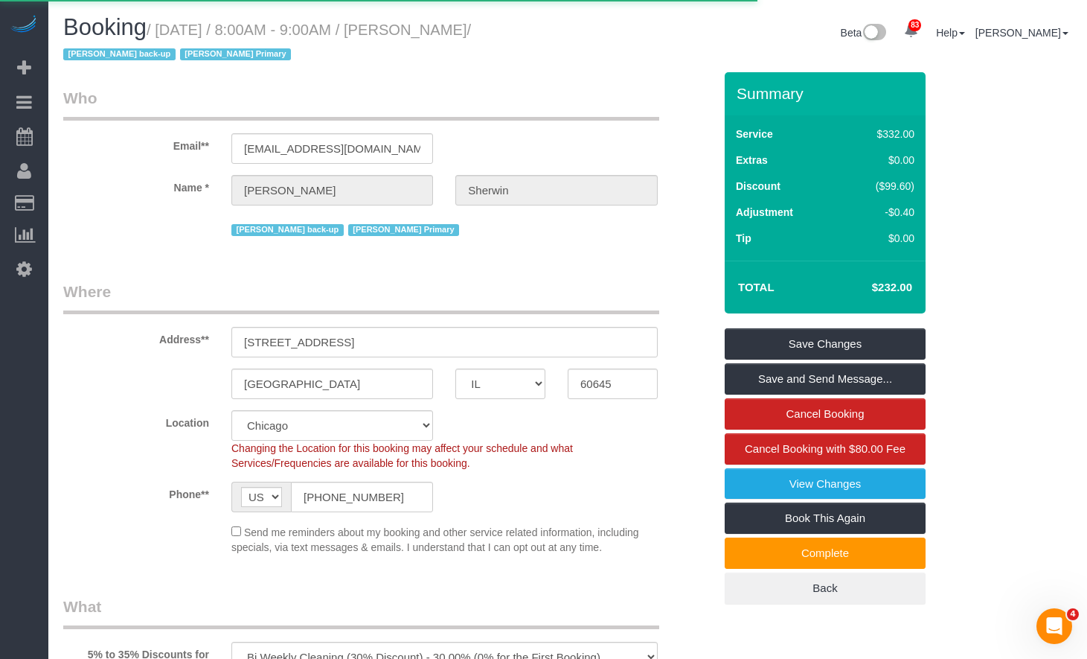
select select "IL"
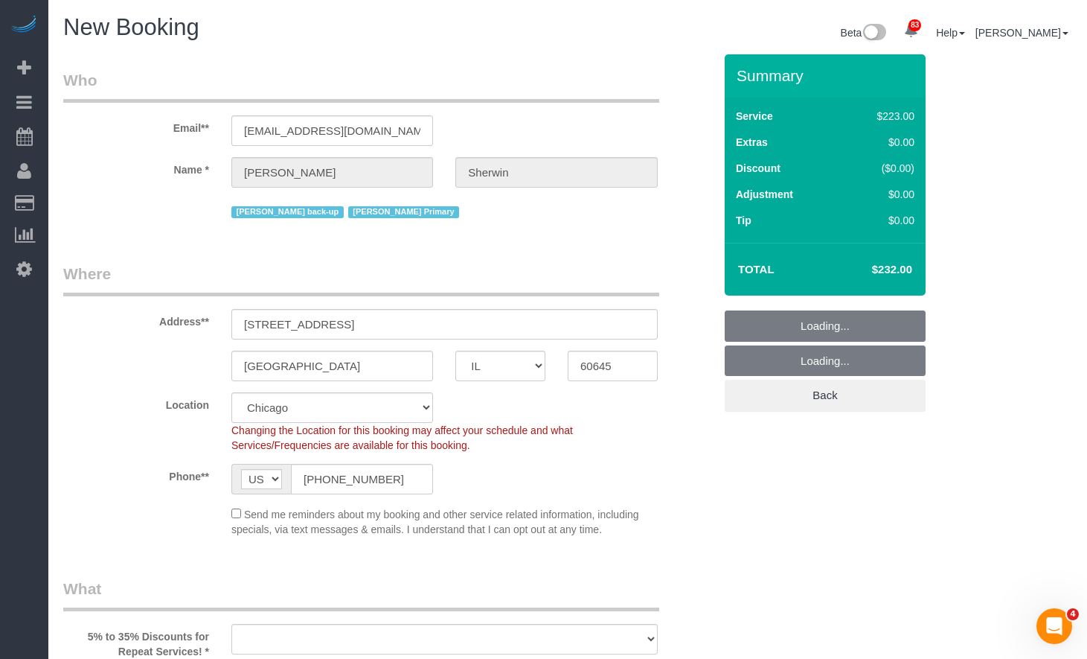
select select "object:1728"
select select "number:1"
select select "number:58"
select select "number:139"
select select "number:104"
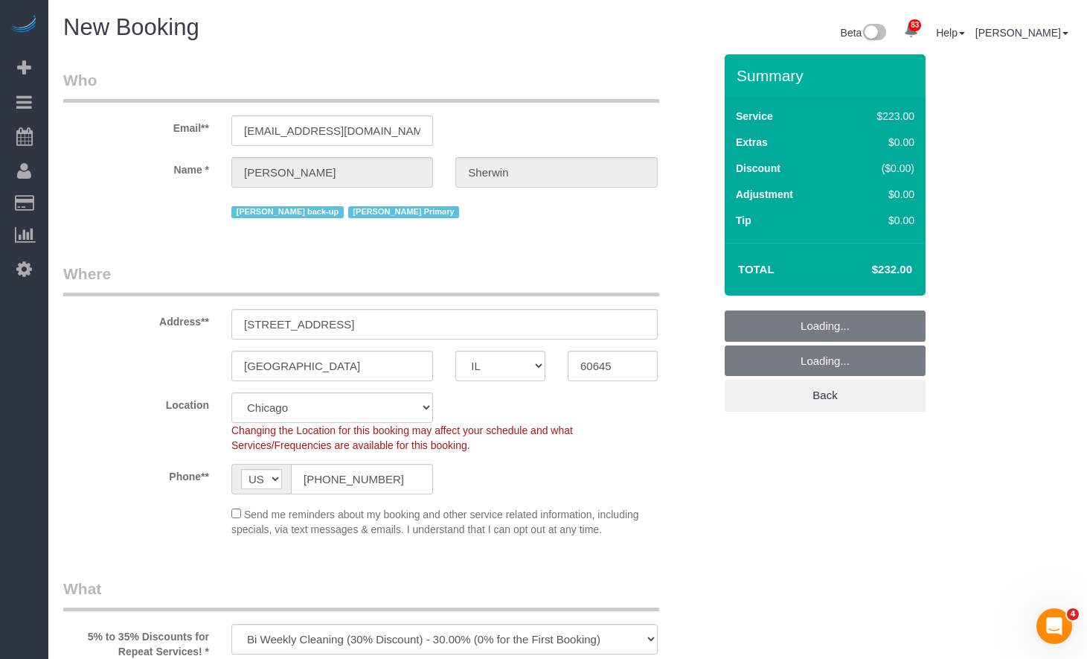
select select "string:fspay-1b9bae1d-b286-4cfe-ad7b-20e7f337b957"
select select "object:2193"
select select "512"
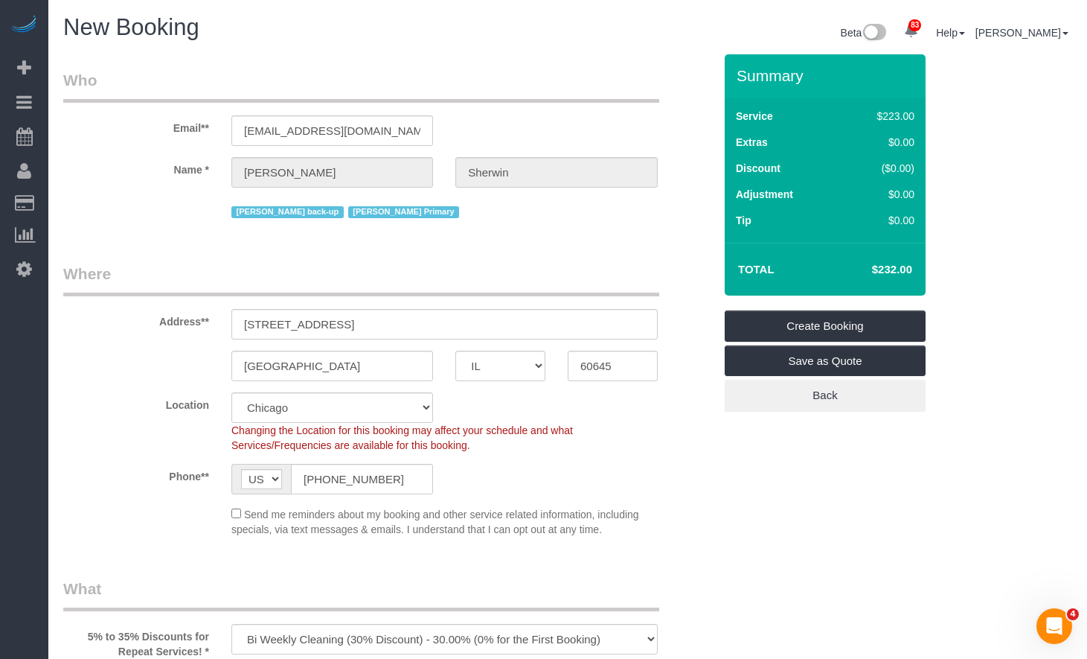
select select "object:2269"
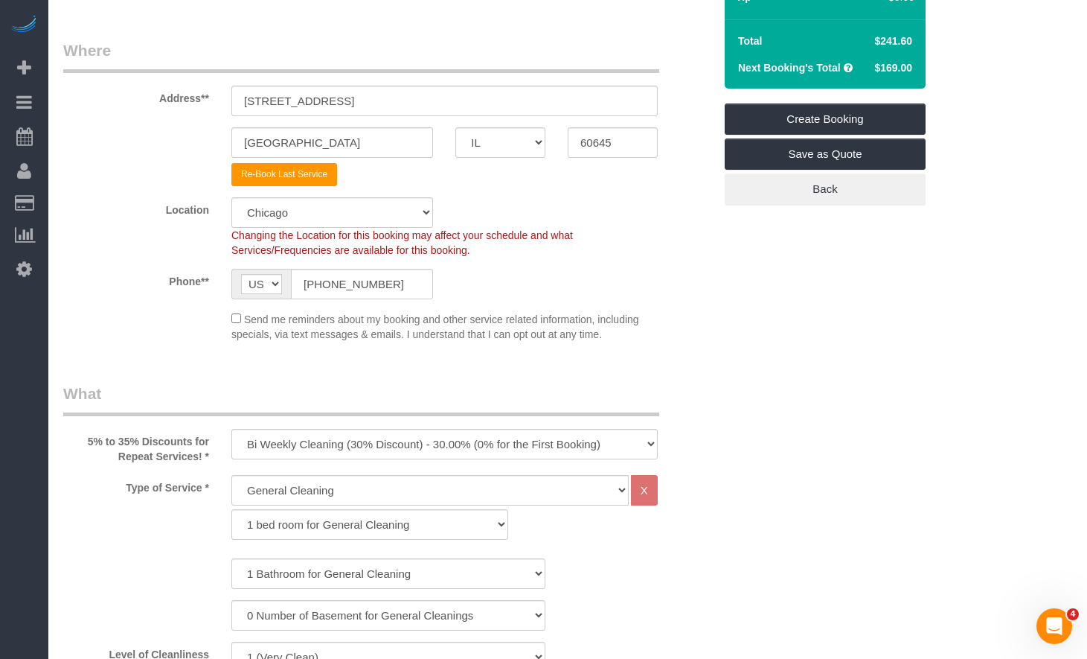
scroll to position [447, 0]
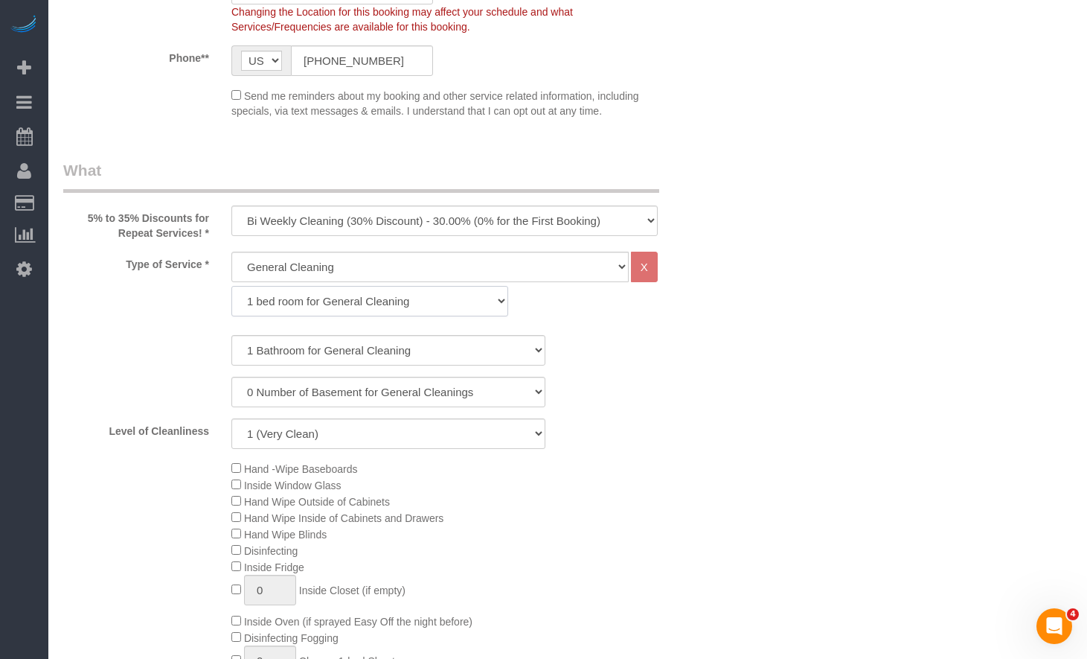
click at [345, 309] on select "1 bed room for General Cleaning 2 bed room for General Cleaning 3 bed room for …" at bounding box center [369, 301] width 277 height 31
select select "289"
click at [231, 286] on select "1 bed room for General Cleaning 2 bed room for General Cleaning 3 bed room for …" at bounding box center [369, 301] width 277 height 31
click at [336, 351] on select "1 Bathroom for General Cleaning 2 Bathroom for General Cleanings 3 Bathroom for…" at bounding box center [388, 350] width 314 height 31
select select "3"
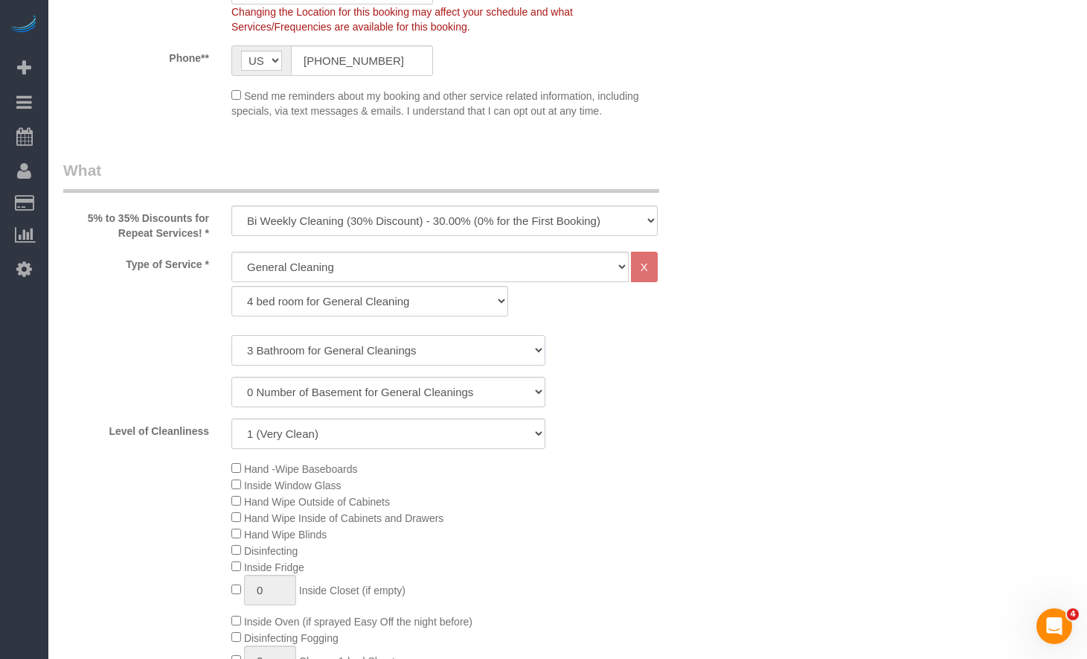
click at [231, 335] on select "1 Bathroom for General Cleaning 2 Bathroom for General Cleanings 3 Bathroom for…" at bounding box center [388, 350] width 314 height 31
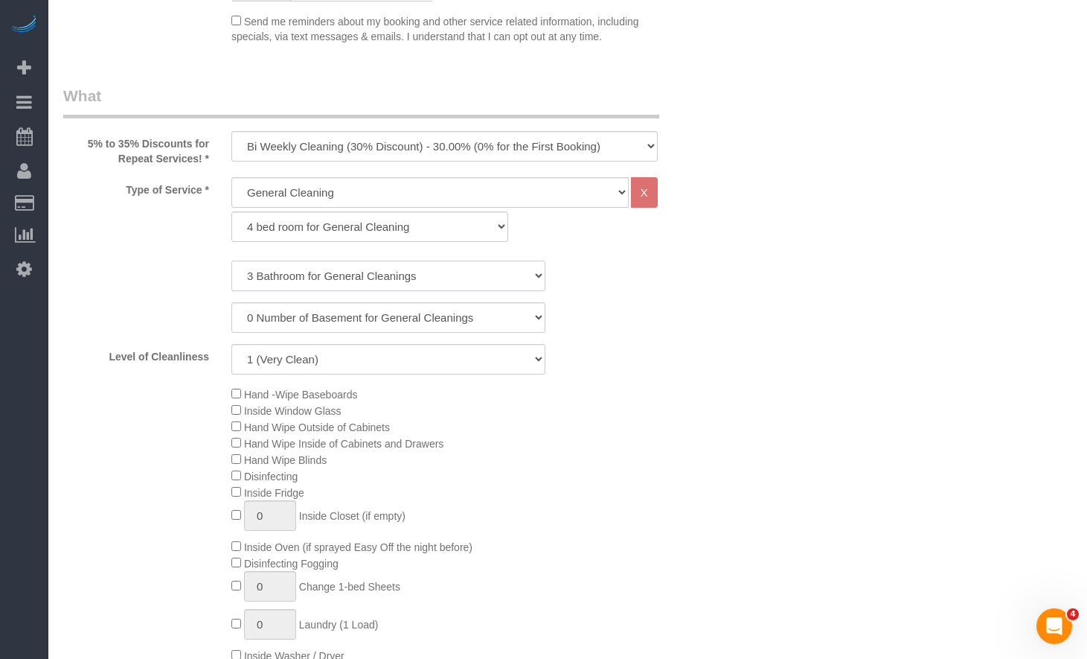
scroll to position [595, 0]
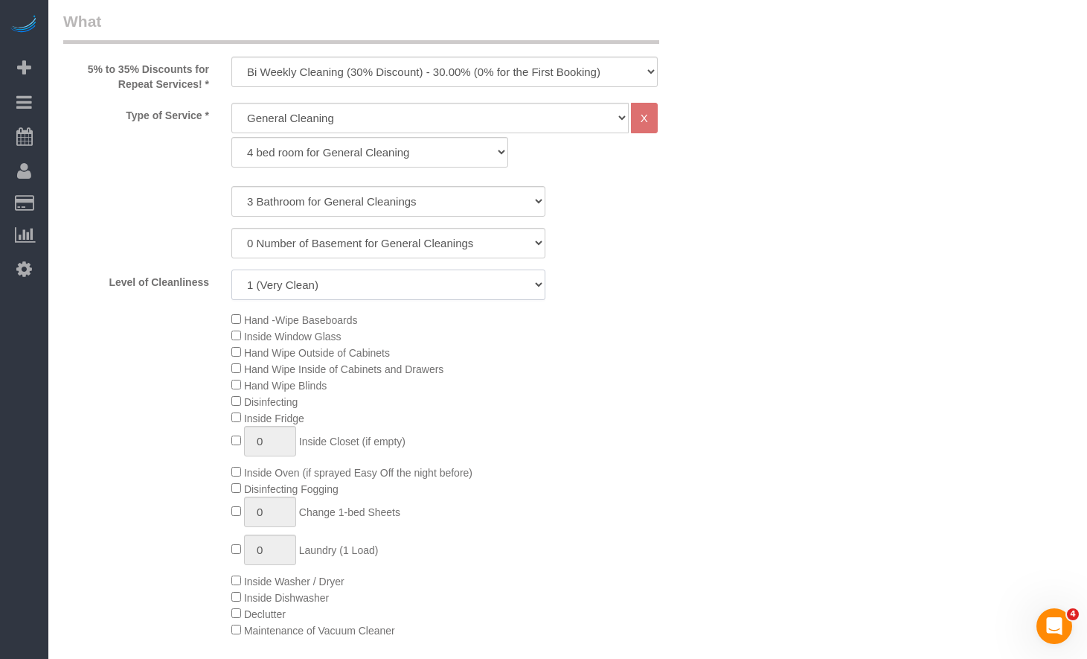
click at [318, 284] on select "1 (Very Clean) 2 3 4 5 (Average Condition) 6 7 8 9 10 (Extremely Dirty)" at bounding box center [388, 284] width 314 height 31
select select "5"
click at [231, 269] on select "1 (Very Clean) 2 3 4 5 (Average Condition) 6 7 8 9 10 (Extremely Dirty)" at bounding box center [388, 284] width 314 height 31
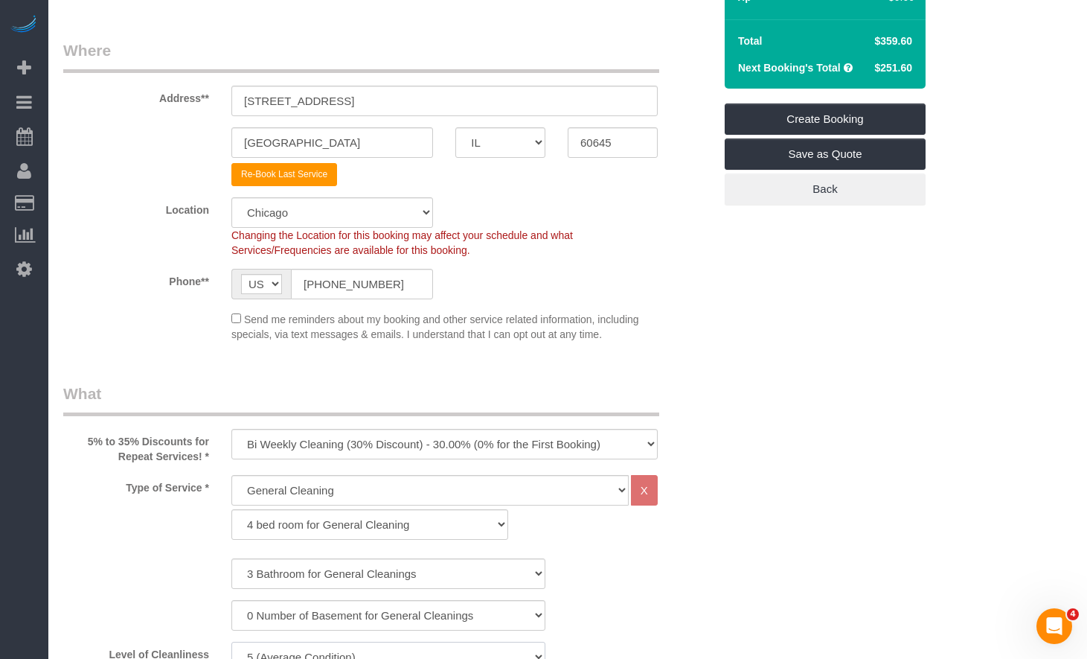
scroll to position [372, 0]
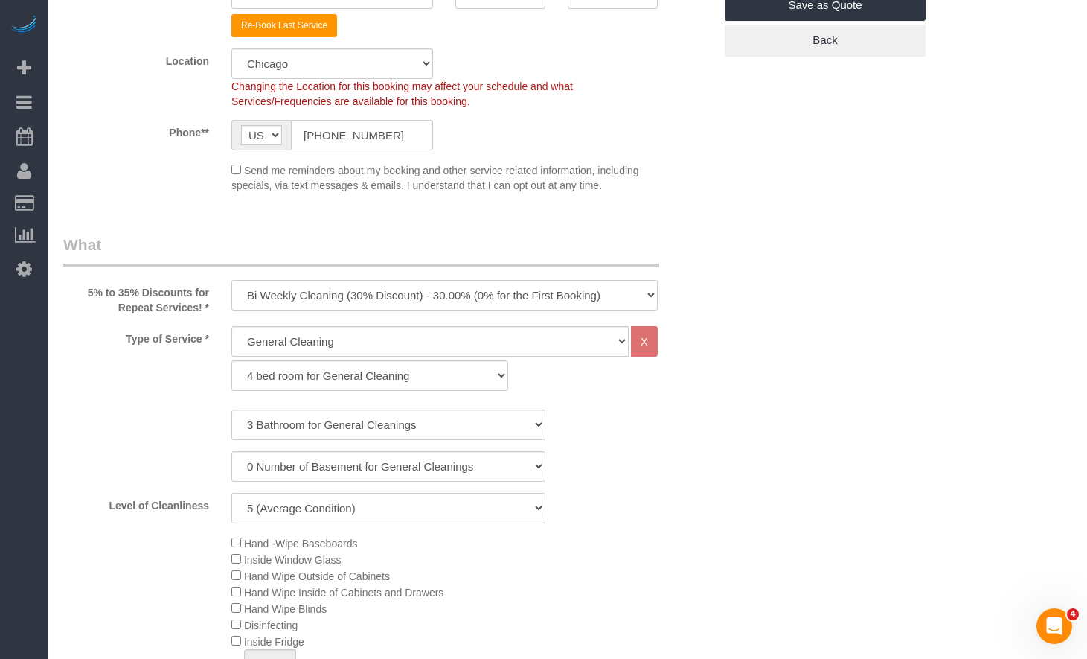
click at [324, 292] on select "One Time Cleaning Weekly Cleaning (35% Discount) - 35.00% (0% for the First Boo…" at bounding box center [444, 295] width 426 height 31
select select "object:2273"
click at [231, 280] on select "One Time Cleaning Weekly Cleaning (35% Discount) - 35.00% (0% for the First Boo…" at bounding box center [444, 295] width 426 height 31
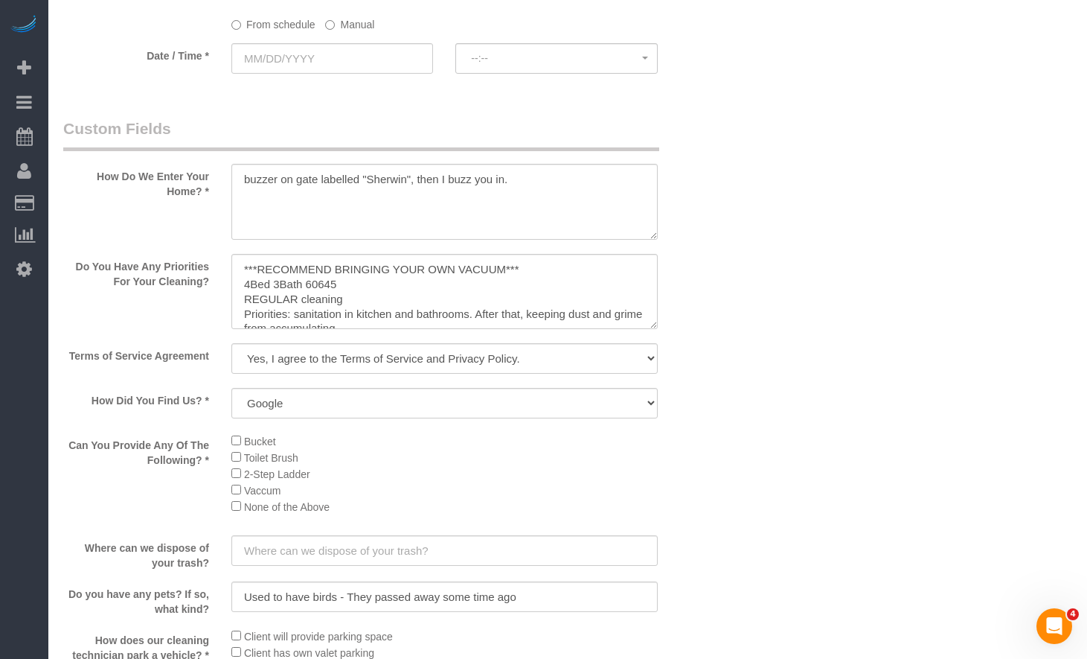
scroll to position [1786, 0]
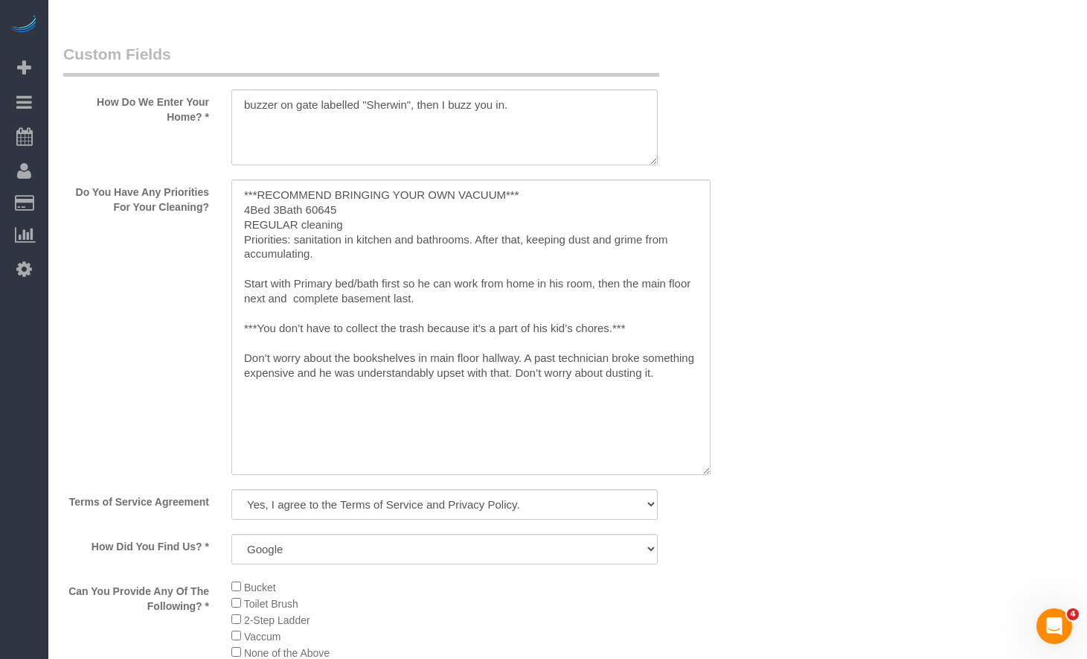
drag, startPoint x: 652, startPoint y: 250, endPoint x: 702, endPoint y: 482, distance: 237.5
click at [703, 475] on textarea at bounding box center [470, 326] width 479 height 295
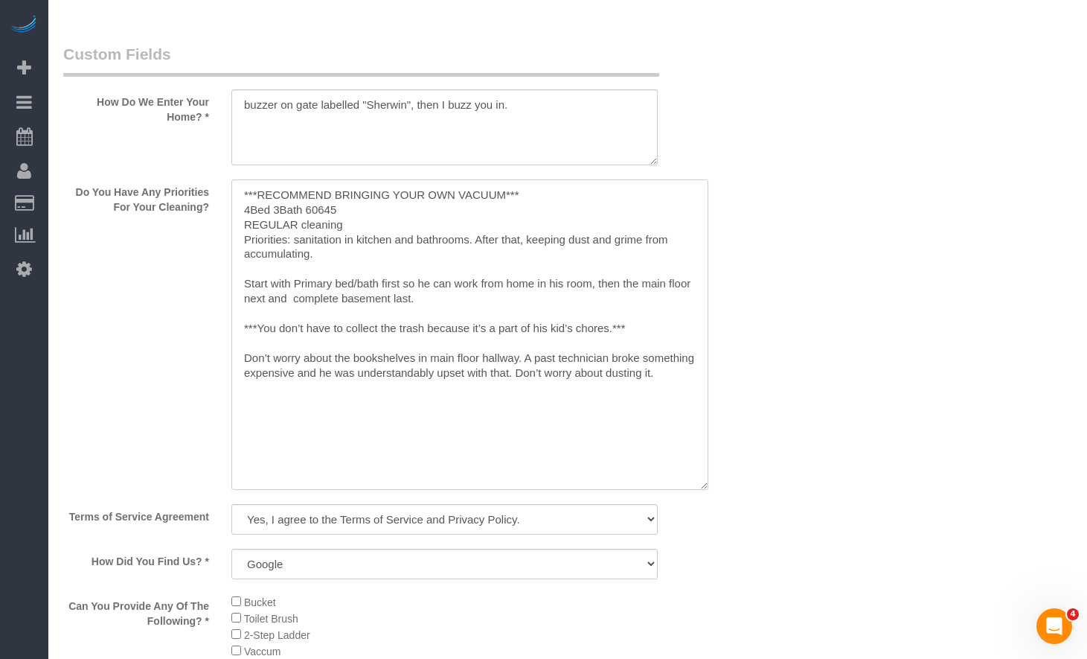
click at [505, 321] on textarea at bounding box center [469, 334] width 477 height 310
click at [238, 194] on textarea at bounding box center [469, 334] width 477 height 310
click at [440, 296] on textarea at bounding box center [469, 334] width 477 height 310
click at [255, 214] on textarea at bounding box center [469, 334] width 477 height 310
click at [262, 198] on textarea at bounding box center [469, 334] width 477 height 310
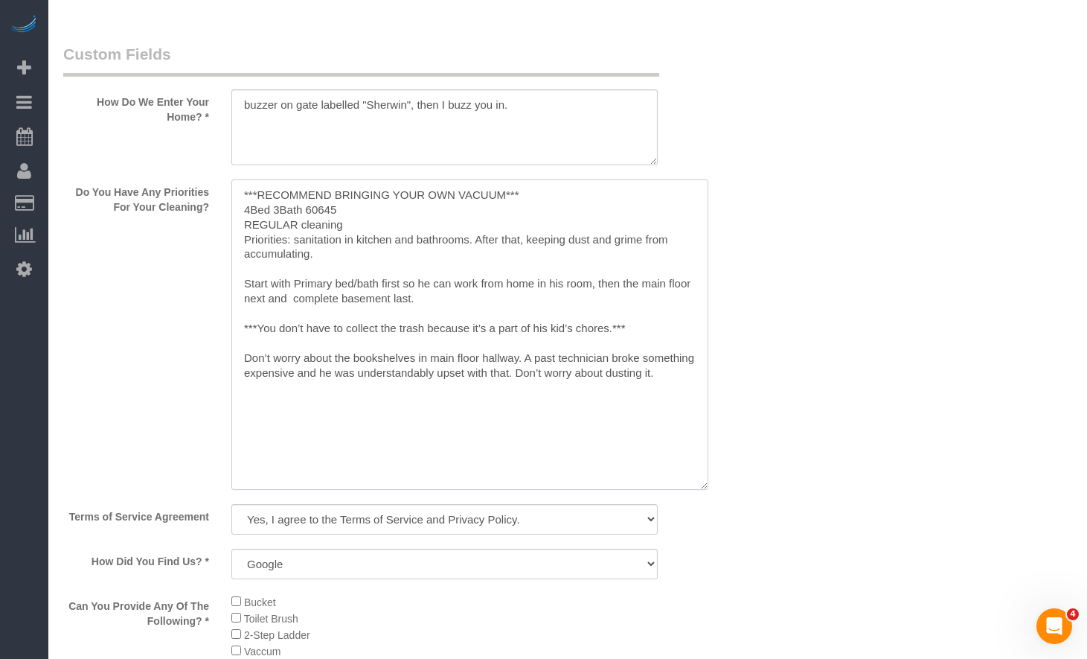
drag, startPoint x: 272, startPoint y: 336, endPoint x: 194, endPoint y: 127, distance: 223.3
click at [187, 158] on sui-booking-custom-fields "How Do We Enter Your Home? * Do You Have Any Priorities For Your Cleaning? Term…" at bounding box center [388, 567] width 650 height 1049
click at [349, 208] on textarea at bounding box center [469, 334] width 477 height 310
click at [334, 191] on textarea at bounding box center [469, 334] width 477 height 310
paste textarea ""COUNTS Cleaning Tasks: Under: -Under bed -Under furniture -Under cabinets -Und…"
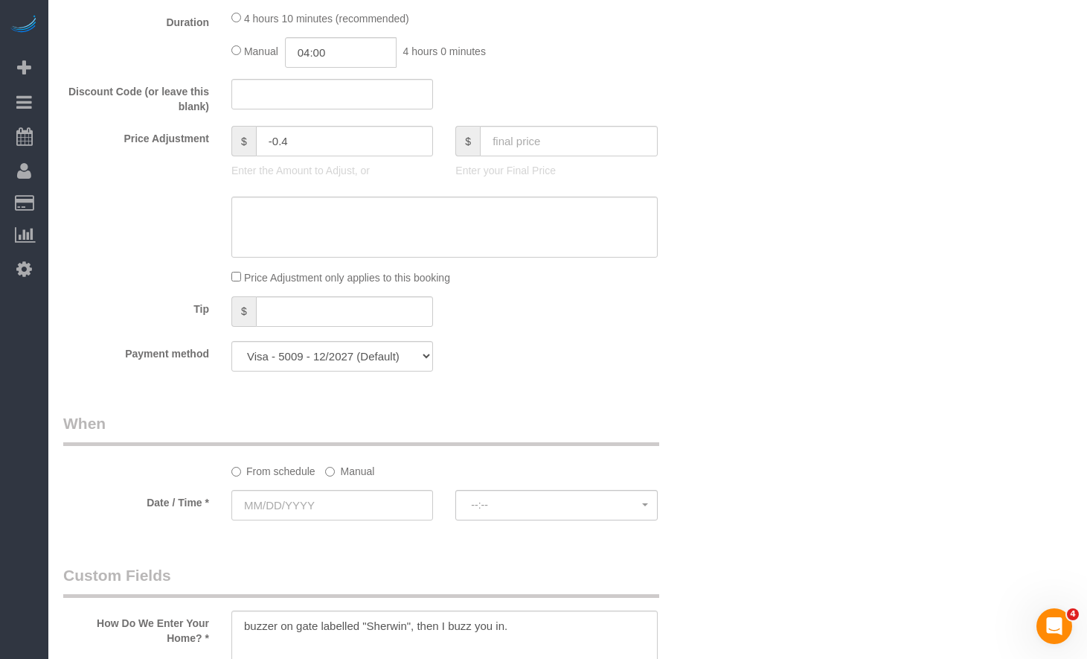
scroll to position [1563, 0]
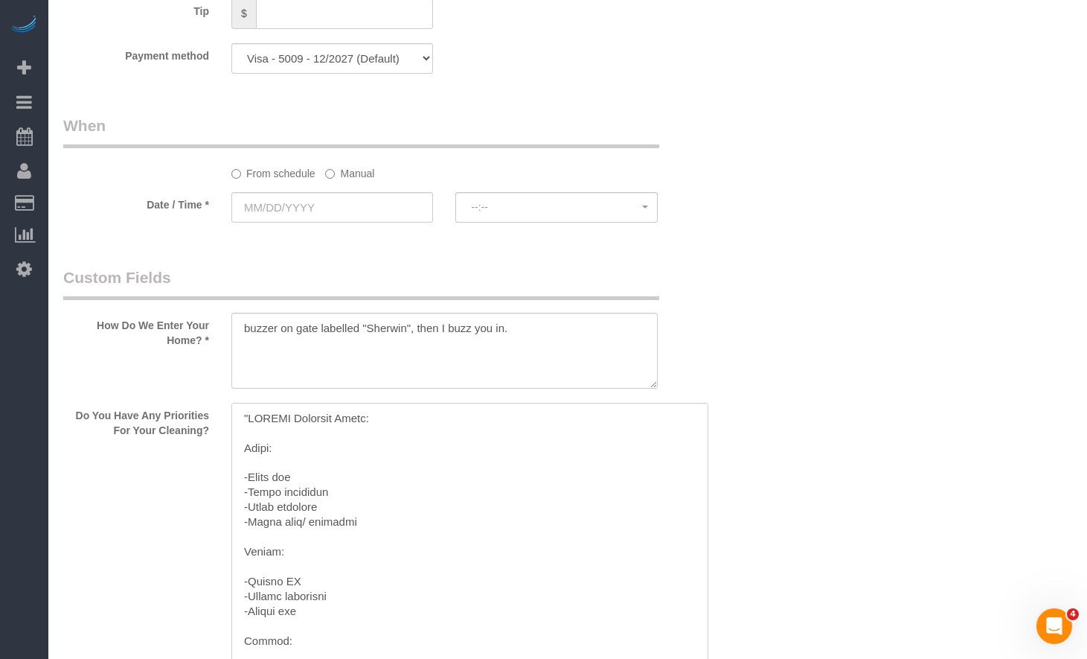
click at [250, 420] on textarea at bounding box center [469, 558] width 477 height 310
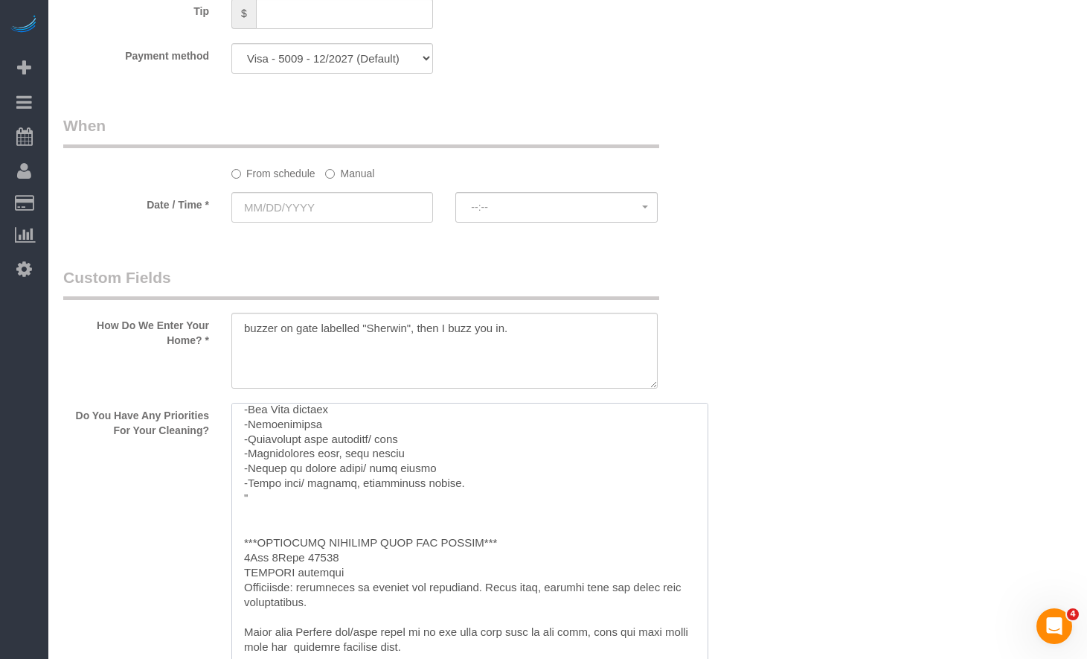
scroll to position [522, 0]
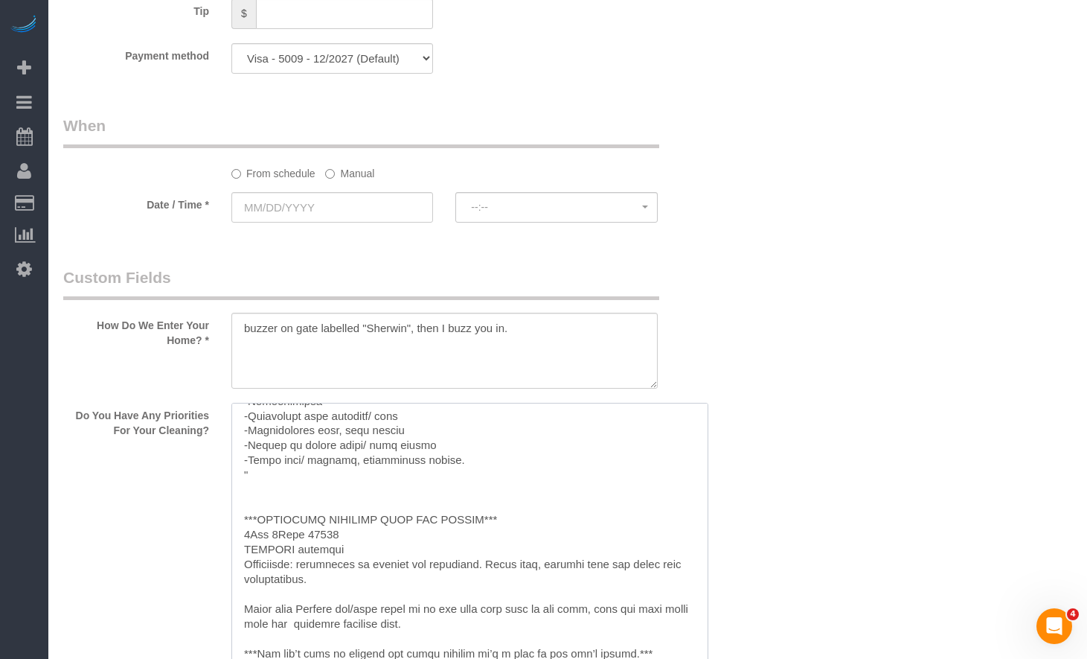
drag, startPoint x: 263, startPoint y: 494, endPoint x: 227, endPoint y: 479, distance: 38.7
click at [227, 479] on div at bounding box center [444, 559] width 449 height 313
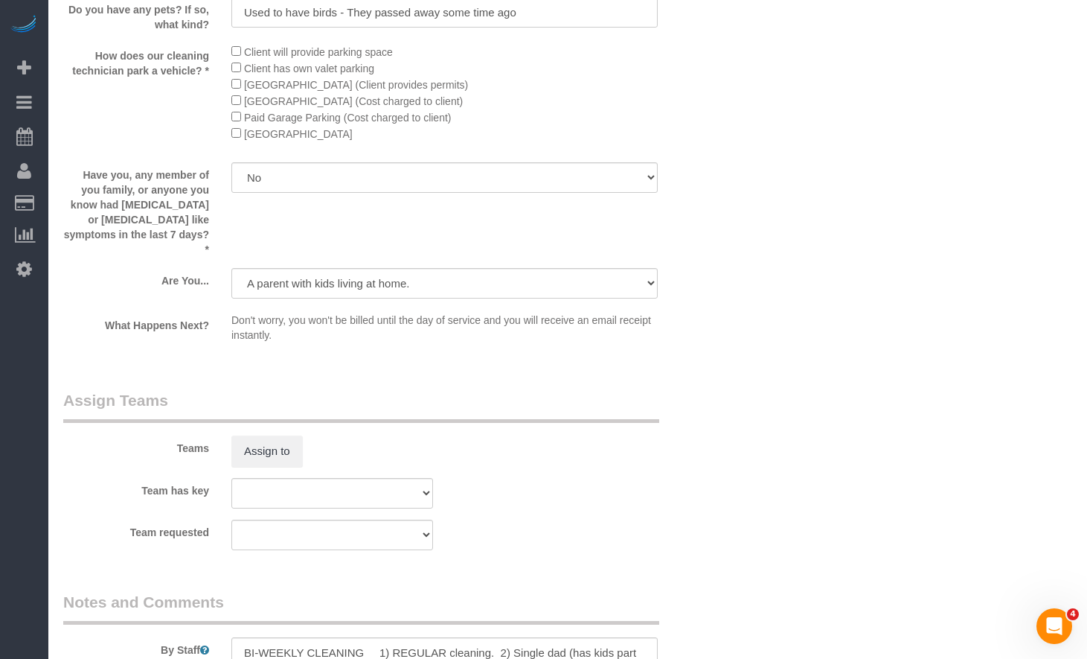
scroll to position [2754, 0]
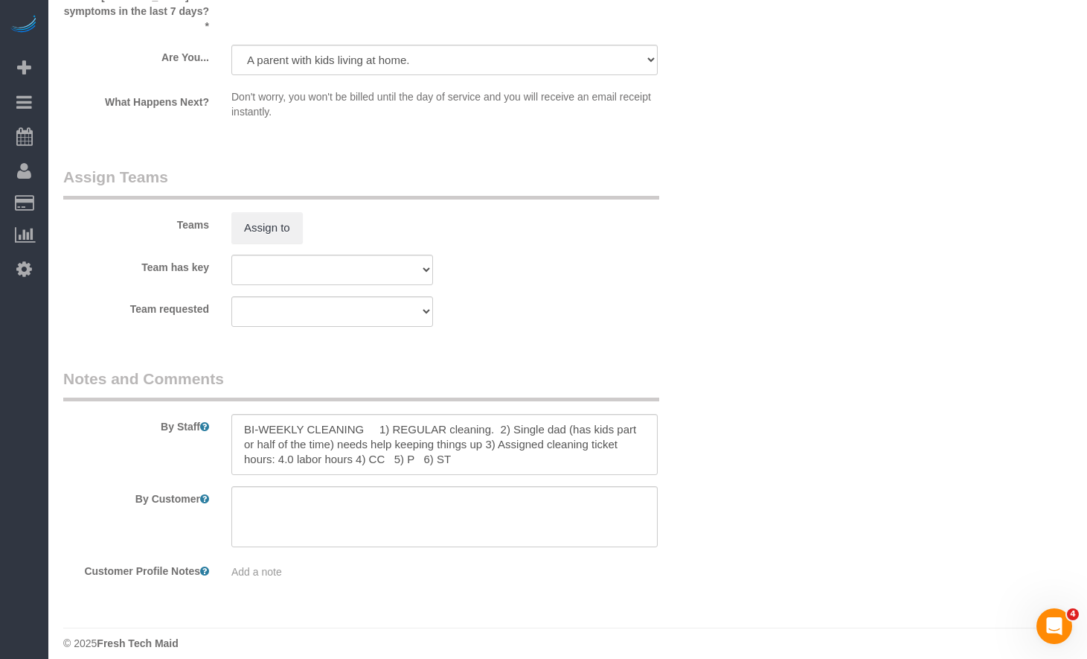
type textarea "COUNTS Cleaning Tasks: Under: -Under bed -Under furniture -Under cabinets -Unde…"
click at [433, 448] on textarea at bounding box center [444, 444] width 426 height 61
click at [357, 433] on textarea at bounding box center [444, 444] width 426 height 61
click at [556, 444] on textarea at bounding box center [444, 444] width 426 height 61
click at [448, 450] on textarea at bounding box center [444, 444] width 426 height 61
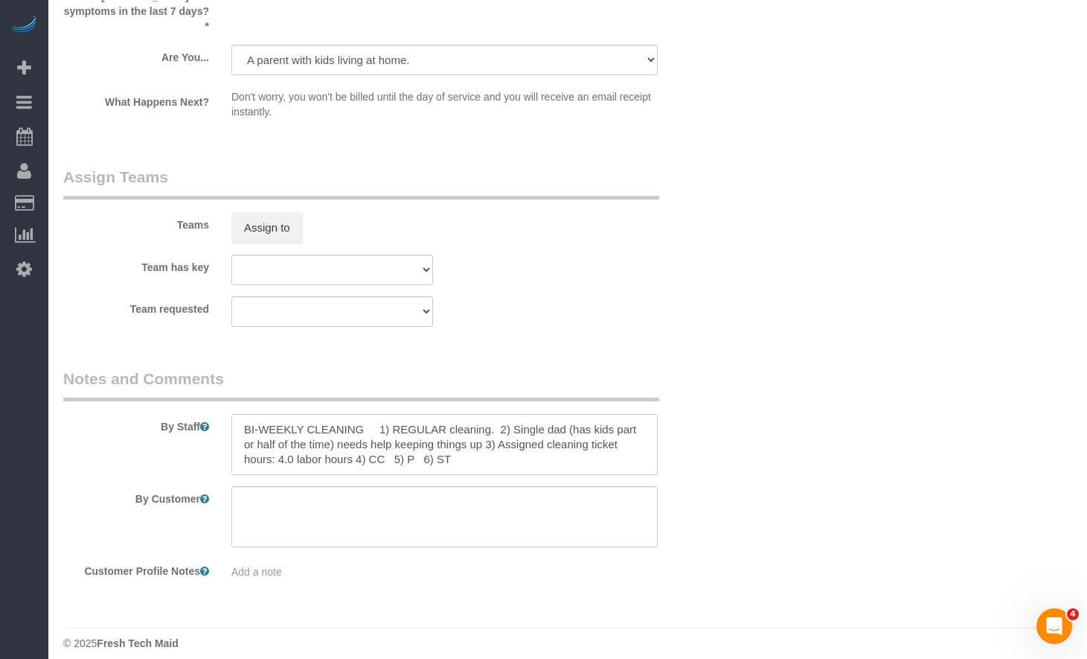
click at [351, 422] on textarea at bounding box center [444, 444] width 426 height 61
click at [495, 420] on textarea at bounding box center [444, 444] width 426 height 61
click at [246, 415] on textarea at bounding box center [444, 444] width 426 height 61
click at [262, 414] on textarea at bounding box center [444, 444] width 426 height 61
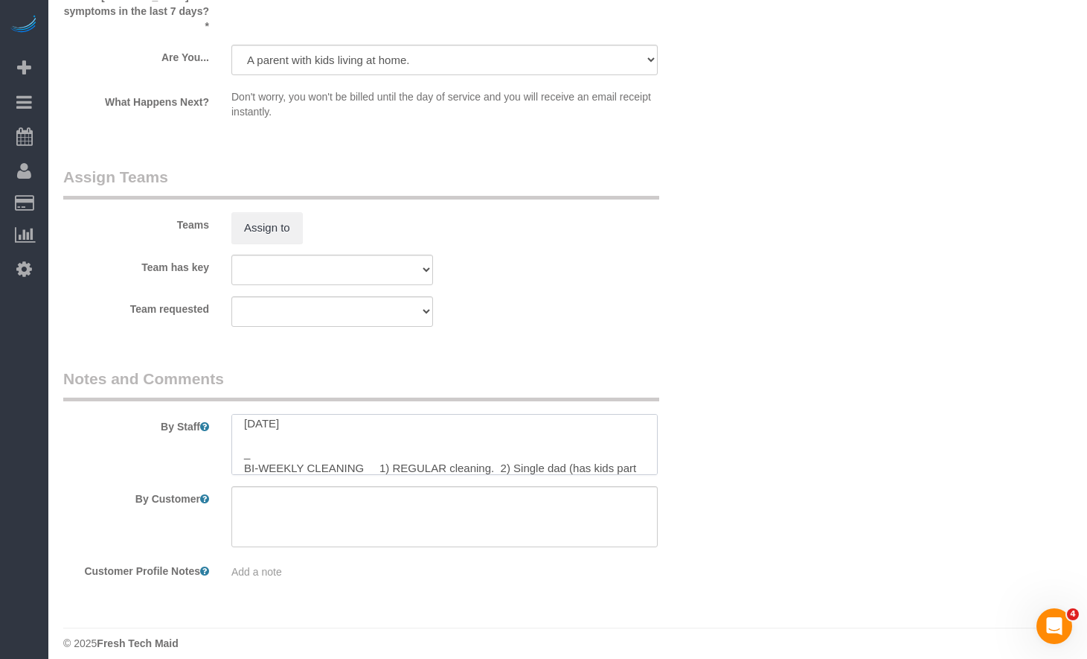
click at [436, 423] on textarea at bounding box center [444, 444] width 426 height 61
click at [403, 414] on textarea at bounding box center [444, 444] width 426 height 61
paste textarea "COUNTS CLEANING 1) COUNTS cleaning 2) Client wants us to follow the COUNTS Clea…"
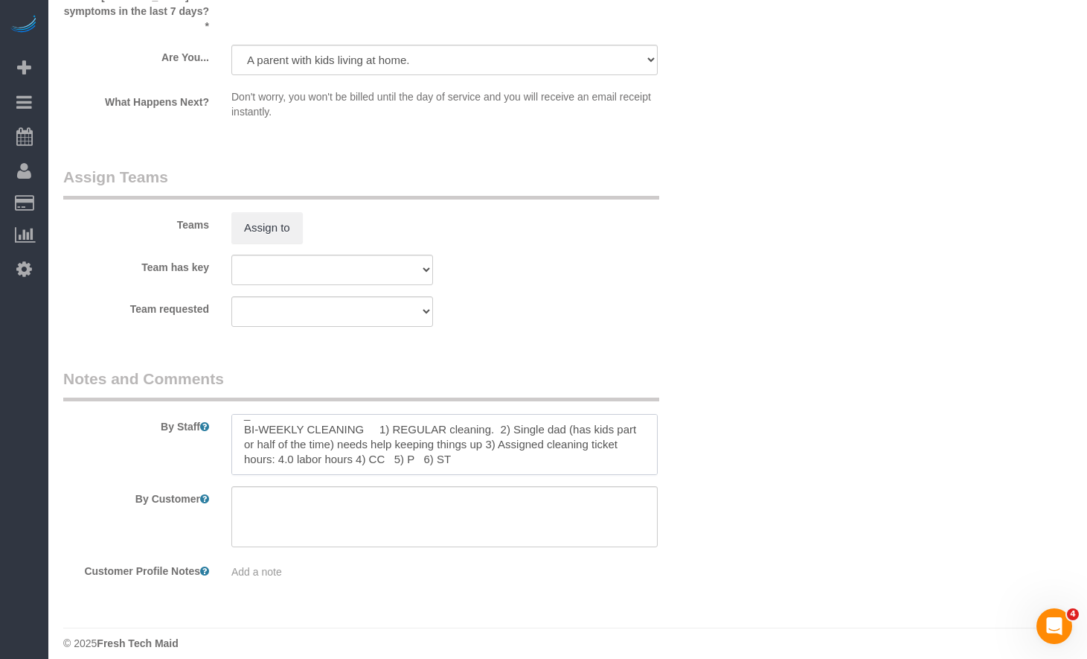
scroll to position [0, 0]
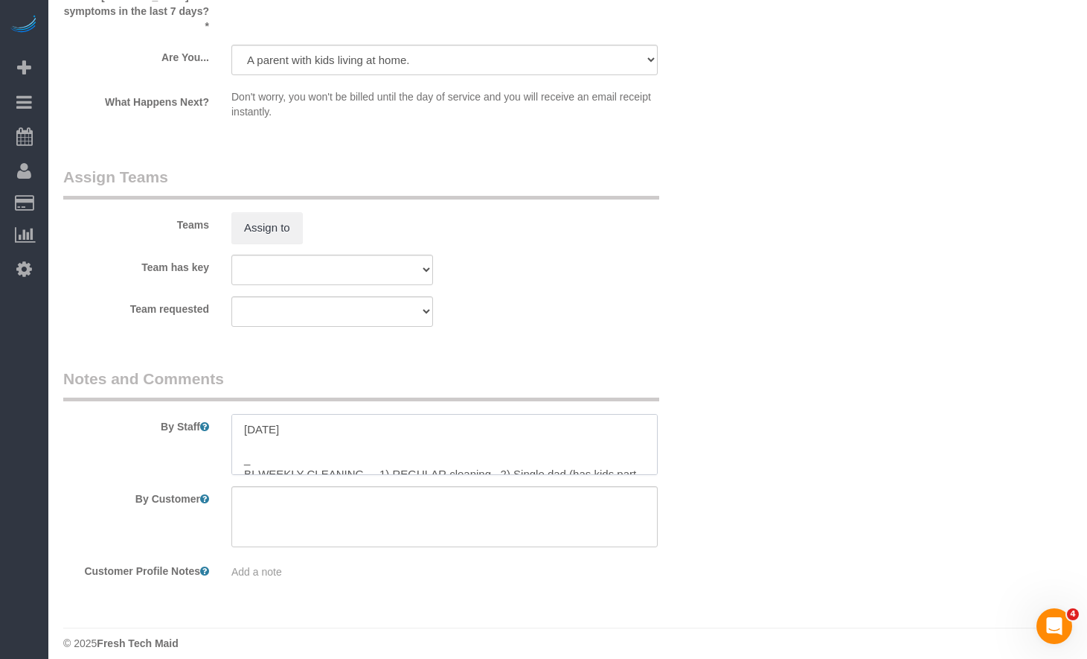
paste textarea "COUNTS CLEANING 1) COUNTS cleaning 2) Client wants us to follow the COUNTS Clea…"
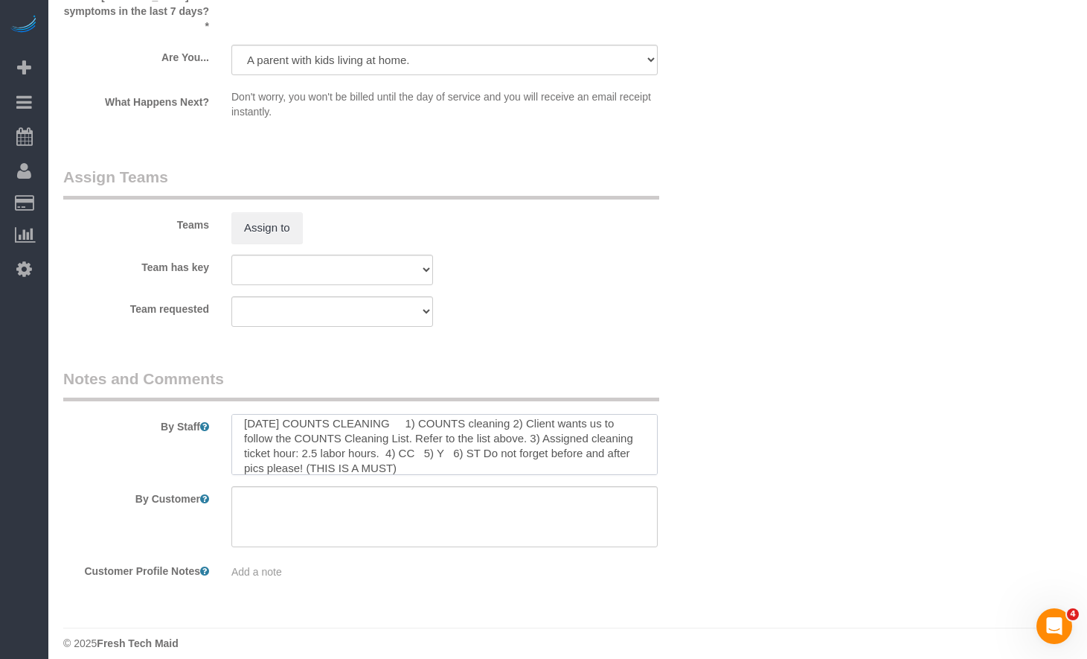
scroll to position [13, 0]
click at [404, 418] on textarea at bounding box center [444, 444] width 426 height 61
paste textarea "that I can review with them when they get here"
click at [438, 421] on textarea at bounding box center [444, 444] width 426 height 61
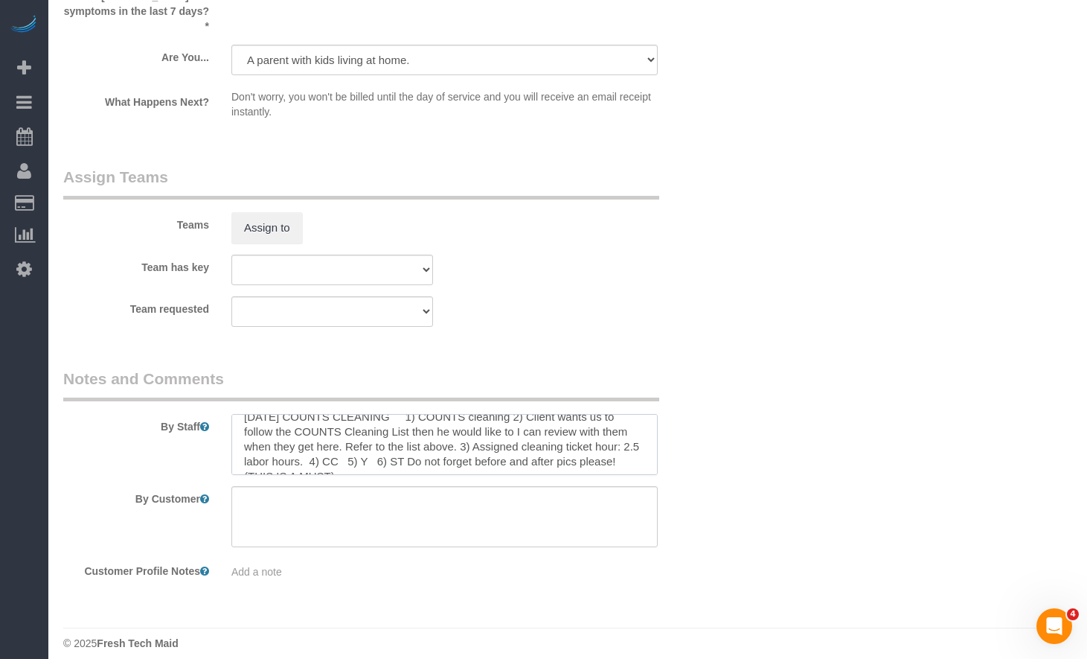
click at [525, 418] on textarea at bounding box center [444, 444] width 426 height 61
click at [548, 420] on textarea at bounding box center [444, 444] width 426 height 61
click at [611, 423] on textarea at bounding box center [444, 444] width 426 height 61
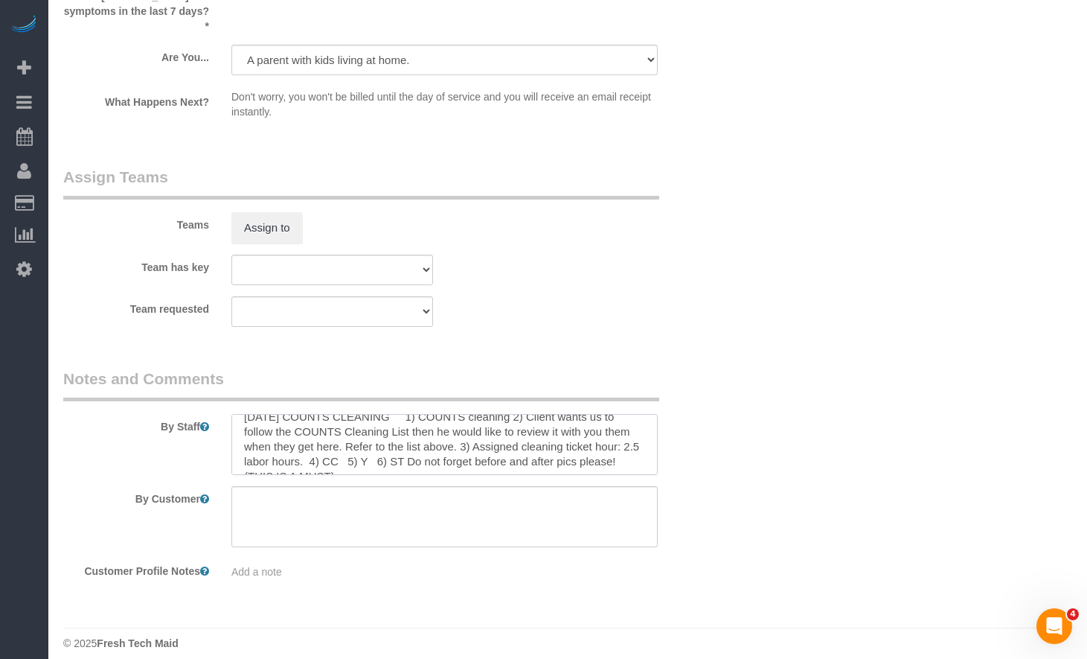
click at [611, 423] on textarea at bounding box center [444, 444] width 426 height 61
click at [249, 437] on textarea at bounding box center [444, 444] width 426 height 61
click at [403, 420] on textarea at bounding box center [444, 444] width 426 height 61
drag, startPoint x: 339, startPoint y: 432, endPoint x: 298, endPoint y: 430, distance: 41.0
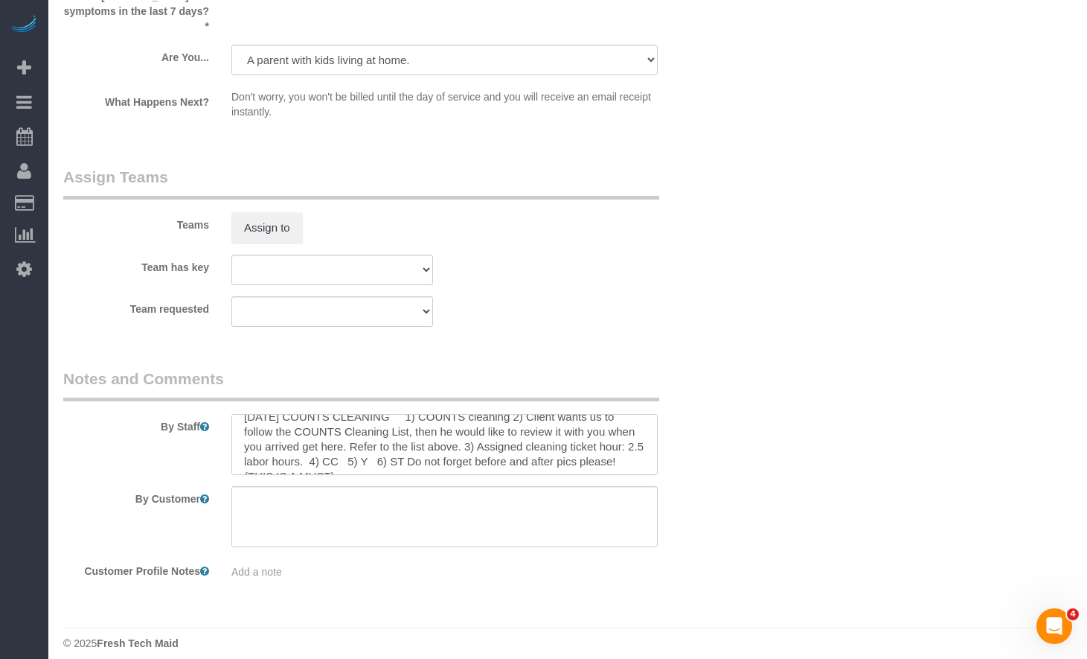
click at [298, 430] on textarea at bounding box center [444, 444] width 426 height 61
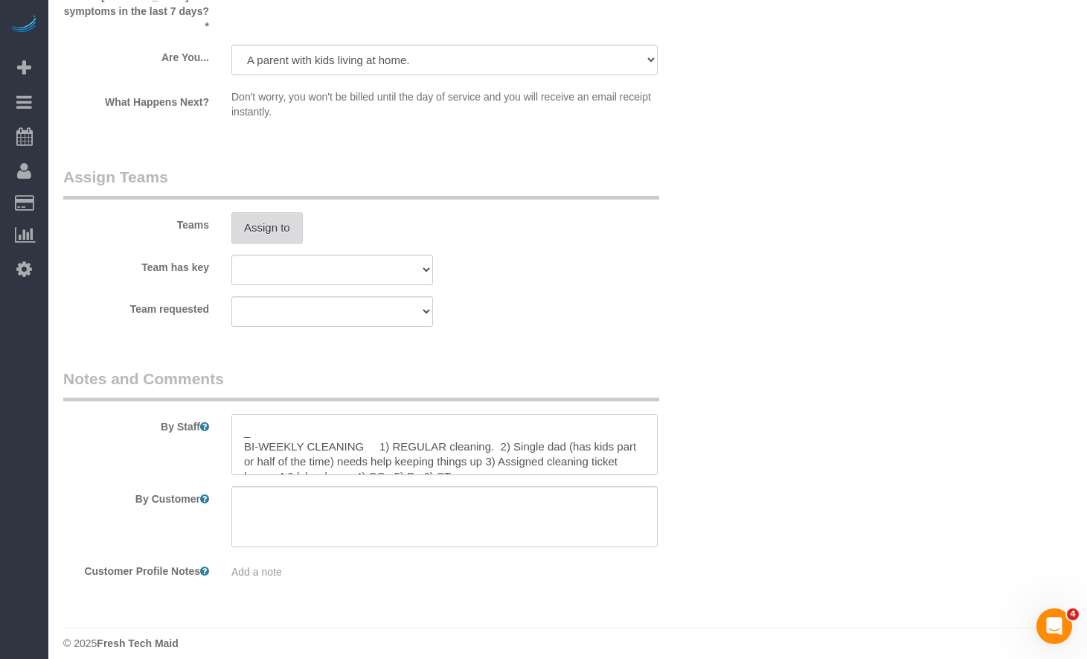
type textarea "9/23/2025 COUNTS CLEANING 1) COUNTS cleaning 2) Client wants us to follow the C…"
click at [271, 212] on button "Assign to" at bounding box center [266, 227] width 71 height 31
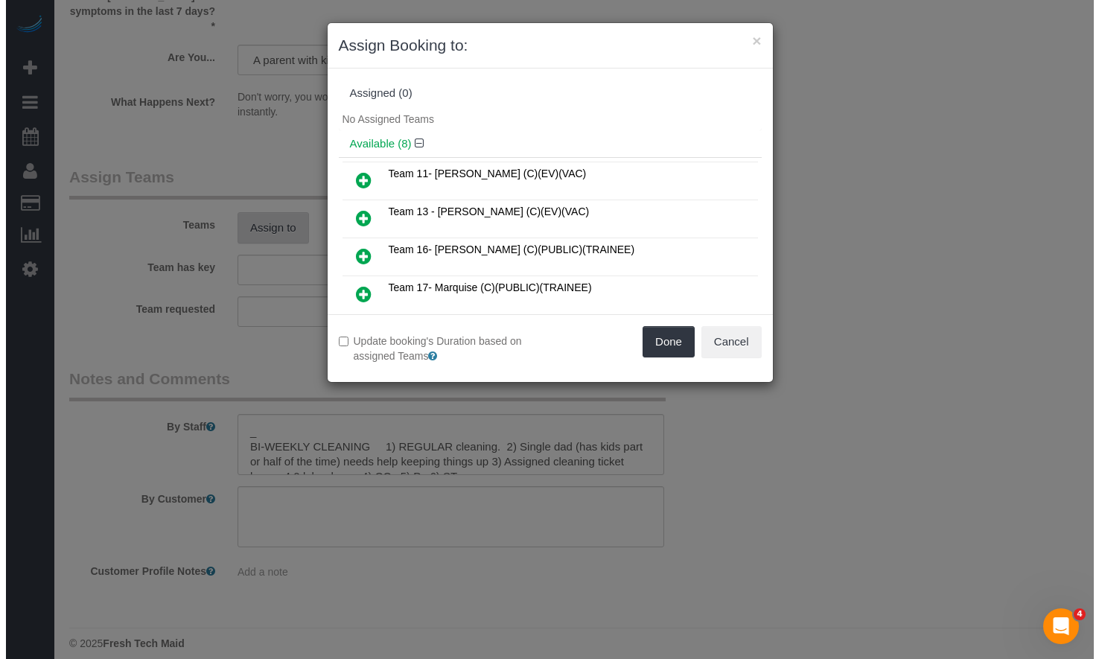
scroll to position [2752, 0]
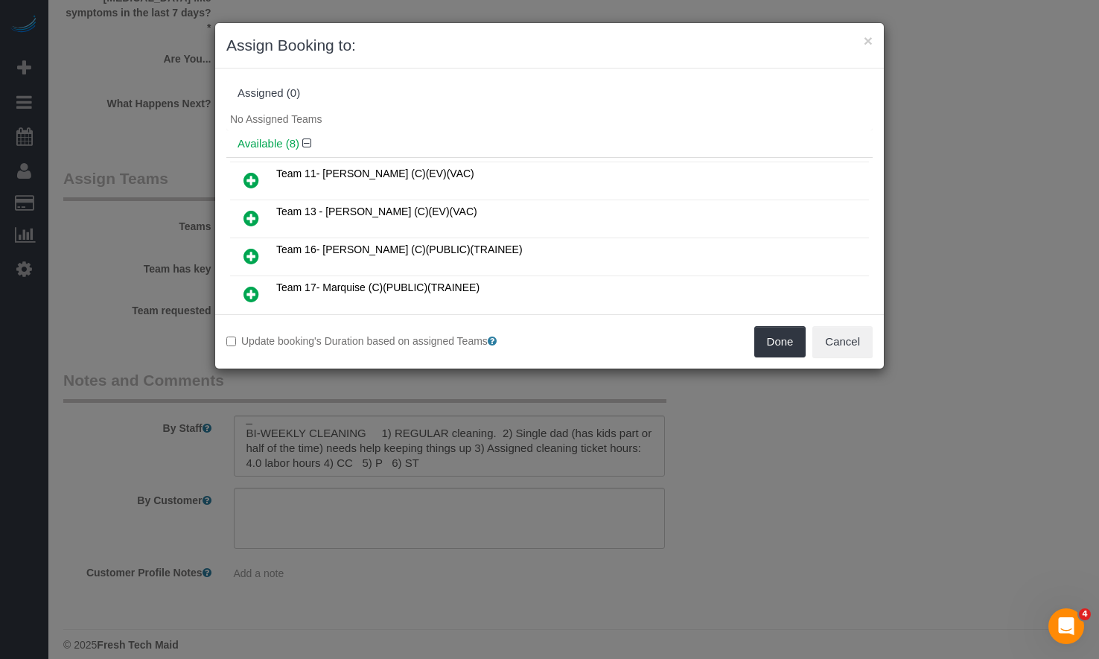
click at [249, 181] on icon at bounding box center [251, 180] width 16 height 18
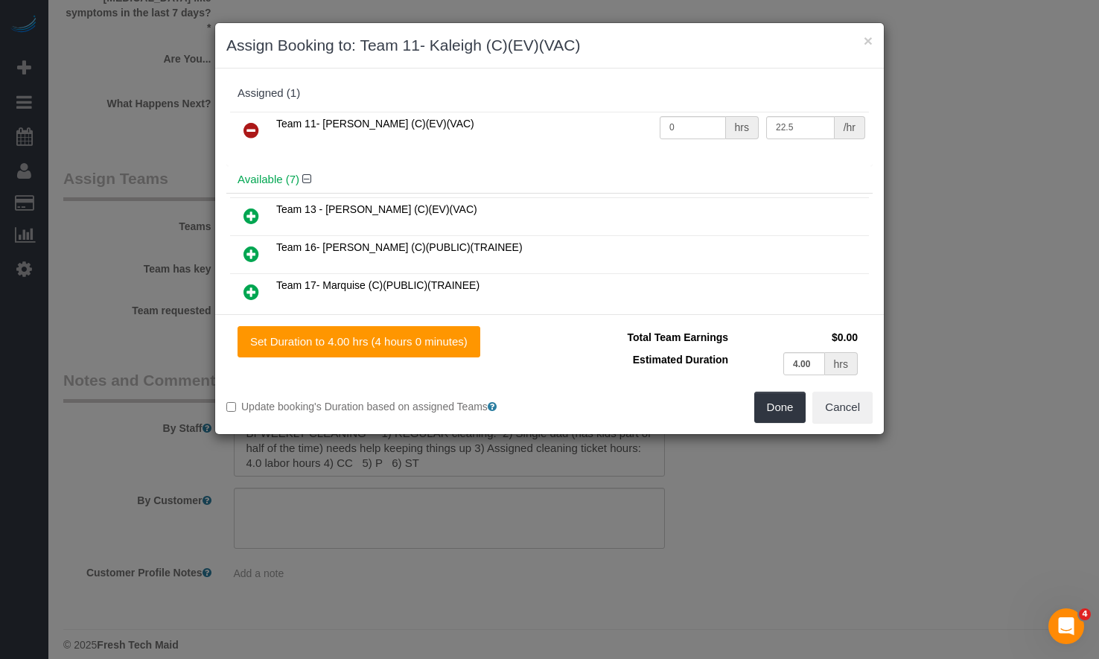
drag, startPoint x: 629, startPoint y: 124, endPoint x: 620, endPoint y: 124, distance: 8.9
click at [620, 124] on td "Team 11- [PERSON_NAME] (C)(EV)(VAC)" at bounding box center [463, 131] width 383 height 38
click at [840, 406] on button "Cancel" at bounding box center [842, 406] width 60 height 31
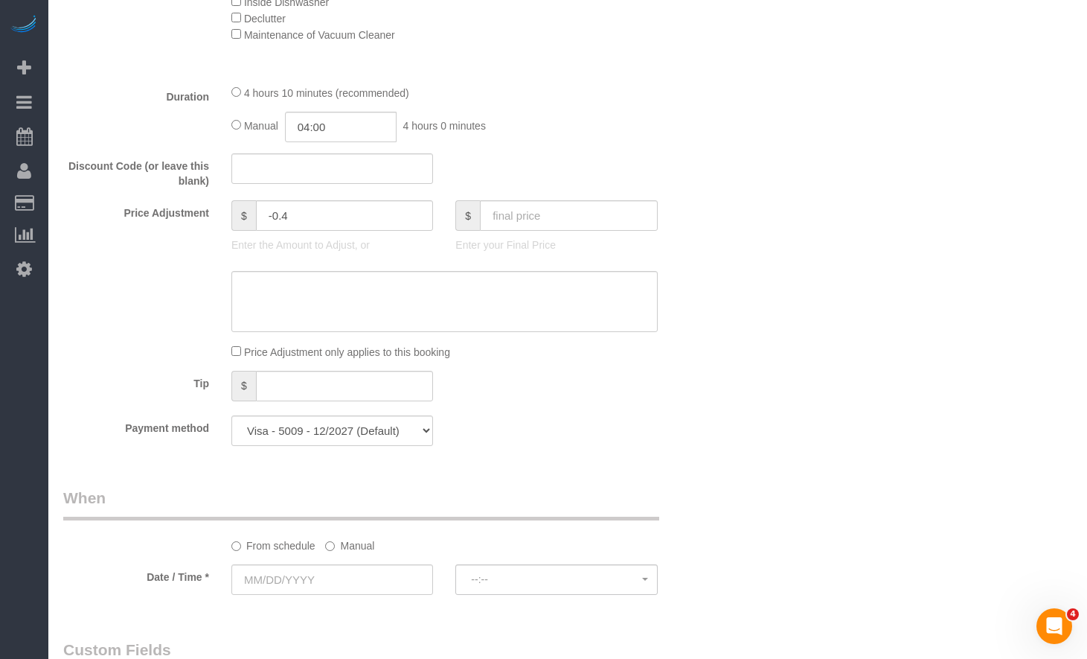
scroll to position [1340, 0]
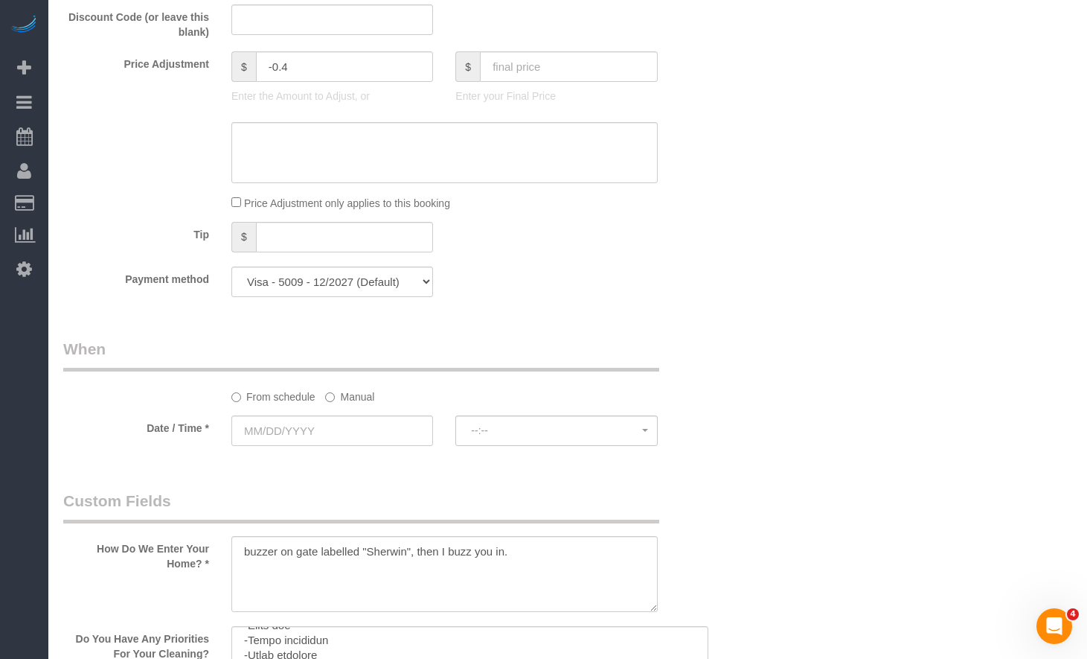
click at [342, 386] on label "Manual" at bounding box center [349, 394] width 49 height 20
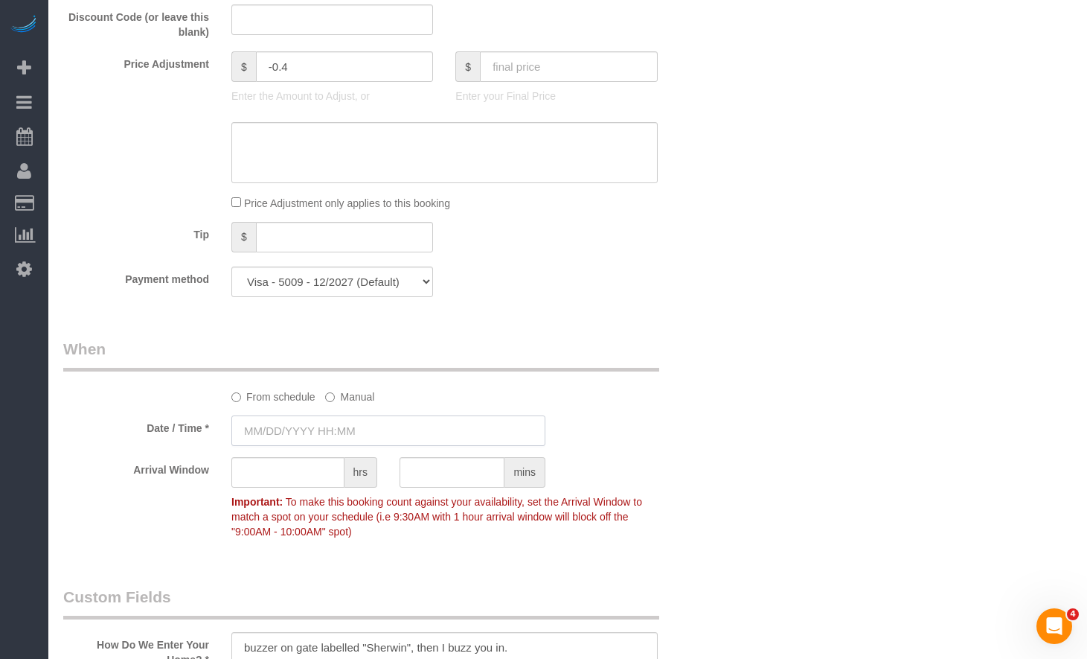
click at [349, 424] on input "text" at bounding box center [388, 430] width 314 height 31
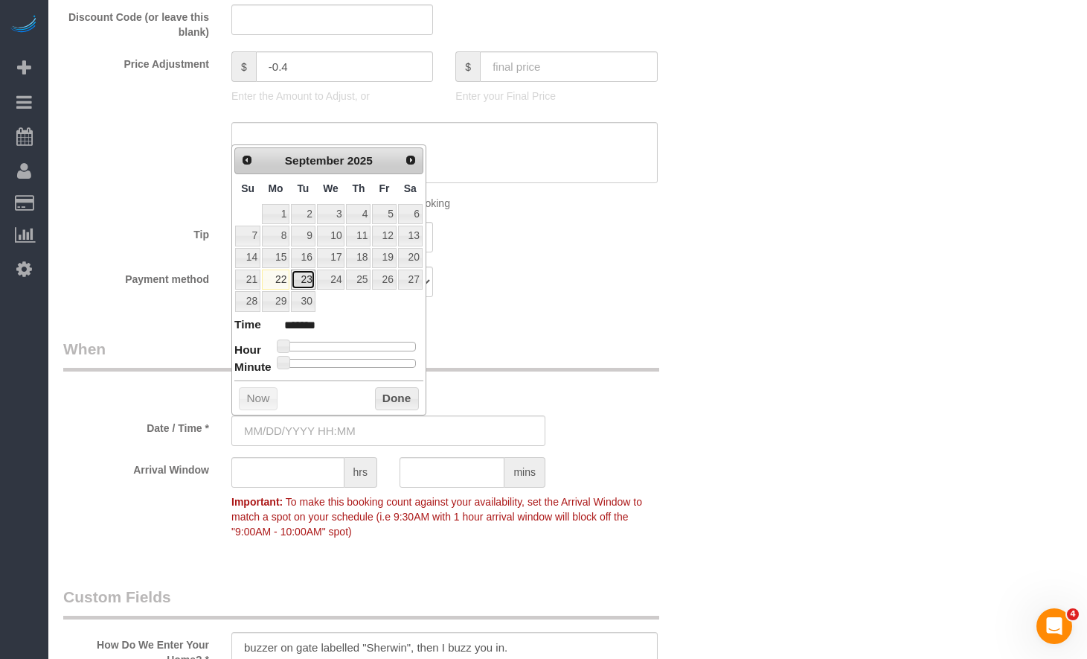
click at [313, 280] on link "23" at bounding box center [303, 279] width 24 height 20
type input "09/23/2025 1:00AM"
type input "******"
type input "09/23/2025 2:00AM"
type input "******"
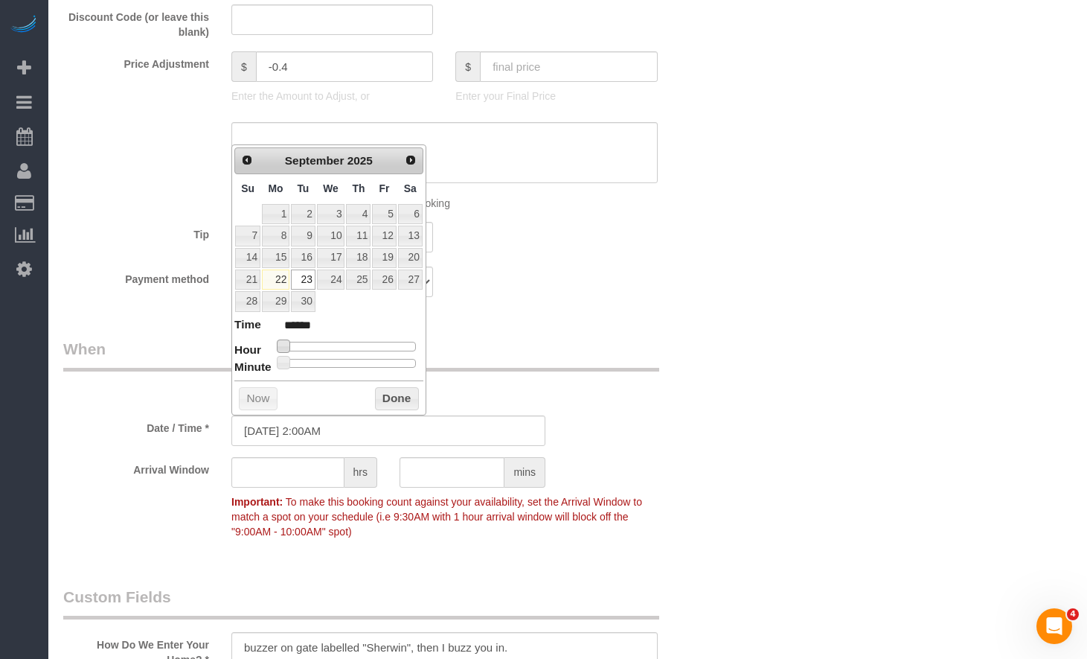
type input "09/23/2025 3:00AM"
type input "******"
type input "09/23/2025 4:00AM"
type input "******"
type input "09/23/2025 5:00AM"
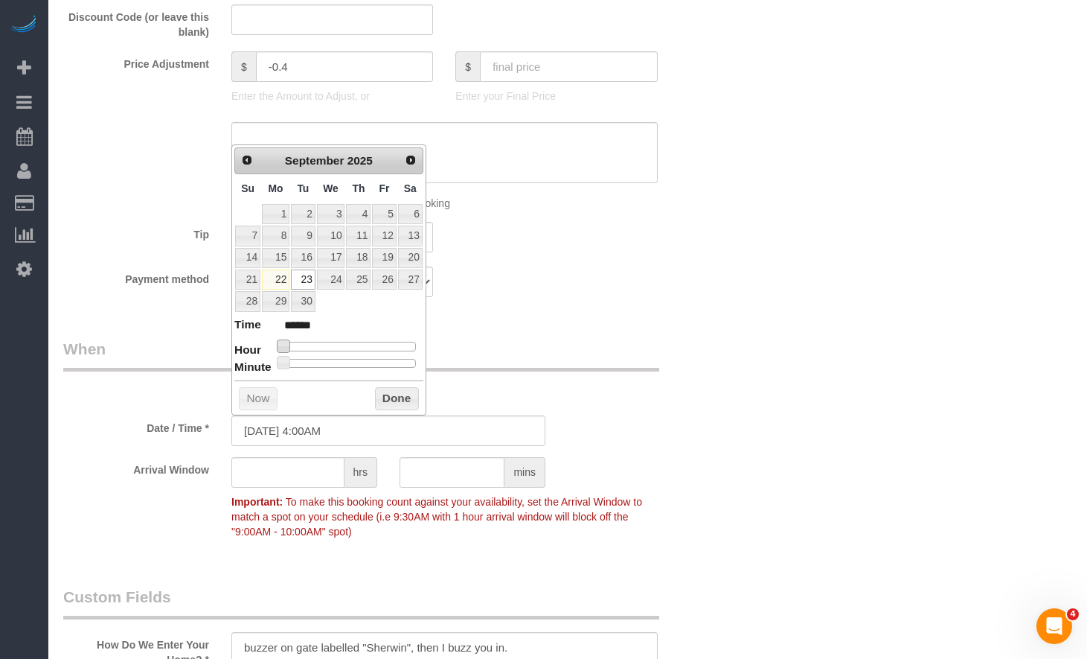
type input "******"
type input "09/23/2025 6:00AM"
type input "******"
type input "09/22/2025 8:00AM"
drag, startPoint x: 286, startPoint y: 345, endPoint x: 343, endPoint y: 355, distance: 58.2
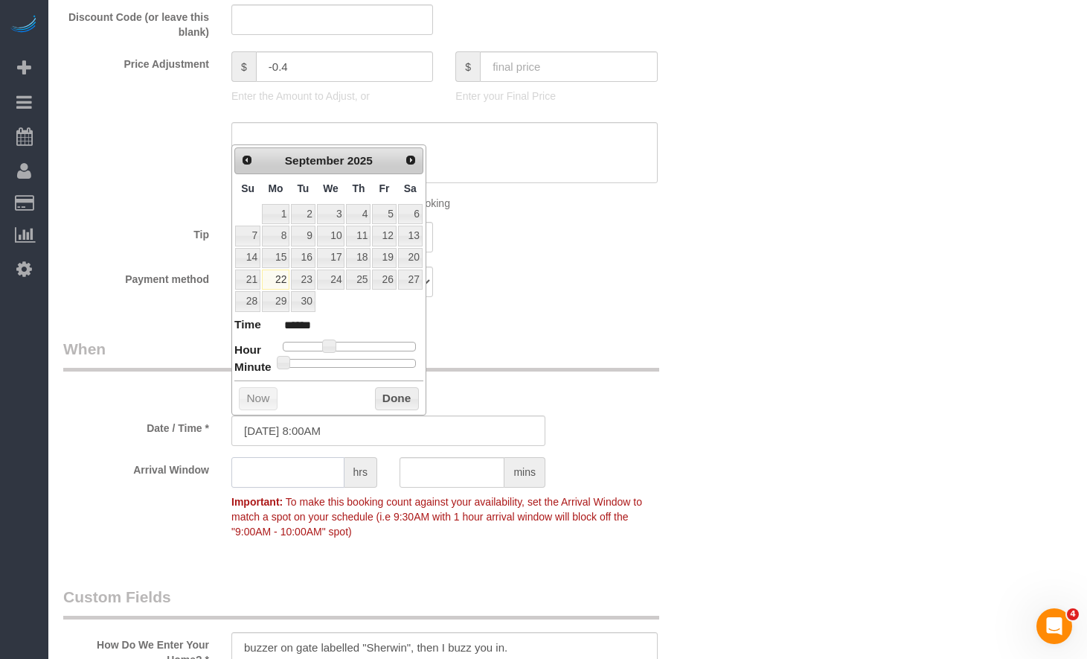
click at [311, 474] on input "text" at bounding box center [287, 472] width 113 height 31
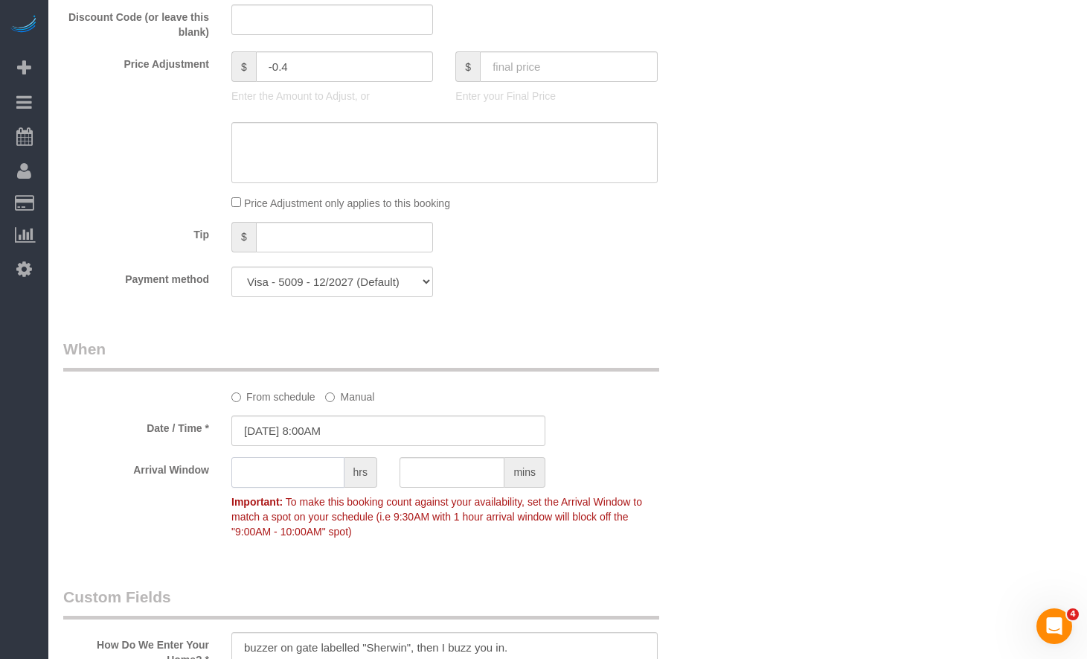
type input "2"
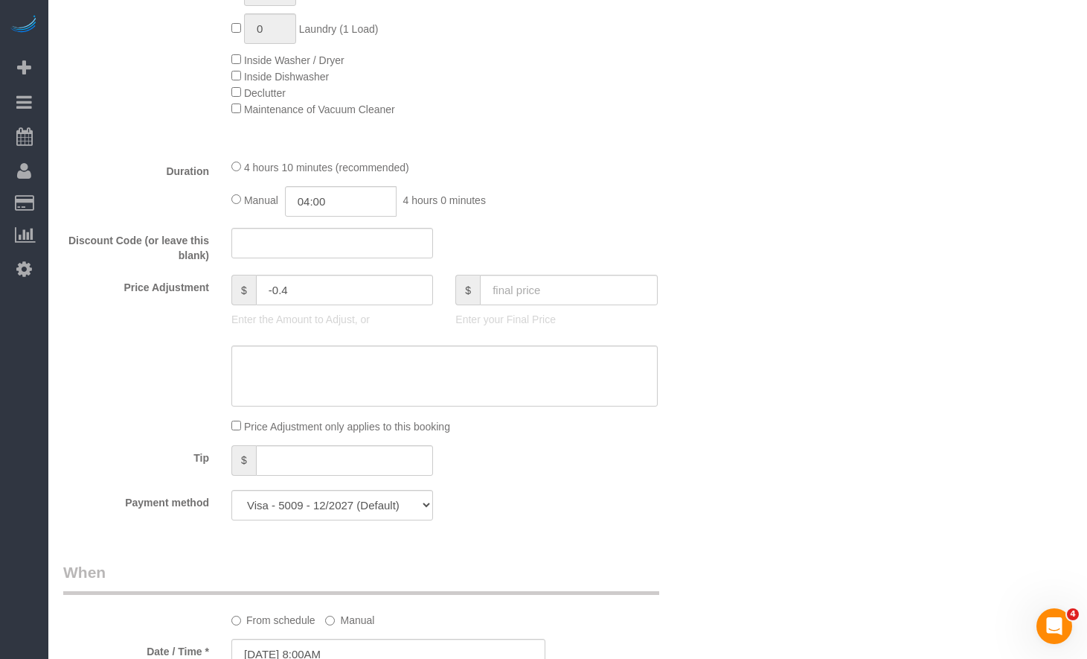
scroll to position [968, 0]
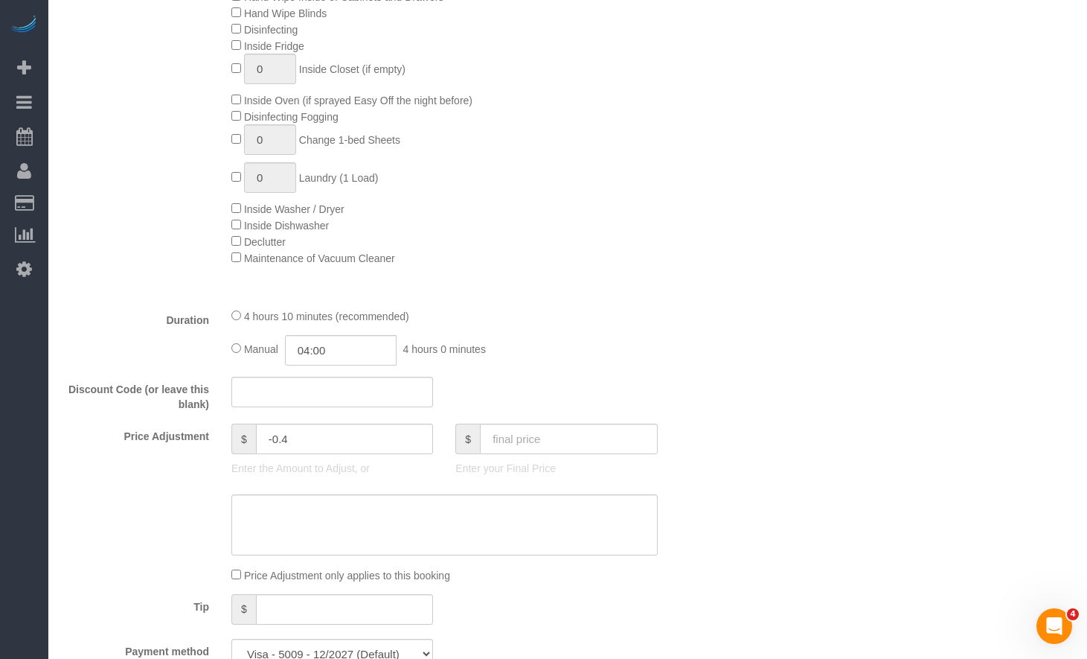
type input "1"
drag, startPoint x: 367, startPoint y: 362, endPoint x: 218, endPoint y: 352, distance: 149.2
click at [238, 355] on div "Manual 04:00 4 hours 0 minutes" at bounding box center [444, 350] width 426 height 31
type input "02:30"
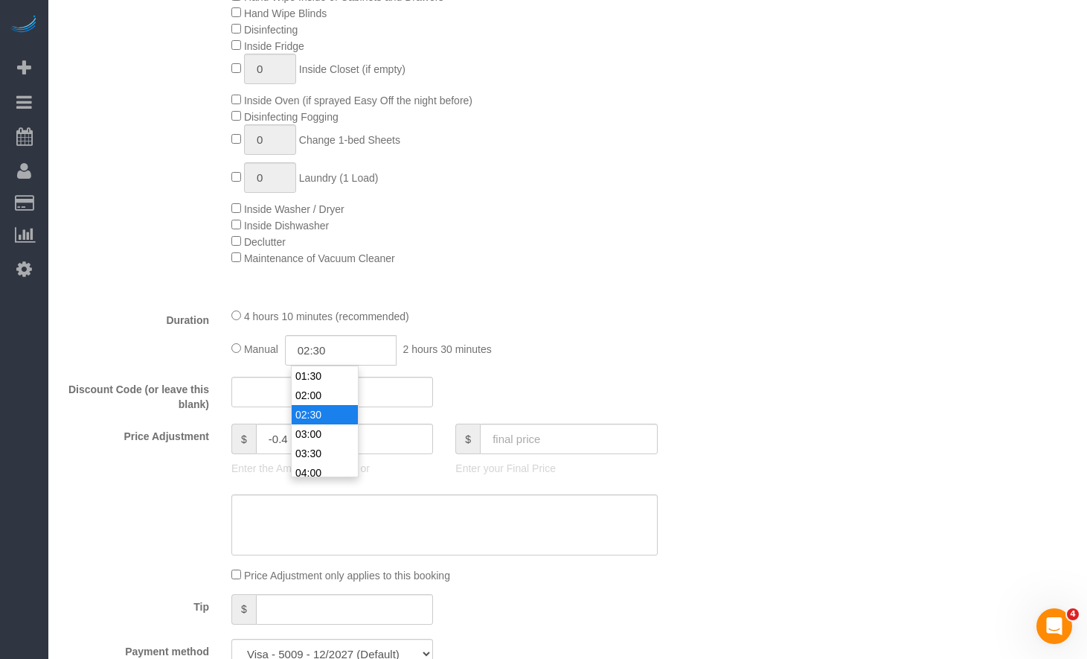
drag, startPoint x: 1038, startPoint y: 231, endPoint x: 1058, endPoint y: 226, distance: 20.0
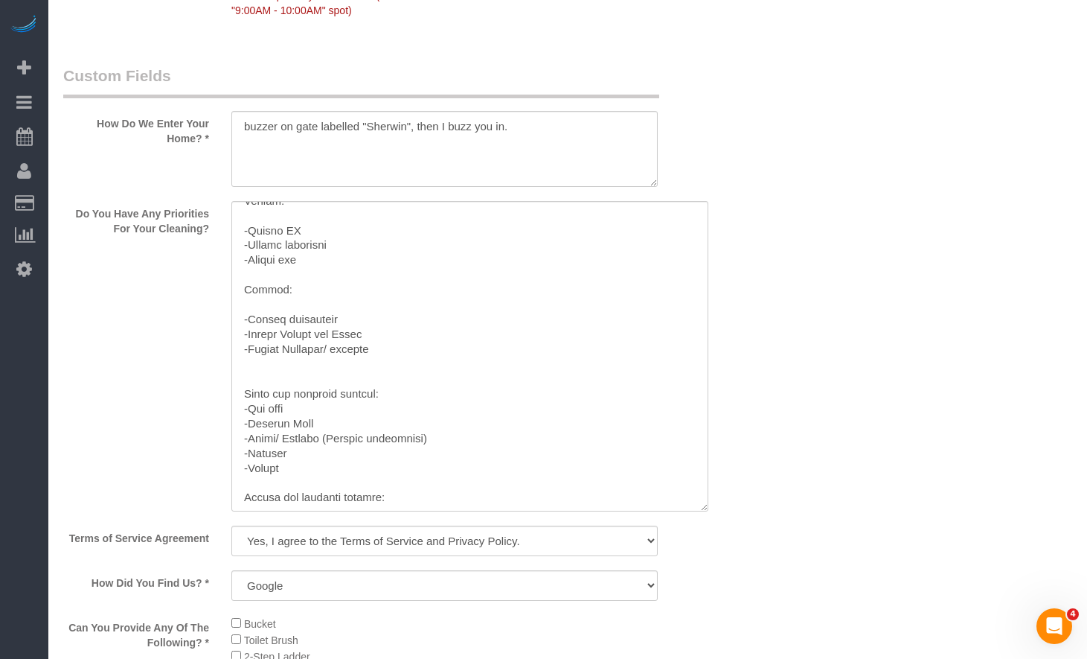
scroll to position [522, 0]
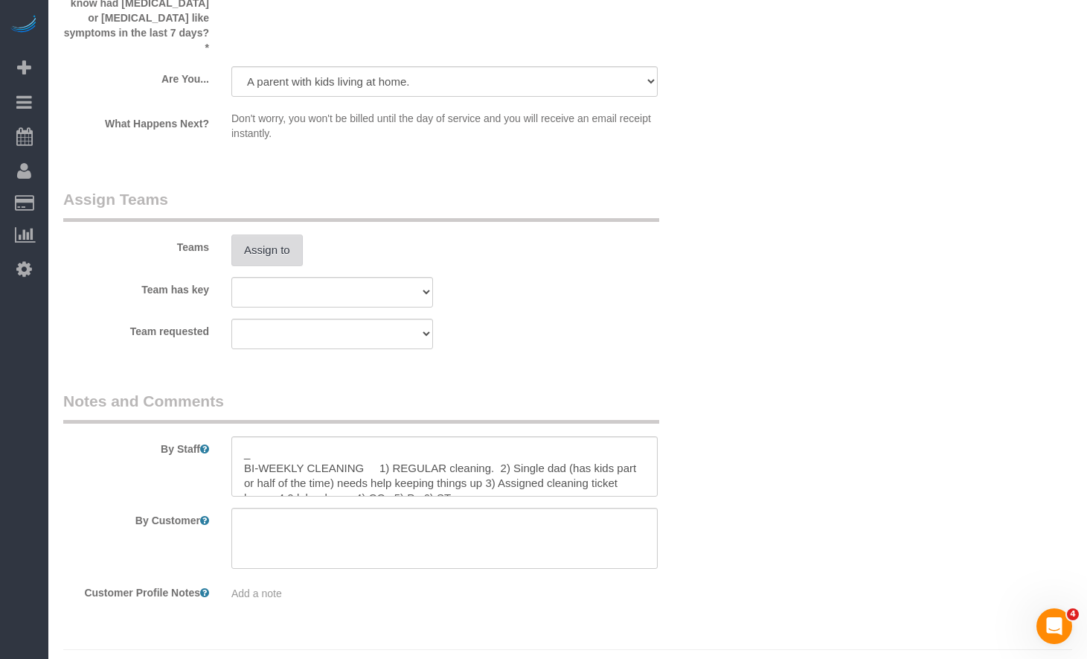
click at [260, 234] on button "Assign to" at bounding box center [266, 249] width 71 height 31
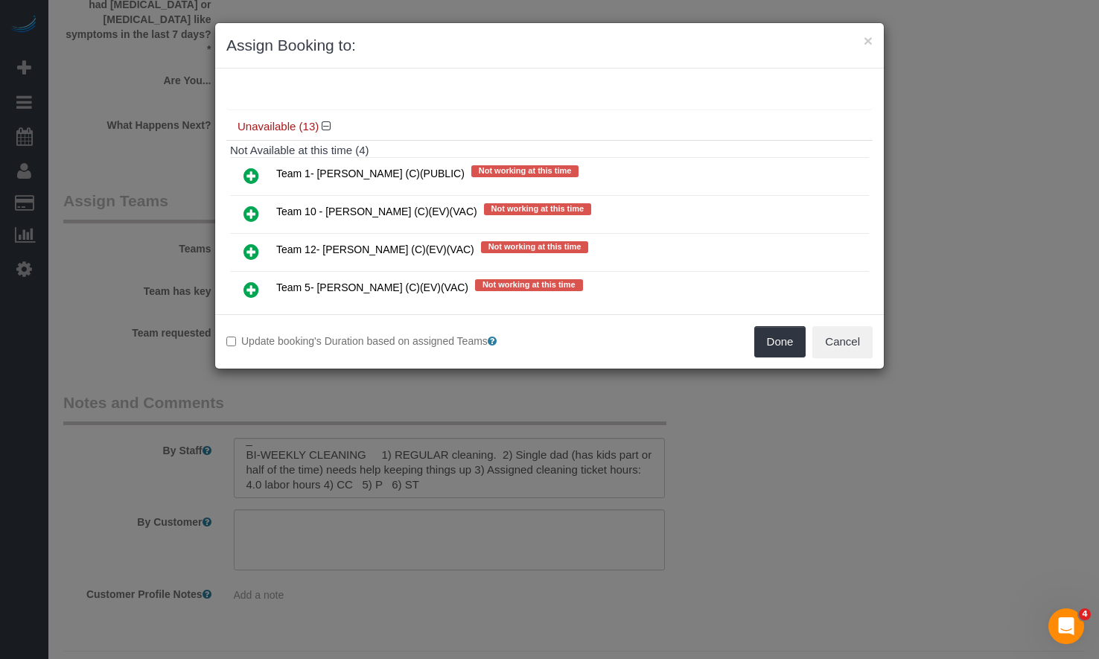
scroll to position [298, 0]
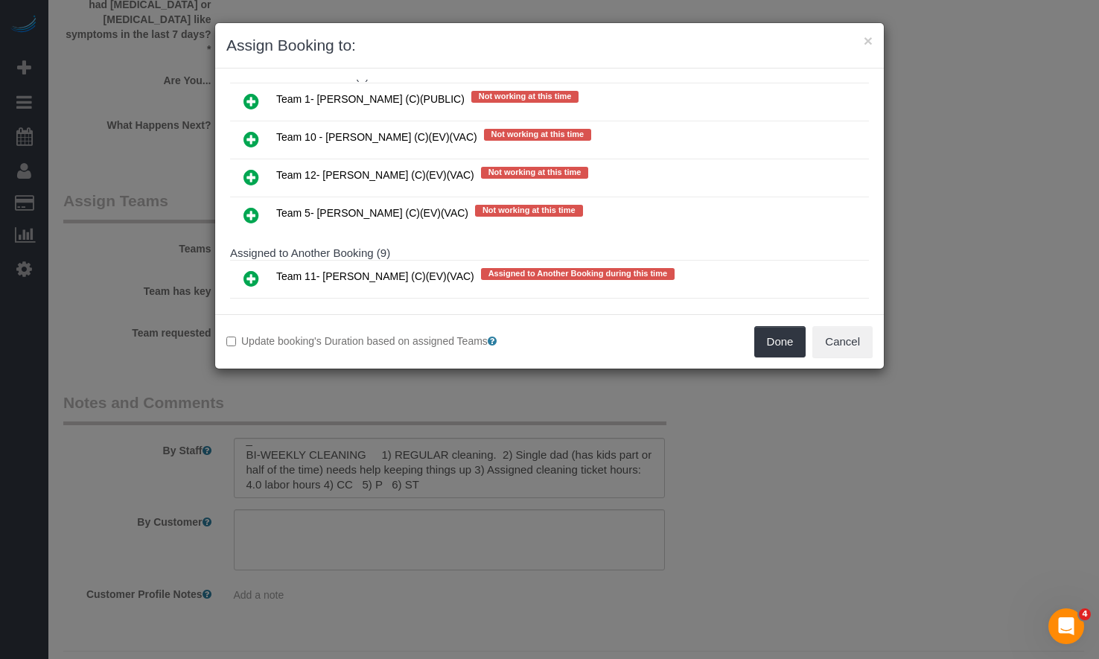
click at [255, 271] on icon at bounding box center [251, 278] width 16 height 18
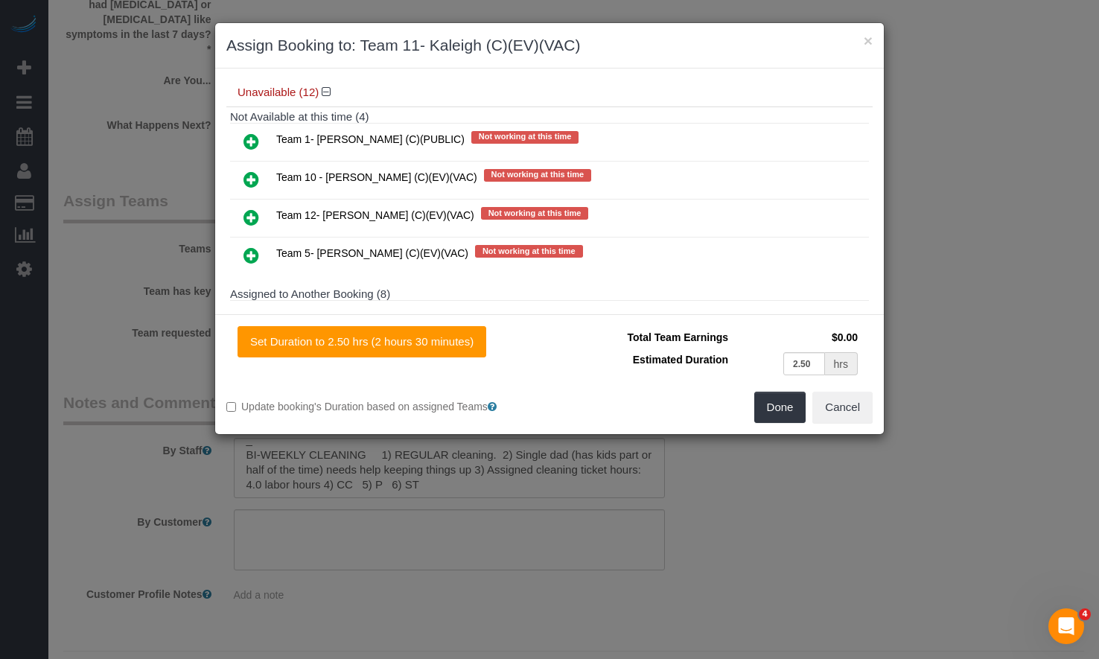
scroll to position [333, 0]
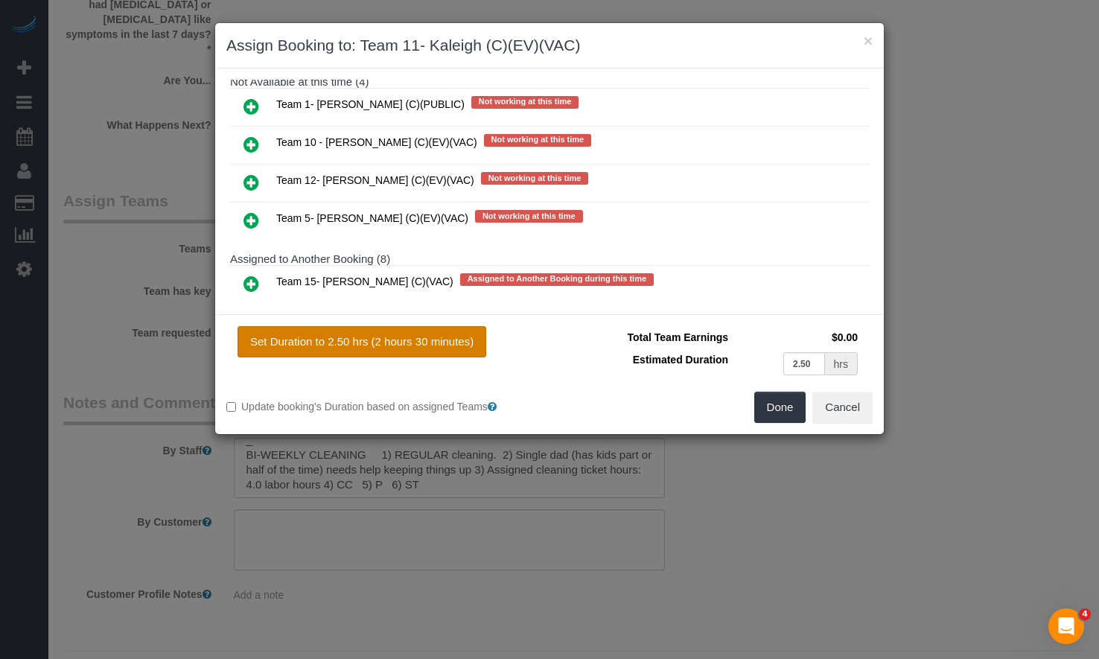
click at [435, 345] on button "Set Duration to 2.50 hrs (2 hours 30 minutes)" at bounding box center [361, 341] width 249 height 31
type input "2.50"
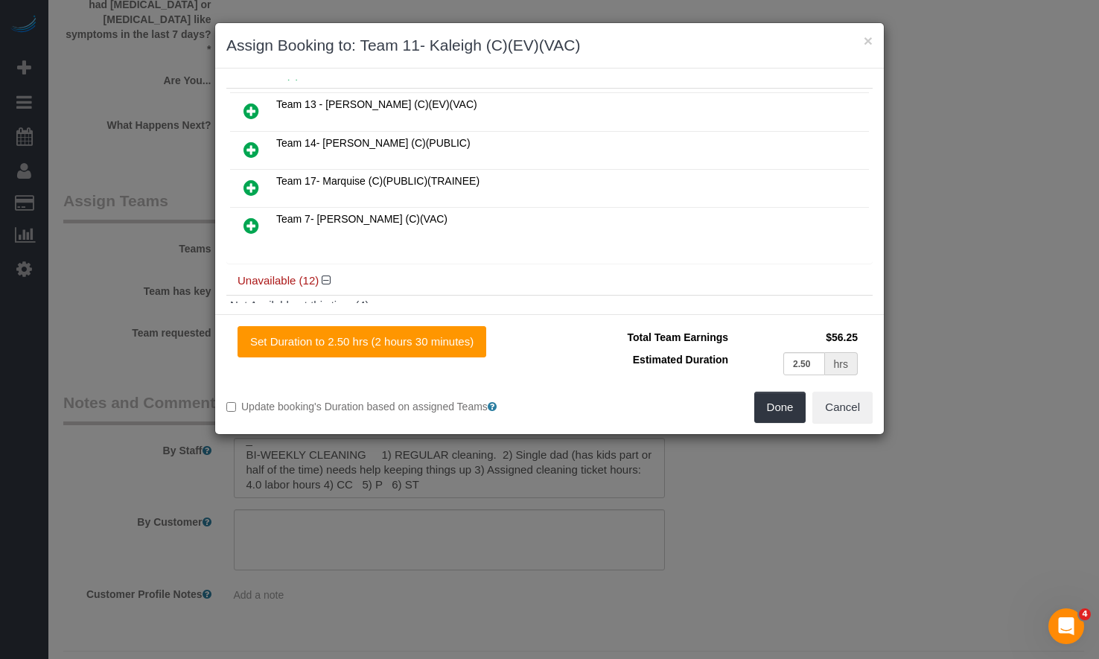
click at [254, 180] on icon at bounding box center [251, 188] width 16 height 18
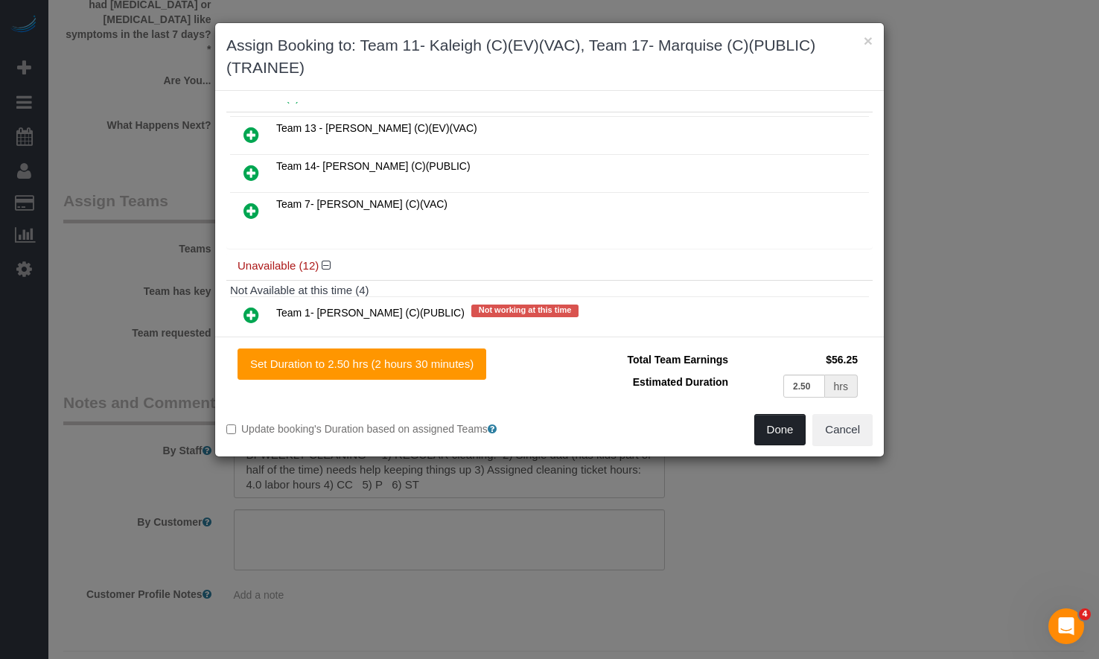
click at [764, 420] on button "Done" at bounding box center [780, 429] width 52 height 31
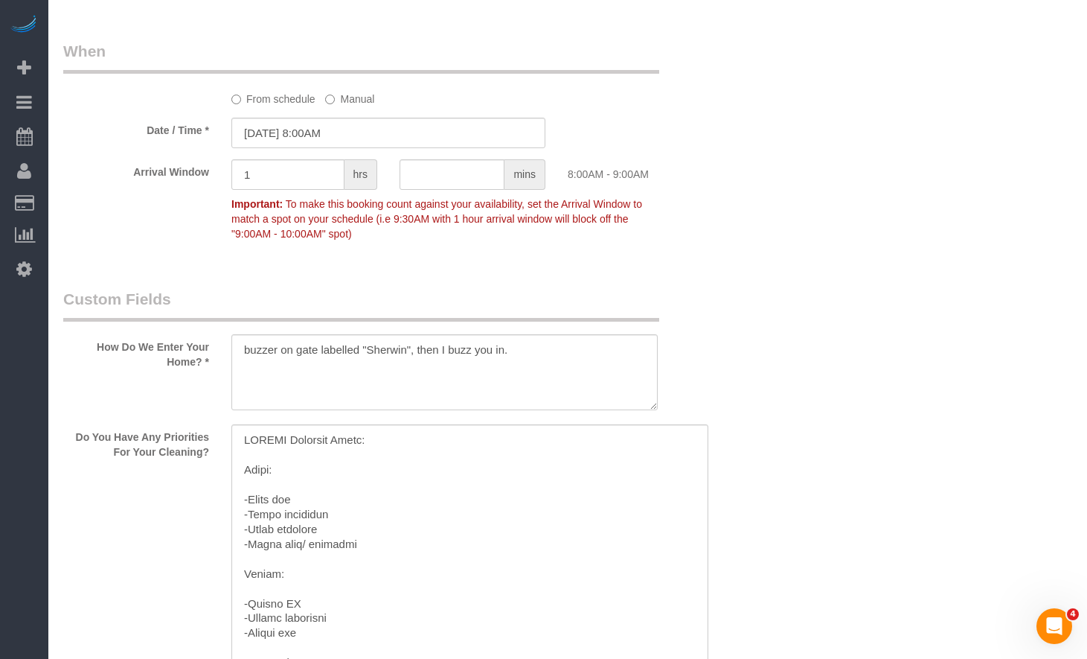
scroll to position [1563, 0]
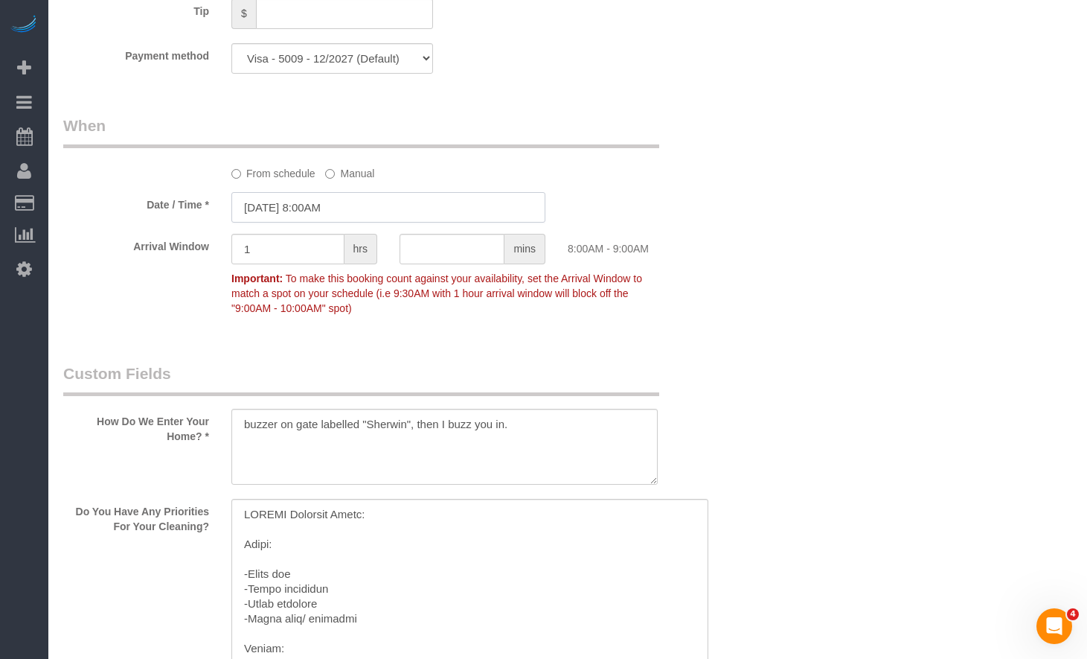
click at [374, 208] on input "09/22/2025 8:00AM" at bounding box center [388, 207] width 314 height 31
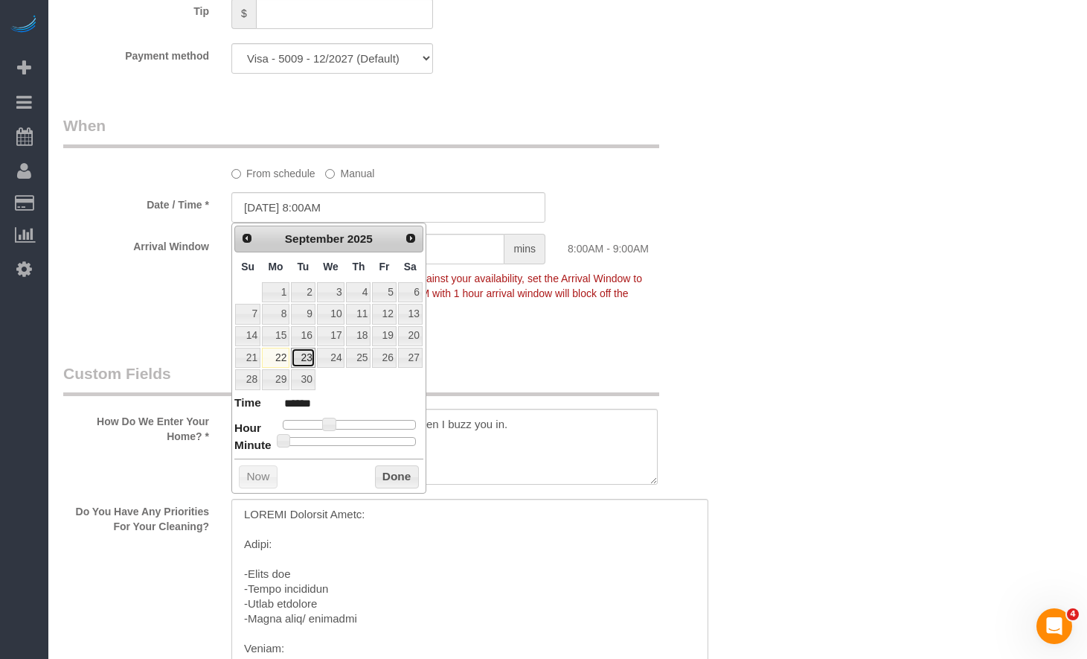
click at [303, 357] on link "23" at bounding box center [303, 358] width 24 height 20
type input "09/23/2025 8:00AM"
click at [791, 248] on div "Who Email** csherwin@ameritech.net Name * Chris Sherwin Ariana back-up Candice …" at bounding box center [567, 213] width 1009 height 3444
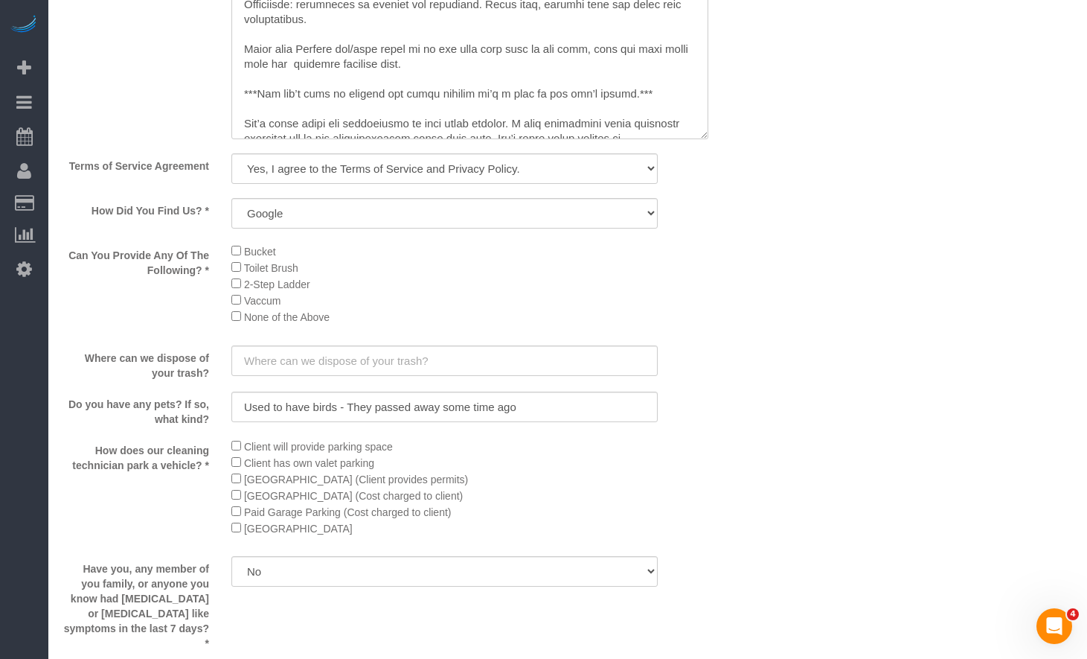
scroll to position [2531, 0]
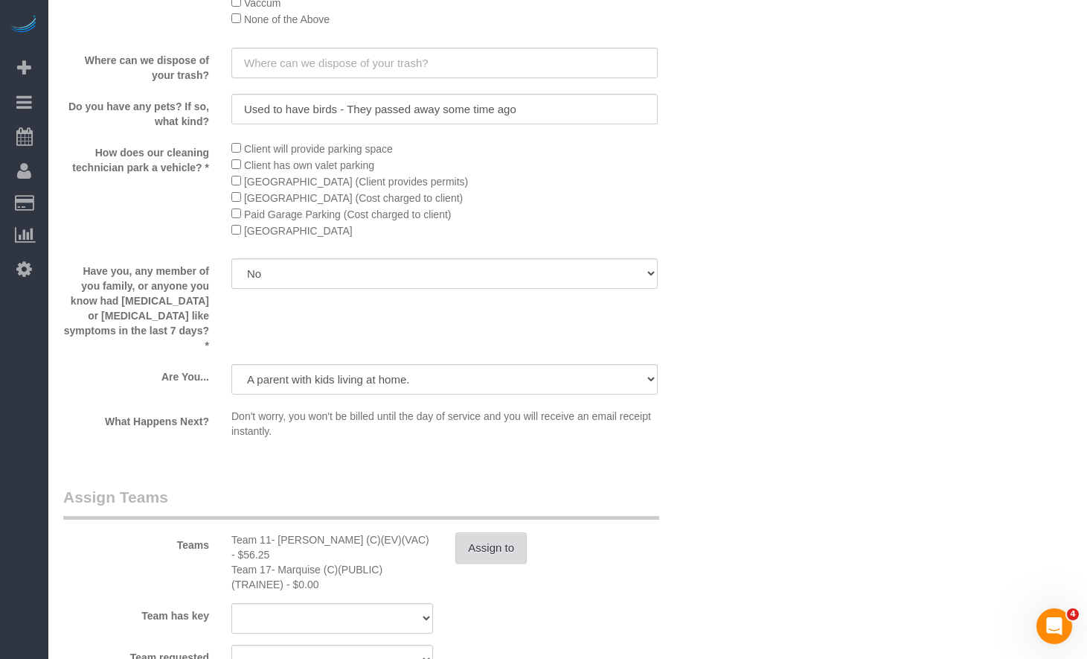
click at [513, 532] on button "Assign to" at bounding box center [490, 547] width 71 height 31
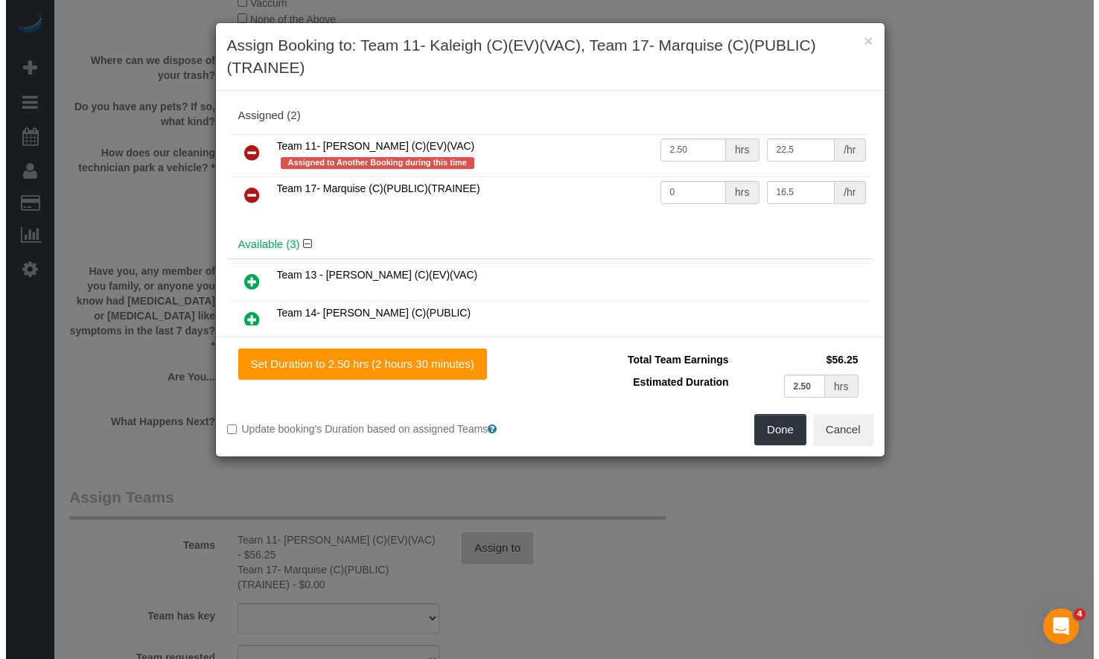
scroll to position [2529, 0]
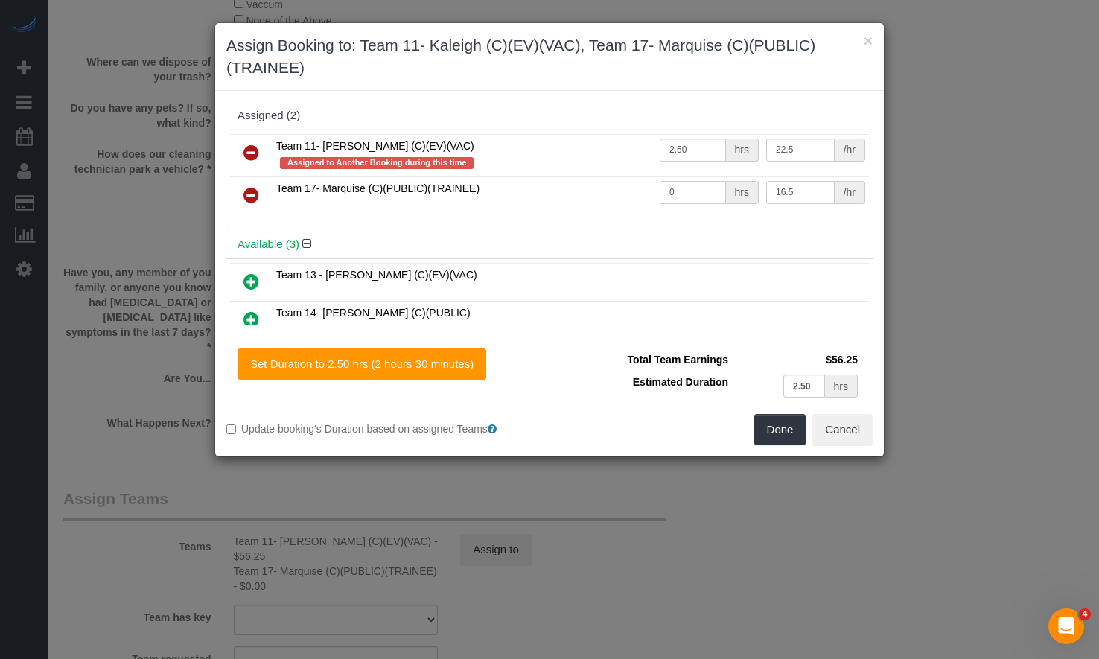
click at [261, 152] on link at bounding box center [251, 153] width 35 height 30
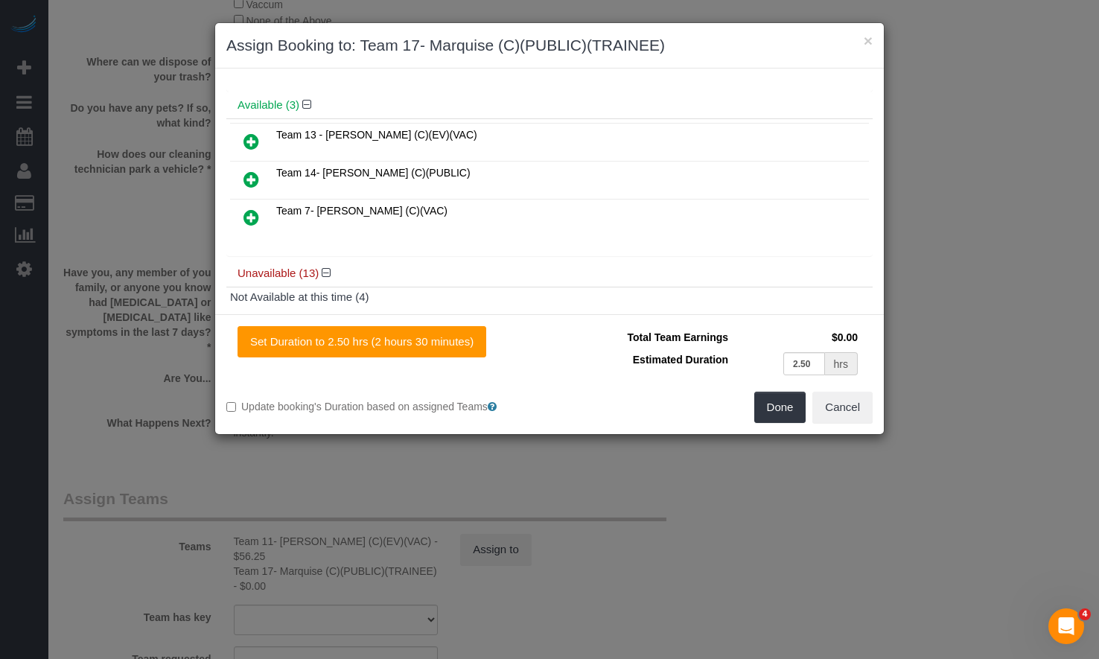
scroll to position [0, 0]
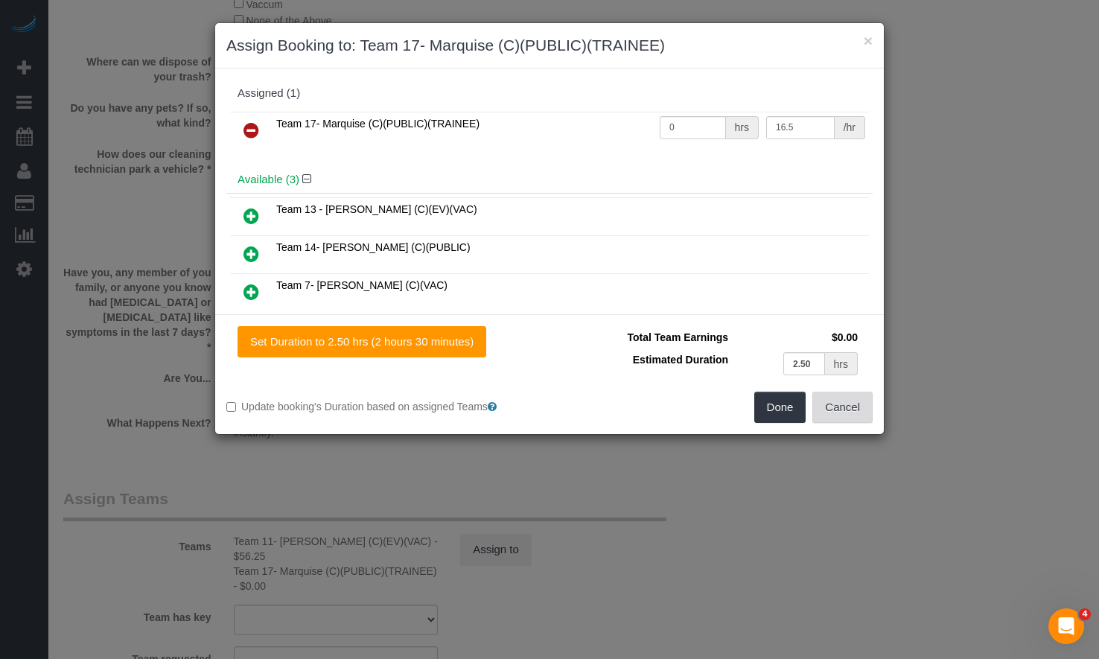
click at [837, 403] on button "Cancel" at bounding box center [842, 406] width 60 height 31
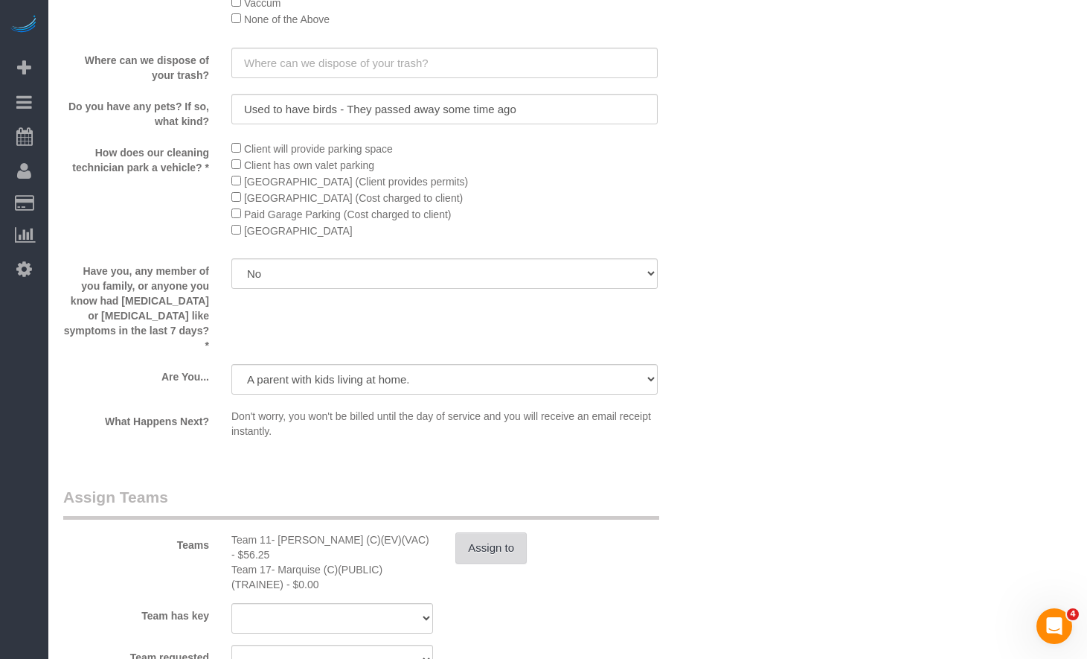
click at [489, 532] on button "Assign to" at bounding box center [490, 547] width 71 height 31
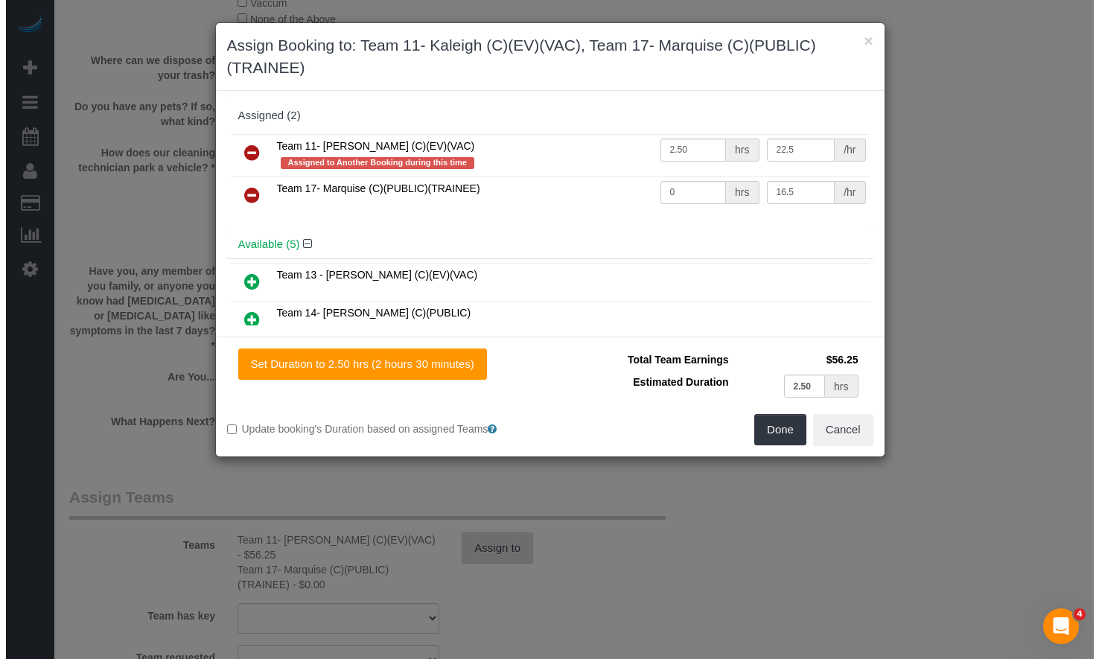
scroll to position [2529, 0]
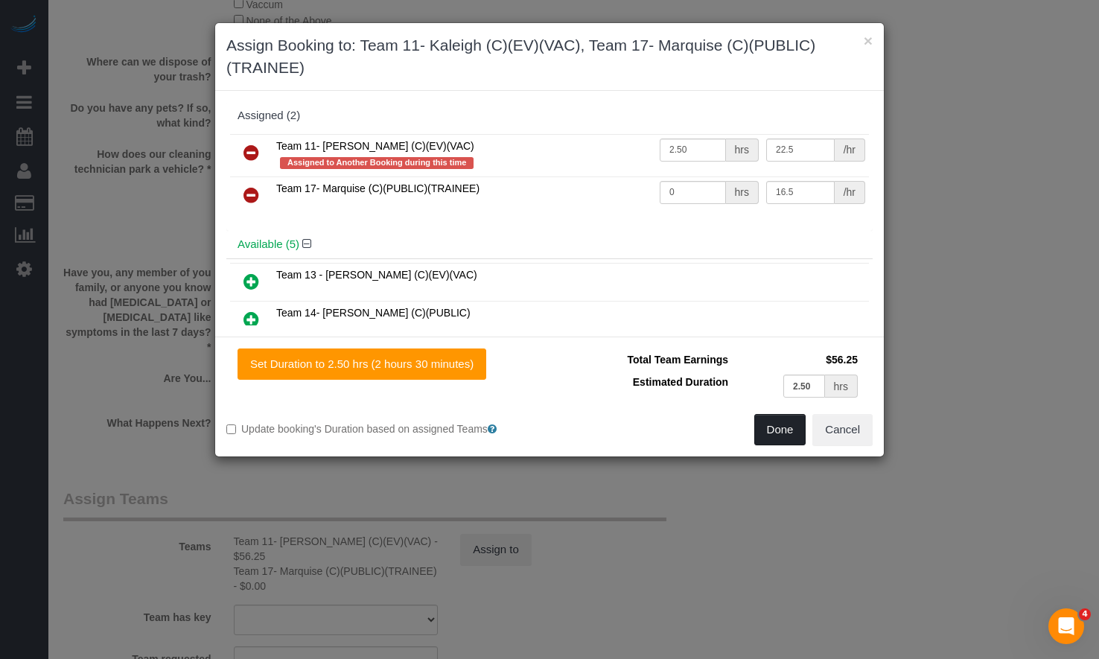
click at [776, 421] on button "Done" at bounding box center [780, 429] width 52 height 31
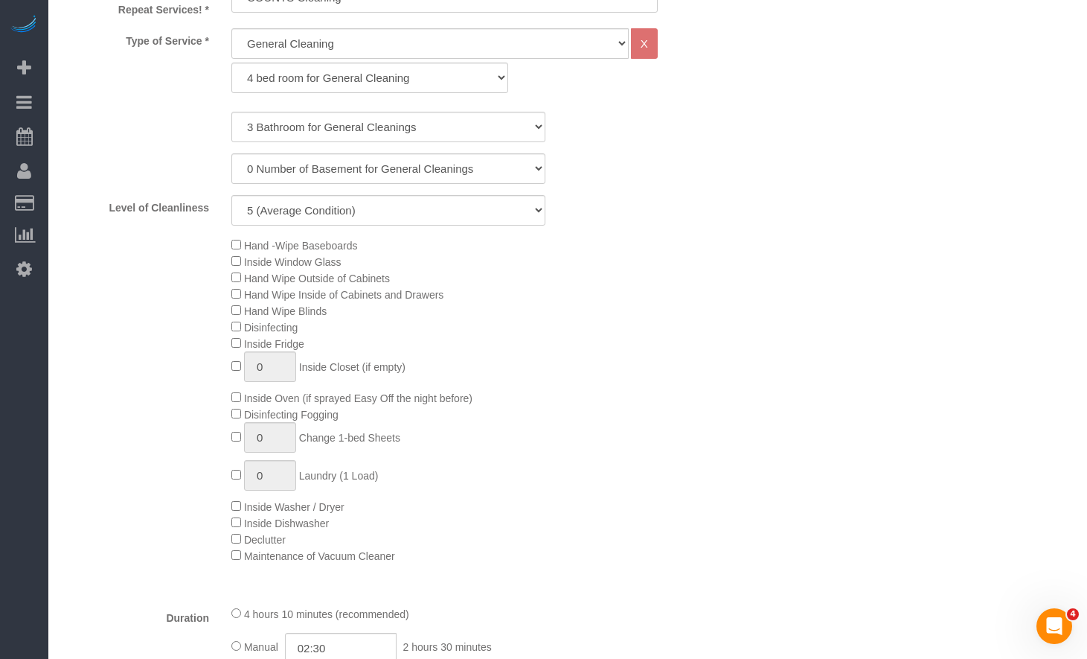
scroll to position [1116, 0]
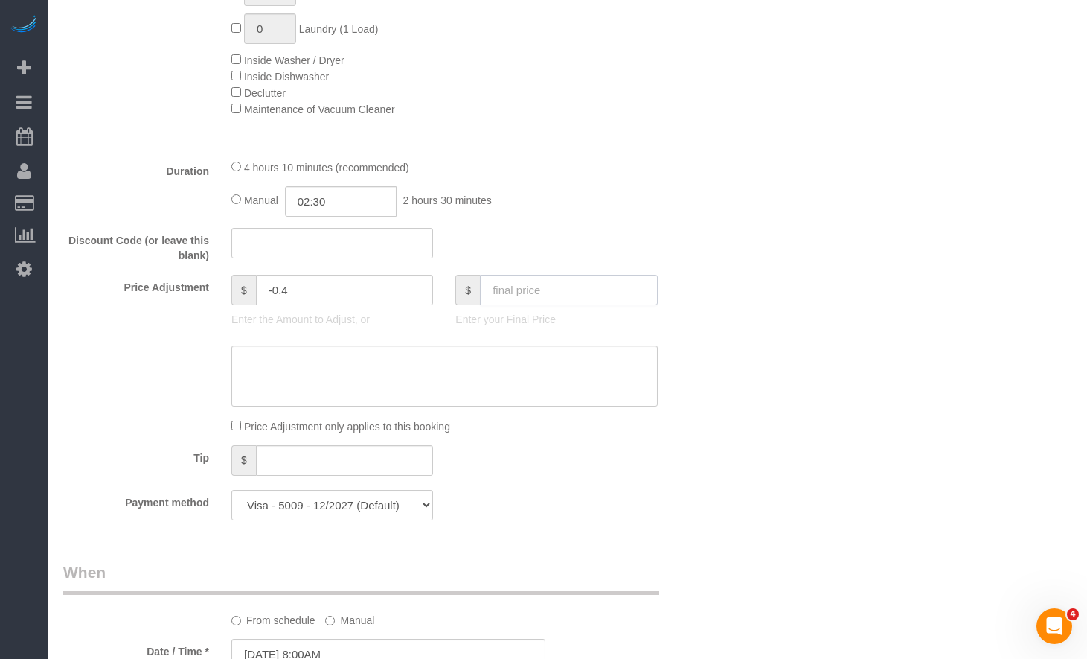
click at [572, 291] on input "text" at bounding box center [569, 290] width 178 height 31
type input "0"
click at [751, 249] on div "Who Email** csherwin@ameritech.net Name * Chris Sherwin Ariana back-up Candice …" at bounding box center [567, 660] width 1009 height 3444
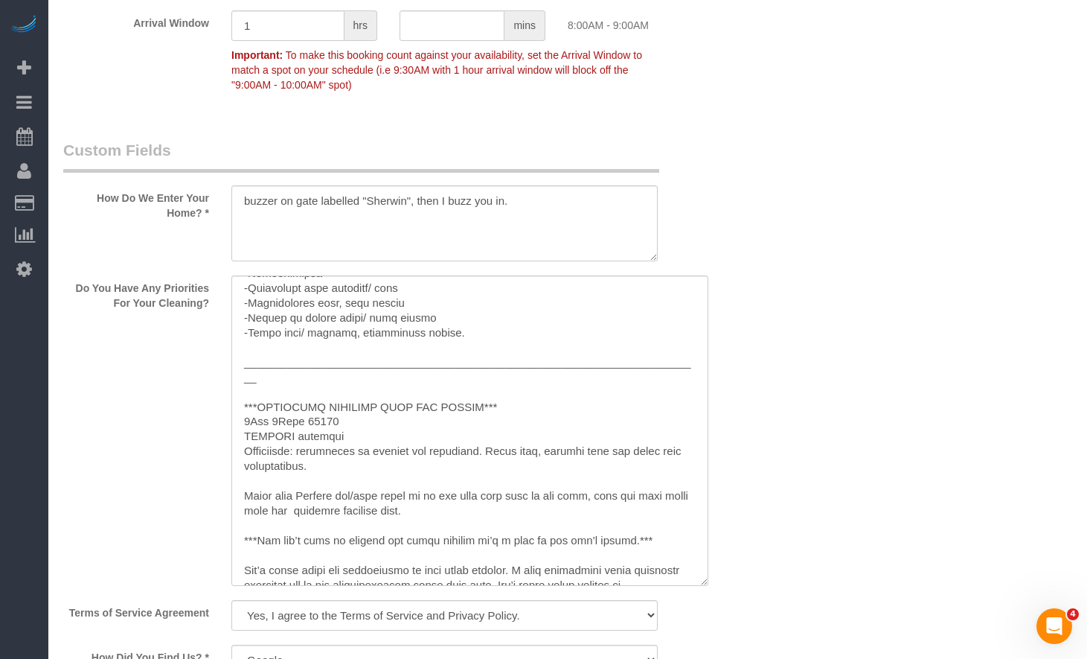
scroll to position [1861, 0]
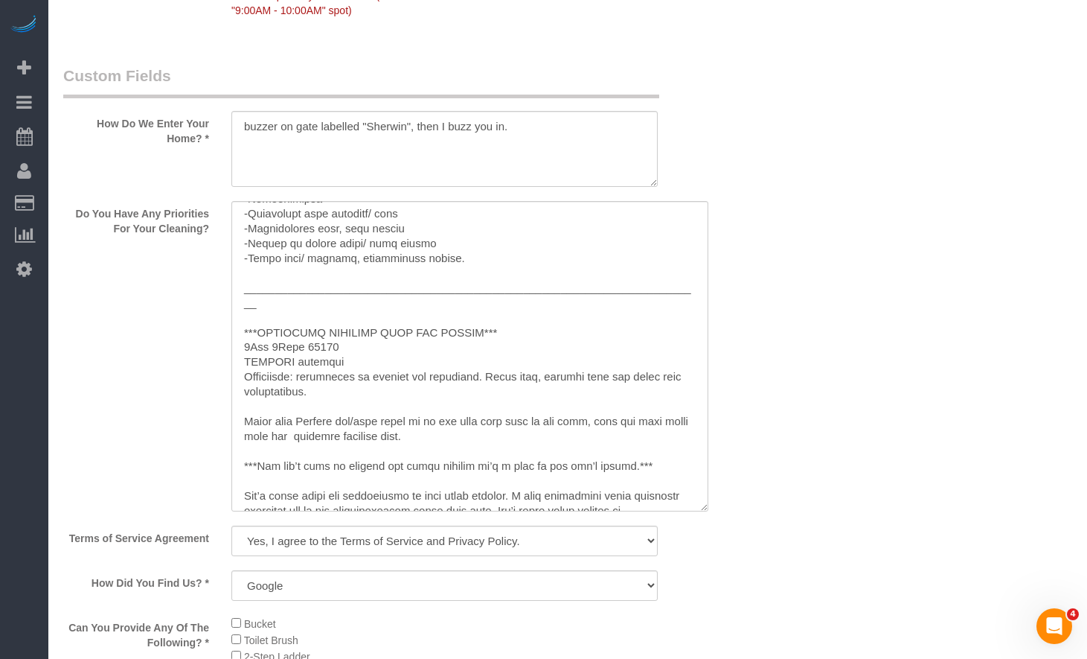
type input "-360"
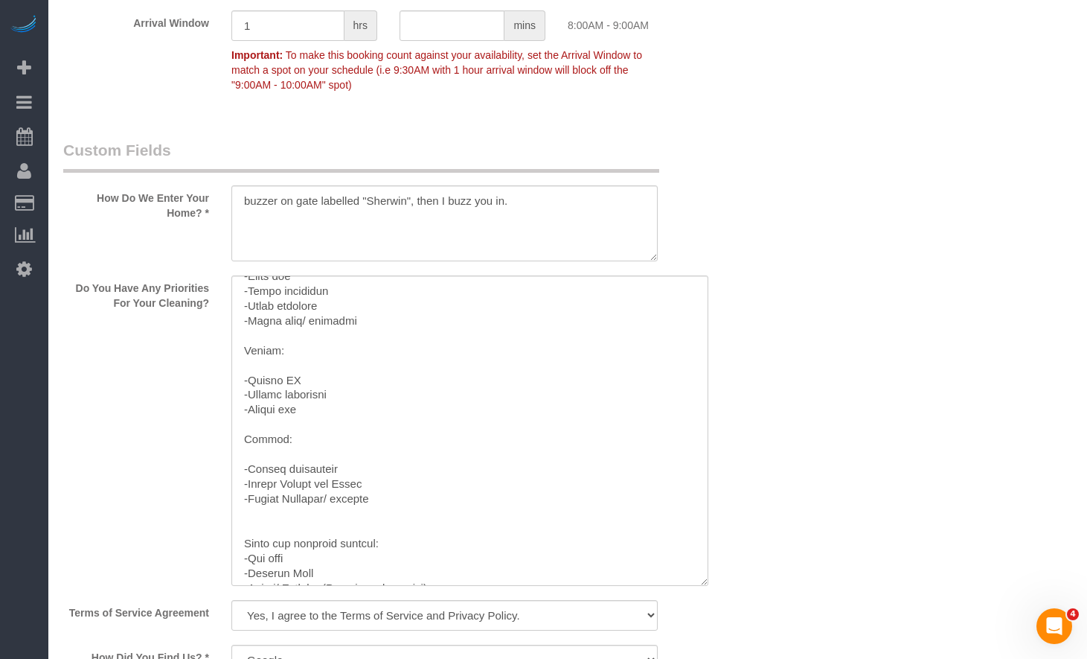
scroll to position [0, 0]
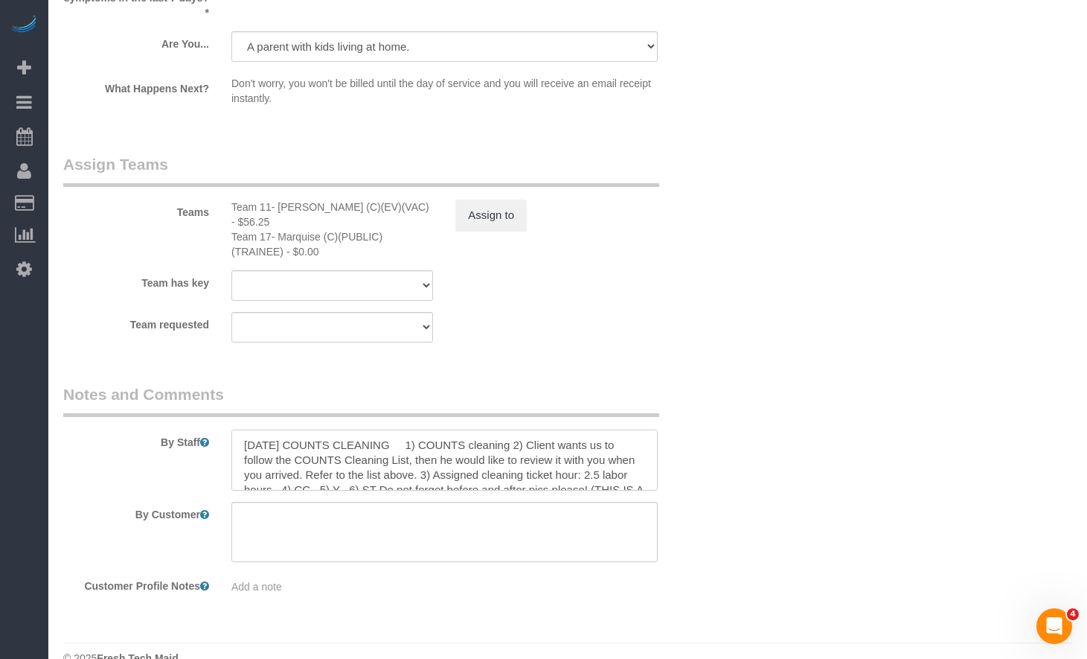
click at [409, 429] on textarea at bounding box center [444, 459] width 426 height 61
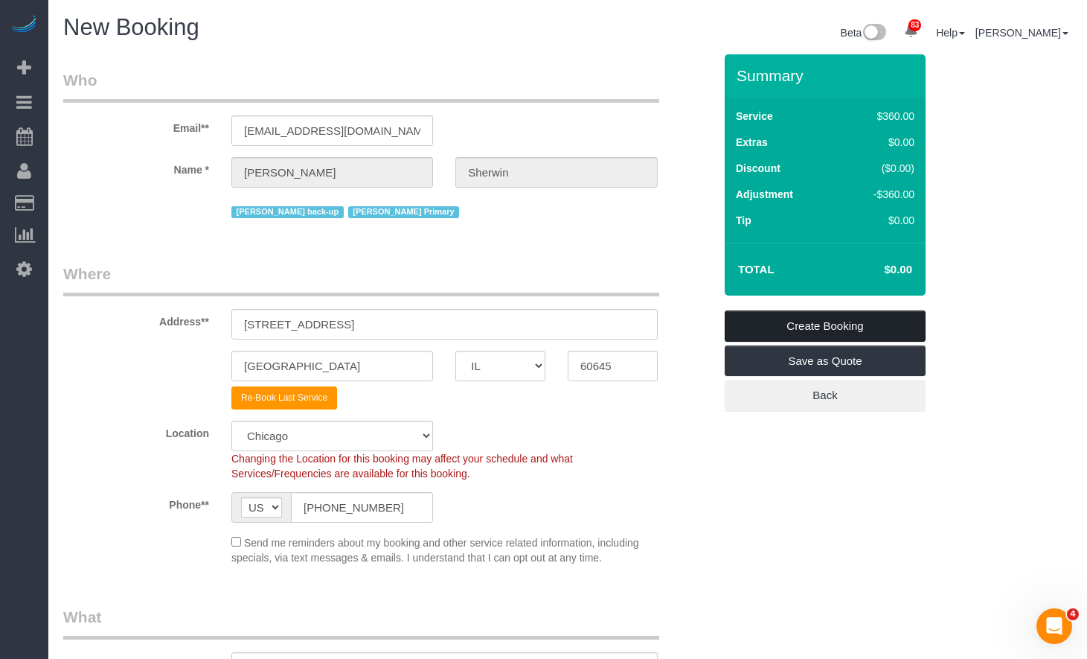
type textarea "9/23/2025 COUNTS CLEANING 1) COUNTS cleaning 2) Client wants us to follow the C…"
click at [817, 336] on link "Create Booking" at bounding box center [825, 325] width 201 height 31
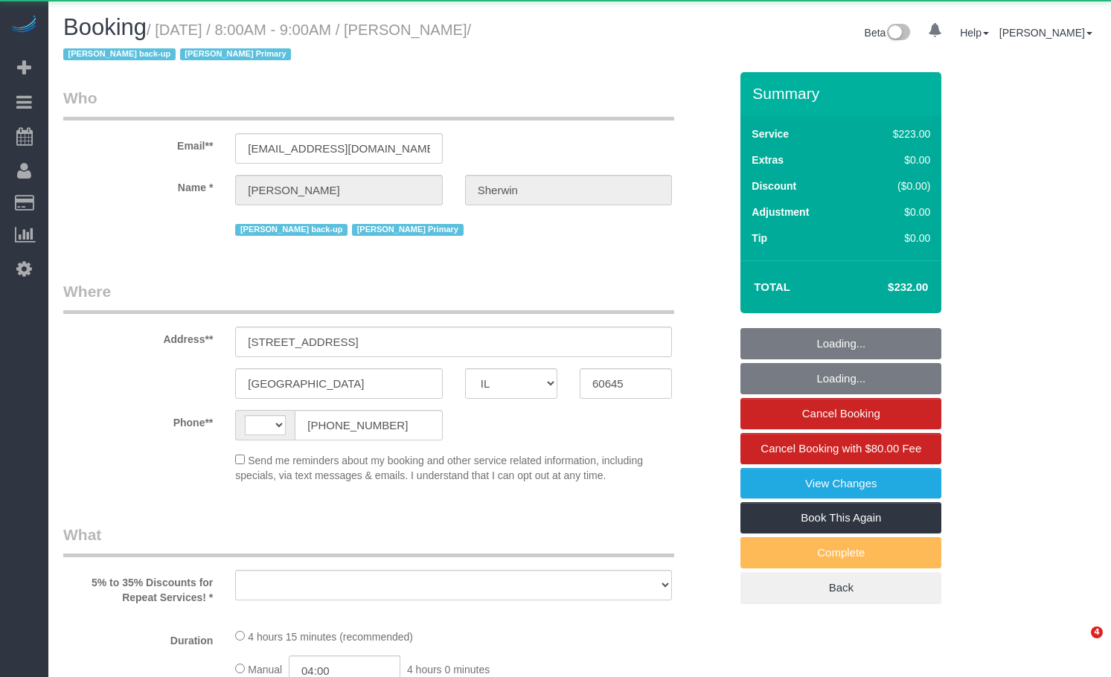
select select "IL"
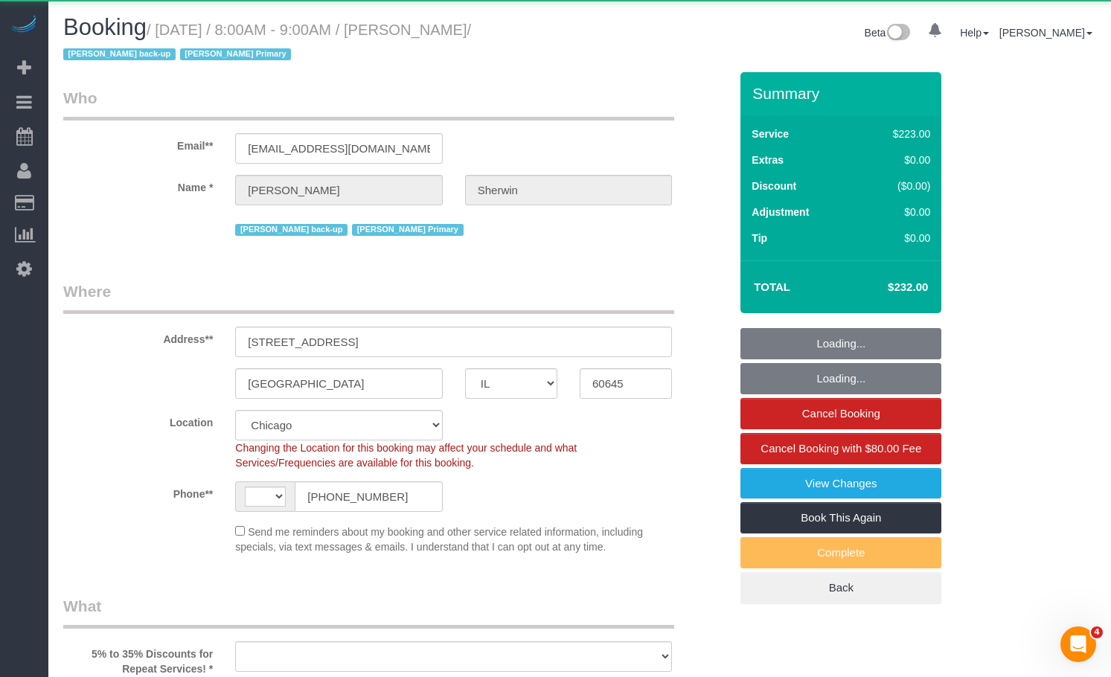
select select "string:[GEOGRAPHIC_DATA]"
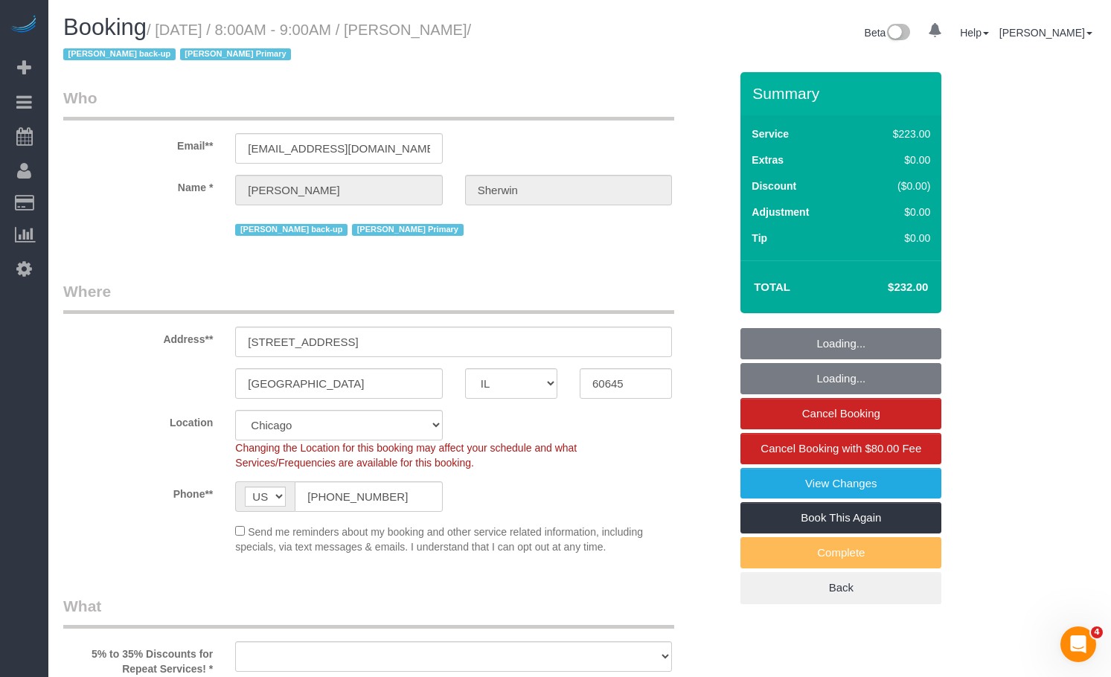
select select "512"
select select "3"
select select "5"
select select "string:fspay-1b9bae1d-b286-4cfe-ad7b-20e7f337b957"
select select "number:1"
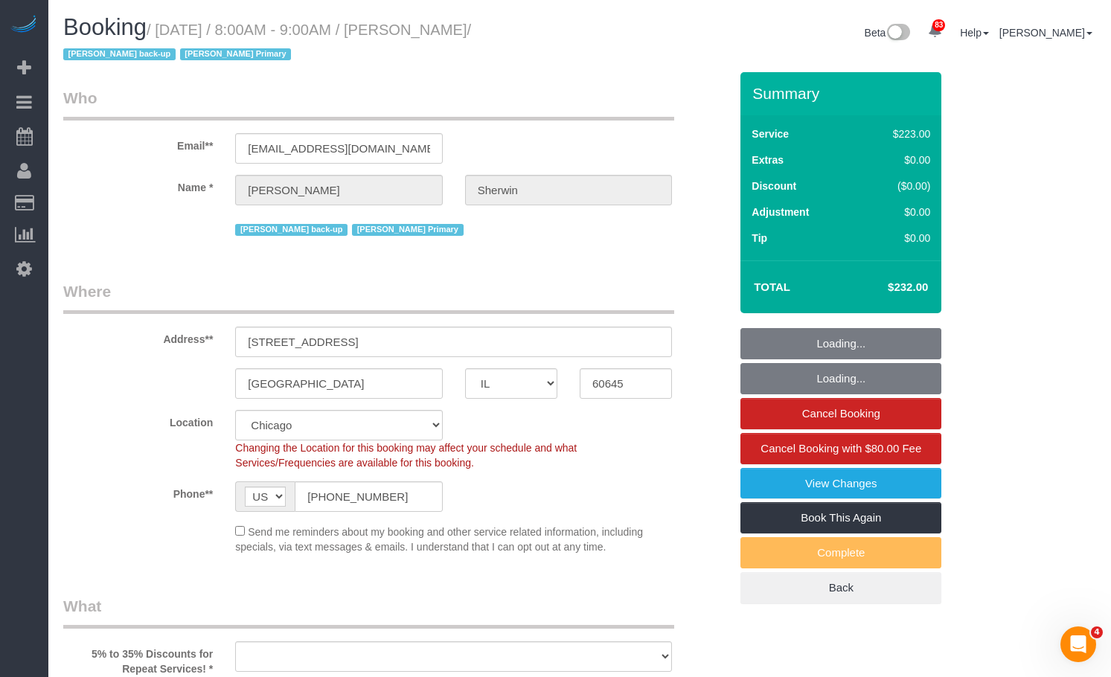
select select "number:58"
select select "number:139"
select select "number:104"
select select "object:1187"
select select "3"
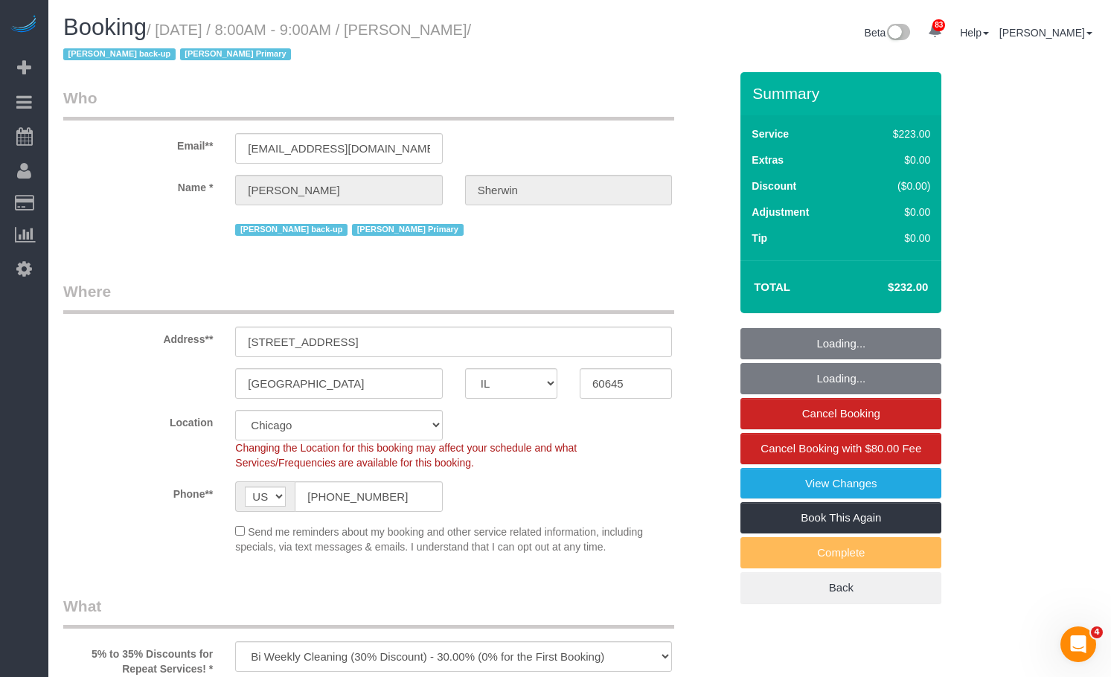
select select "5"
select select "object:1360"
select select "spot1"
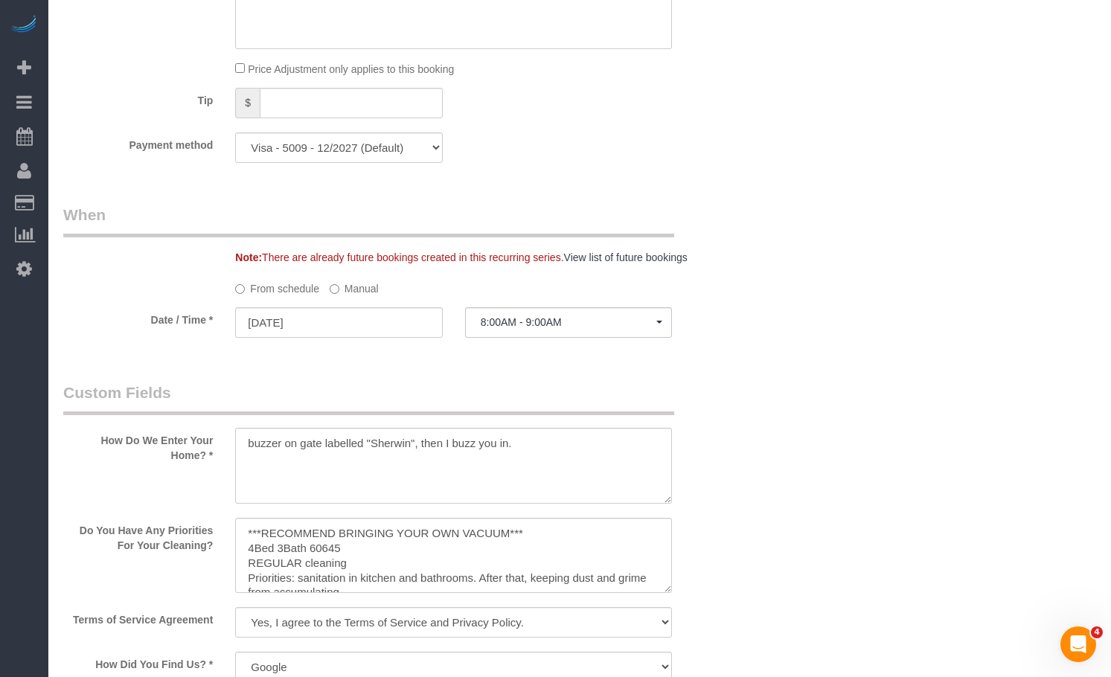
scroll to position [1489, 0]
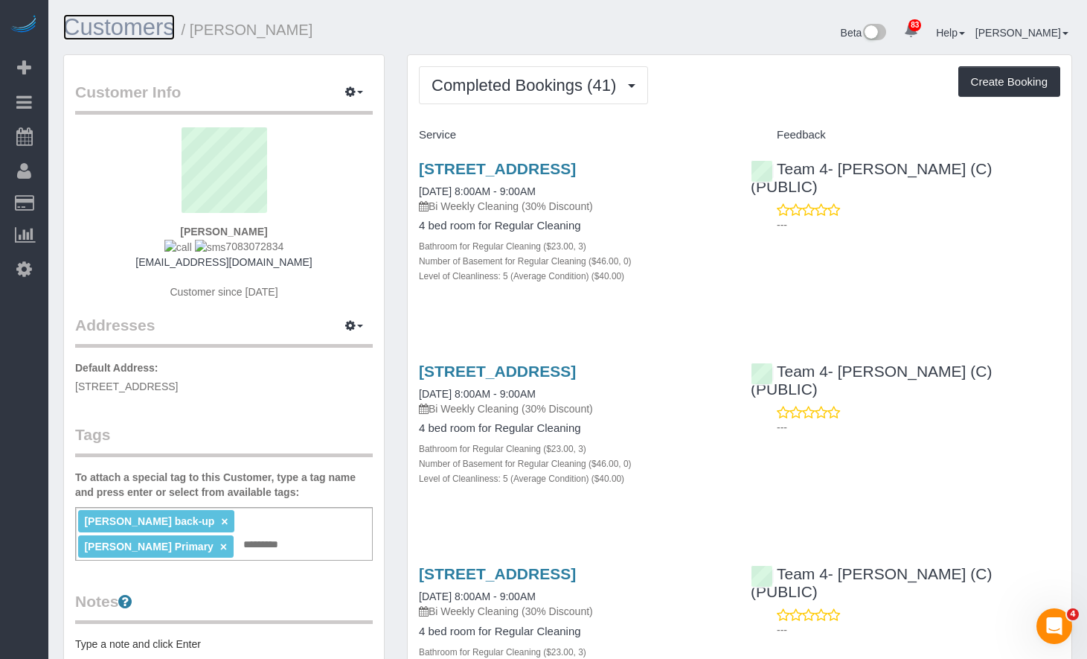
click at [135, 31] on link "Customers" at bounding box center [119, 27] width 112 height 26
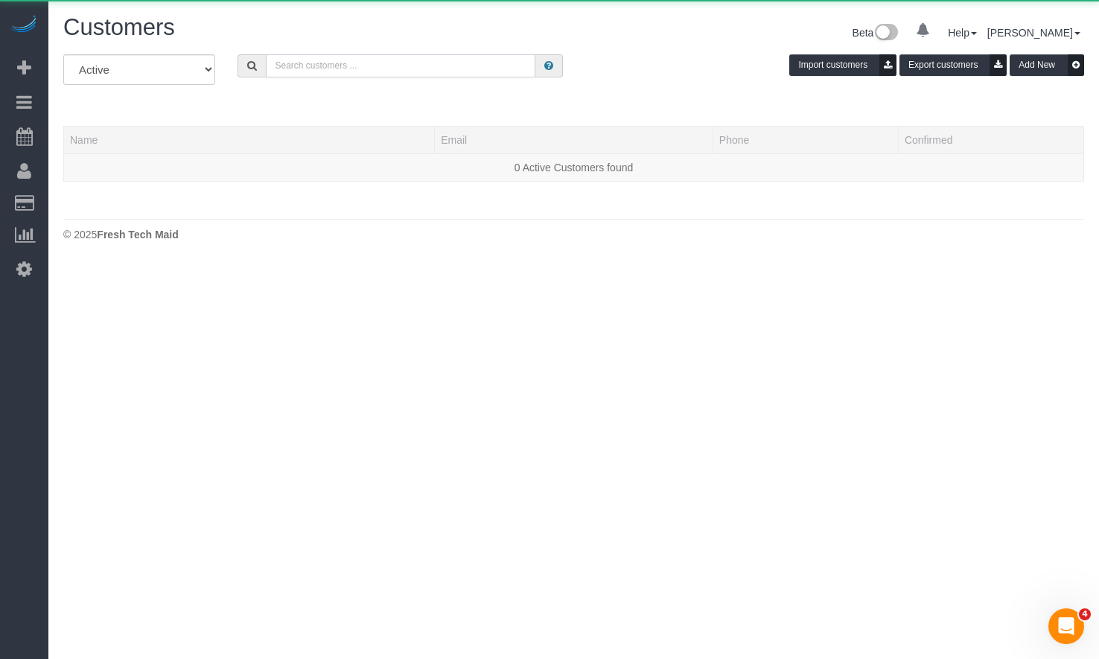
click at [406, 60] on input "text" at bounding box center [400, 65] width 269 height 23
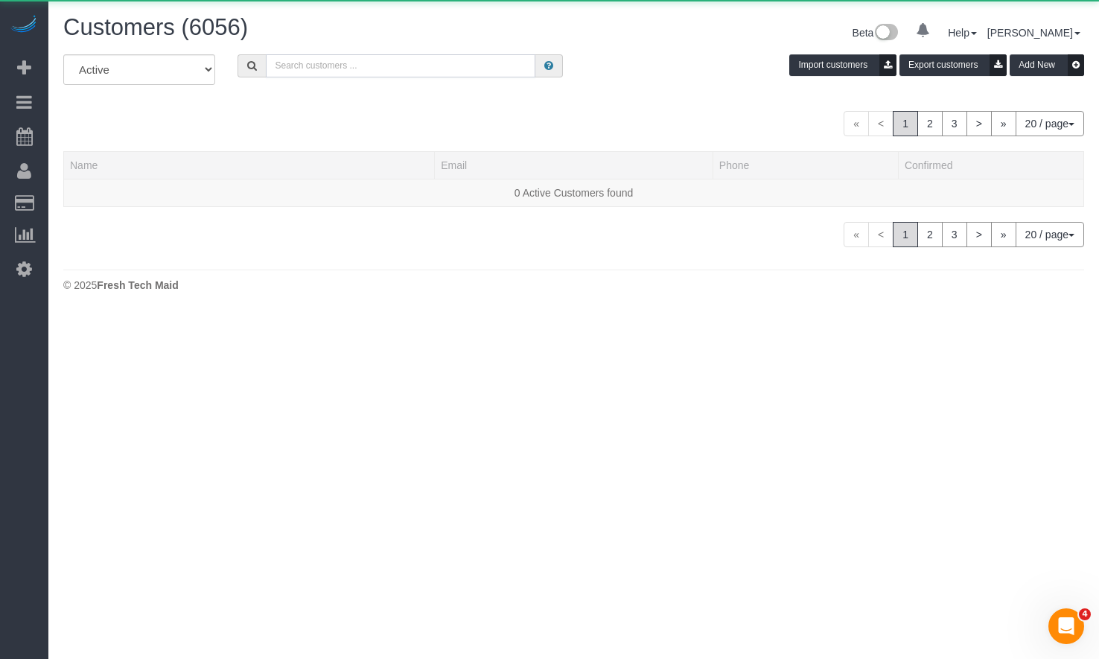
paste input "[PERSON_NAME]"
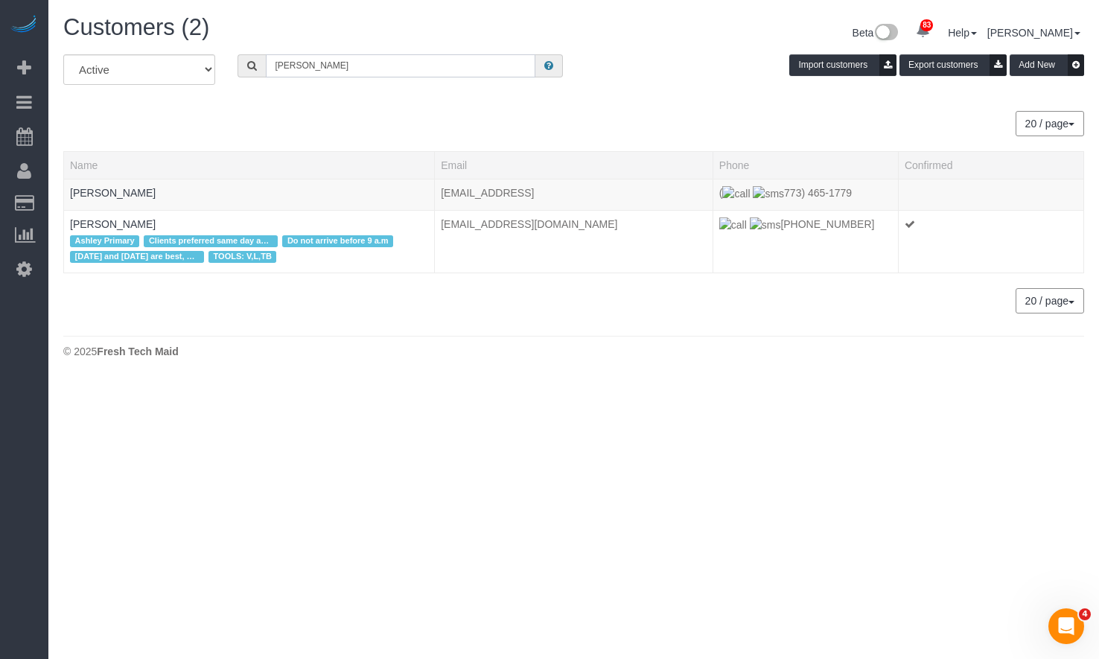
type input "[PERSON_NAME]"
drag, startPoint x: 92, startPoint y: 196, endPoint x: 236, endPoint y: 118, distance: 163.9
click at [236, 118] on div "20 / page 10 / page 20 / page 30 / page 40 / page 50 / page 100 / page" at bounding box center [573, 123] width 1020 height 25
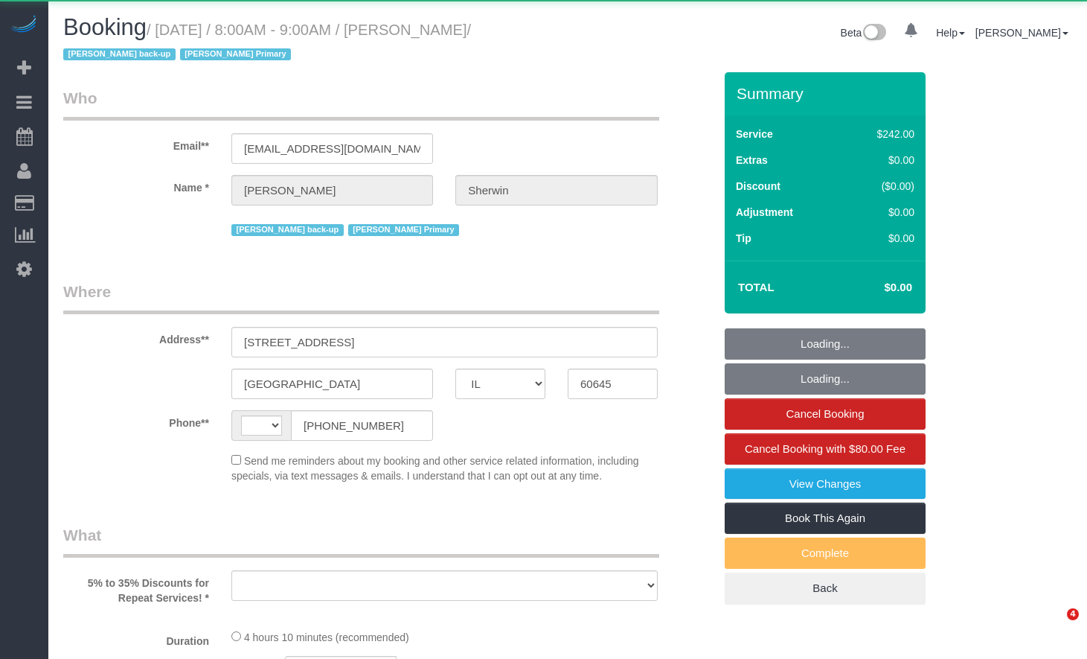
select select "IL"
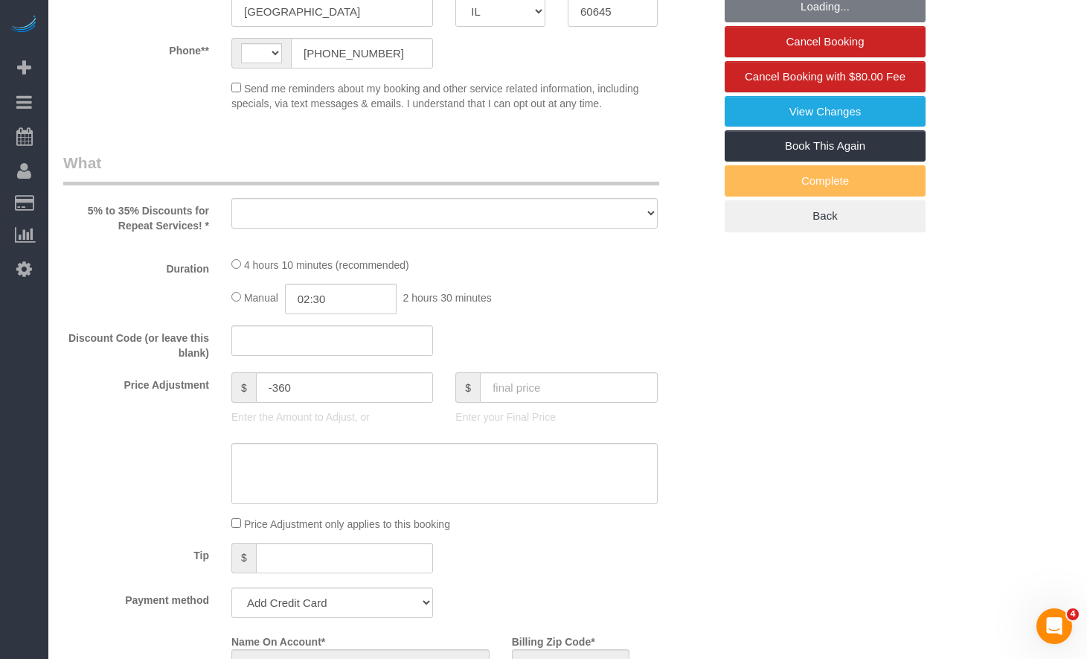
select select "string:fspay-1b9bae1d-b286-4cfe-ad7b-20e7f337b957"
select select "string:[GEOGRAPHIC_DATA]"
select select "object:703"
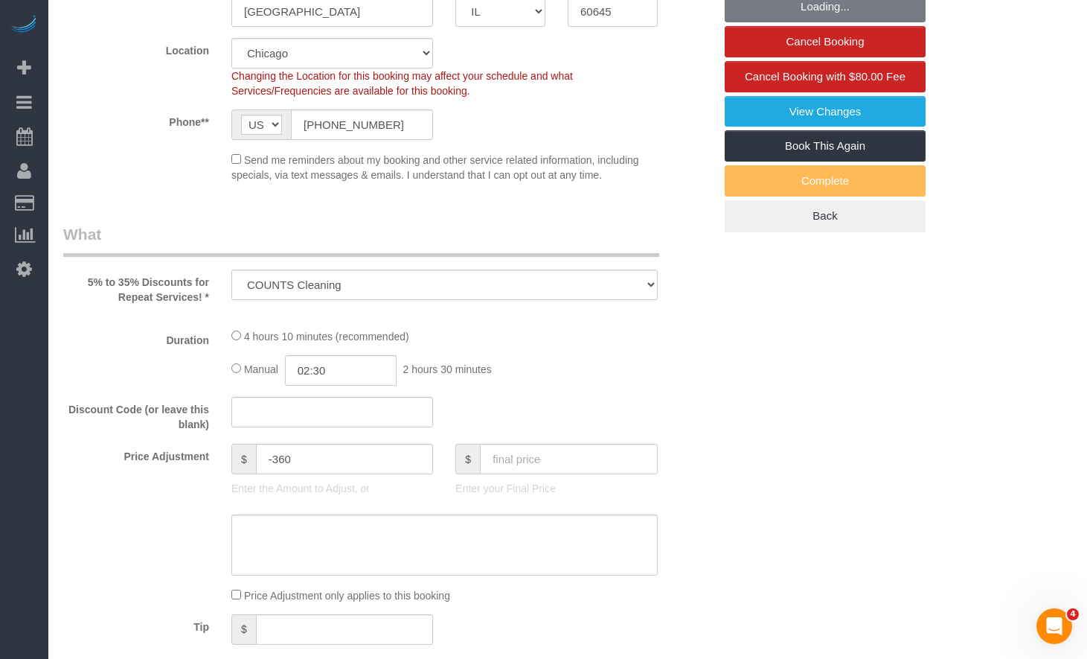
scroll to position [670, 0]
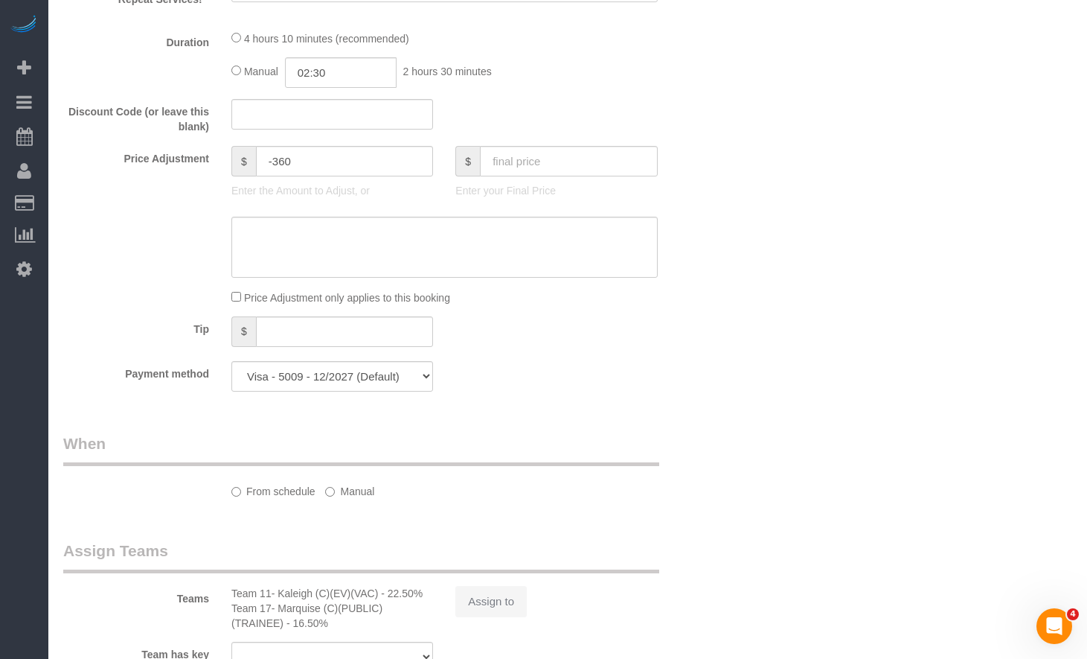
select select "512"
select select "3"
select select "5"
select select "number:1"
select select "number:58"
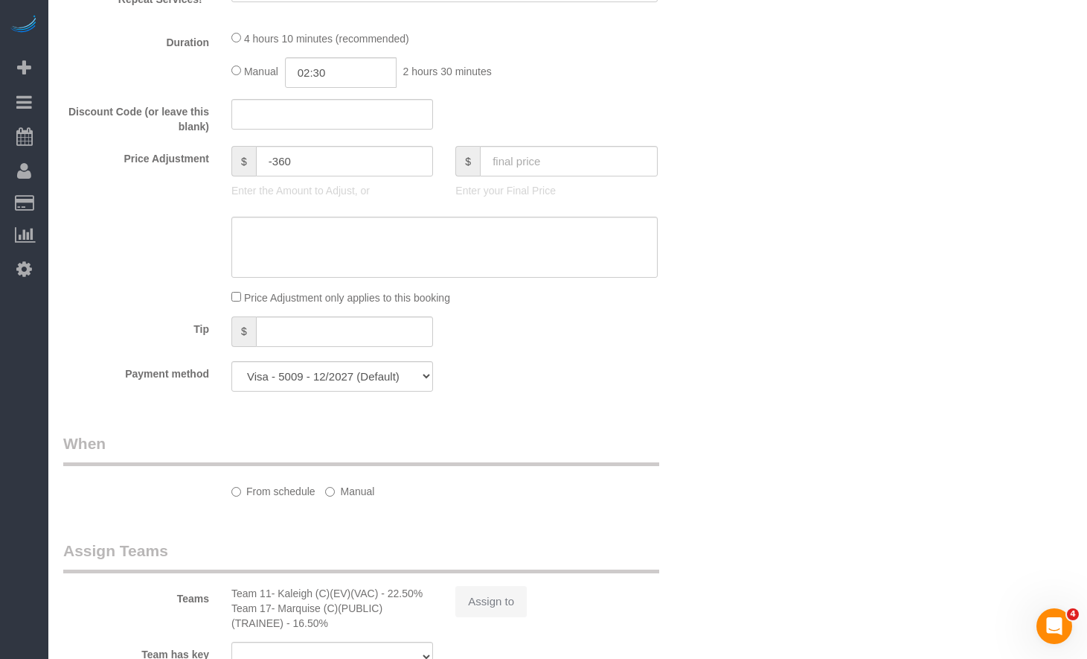
select select "number:139"
select select "number:104"
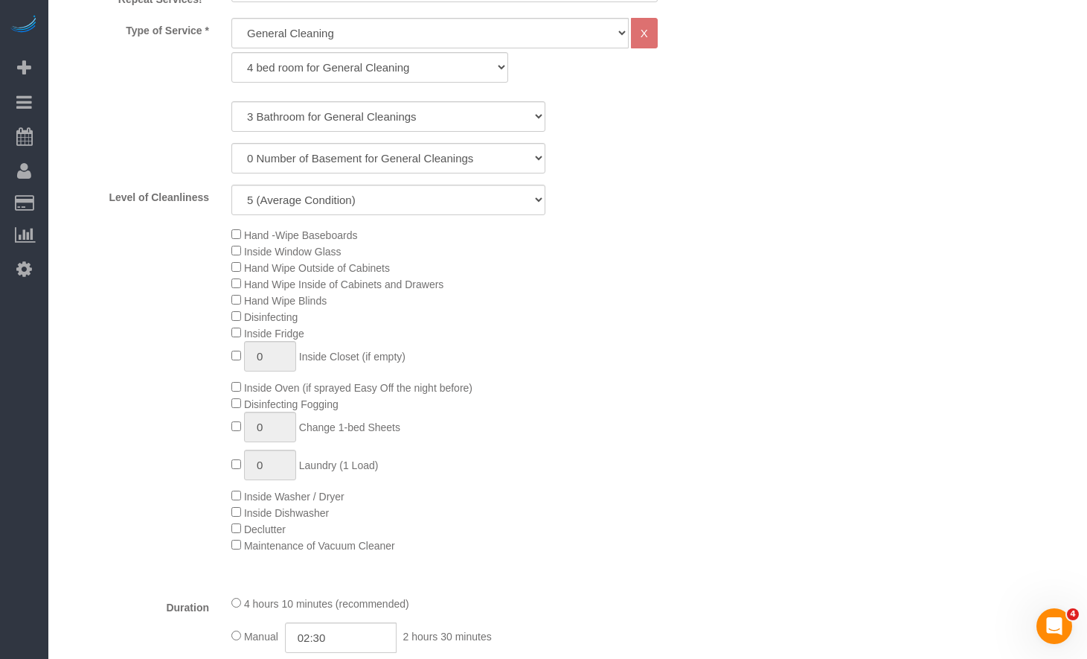
select select "object:1199"
select select "spot1"
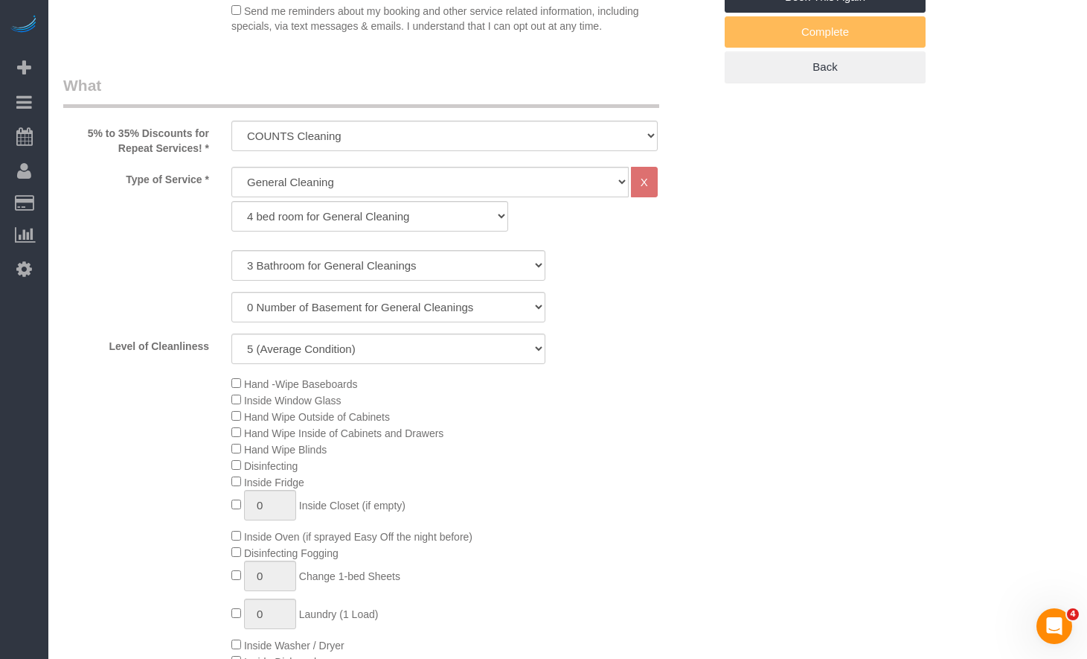
select select "3"
select select "5"
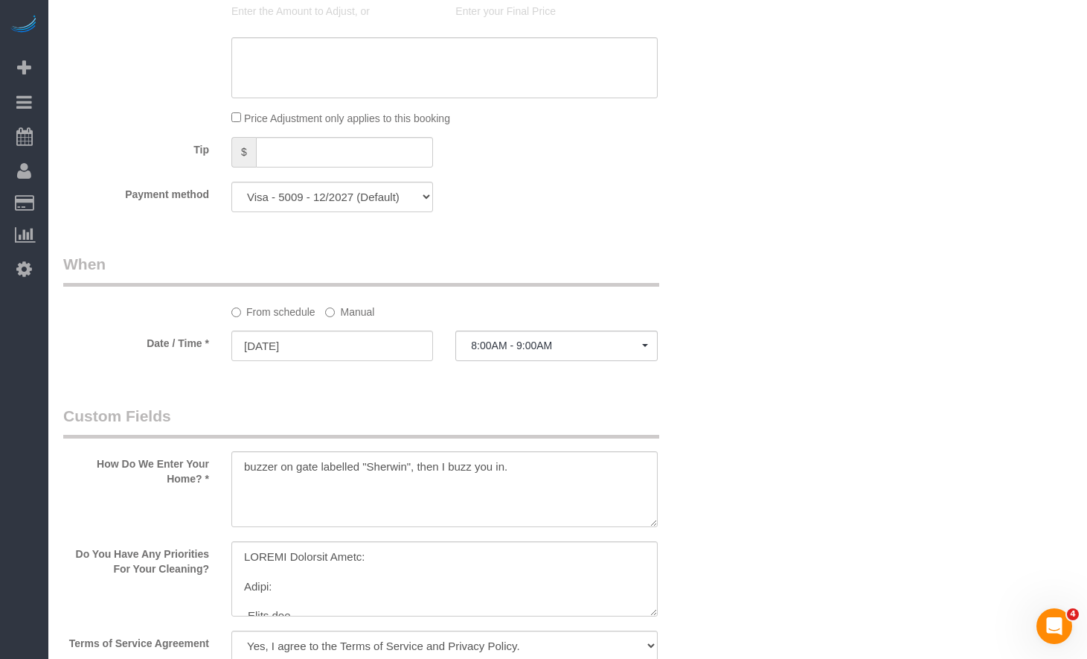
scroll to position [1637, 0]
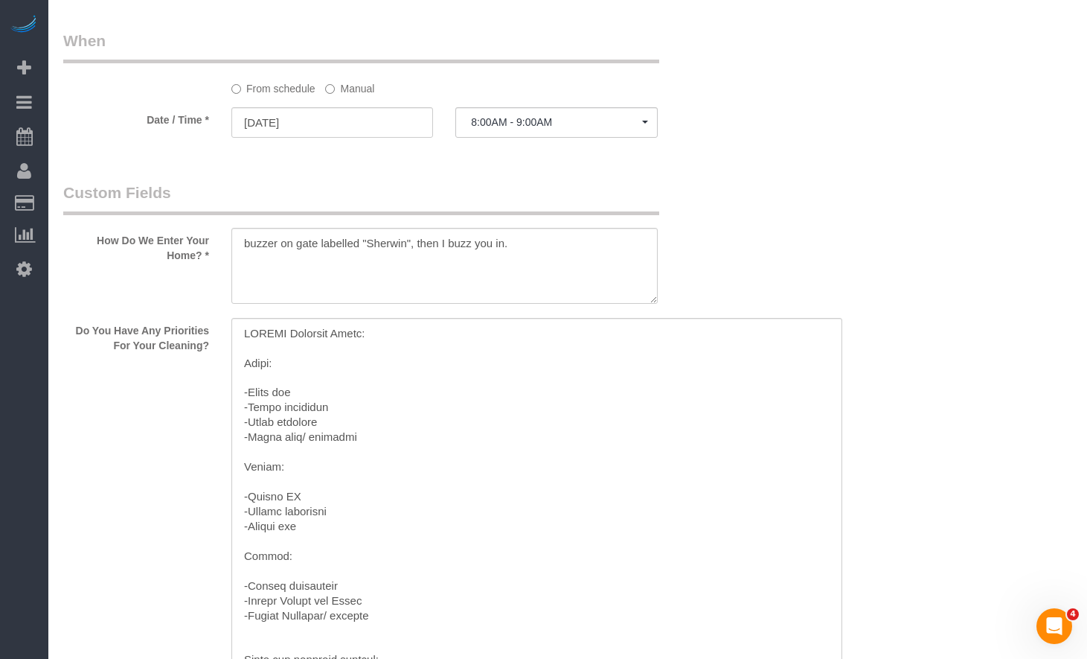
drag, startPoint x: 648, startPoint y: 389, endPoint x: 765, endPoint y: 613, distance: 253.3
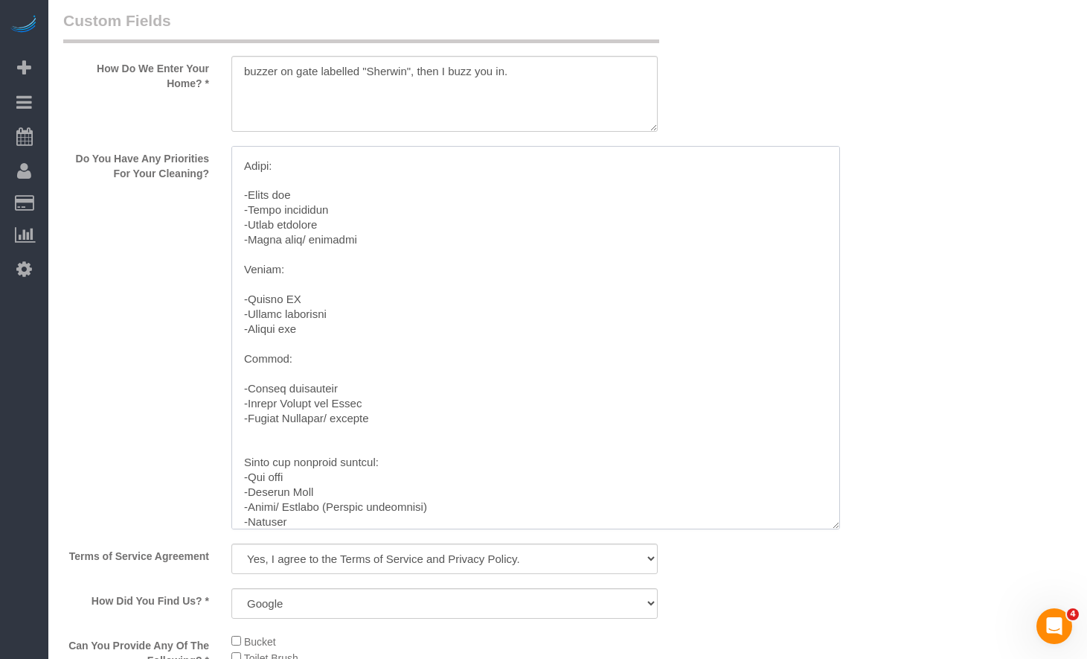
scroll to position [0, 0]
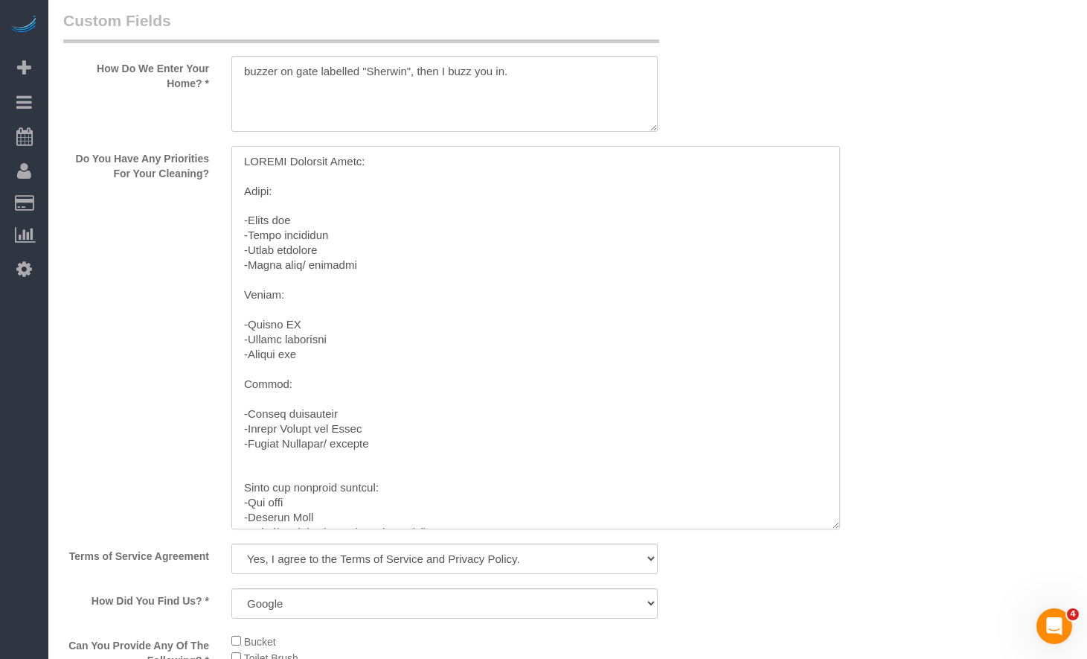
drag, startPoint x: 473, startPoint y: 432, endPoint x: 183, endPoint y: 132, distance: 416.9
click at [183, 132] on sui-booking-custom-fields "How Do We Enter Your Home? * Do You Have Any Priorities For Your Cleaning? Term…" at bounding box center [388, 571] width 650 height 1122
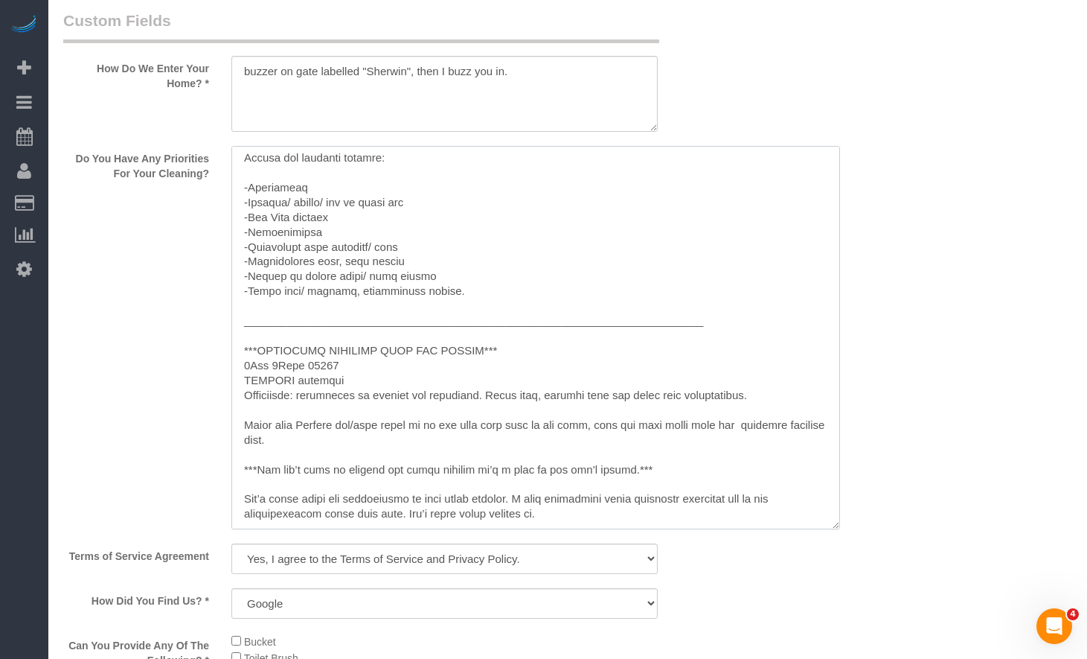
scroll to position [359, 0]
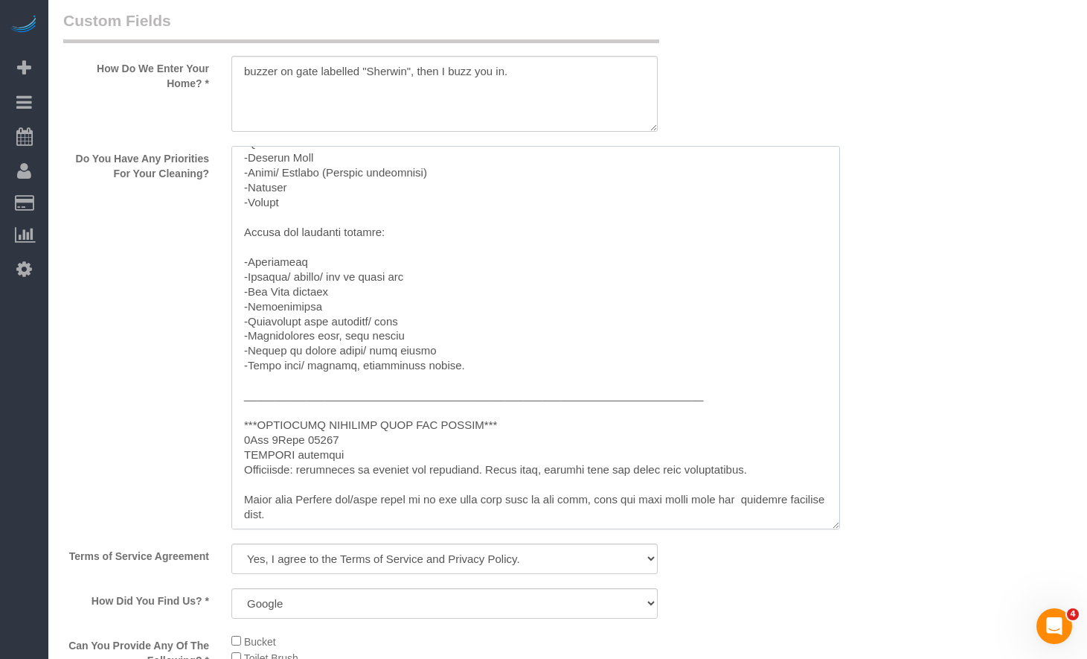
click at [643, 266] on textarea at bounding box center [535, 337] width 609 height 383
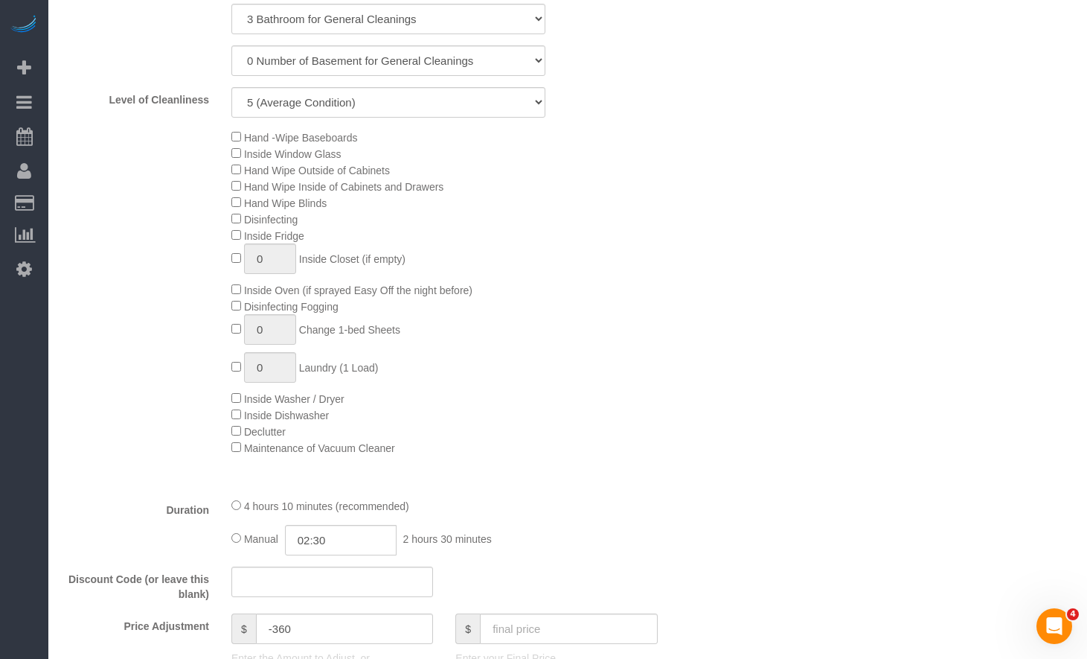
scroll to position [693, 0]
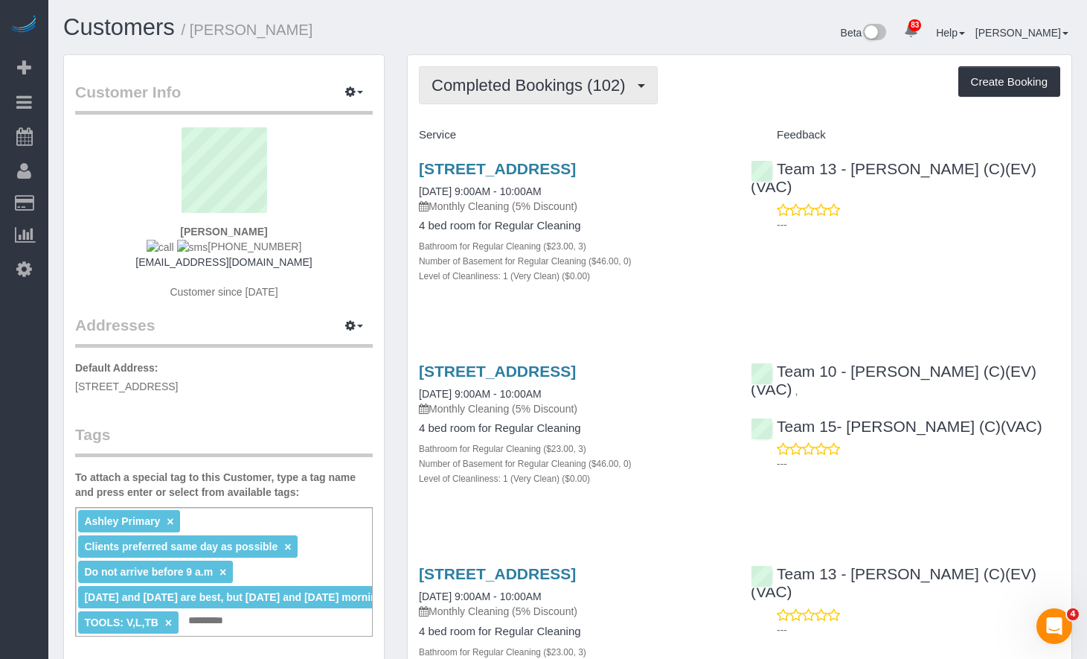
click at [557, 99] on button "Completed Bookings (102)" at bounding box center [538, 85] width 239 height 38
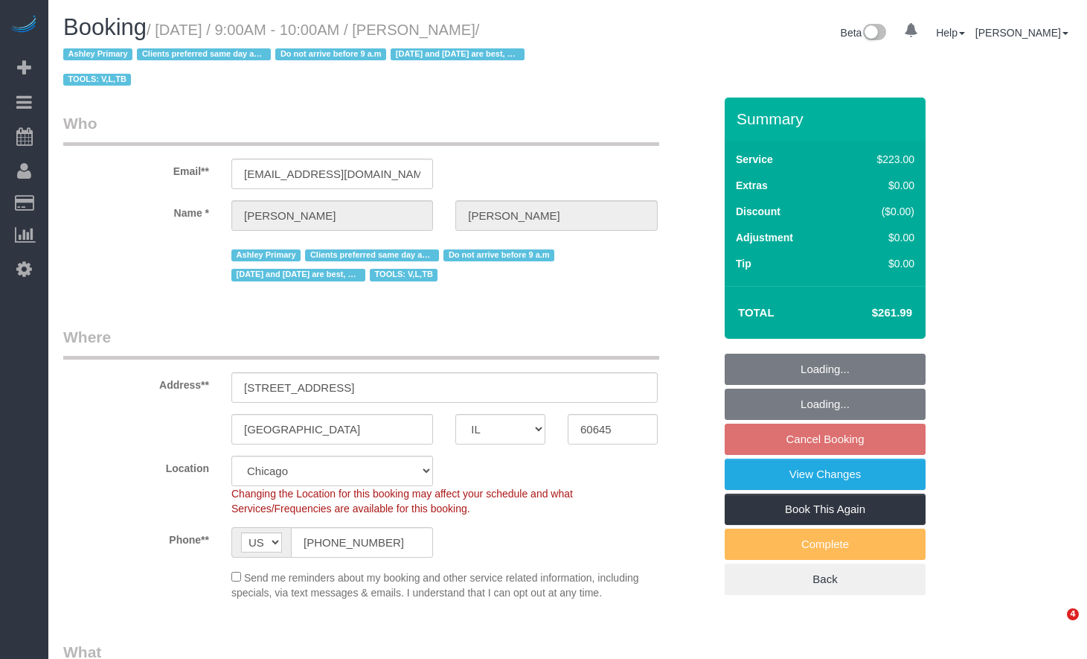
select select "IL"
select select "string:fspay-0af24b34-f0b2-449f-8598-930f6ad62e0f"
select select "number:1"
select select "number:69"
select select "number:139"
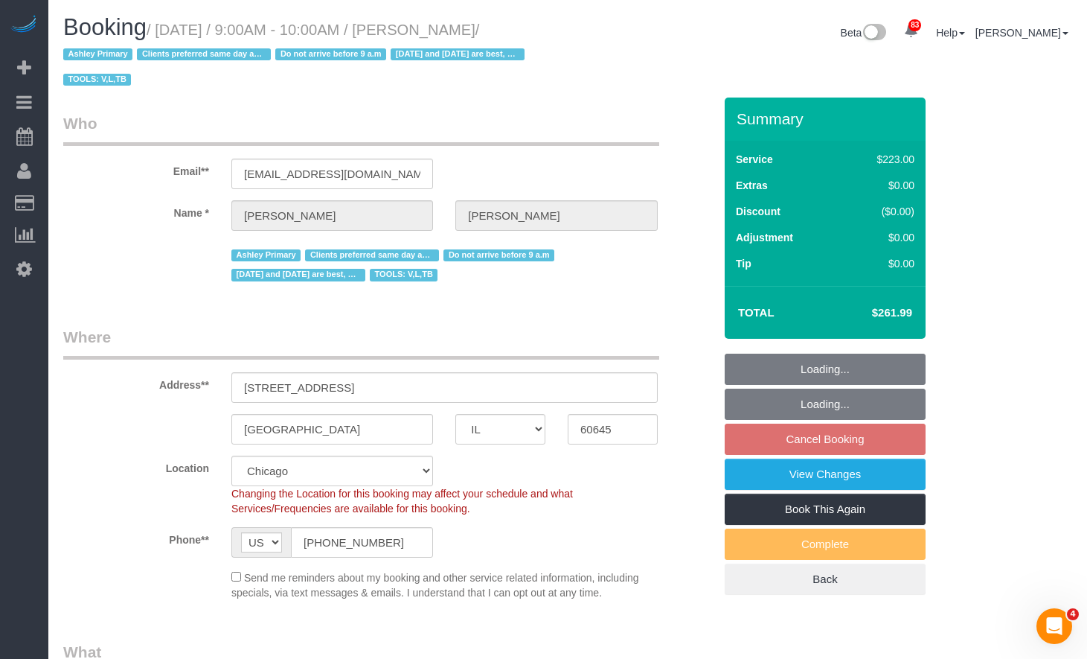
select select "object:1174"
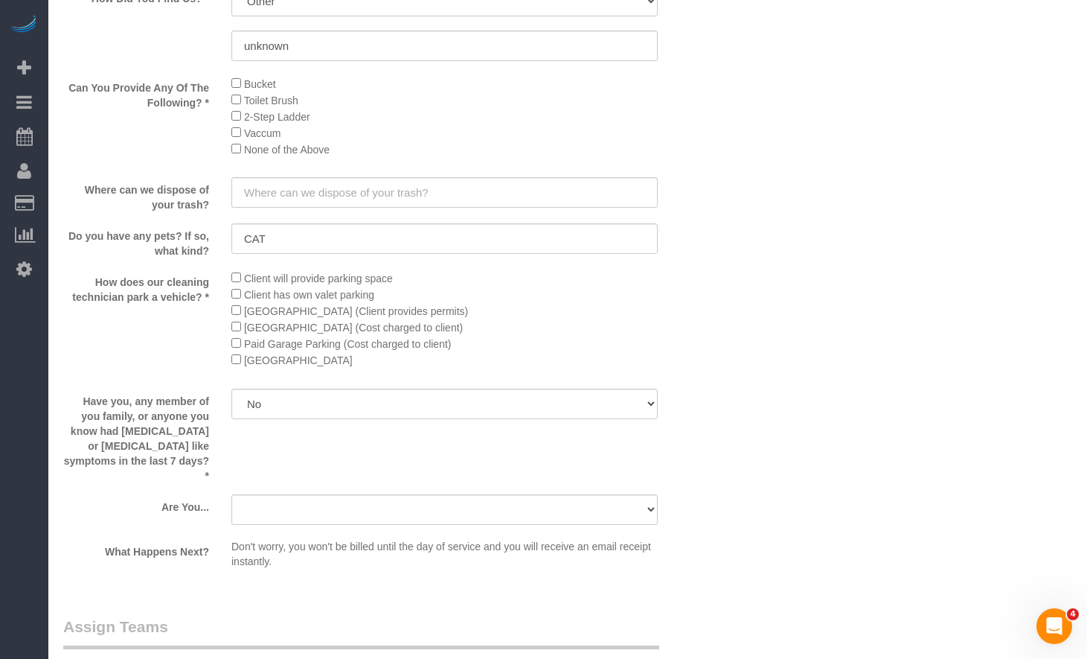
select select "512"
select select "3"
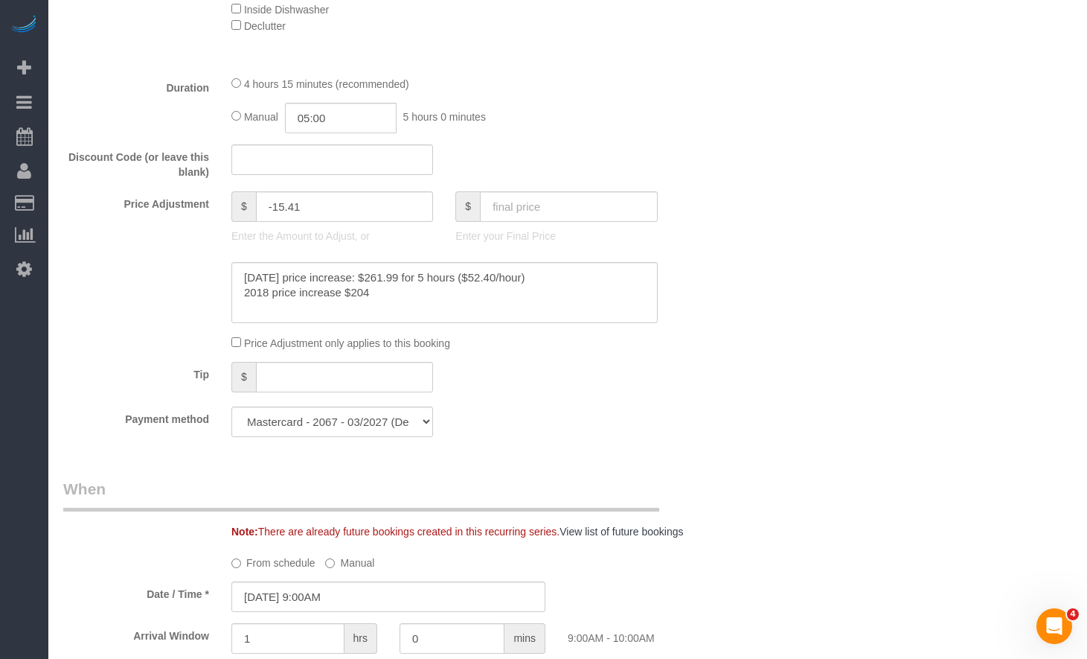
scroll to position [1037, 0]
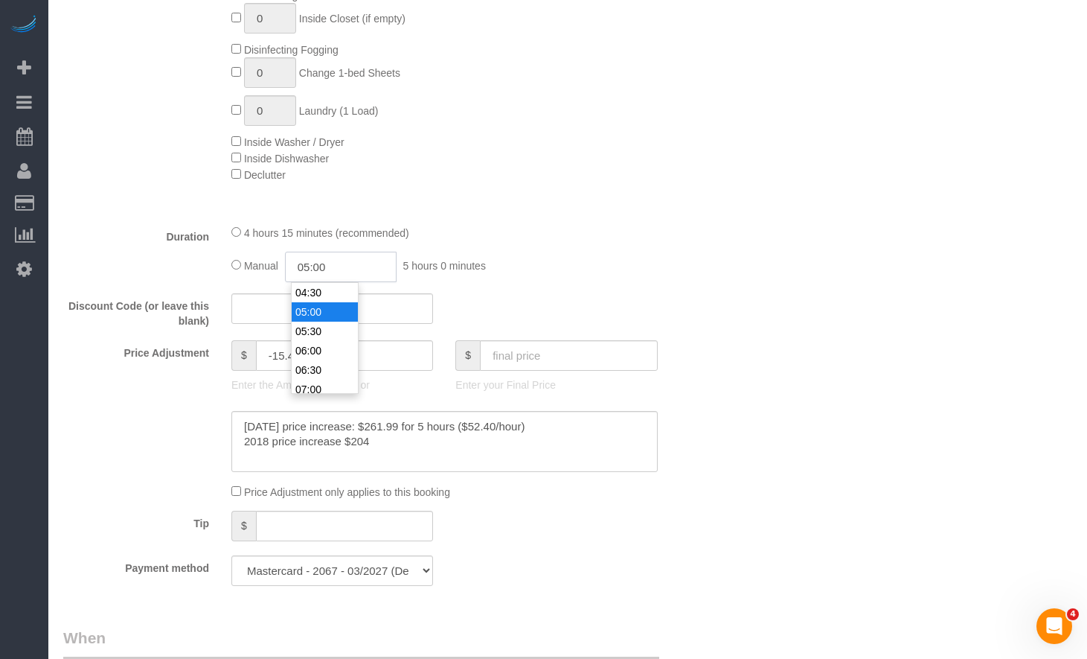
drag, startPoint x: 340, startPoint y: 253, endPoint x: 266, endPoint y: 266, distance: 74.9
click at [271, 266] on div "Manual 05:00 5 hours 0 minutes" at bounding box center [444, 267] width 426 height 31
type input "02:30"
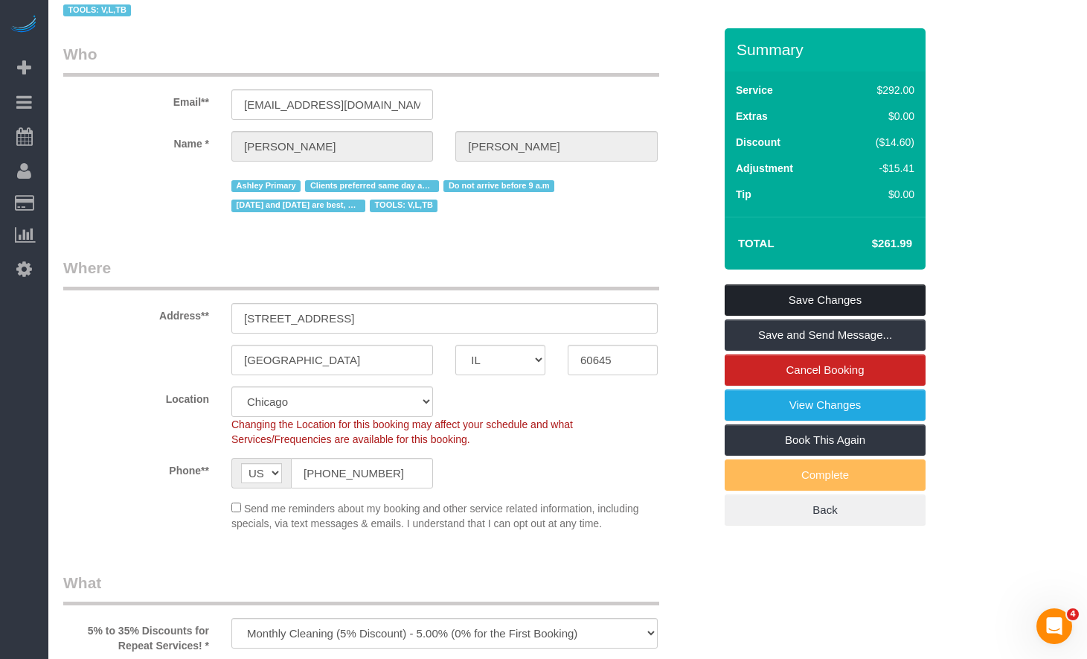
scroll to position [0, 0]
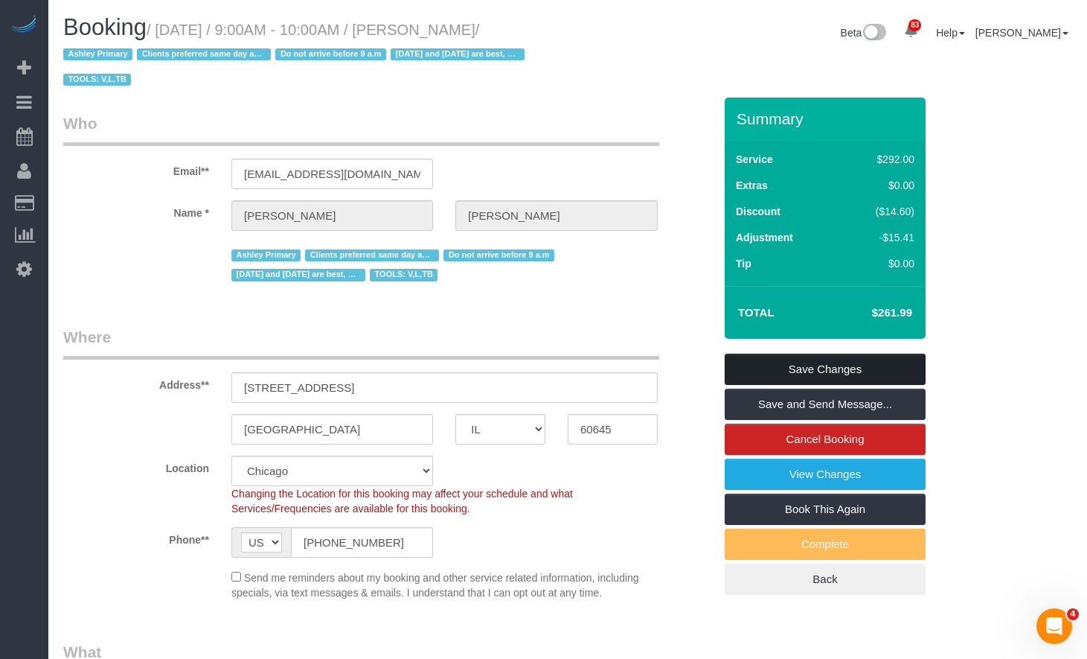
click at [845, 363] on link "Save Changes" at bounding box center [825, 369] width 201 height 31
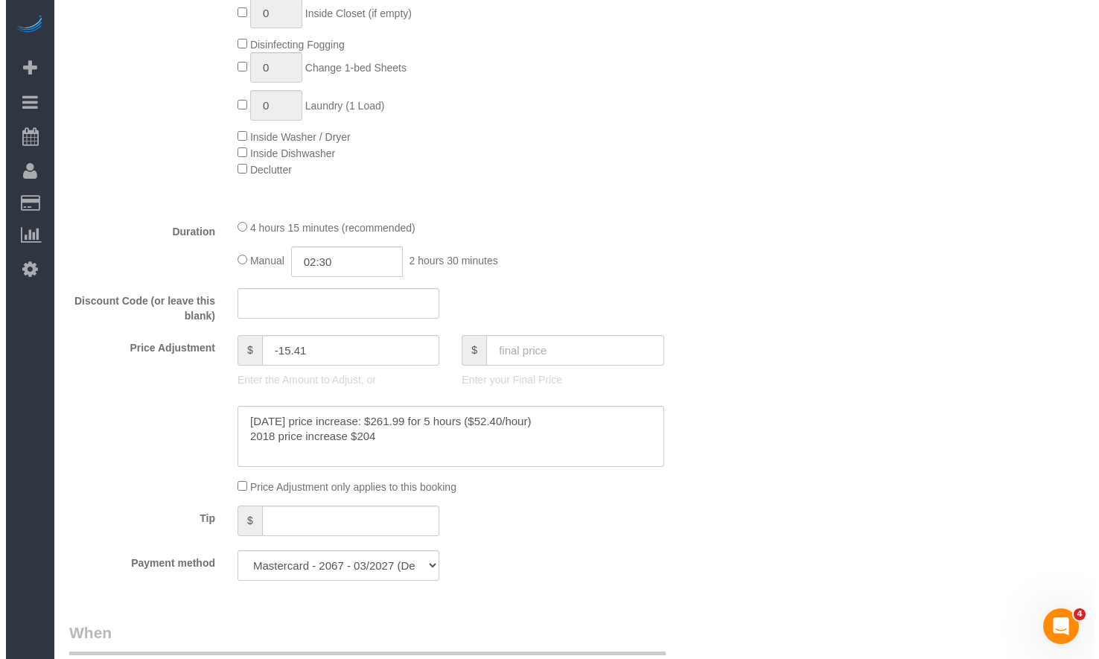
scroll to position [1116, 0]
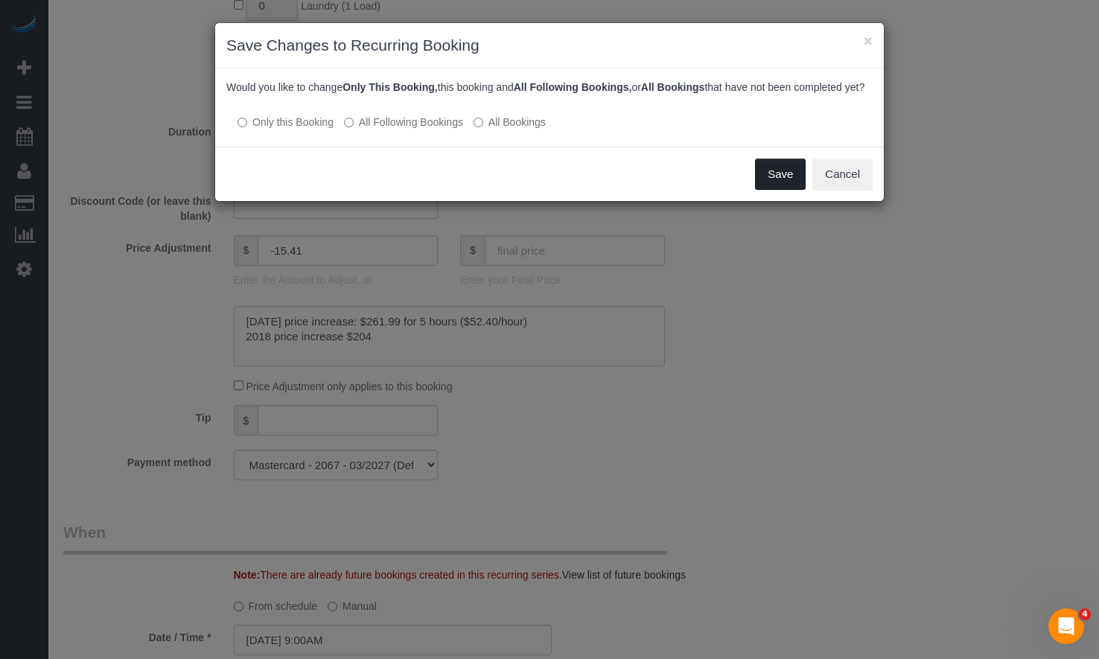
click at [785, 190] on button "Save" at bounding box center [780, 174] width 51 height 31
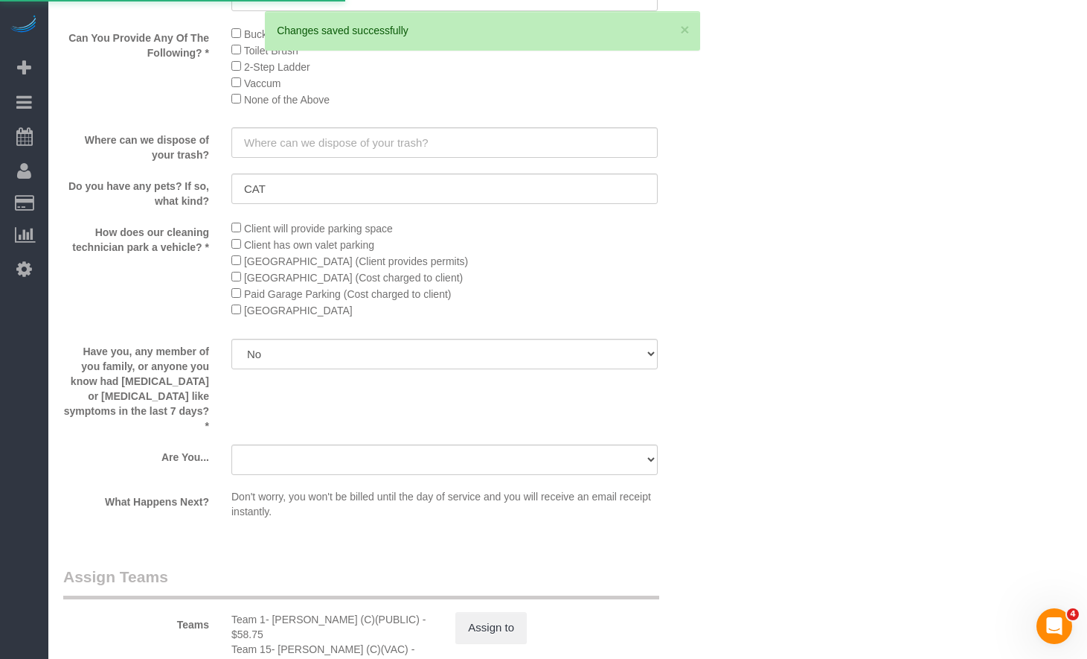
scroll to position [2421, 0]
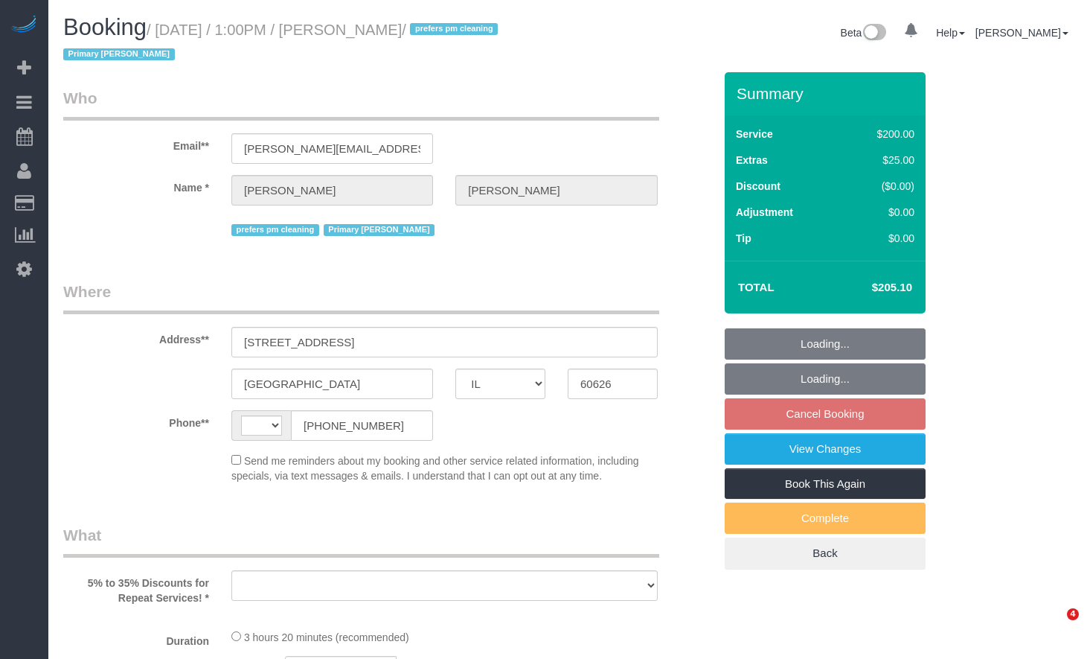
select select "IL"
select select "object:568"
select select "string:fspay-1f21a38e-8a9a-467b-995e-4e35c1ac3e8e"
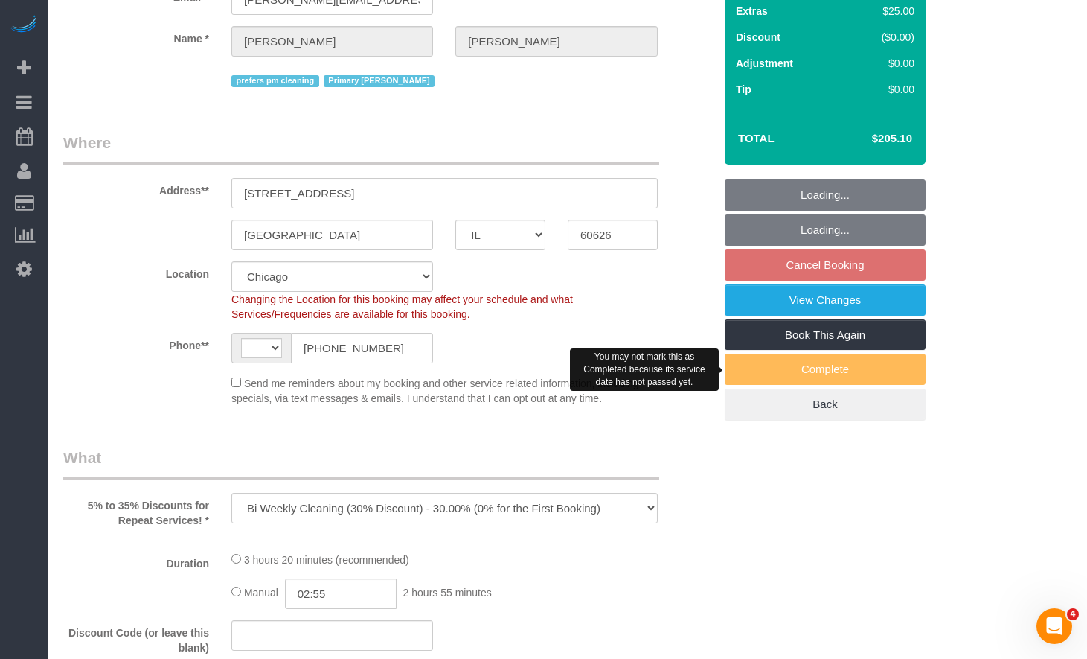
select select "string:[GEOGRAPHIC_DATA]"
select select "object:1142"
select select "number:1"
select select "number:66"
select select "number:139"
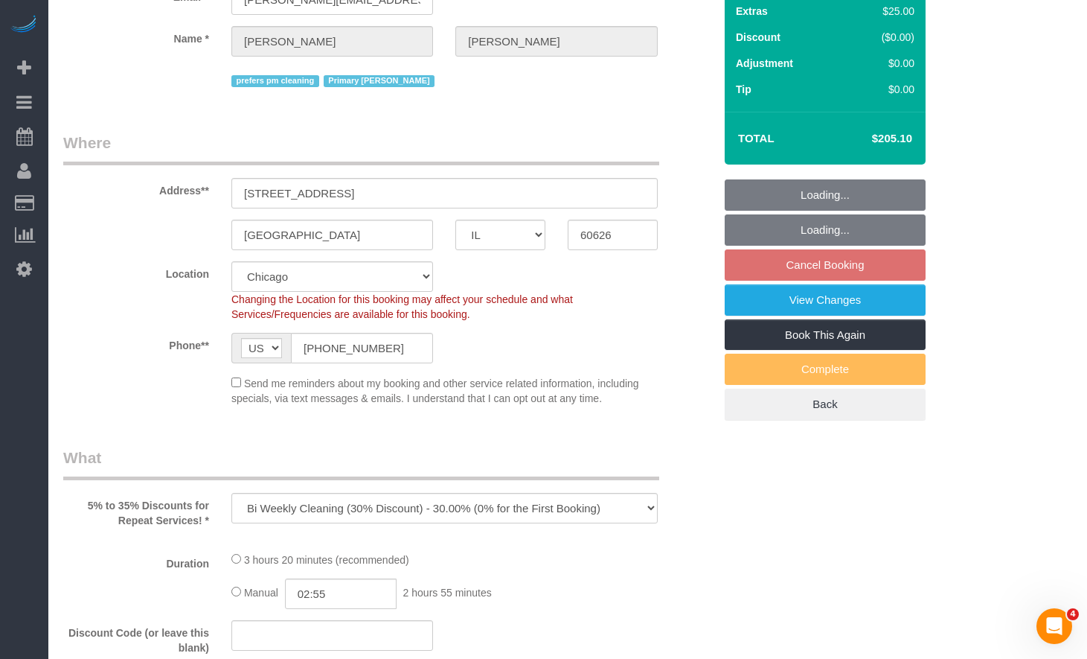
select select "number:108"
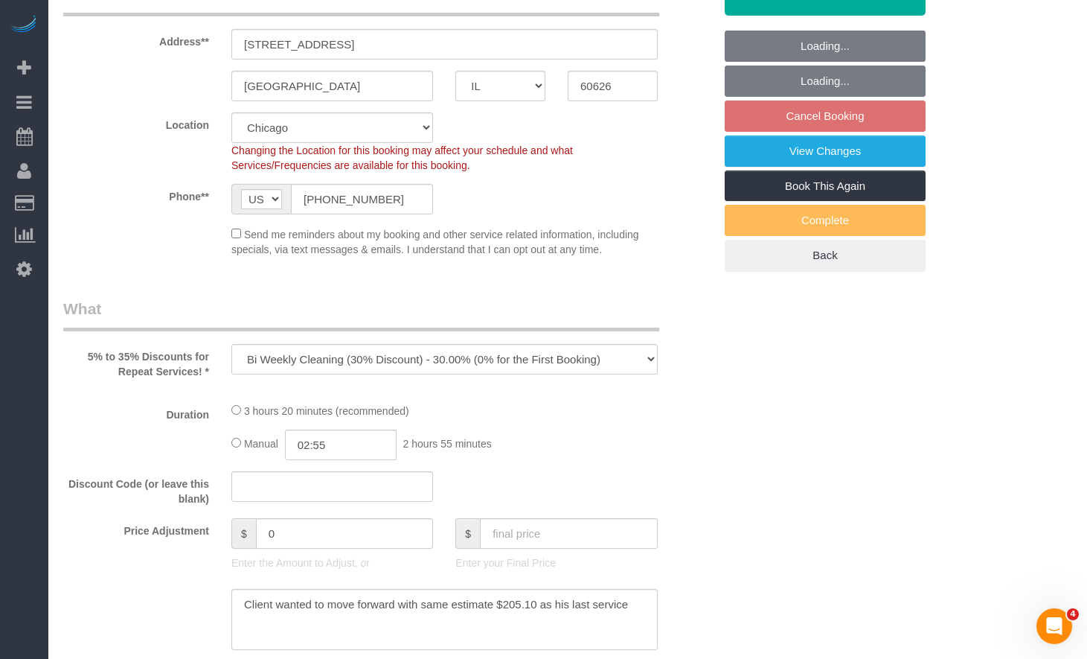
select select "512"
select select "5"
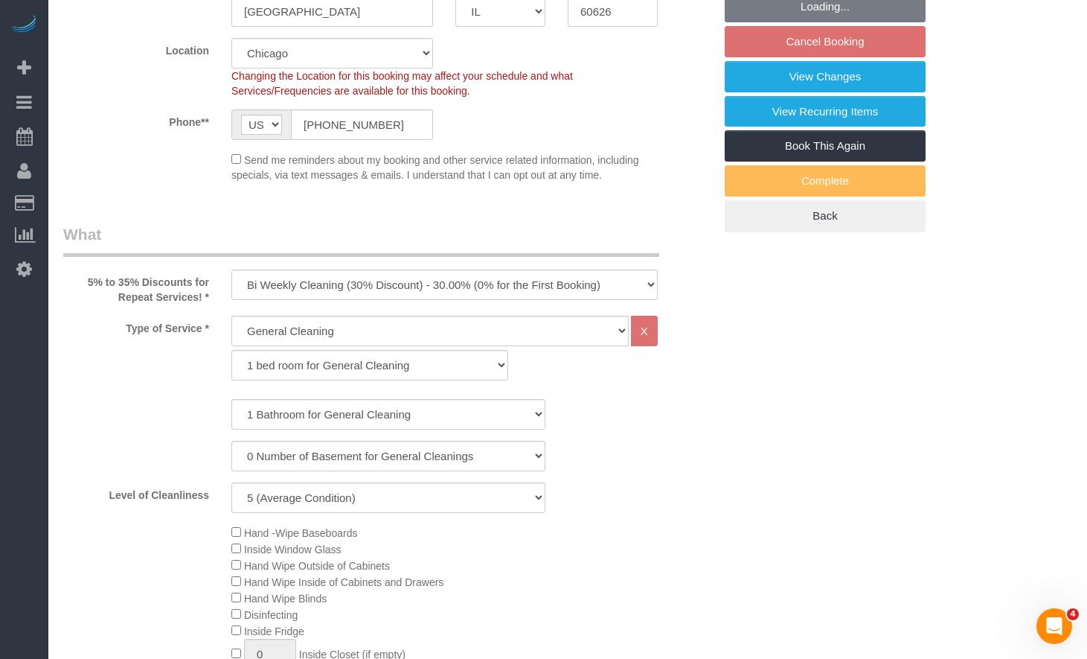
select select "5"
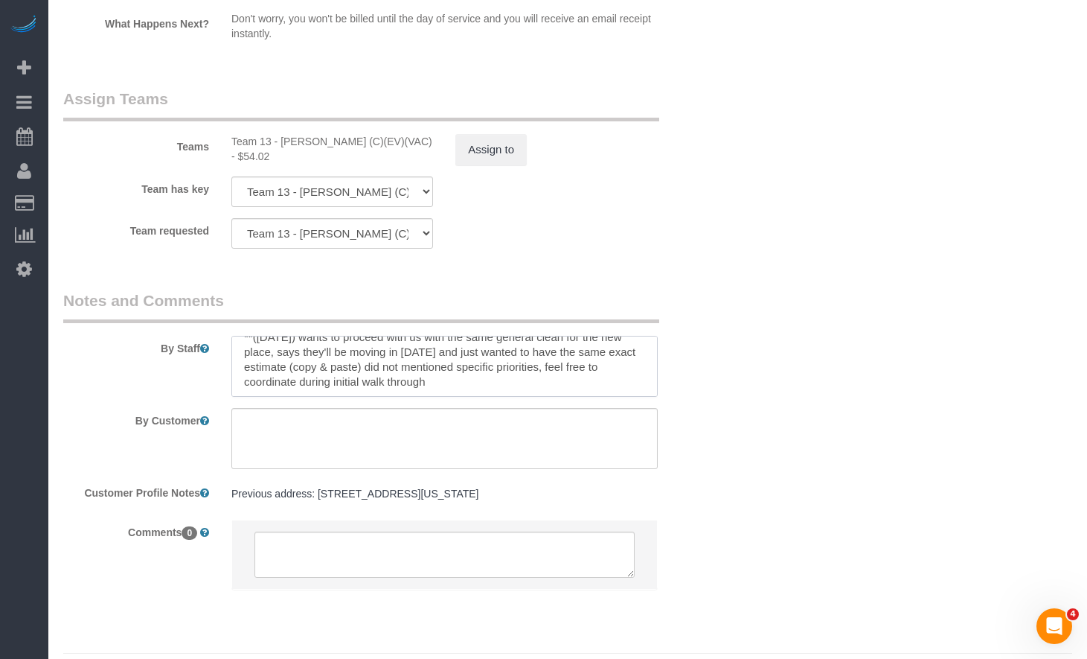
scroll to position [2779, 0]
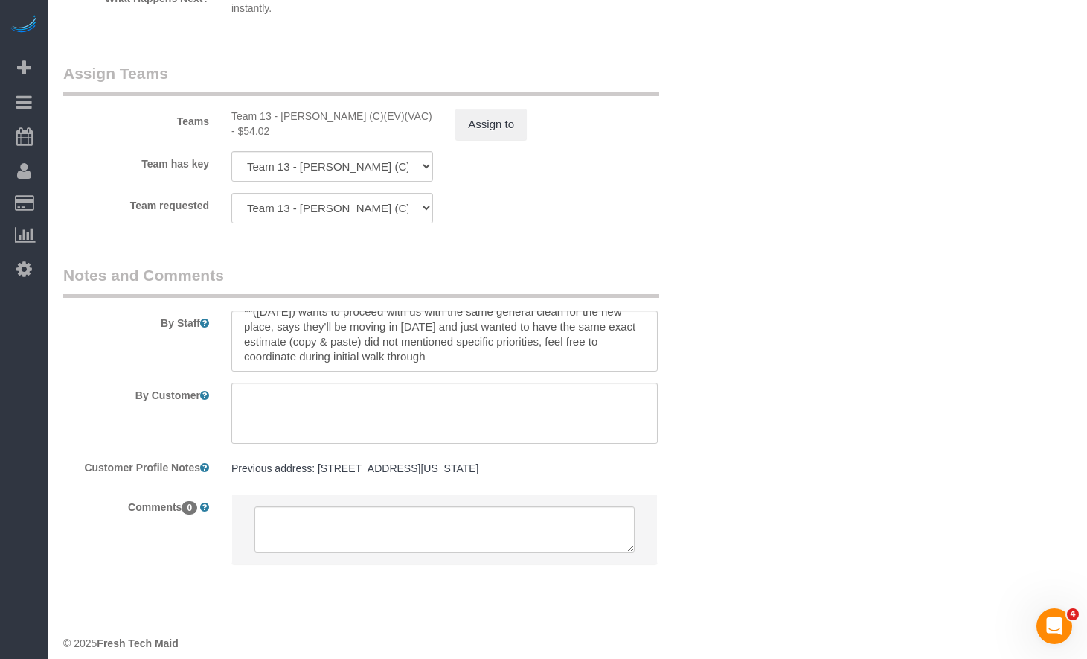
drag, startPoint x: 396, startPoint y: 473, endPoint x: 243, endPoint y: 470, distance: 153.3
click at [243, 470] on sui-booking-comments "By Staff By Customer Customer Profile Notes Previous address: [STREET_ADDRESS][…" at bounding box center [388, 421] width 650 height 315
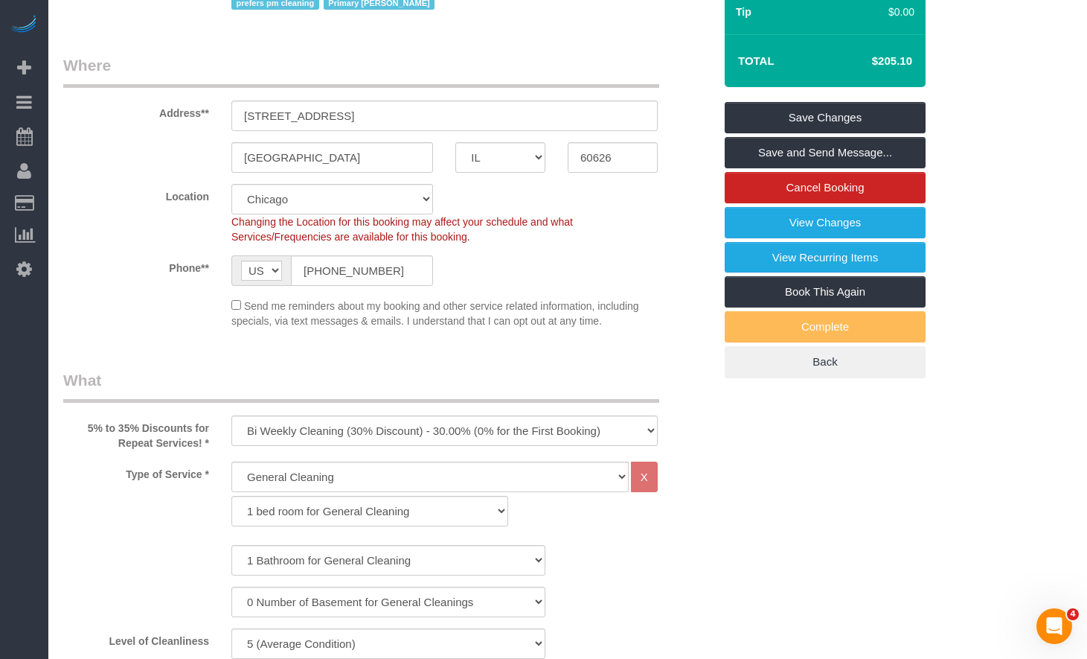
scroll to position [223, 0]
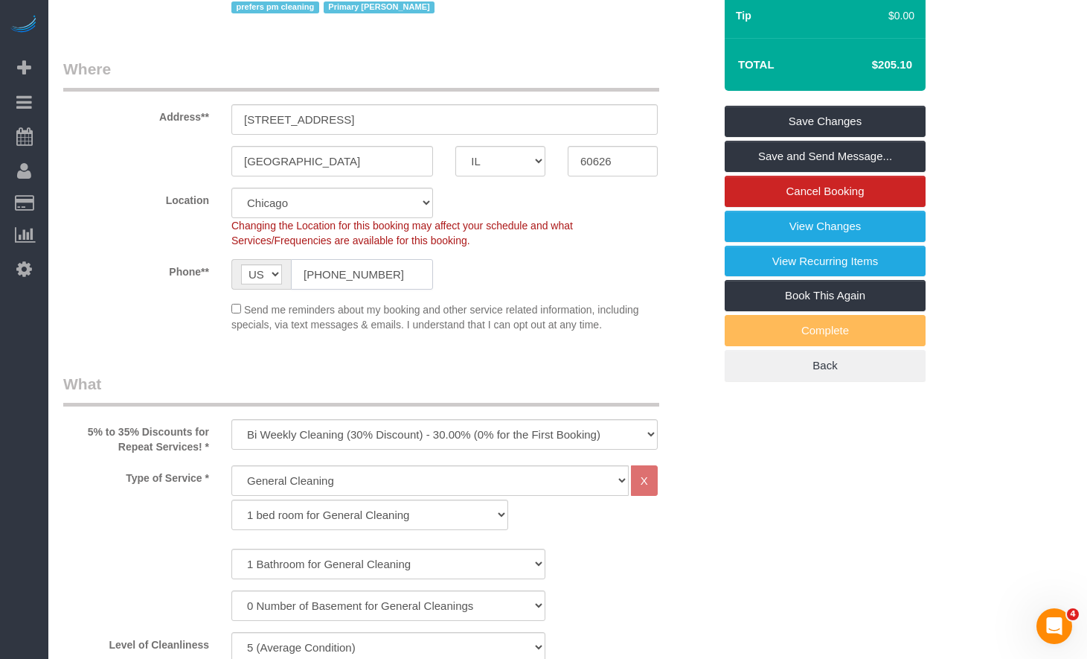
drag, startPoint x: 382, startPoint y: 277, endPoint x: 242, endPoint y: 273, distance: 140.0
click at [223, 269] on div "AF AL DZ AD AO AI AQ AG AR AM AW AU AT AZ BS BH BD BB BY BE BZ BJ BM BT BO BA B…" at bounding box center [332, 274] width 224 height 31
